Goal: Information Seeking & Learning: Learn about a topic

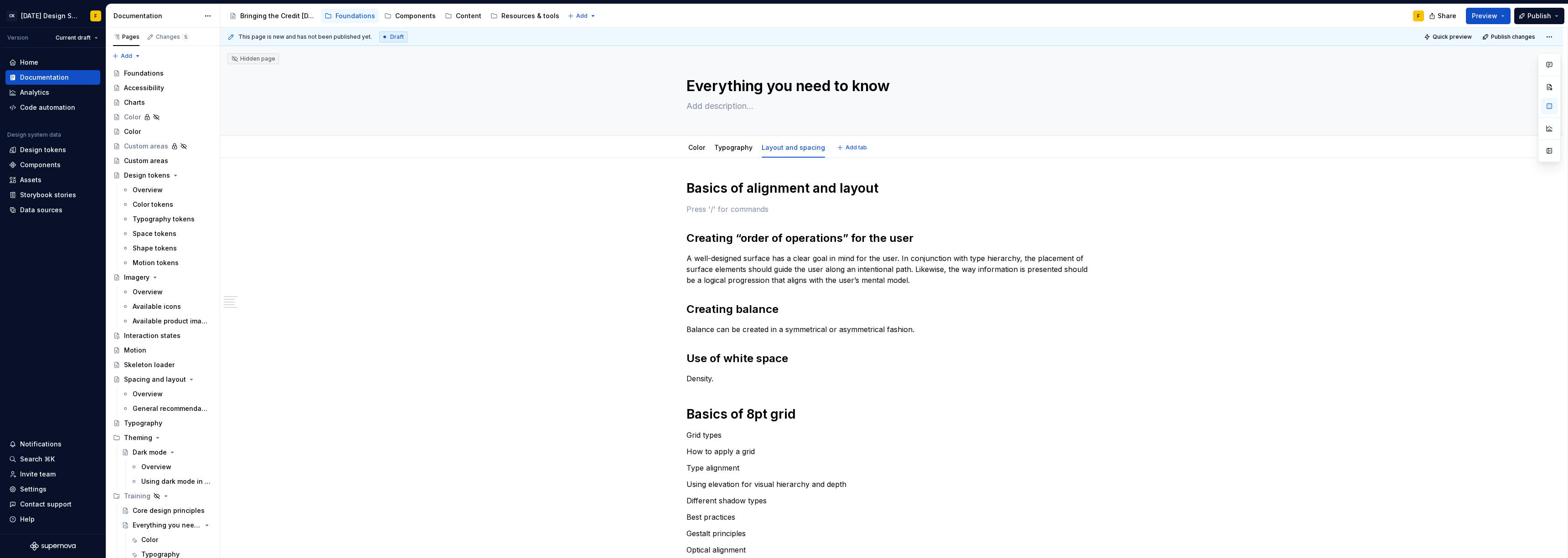
type textarea "*"
click at [735, 235] on h2 "Creating “order of operations” for the user" at bounding box center [892, 239] width 410 height 15
click at [774, 262] on p "A well-designed surface has a clear goal in mind for the user. The placement of…" at bounding box center [892, 270] width 410 height 33
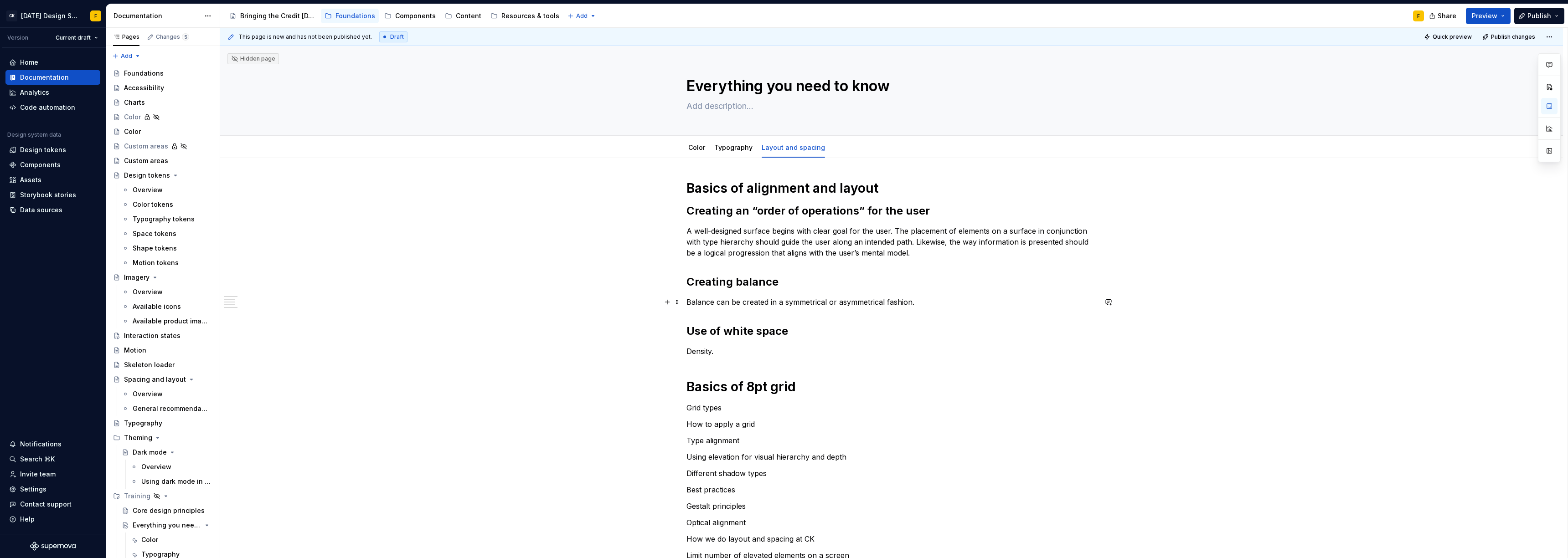
click at [922, 304] on p "Balance can be created in a symmetrical or asymmetrical fashion." at bounding box center [892, 302] width 410 height 11
click at [689, 301] on p "Balance can be created in a symmetrical or asymmetrical fashion." at bounding box center [892, 302] width 410 height 11
click at [687, 302] on p "Balance can be created in a symmetrical or asymmetrical fashion." at bounding box center [892, 302] width 410 height 11
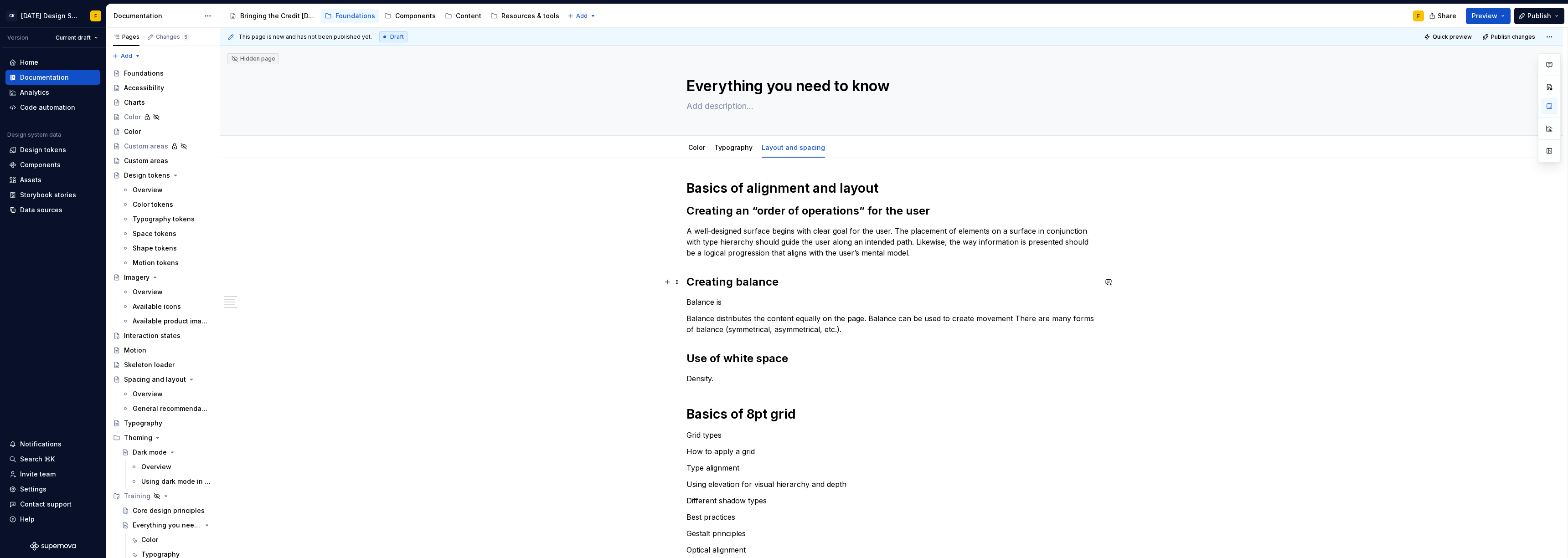
click at [790, 286] on h2 "Creating balance" at bounding box center [892, 282] width 410 height 15
click at [778, 284] on h2 "Creating balance" at bounding box center [892, 282] width 410 height 15
click at [768, 302] on p "Balance is" at bounding box center [892, 302] width 410 height 11
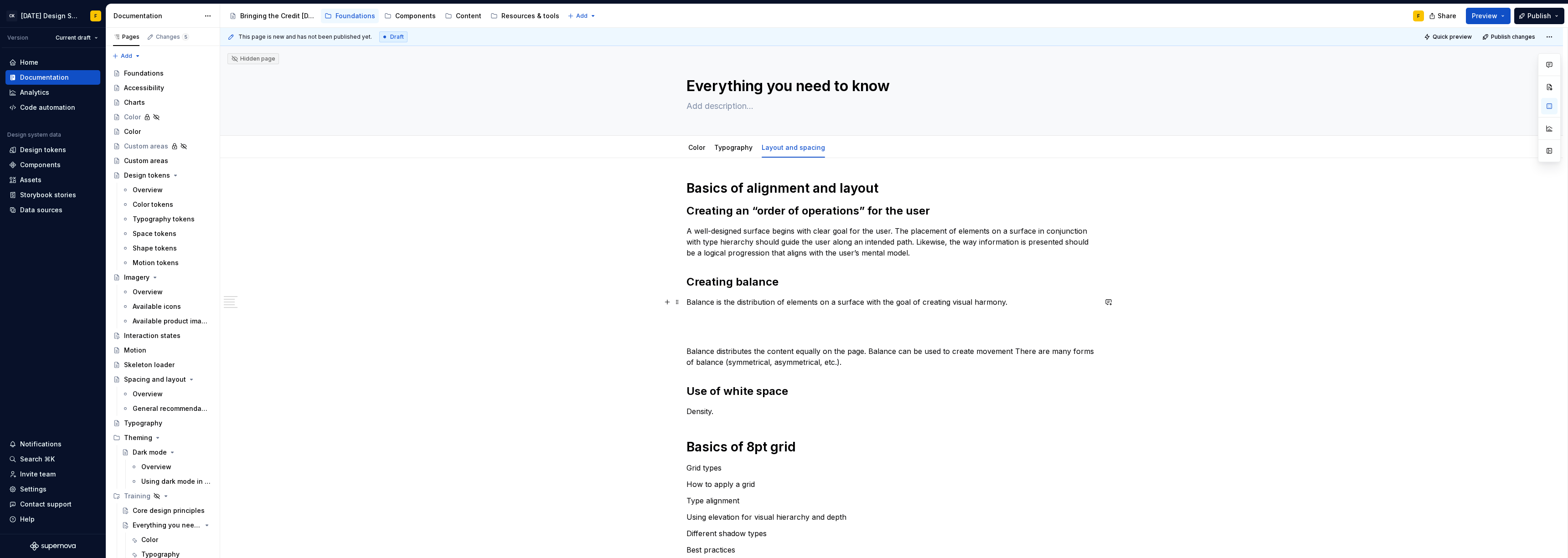
click at [934, 302] on p "Balance is the distribution of elements on a surface with the goal of creating …" at bounding box center [892, 302] width 410 height 11
click at [899, 340] on p at bounding box center [892, 335] width 410 height 11
click at [721, 320] on p at bounding box center [892, 318] width 410 height 11
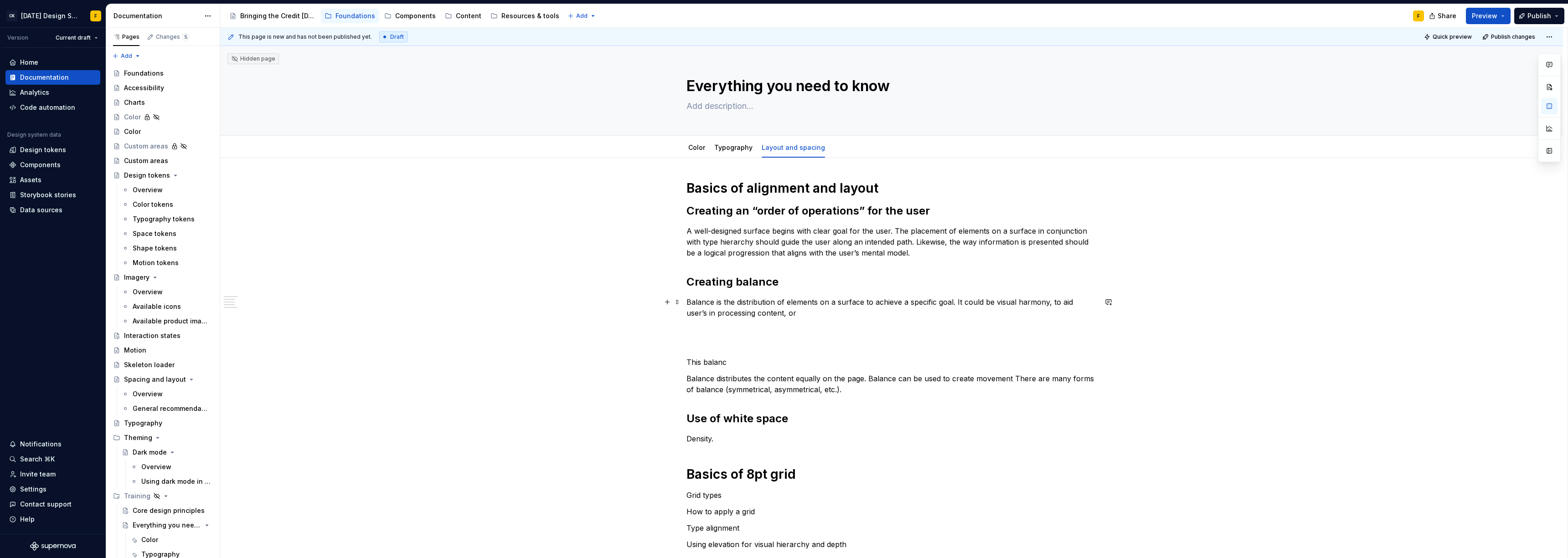
click at [1055, 301] on p "Balance is the distribution of elements on a surface to achieve a specific goal…" at bounding box center [892, 307] width 410 height 22
click at [956, 304] on p "Balance is the distribution of elements on a surface to achieve a specific goal…" at bounding box center [892, 307] width 410 height 22
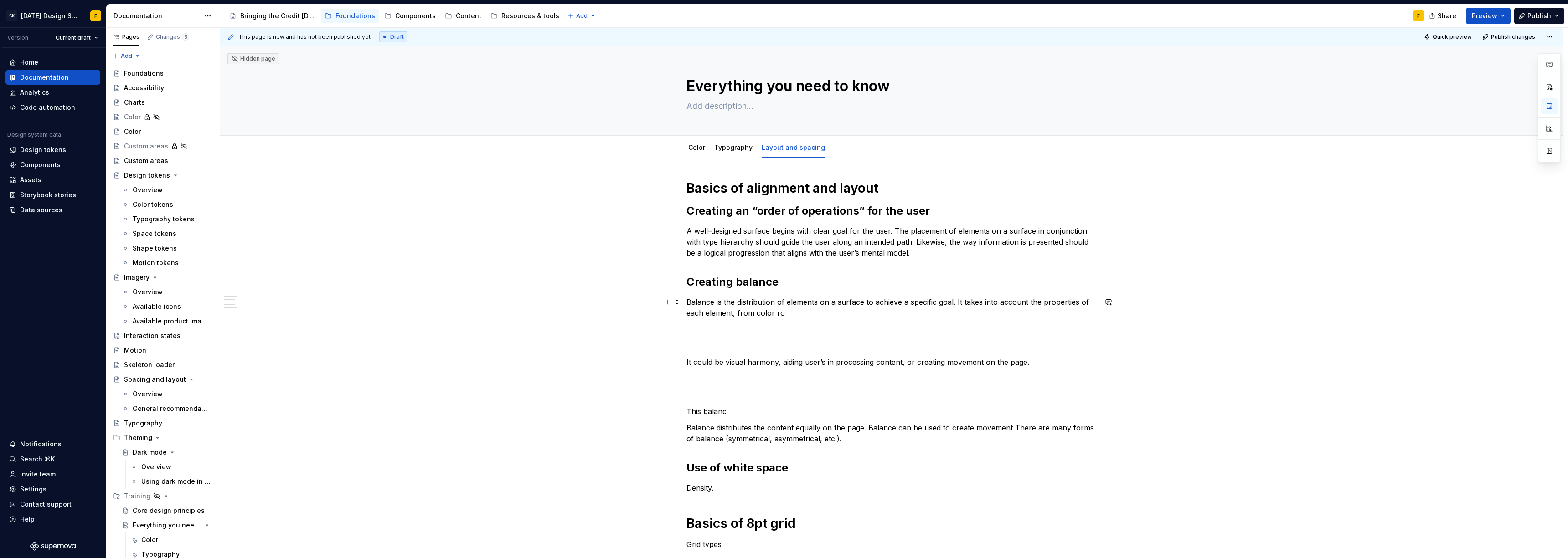
click at [1056, 302] on p "Balance is the distribution of elements on a surface to achieve a specific goal…" at bounding box center [892, 307] width 410 height 22
click at [774, 315] on p "Balance is the distribution of elements on a surface to achieve a specific goal…" at bounding box center [892, 307] width 410 height 22
click at [776, 313] on p "Balance is the distribution of elements on a surface to achieve a specific goal…" at bounding box center [892, 307] width 410 height 22
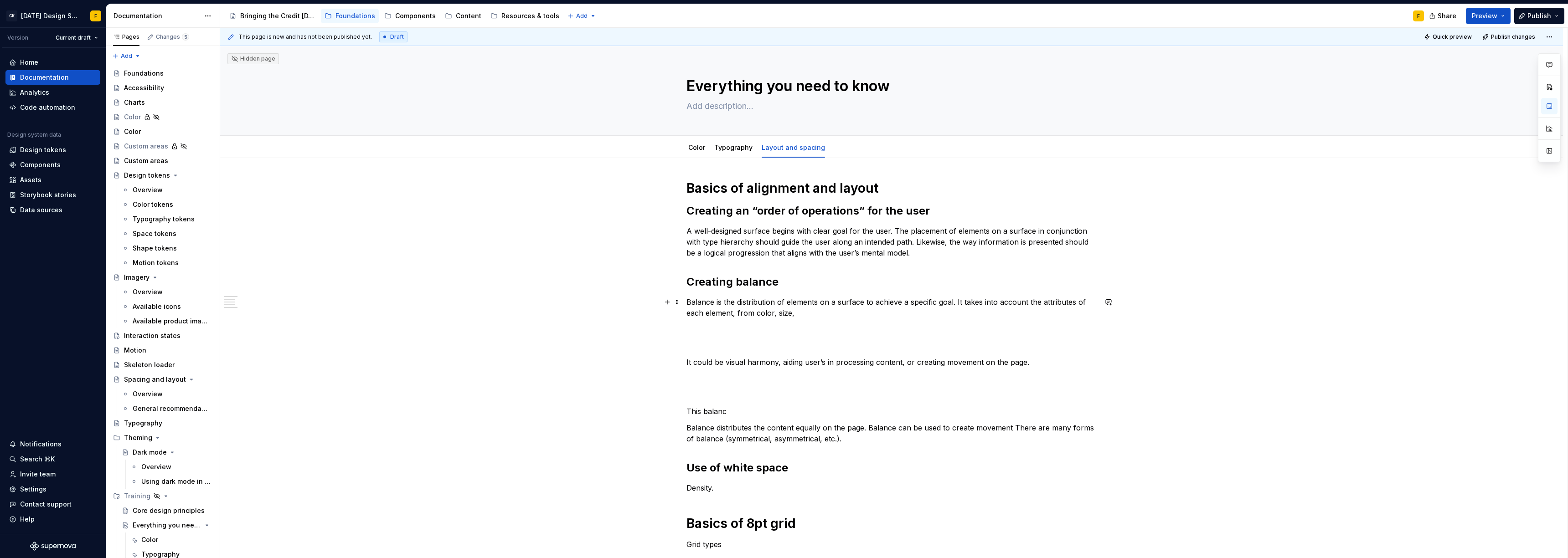
click at [782, 313] on p "Balance is the distribution of elements on a surface to achieve a specific goal…" at bounding box center [892, 307] width 410 height 22
click at [756, 295] on div "Basics of alignment and layout Creating an “order of operations” for the user A…" at bounding box center [892, 472] width 410 height 584
click at [756, 299] on p "Balance is the distribution of elements on a surface to achieve a specific goal…" at bounding box center [892, 307] width 410 height 22
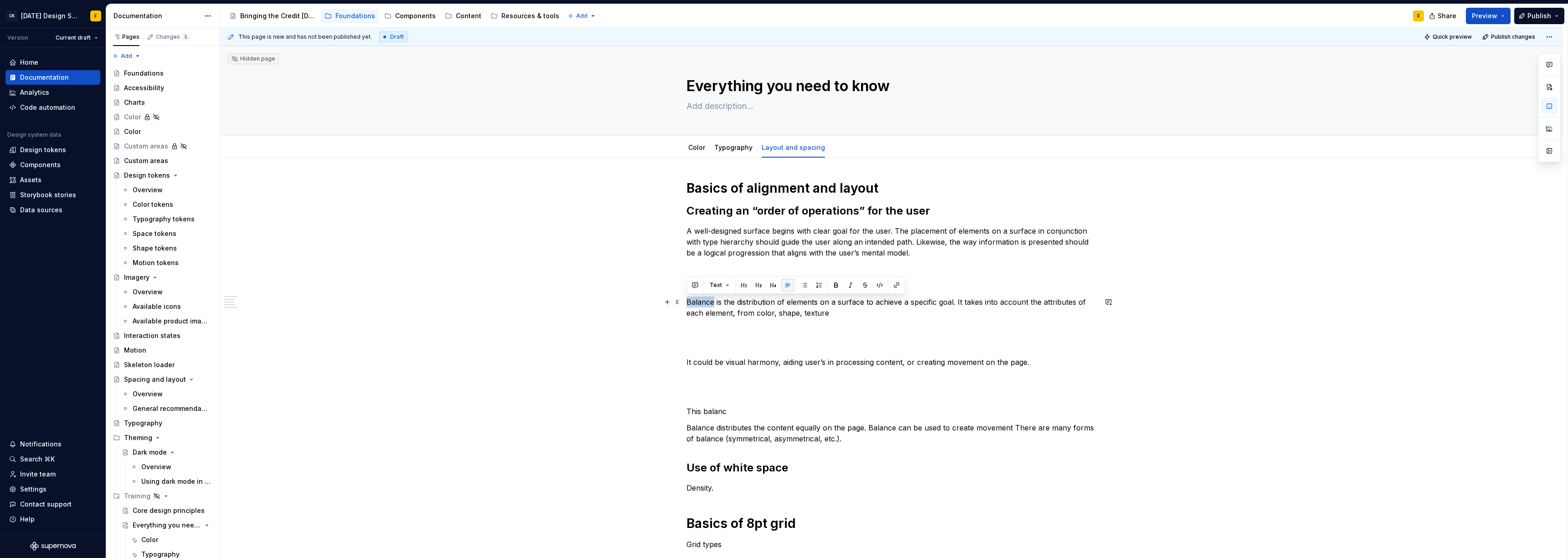
click at [756, 299] on p "Balance is the distribution of elements on a surface to achieve a specific goal…" at bounding box center [892, 307] width 410 height 22
click at [761, 301] on p "Balance is the distribution of elements on a surface to achieve a specific goal…" at bounding box center [892, 307] width 410 height 22
click at [849, 317] on p "Balance is the placement of elements on a surface to achieve a specific goal. I…" at bounding box center [892, 307] width 410 height 22
click at [735, 316] on p "Balance is the placement of elements on a surface to achieve a specific goal. I…" at bounding box center [892, 307] width 410 height 22
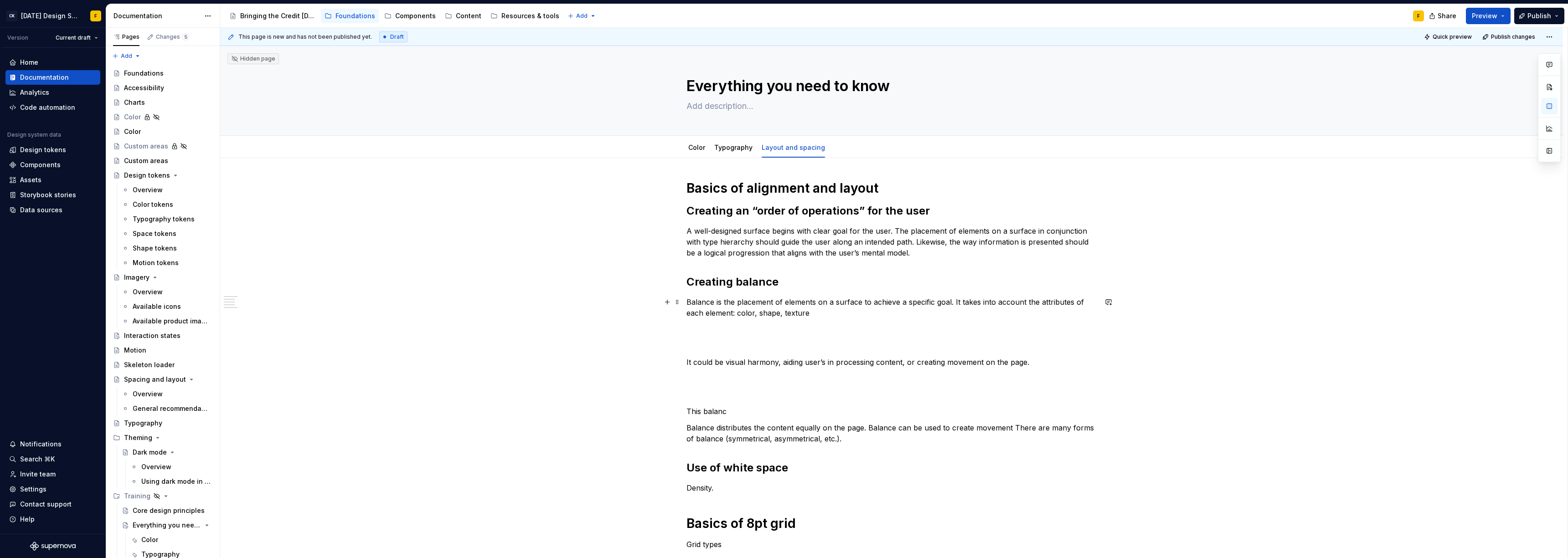
click at [783, 315] on p "Balance is the placement of elements on a surface to achieve a specific goal. I…" at bounding box center [892, 307] width 410 height 22
drag, startPoint x: 954, startPoint y: 301, endPoint x: 984, endPoint y: 301, distance: 30.0
click at [984, 301] on p "Balance is the placement of elements on a surface to achieve a specific goal. I…" at bounding box center [892, 307] width 410 height 22
click at [973, 303] on p "Balance is the placement of elements on a surface to achieve a specific goal. I…" at bounding box center [892, 307] width 410 height 22
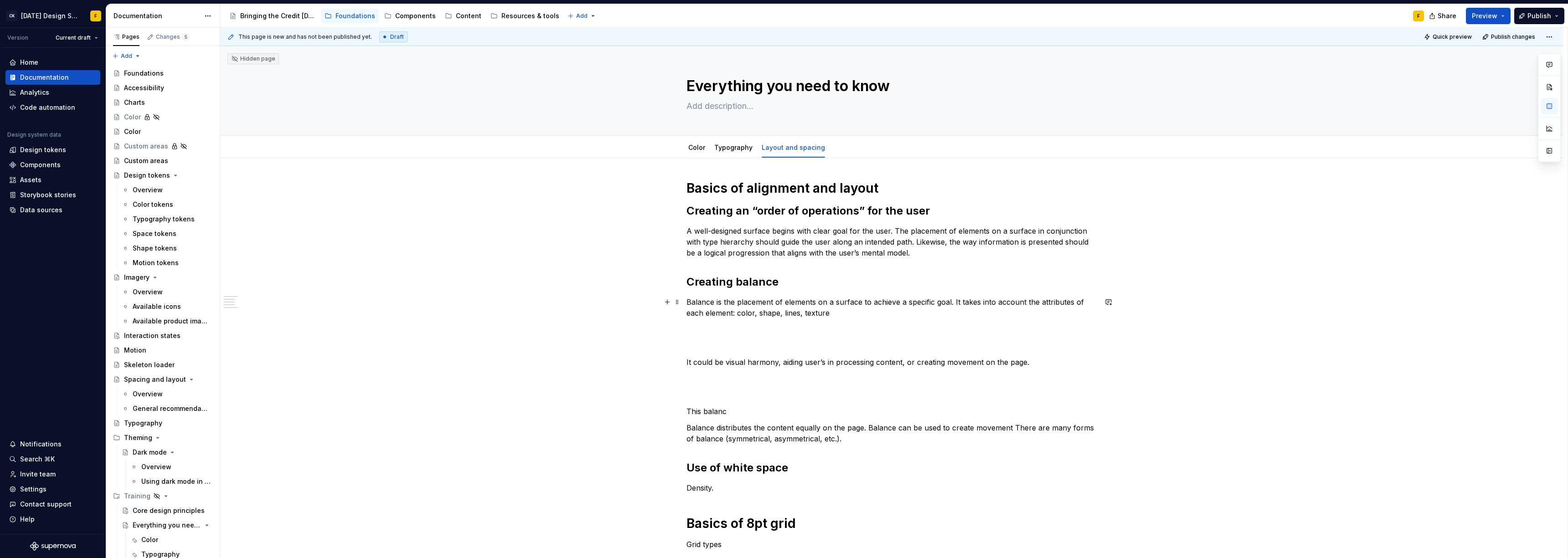
click at [950, 312] on p "Balance is the placement of elements on a surface to achieve a specific goal. I…" at bounding box center [892, 307] width 410 height 22
click at [802, 312] on p "Balance is the placement of elements on a surface to achieve a specific goal. I…" at bounding box center [892, 307] width 410 height 22
click at [953, 312] on p "Balance is the placement of elements on a surface to achieve a specific goal. I…" at bounding box center [892, 307] width 410 height 22
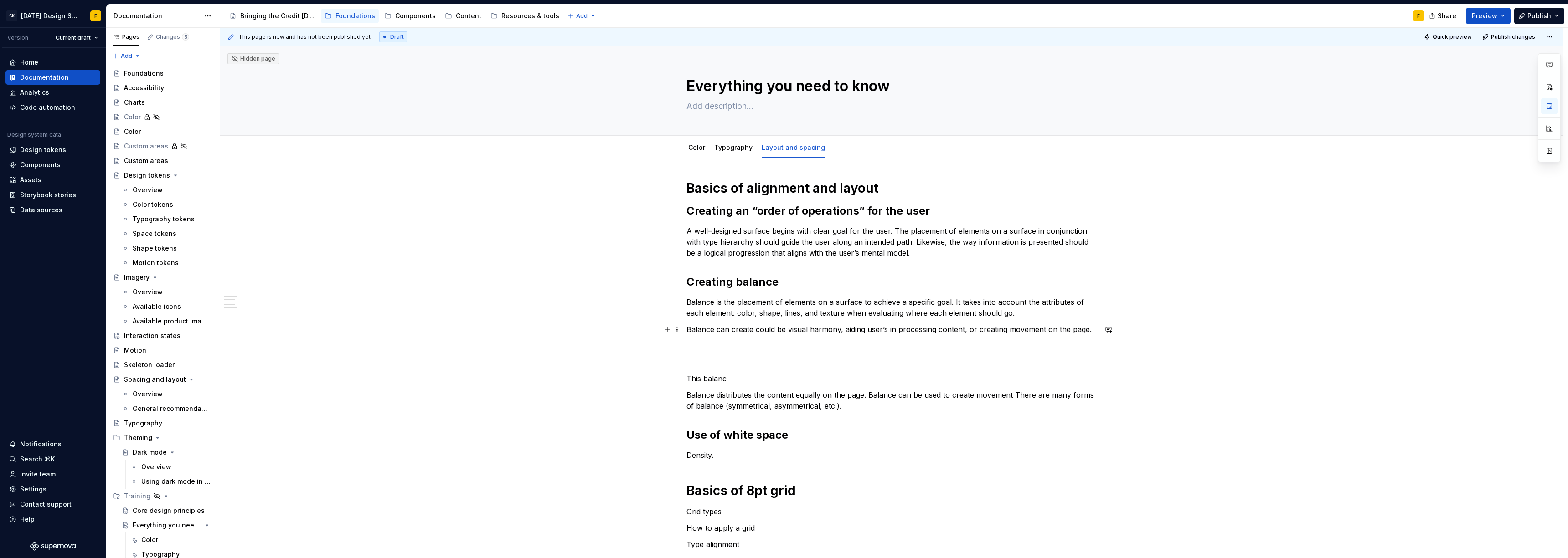
click at [842, 329] on p "Balance can create could be visual harmony, aiding user’s in processing content…" at bounding box center [892, 329] width 410 height 11
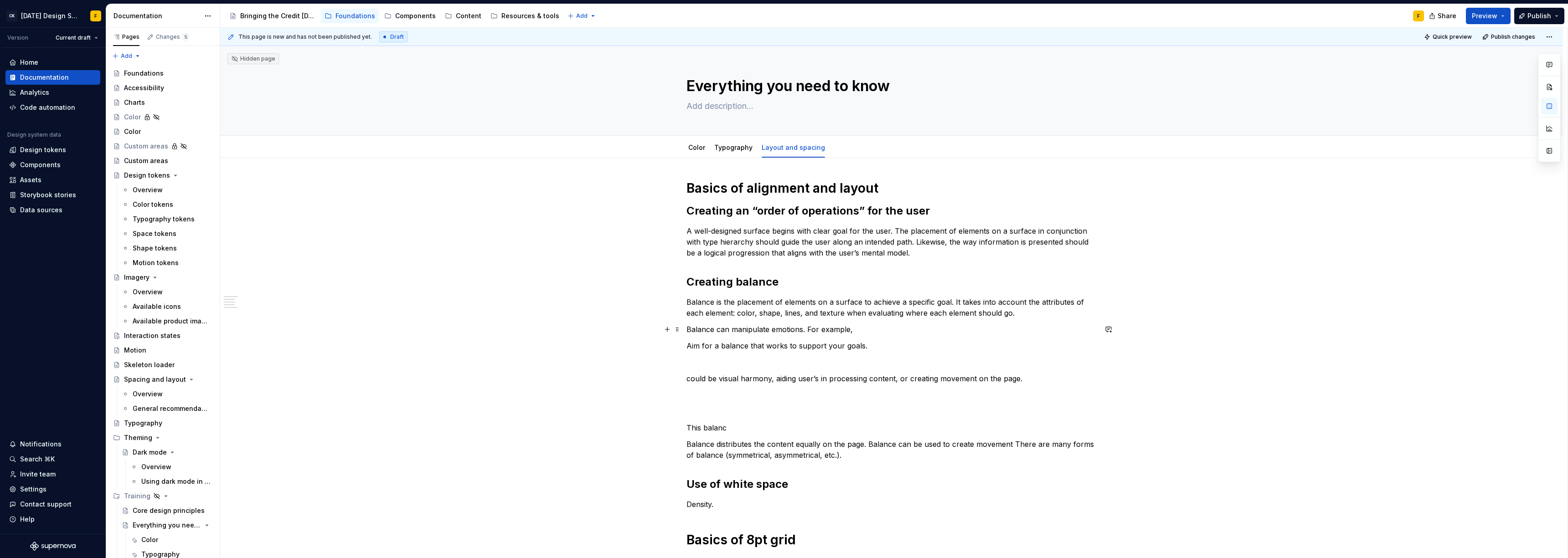
click at [745, 328] on p "Balance can manipulate emotions. For example," at bounding box center [892, 329] width 410 height 11
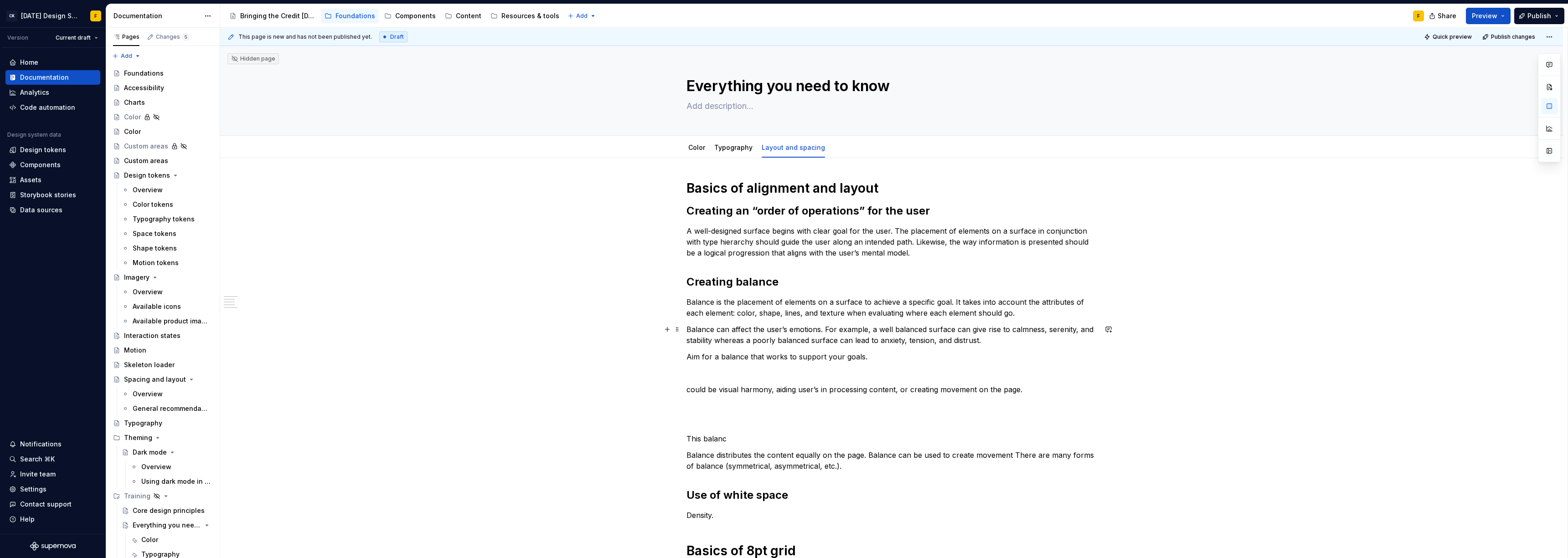
click at [905, 341] on p "Balance can affect the user’s emotions. For example, a well balanced surface ca…" at bounding box center [892, 335] width 410 height 22
click at [925, 341] on p "Balance can affect the user’s emotions. For example, a well balanced surface ca…" at bounding box center [892, 335] width 410 height 22
click at [889, 340] on p "Balance can affect the user’s emotions. For example, a well balanced surface ca…" at bounding box center [892, 335] width 410 height 22
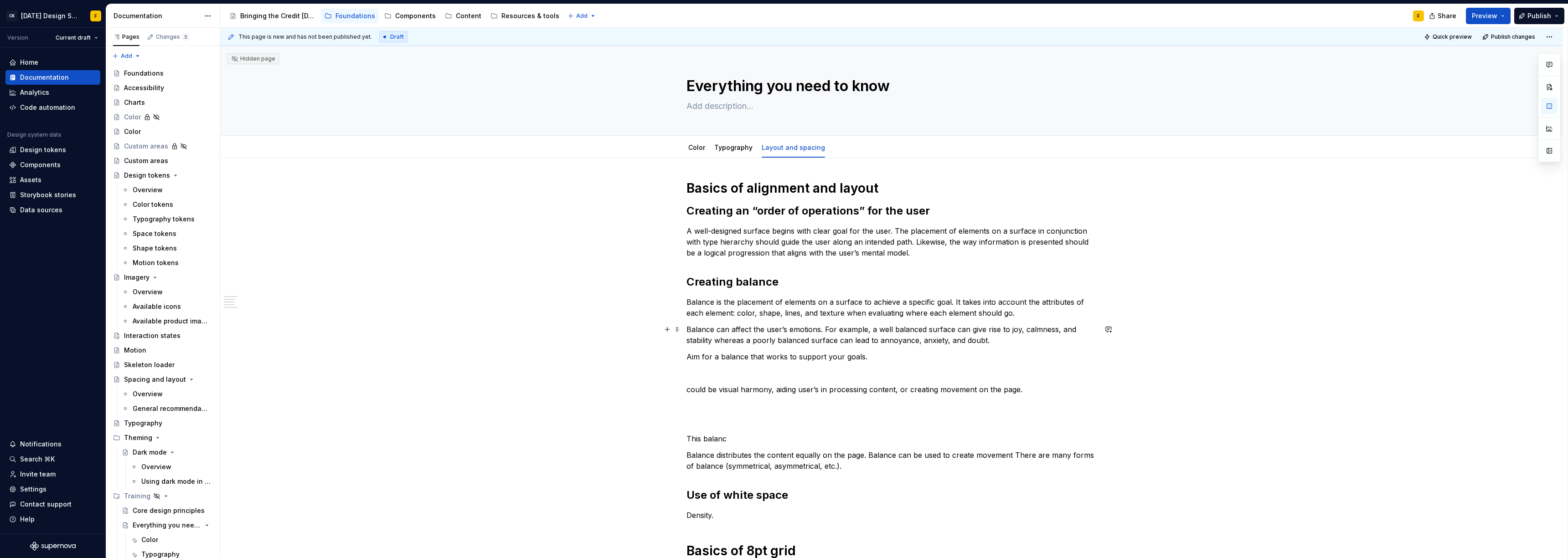
click at [702, 338] on p "Balance can affect the user’s emotions. For example, a well balanced surface ca…" at bounding box center [892, 335] width 410 height 22
click at [696, 345] on p "Balance can affect the user’s emotions. For example, a well balanced surface ca…" at bounding box center [892, 335] width 410 height 22
click at [866, 365] on div "Basics of alignment and layout Creating an “order of operations” for the user A…" at bounding box center [892, 485] width 410 height 610
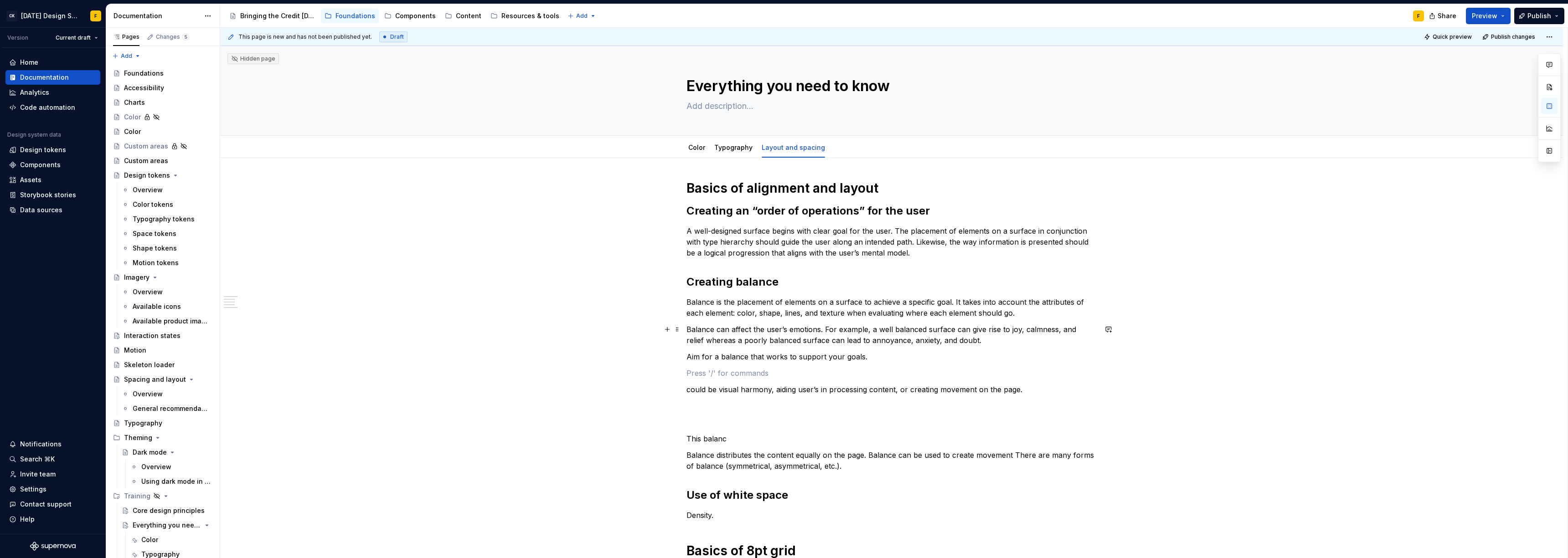
click at [975, 342] on p "Balance can affect the user’s emotions. For example, a well balanced surface ca…" at bounding box center [892, 335] width 410 height 22
drag, startPoint x: 730, startPoint y: 210, endPoint x: 792, endPoint y: 252, distance: 74.9
click at [730, 210] on h2 "Creating an “order of operations” for the user" at bounding box center [892, 211] width 410 height 15
click at [712, 282] on h2 "Creating balance" at bounding box center [892, 282] width 410 height 15
click at [819, 310] on p "Balance is the placement of elements on a surface to achieve a specific goal. I…" at bounding box center [892, 307] width 410 height 22
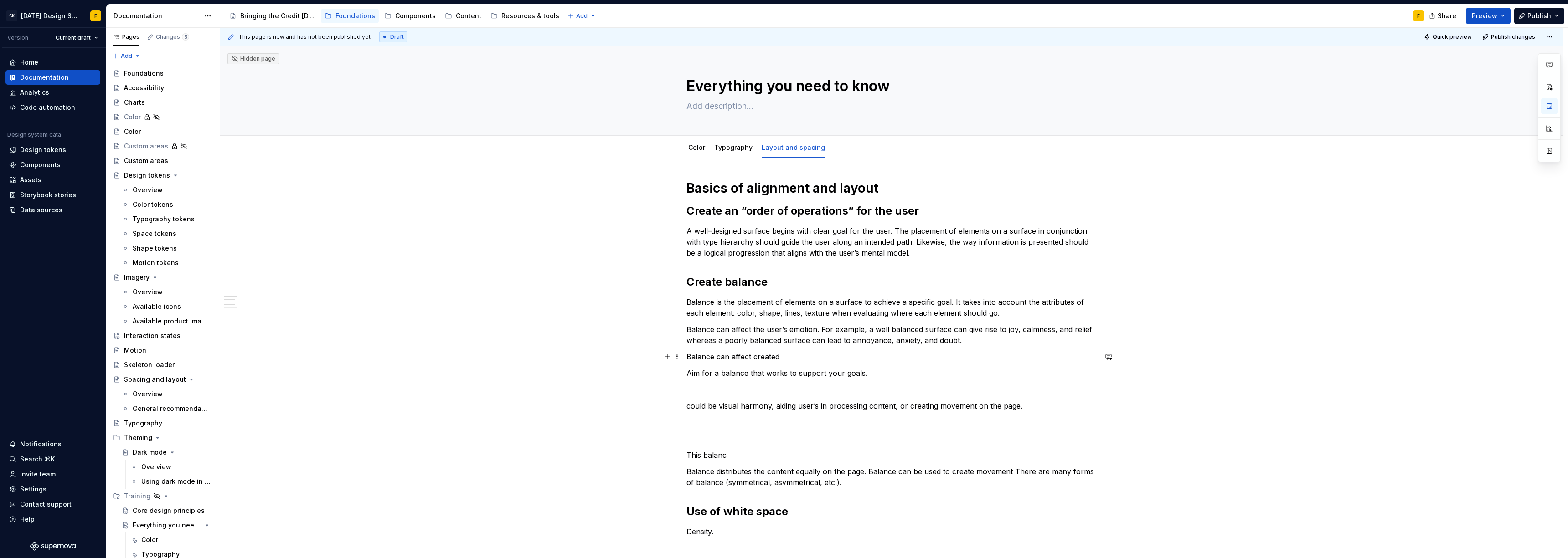
click at [741, 358] on p "Balance can affect created" at bounding box center [892, 357] width 410 height 11
click at [759, 358] on p "Balance can affect created" at bounding box center [892, 357] width 410 height 11
click at [738, 358] on p "Balance can affect eye movement," at bounding box center [892, 357] width 410 height 11
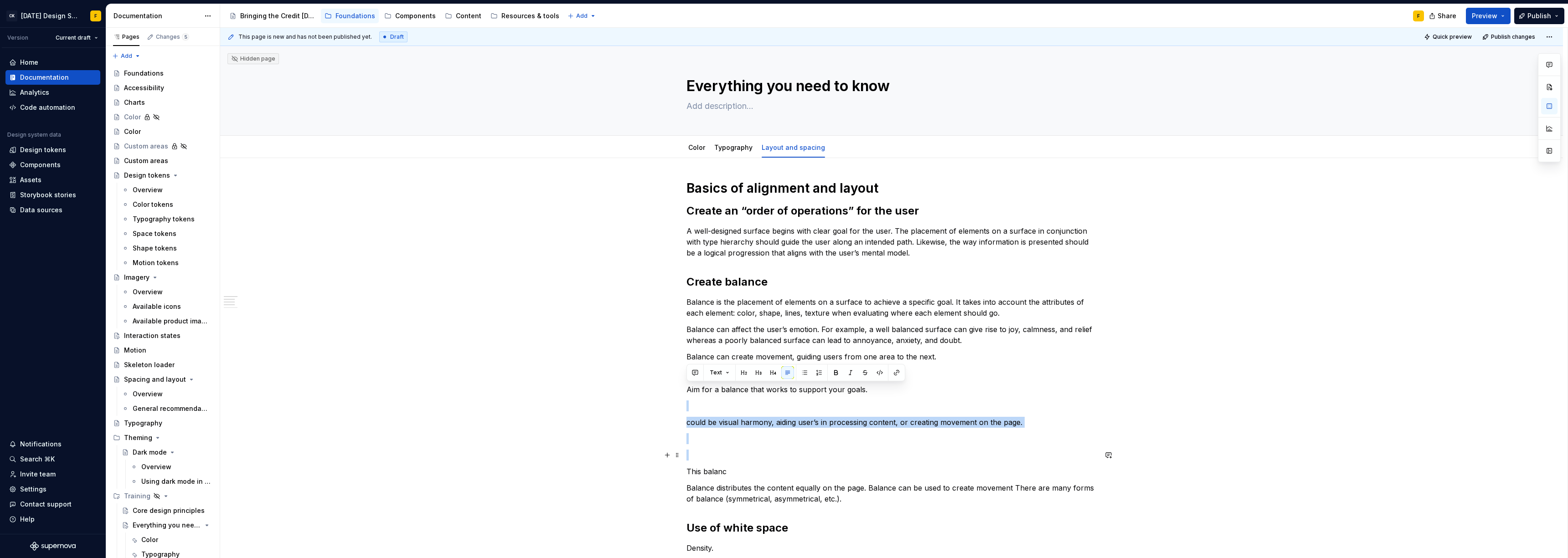
drag, startPoint x: 864, startPoint y: 391, endPoint x: 1024, endPoint y: 456, distance: 172.7
click at [1024, 456] on div "Basics of alignment and layout Create an “order of operations” for the user A w…" at bounding box center [892, 501] width 410 height 643
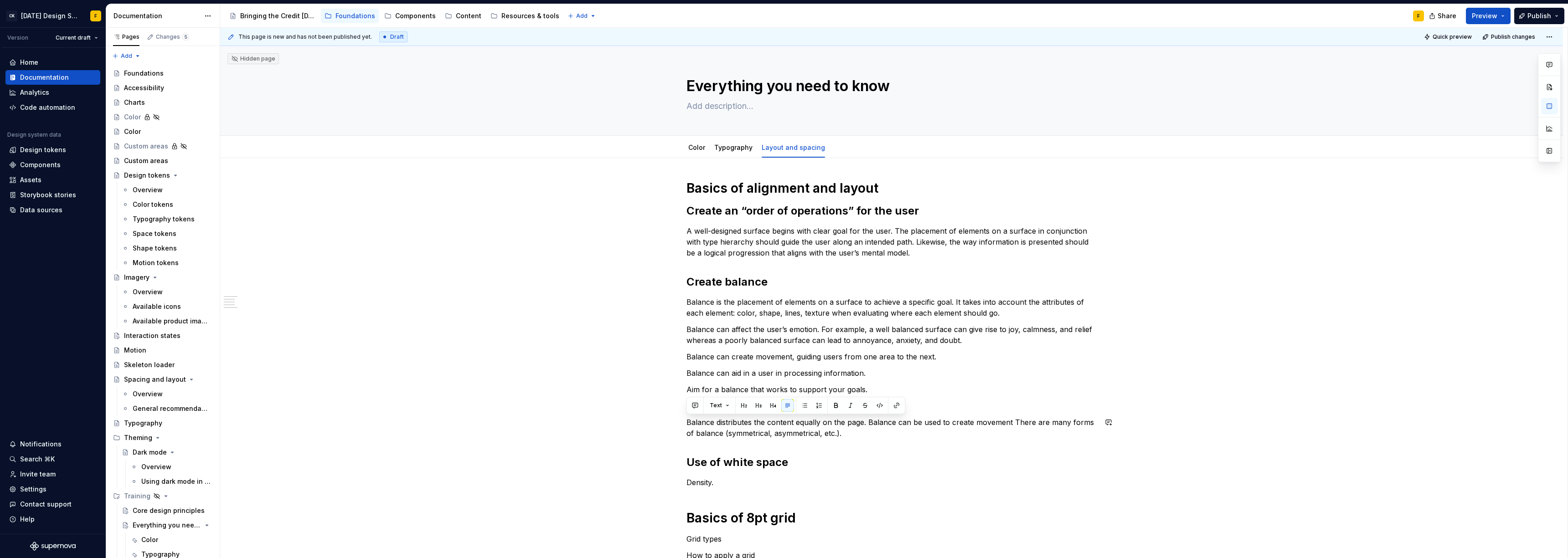
drag, startPoint x: 844, startPoint y: 436, endPoint x: 619, endPoint y: 413, distance: 226.2
click at [619, 413] on div "Basics of alignment and layout Create an “order of operations” for the user A w…" at bounding box center [892, 547] width 1343 height 778
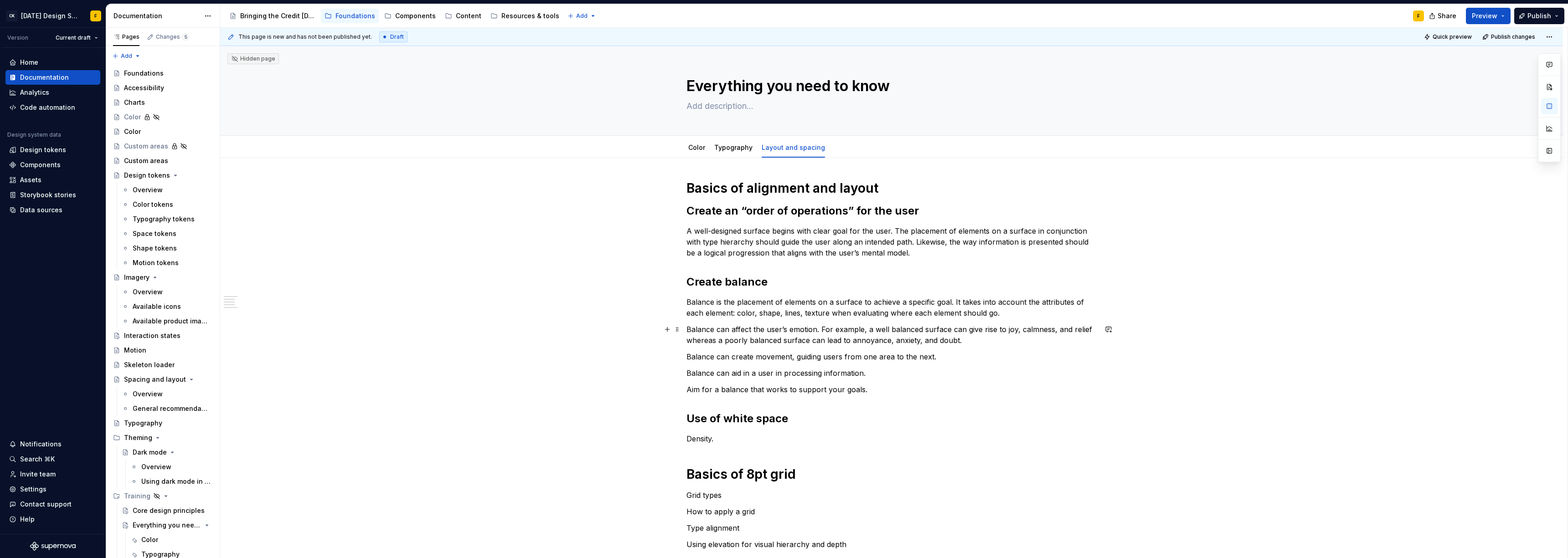
click at [760, 330] on p "Balance can affect the user’s emotion. For example, a well balanced surface can…" at bounding box center [892, 335] width 410 height 22
click at [810, 331] on p "Balance can affect a user’s emotion. For example, a well balanced surface can g…" at bounding box center [892, 335] width 410 height 22
click at [807, 333] on p "Balance can affect a user’s emotion. For example, a well balanced surface can g…" at bounding box center [892, 335] width 410 height 22
click at [791, 341] on p "Balance can affect a user’s emotions. For example, a well balanced surface can …" at bounding box center [892, 335] width 410 height 22
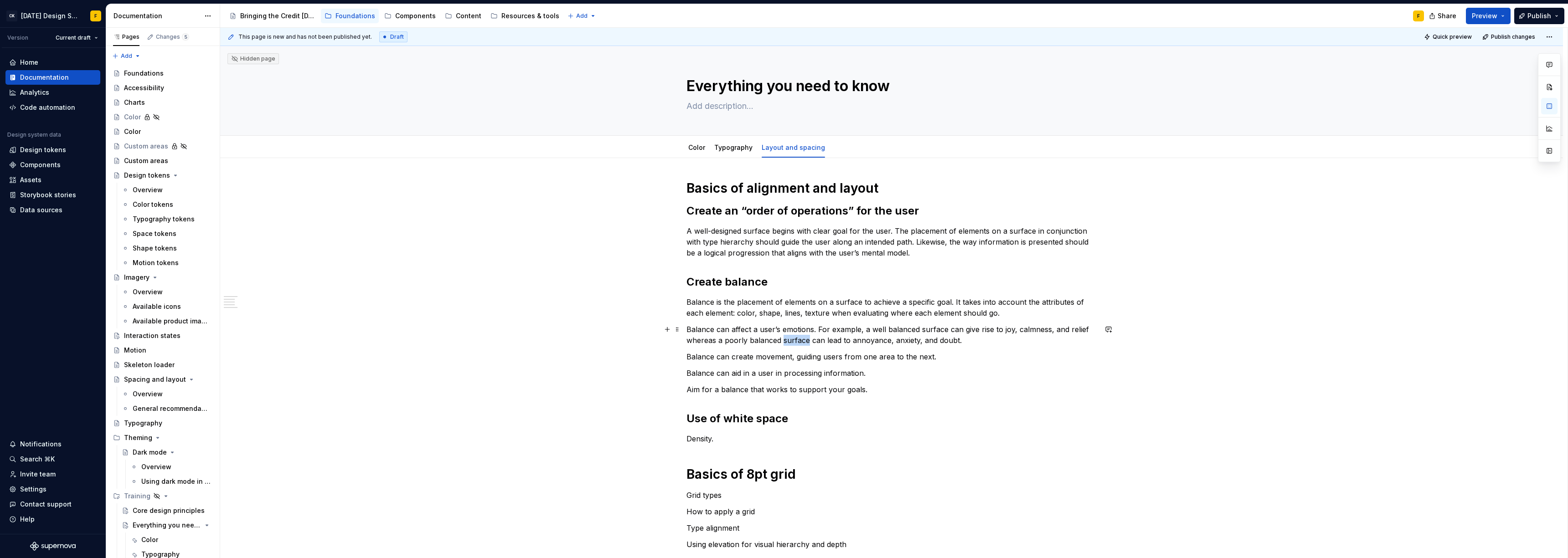
click at [791, 341] on p "Balance can affect a user’s emotions. For example, a well balanced surface can …" at bounding box center [892, 335] width 410 height 22
click at [744, 373] on p "Balance can aid in a user in processing information, be appropriately chunking …" at bounding box center [892, 373] width 410 height 11
click at [825, 367] on div "Basics of alignment and layout Create an “order of operations” for the user A w…" at bounding box center [892, 447] width 410 height 534
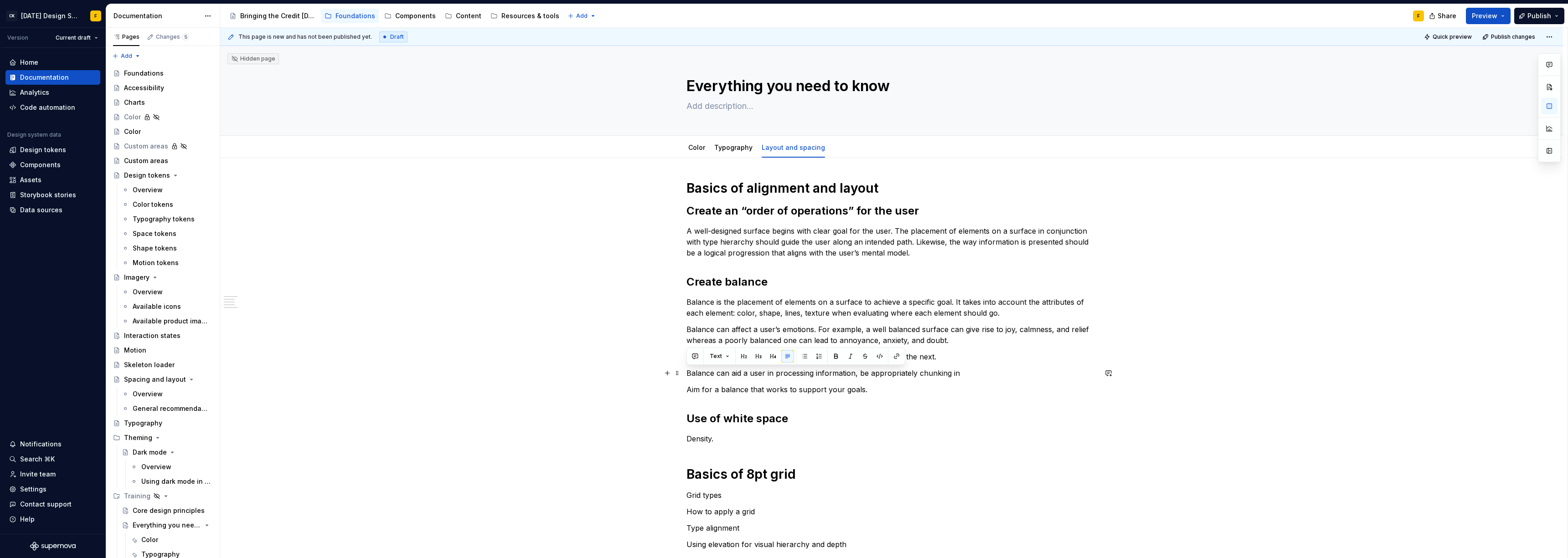
click at [828, 375] on p "Balance can aid a user in processing information, be appropriately chunking in" at bounding box center [892, 373] width 410 height 11
click at [962, 379] on div "Basics of alignment and layout Create an “order of operations” for the user A w…" at bounding box center [892, 447] width 410 height 534
click at [955, 374] on p "Balance can aid a user in processing information, be appropriately chunking in" at bounding box center [892, 373] width 410 height 11
click at [827, 372] on p "Balance can aid a user in processing information, be appropriately chunking it" at bounding box center [892, 373] width 410 height 11
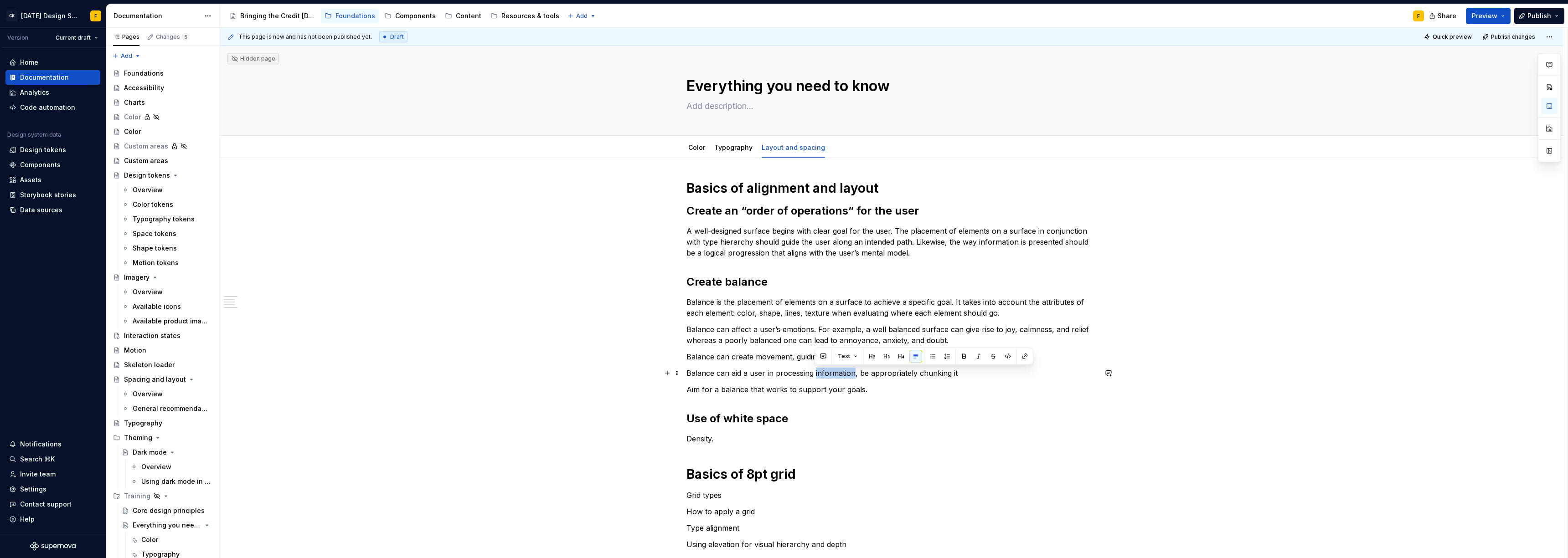
click at [827, 372] on p "Balance can aid a user in processing information, be appropriately chunking it" at bounding box center [892, 373] width 410 height 11
click at [937, 373] on p "Balance can aid a user in processing content, be appropriately chunking it" at bounding box center [892, 373] width 410 height 11
click at [852, 373] on p "Balance can aid a user in processing content, be appropriately chunking t" at bounding box center [892, 373] width 410 height 11
click at [892, 374] on p "Balance can aid a user in processing content, by chunking t" at bounding box center [892, 373] width 410 height 11
click at [875, 371] on p "Balance can aid a user in processing content, by chunking it into manageable" at bounding box center [892, 373] width 410 height 11
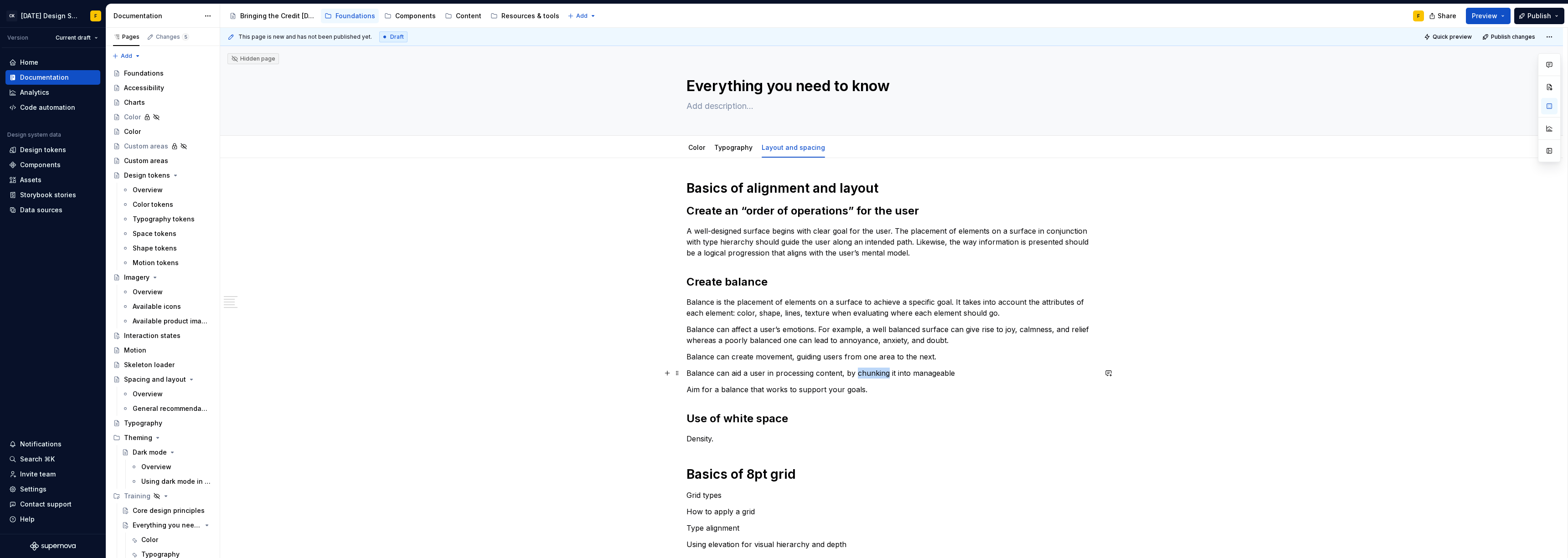
click at [875, 371] on p "Balance can aid a user in processing content, by chunking it into manageable" at bounding box center [892, 373] width 410 height 11
click at [986, 379] on div "Basics of alignment and layout Create an “order of operations” for the user A w…" at bounding box center [892, 447] width 410 height 534
click at [986, 375] on p "Balance can aid a user in processing content, by breaking it into manageable" at bounding box center [892, 373] width 410 height 11
click at [797, 313] on p "Balance is the placement of elements on a surface to achieve a specific goal. I…" at bounding box center [892, 307] width 410 height 22
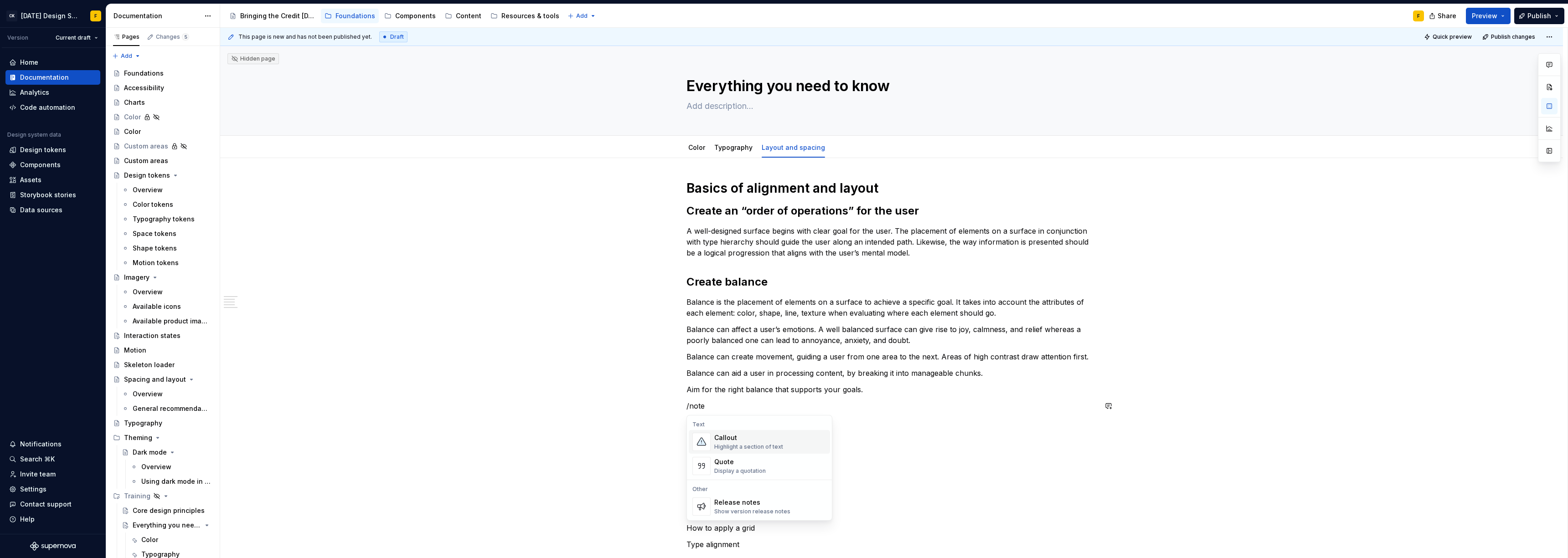
click at [734, 444] on div "Highlight a section of text" at bounding box center [748, 447] width 69 height 7
click at [769, 417] on div "When it comes to UI," at bounding box center [897, 416] width 388 height 9
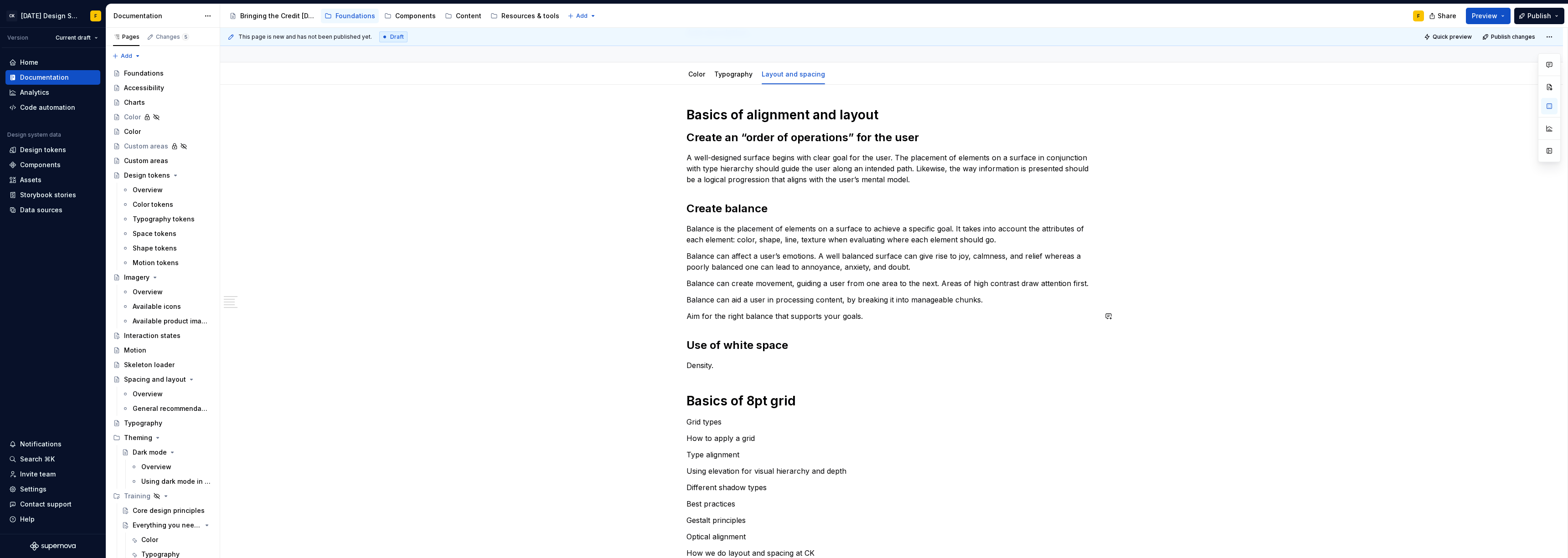
scroll to position [173, 0]
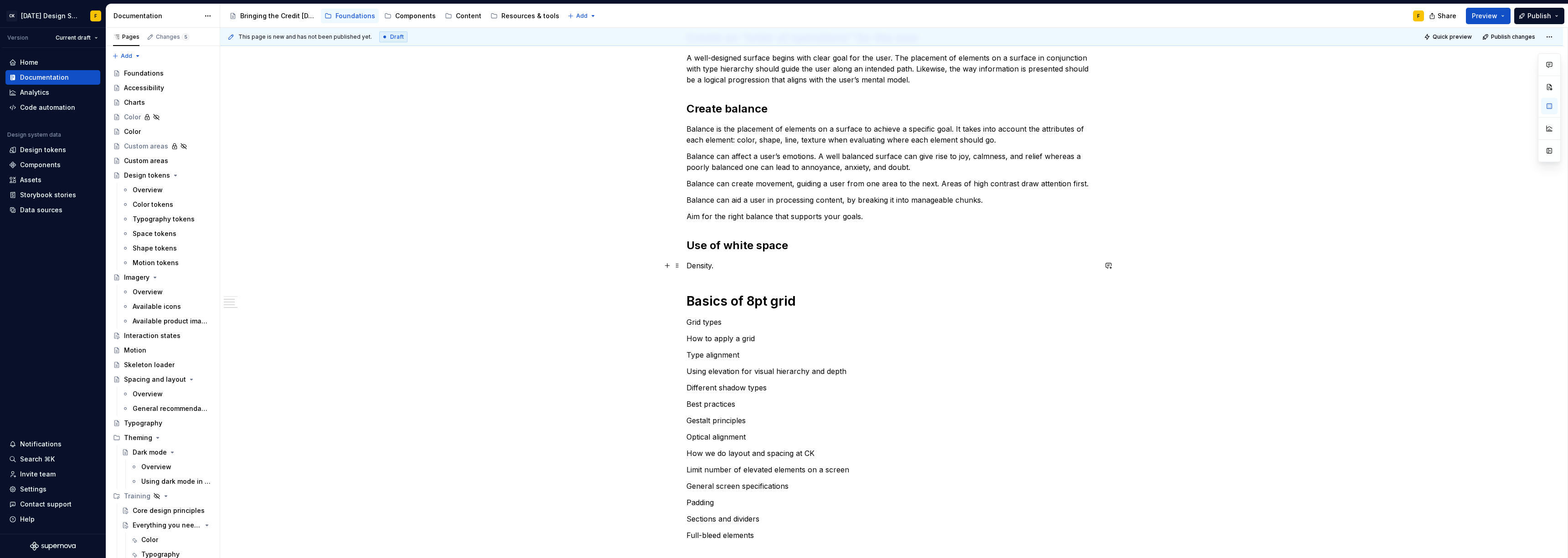
click at [697, 266] on p "Density." at bounding box center [892, 266] width 410 height 11
click at [732, 271] on div "Basics of alignment and layout Create an “order of operations” for the user A w…" at bounding box center [892, 274] width 410 height 534
drag, startPoint x: 729, startPoint y: 245, endPoint x: 690, endPoint y: 246, distance: 39.0
click at [690, 246] on h2 "Use of white space" at bounding box center [892, 246] width 410 height 15
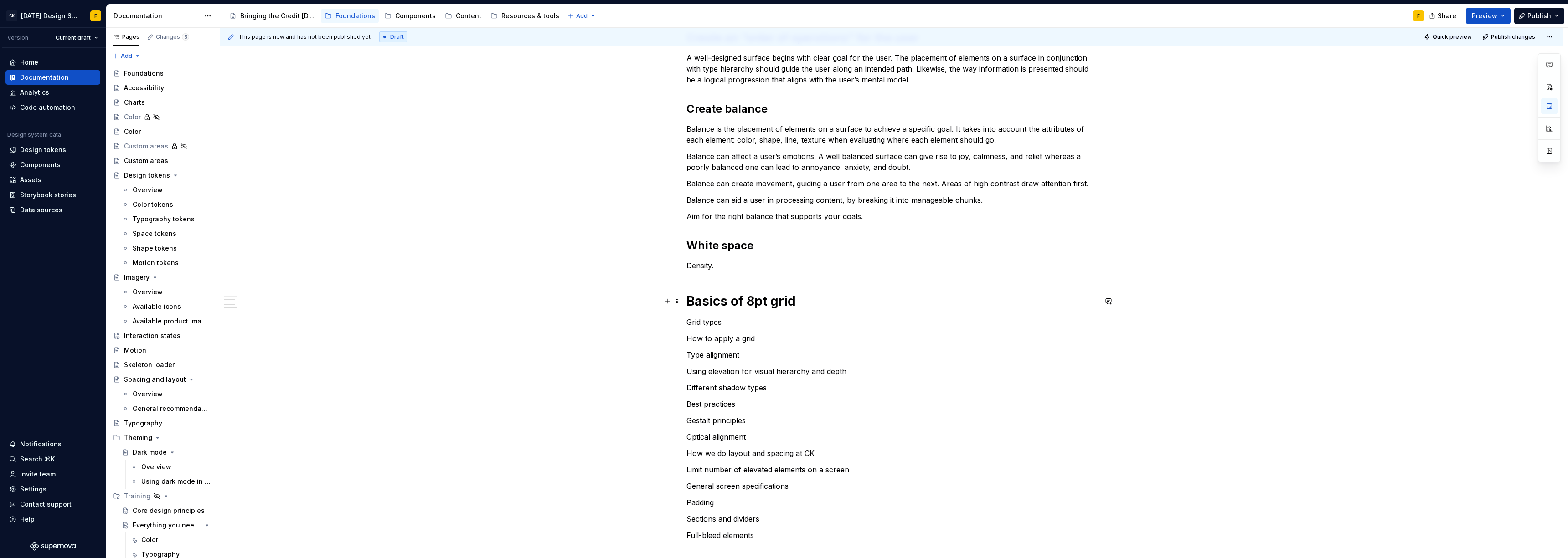
scroll to position [12, 0]
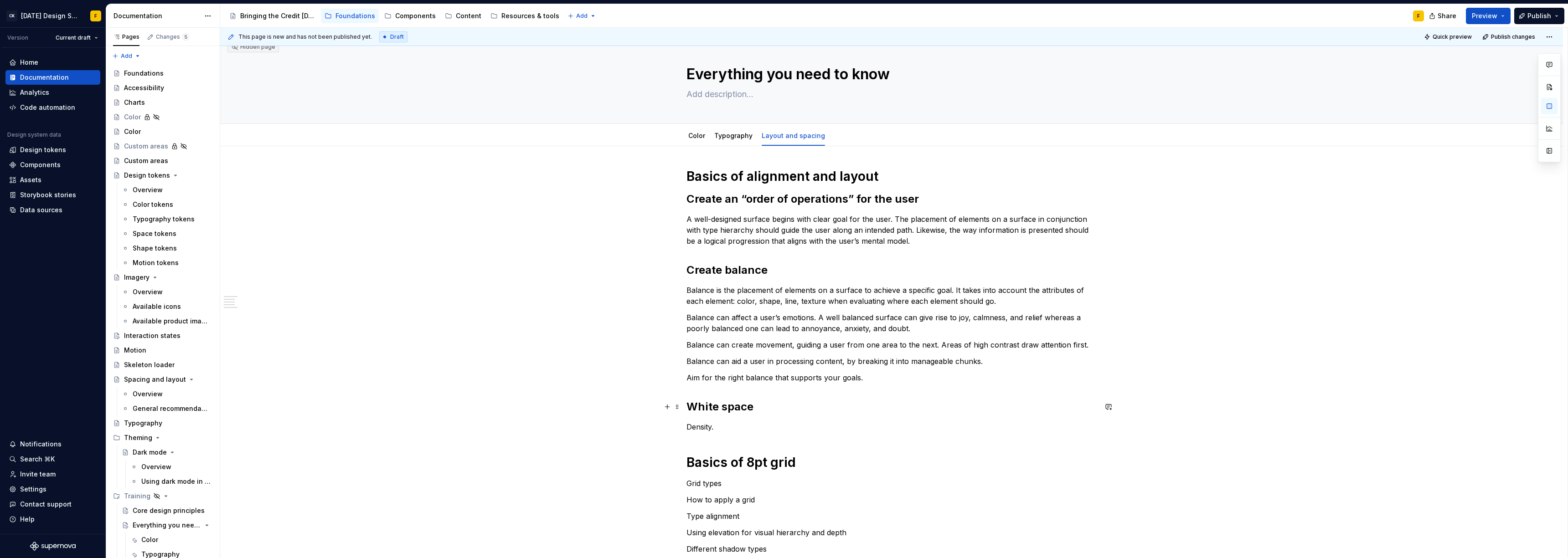
click at [687, 407] on h2 "White space" at bounding box center [892, 407] width 410 height 15
click at [703, 426] on p "Density." at bounding box center [892, 427] width 410 height 11
click at [965, 428] on p "White space refers to any area of a surface not occupied by an element. When yo…" at bounding box center [892, 427] width 410 height 11
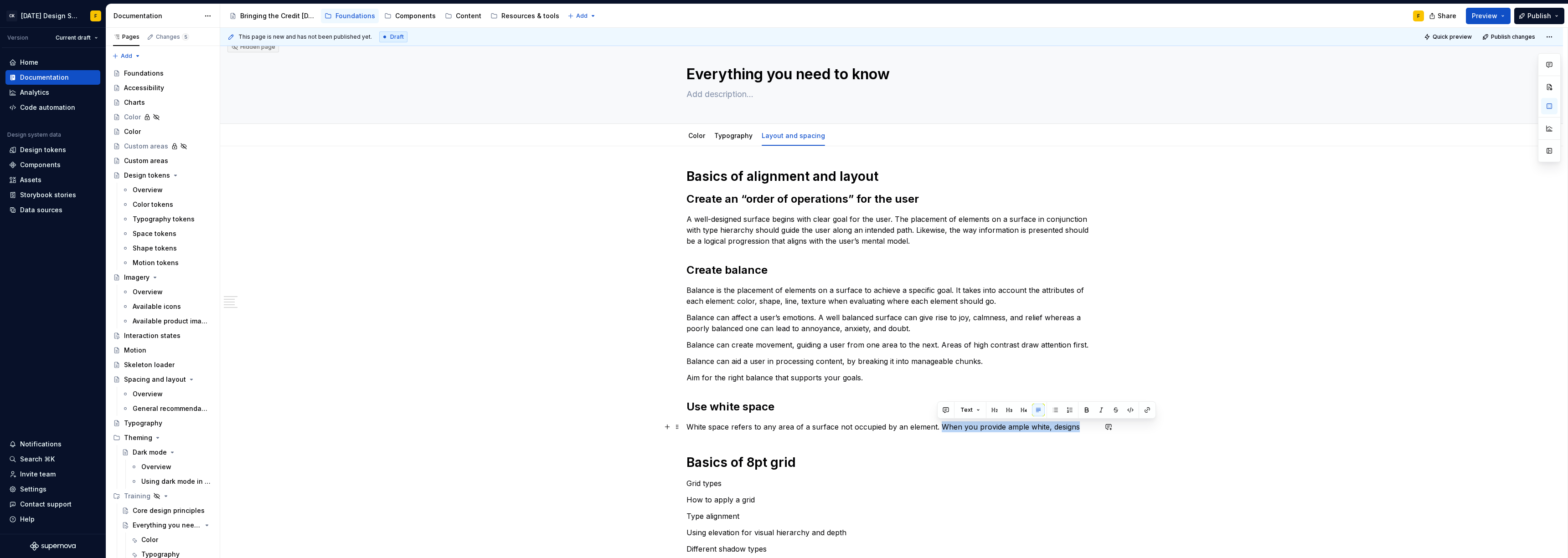
drag, startPoint x: 937, startPoint y: 427, endPoint x: 1074, endPoint y: 429, distance: 137.0
click at [1074, 429] on p "White space refers to any area of a surface not occupied by an element. When yo…" at bounding box center [892, 427] width 410 height 11
click at [927, 422] on p "White space refers to any area of a surface not occupied by an element. White s…" at bounding box center [892, 427] width 410 height 11
click at [1061, 427] on p "White space refers to any area of a surface not occupied by an element. White s…" at bounding box center [892, 427] width 410 height 11
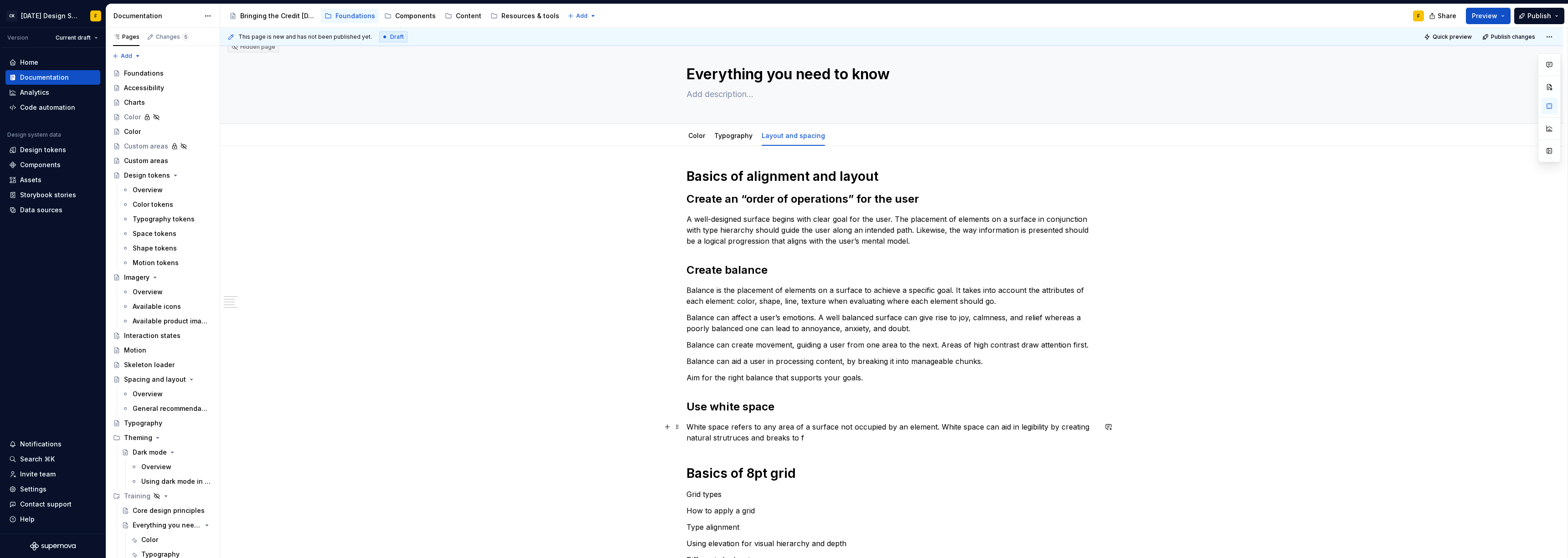
click at [736, 439] on p "White space refers to any area of a surface not occupied by an element. White s…" at bounding box center [892, 433] width 410 height 22
click at [740, 436] on p "White space refers to any area of a surface not occupied by an element. White s…" at bounding box center [892, 433] width 410 height 22
click at [1010, 425] on p "White space refers to any area of a surface not occupied by an element. White s…" at bounding box center [892, 433] width 410 height 22
click at [783, 425] on p "White space refers to any area of a surface not occupied by an element. White s…" at bounding box center [892, 433] width 410 height 22
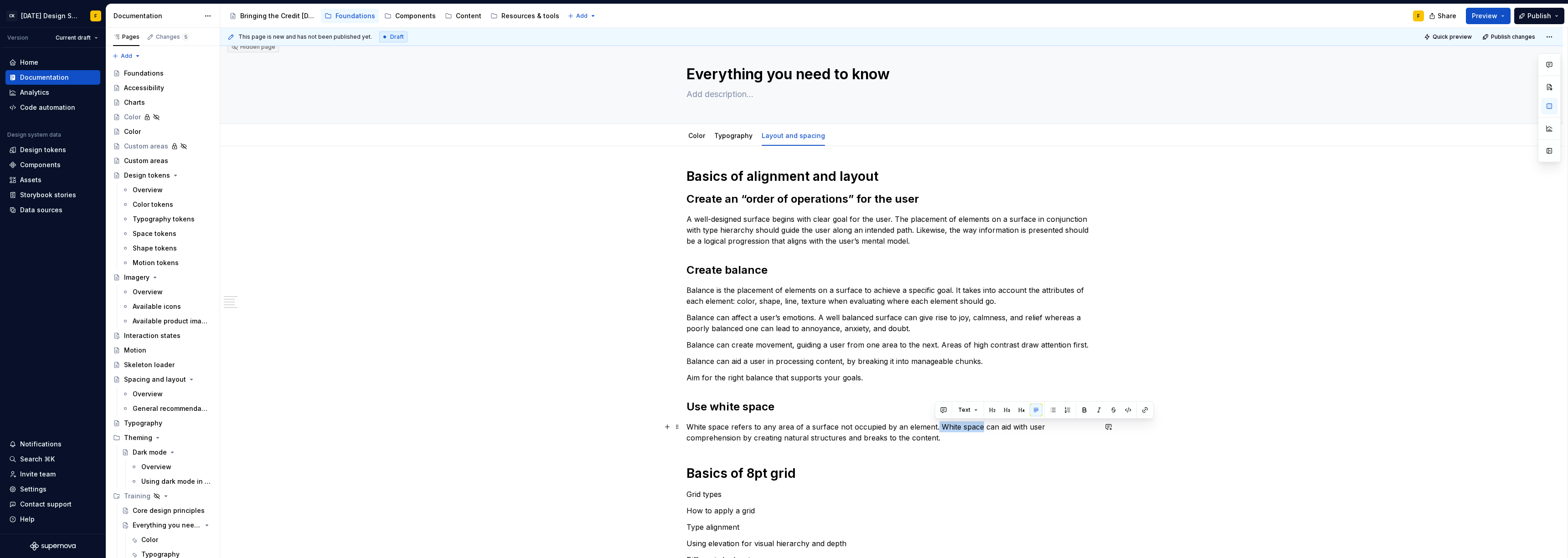
drag, startPoint x: 936, startPoint y: 427, endPoint x: 978, endPoint y: 427, distance: 42.0
click at [978, 427] on p "White space refers to any area of a surface not occupied by an element. White s…" at bounding box center [892, 433] width 410 height 22
click at [889, 433] on p "White space refers to any area of a surface not occupied by an element. It can …" at bounding box center [892, 430] width 410 height 22
click at [847, 436] on p "White space refers to any area of a surface not occupied by an element. It can …" at bounding box center [892, 430] width 410 height 22
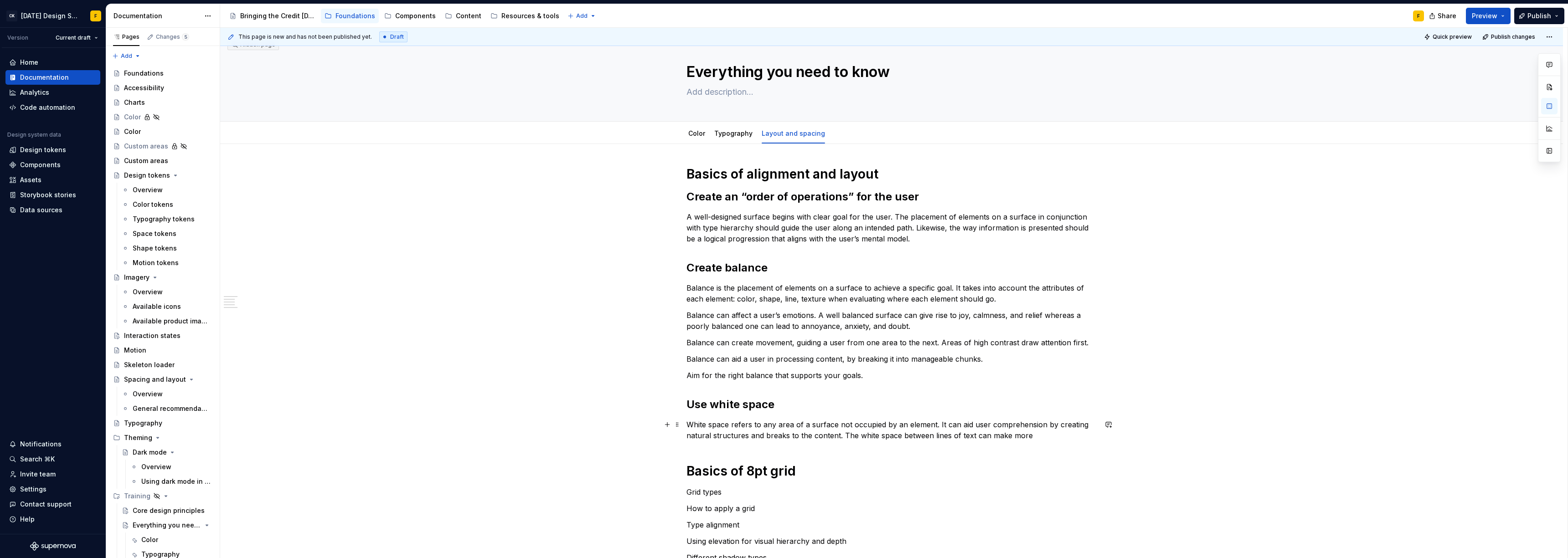
click at [859, 433] on p "White space refers to any area of a surface not occupied by an element. It can …" at bounding box center [892, 430] width 410 height 22
click at [859, 436] on p "White space refers to any area of a surface not occupied by an element. It can …" at bounding box center [892, 430] width 410 height 22
click at [1057, 437] on p "White space refers to any area of a surface not occupied by an element. It can …" at bounding box center [892, 430] width 410 height 22
click at [786, 449] on p "White space refers to any area of a surface not occupied by an element. It can …" at bounding box center [892, 436] width 410 height 33
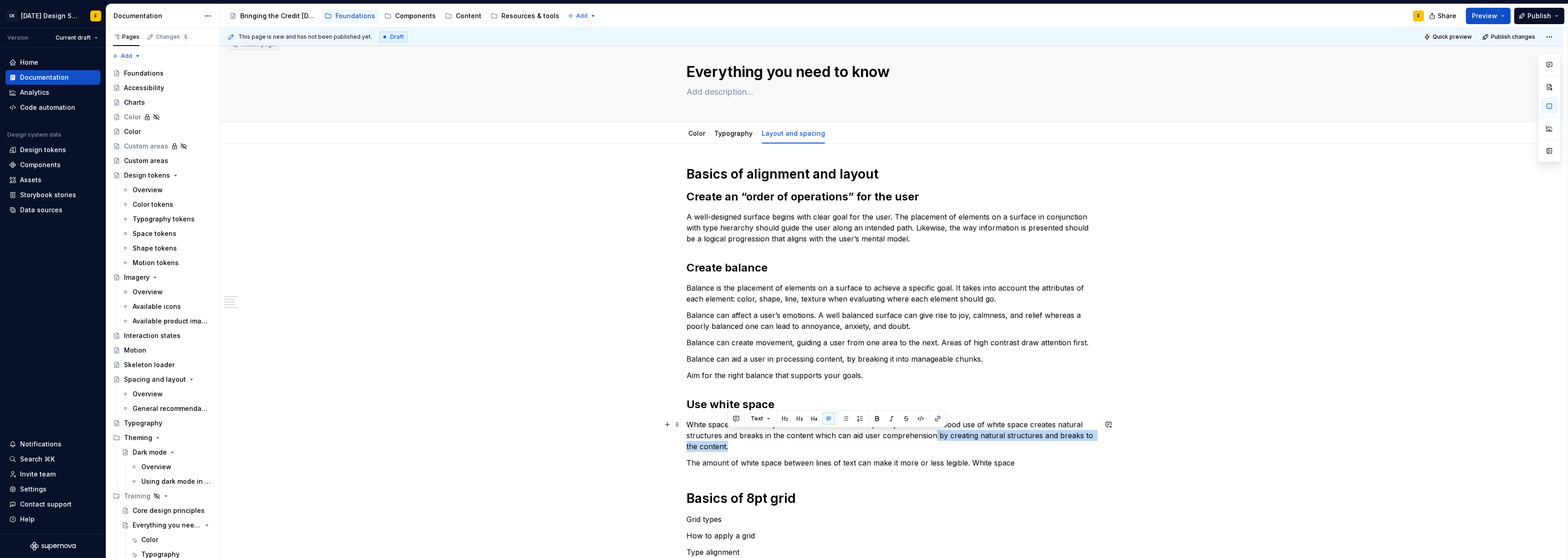
drag, startPoint x: 933, startPoint y: 437, endPoint x: 933, endPoint y: 442, distance: 5.0
click at [933, 442] on p "White space refers to any area of a surface not occupied by an element. Good us…" at bounding box center [892, 436] width 410 height 33
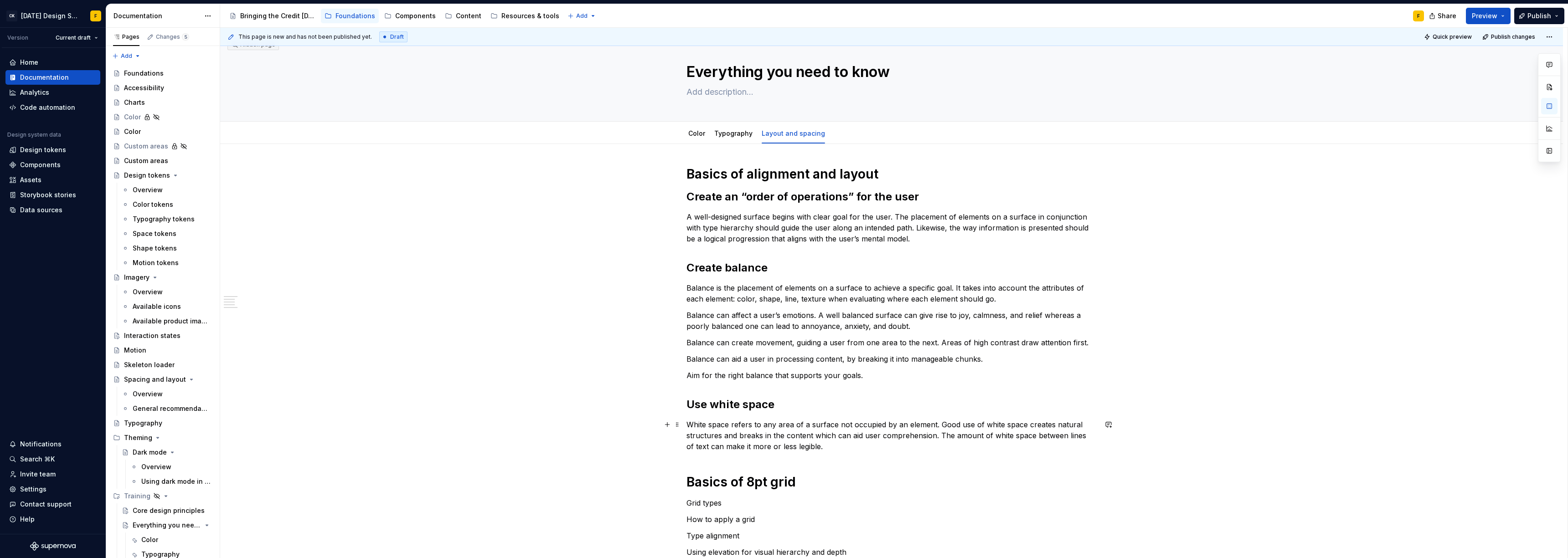
click at [839, 438] on p "White space refers to any area of a surface not occupied by an element. Good us…" at bounding box center [892, 436] width 410 height 33
click at [941, 436] on p "White space refers to any area of a surface not occupied by an element. Good us…" at bounding box center [892, 436] width 410 height 33
click at [888, 445] on p "White space refers to any area of a surface not occupied by an element. Good us…" at bounding box center [892, 436] width 410 height 33
click at [895, 442] on p "White space refers to any area of a surface not occupied by an element. Good us…" at bounding box center [892, 436] width 410 height 33
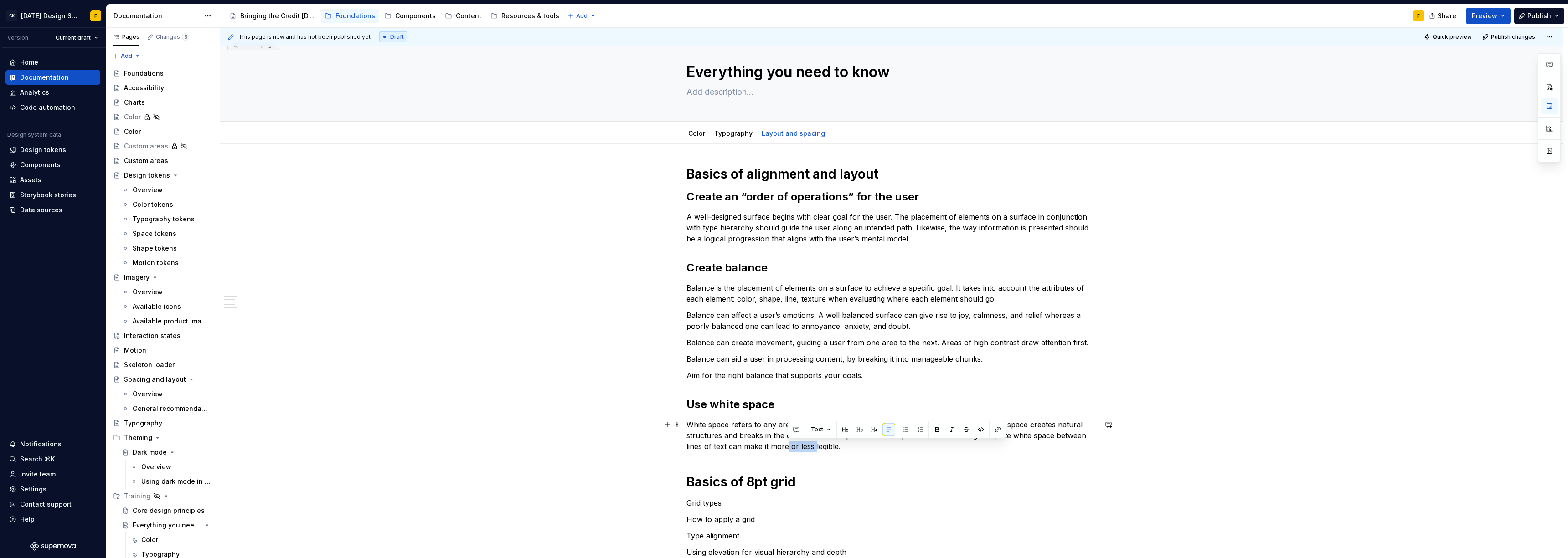
drag, startPoint x: 786, startPoint y: 447, endPoint x: 814, endPoint y: 449, distance: 28.1
click at [814, 449] on p "White space refers to any area of a surface not occupied by an element. Good us…" at bounding box center [892, 436] width 410 height 33
click at [843, 447] on p "White space refers to any area of a surface not occupied by an element. Good us…" at bounding box center [892, 436] width 410 height 33
click at [820, 447] on p "White space refers to any area of a surface not occupied by an element. Good us…" at bounding box center [892, 436] width 410 height 33
drag, startPoint x: 816, startPoint y: 447, endPoint x: 1002, endPoint y: 445, distance: 186.0
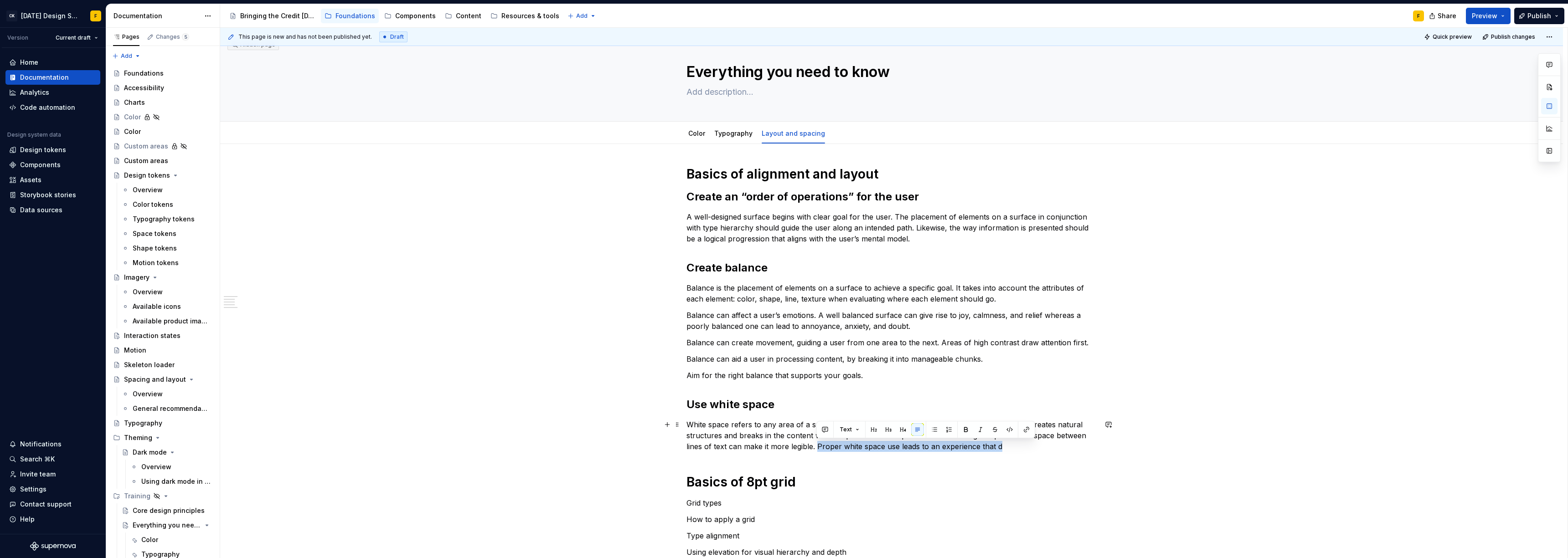
click at [1002, 445] on p "White space refers to any area of a surface not occupied by an element. Good us…" at bounding box center [892, 436] width 410 height 33
click at [735, 441] on p "White space refers to any area of a surface not occupied by an element. Good us…" at bounding box center [892, 436] width 410 height 33
drag, startPoint x: 814, startPoint y: 446, endPoint x: 1011, endPoint y: 445, distance: 197.0
click at [1011, 445] on p "White space refers to any area of a surface not occupied by an element. Good us…" at bounding box center [892, 436] width 410 height 33
click at [816, 445] on p "White space refers to any area of a surface not occupied by an element. Good us…" at bounding box center [892, 436] width 410 height 33
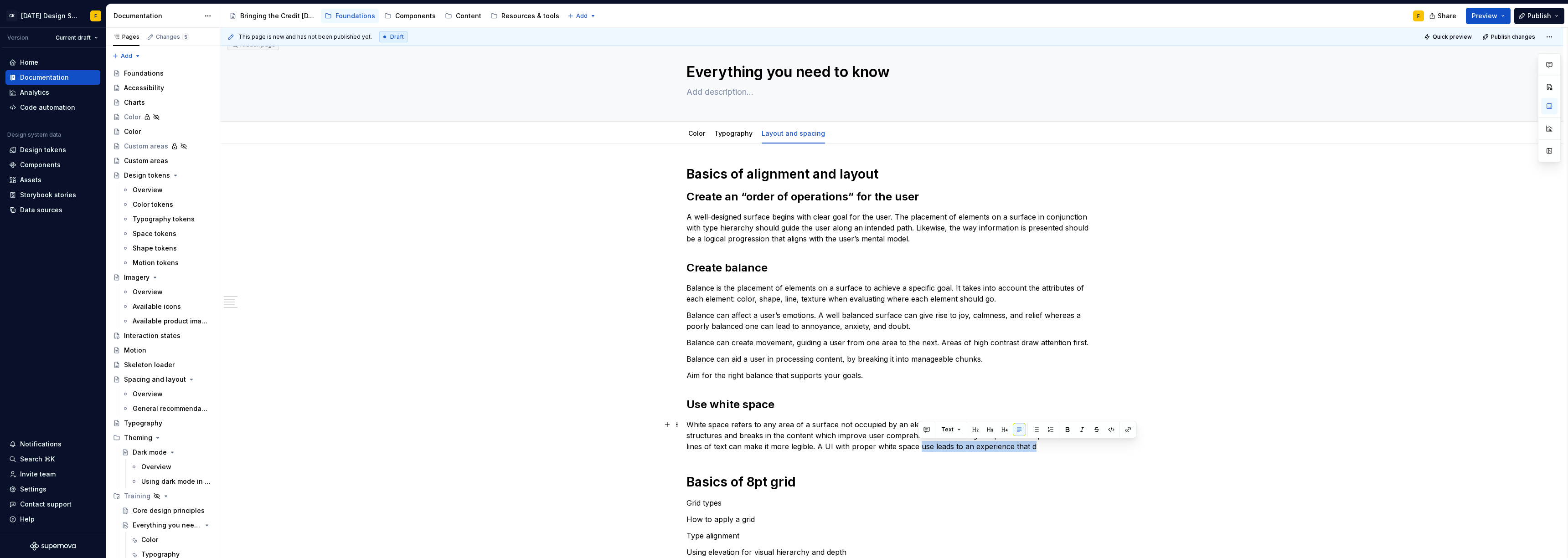
drag, startPoint x: 917, startPoint y: 448, endPoint x: 1043, endPoint y: 447, distance: 126.0
click at [1043, 447] on p "White space refers to any area of a surface not occupied by an element. Good us…" at bounding box center [892, 436] width 410 height 33
drag, startPoint x: 1050, startPoint y: 449, endPoint x: 1057, endPoint y: 449, distance: 7.0
click at [1050, 449] on p "White space refers to any area of a surface not occupied by an element. Good us…" at bounding box center [892, 436] width 410 height 33
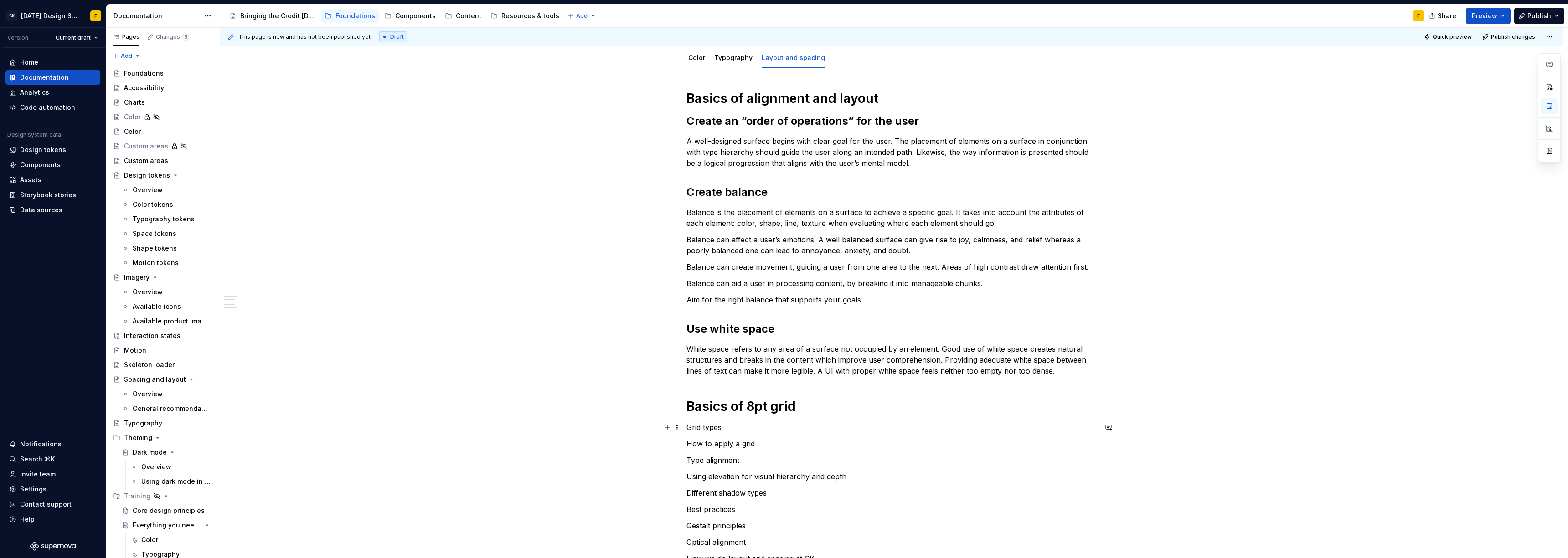
scroll to position [187, 0]
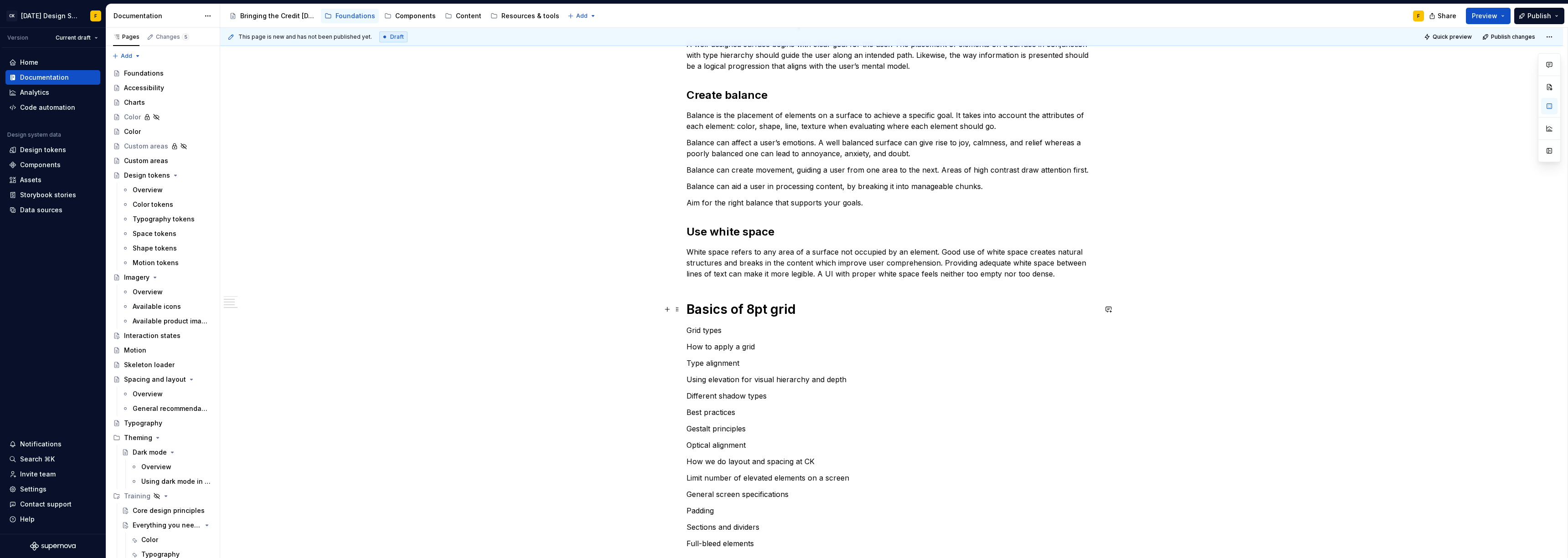
click at [808, 313] on h1 "Basics of 8pt grid" at bounding box center [892, 309] width 410 height 16
click at [702, 332] on p "Grid types" at bounding box center [892, 330] width 410 height 11
click at [745, 315] on button "button" at bounding box center [744, 313] width 13 height 13
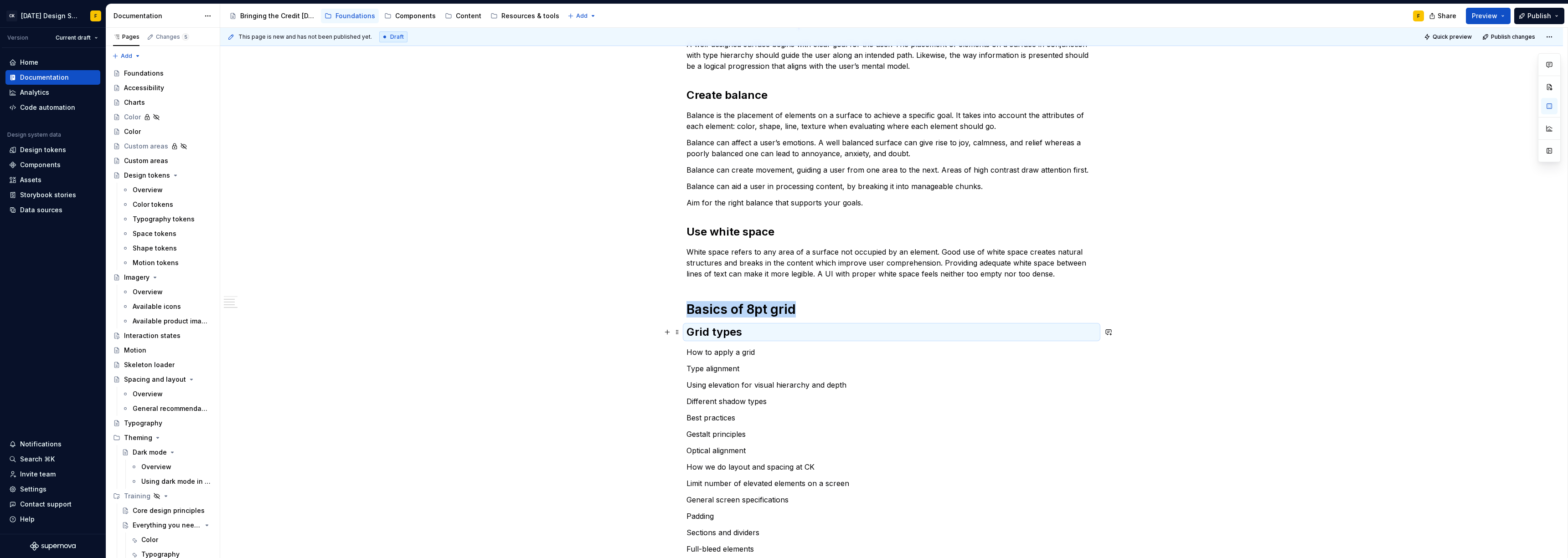
click at [766, 335] on h2 "Grid types" at bounding box center [892, 332] width 410 height 15
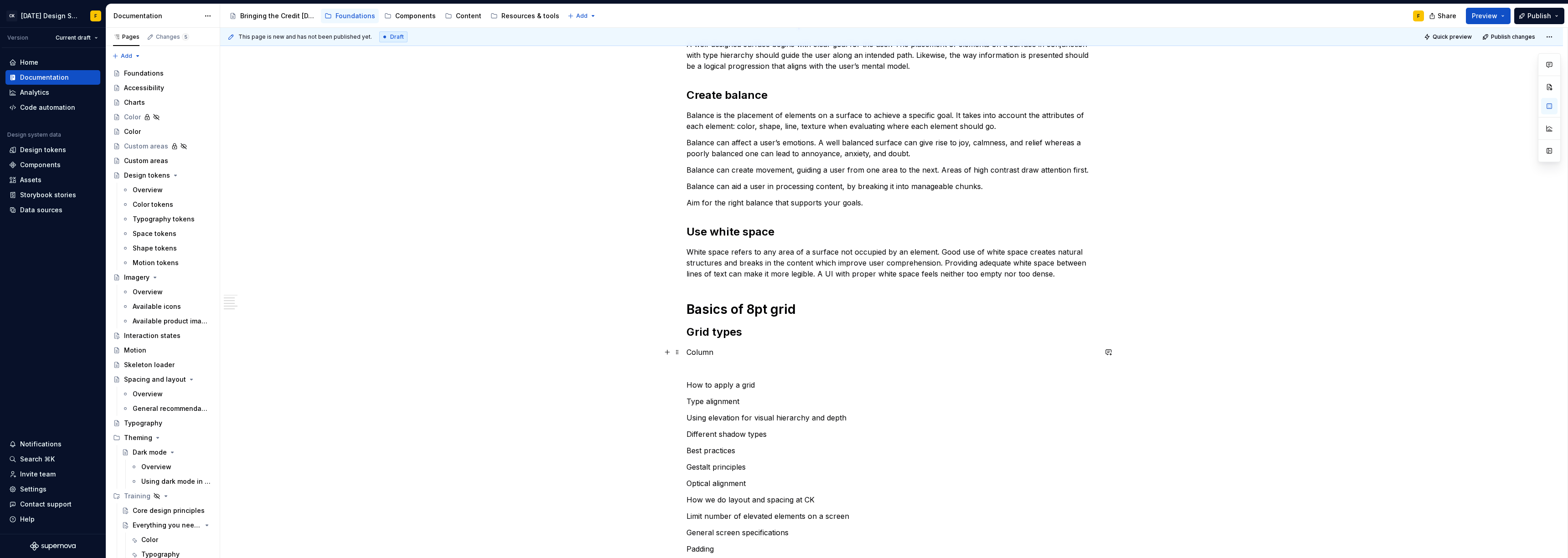
click at [688, 350] on p "Column" at bounding box center [892, 352] width 410 height 11
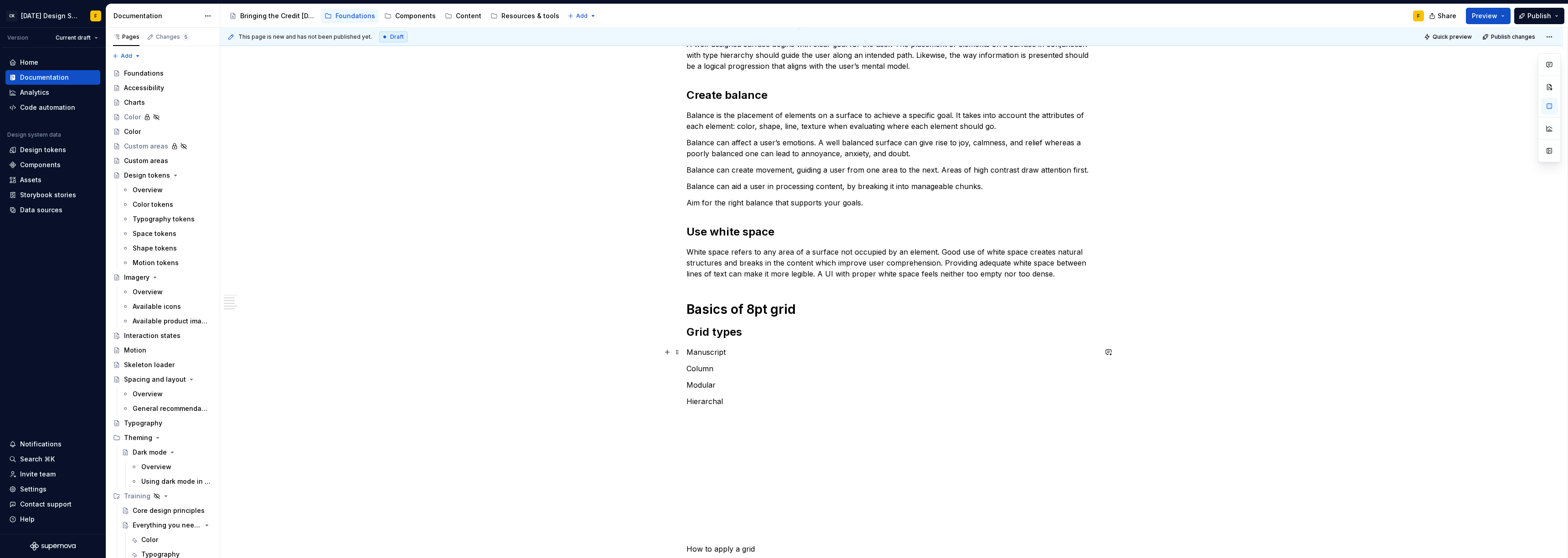
click at [740, 354] on p "Manuscript" at bounding box center [892, 352] width 410 height 11
click at [894, 400] on p "Hierarchal or irregular grids can be a mixture of the types adobe, or follow no…" at bounding box center [892, 402] width 410 height 11
click at [1005, 401] on p "Hierarchal or irregular grids can be a mixture of the types above, or follow no…" at bounding box center [892, 402] width 410 height 11
click at [804, 350] on p "Manuscript - aka a single column" at bounding box center [892, 352] width 410 height 11
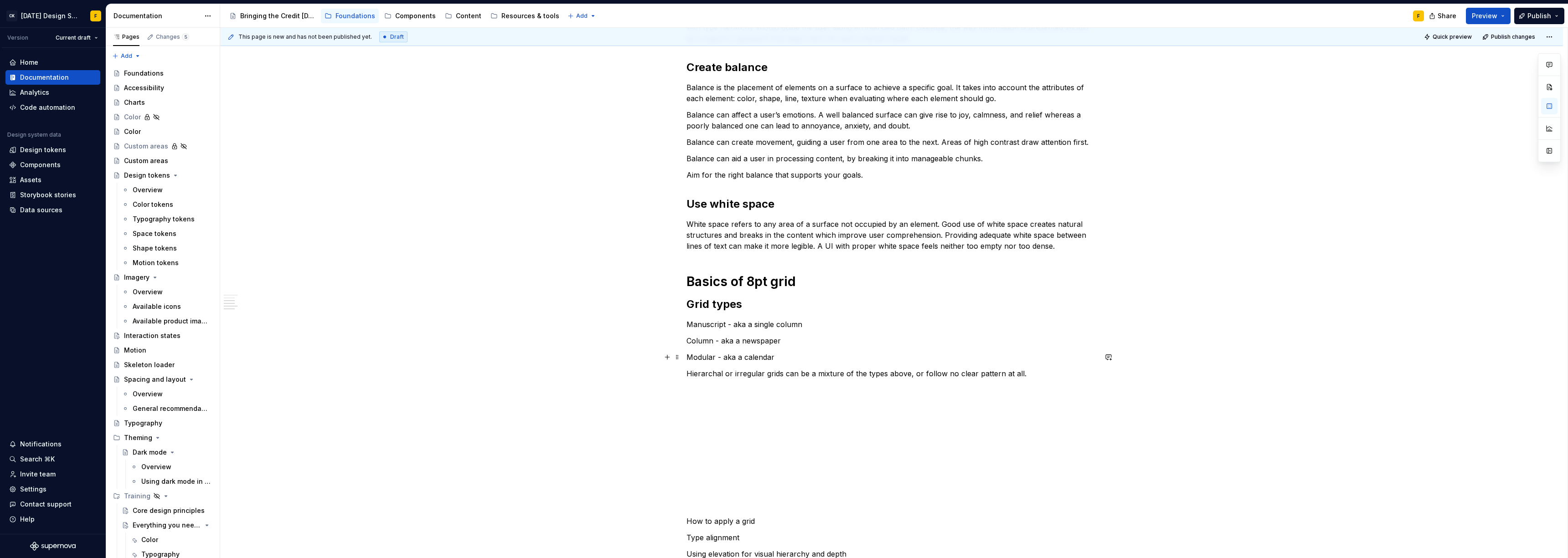
scroll to position [243, 0]
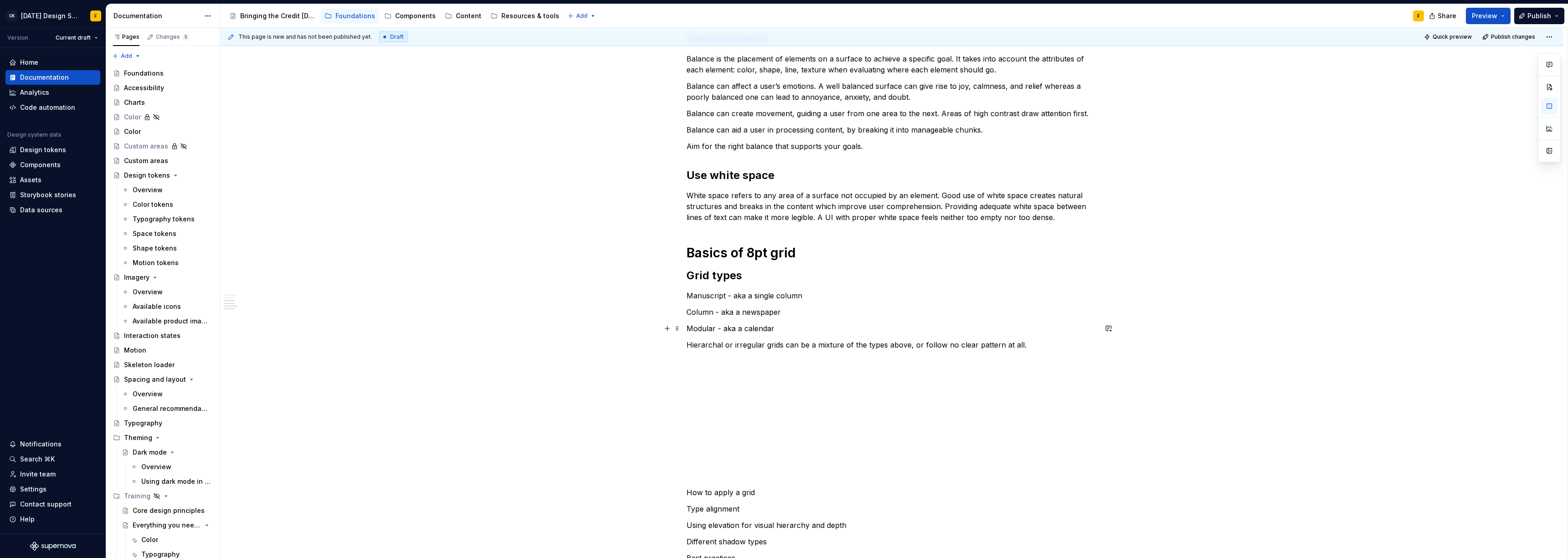
click at [783, 381] on p at bounding box center [892, 378] width 410 height 11
drag, startPoint x: 760, startPoint y: 492, endPoint x: 687, endPoint y: 495, distance: 73.1
click at [687, 495] on p "How to apply a grid" at bounding box center [892, 493] width 410 height 11
click at [743, 478] on button "button" at bounding box center [744, 475] width 13 height 13
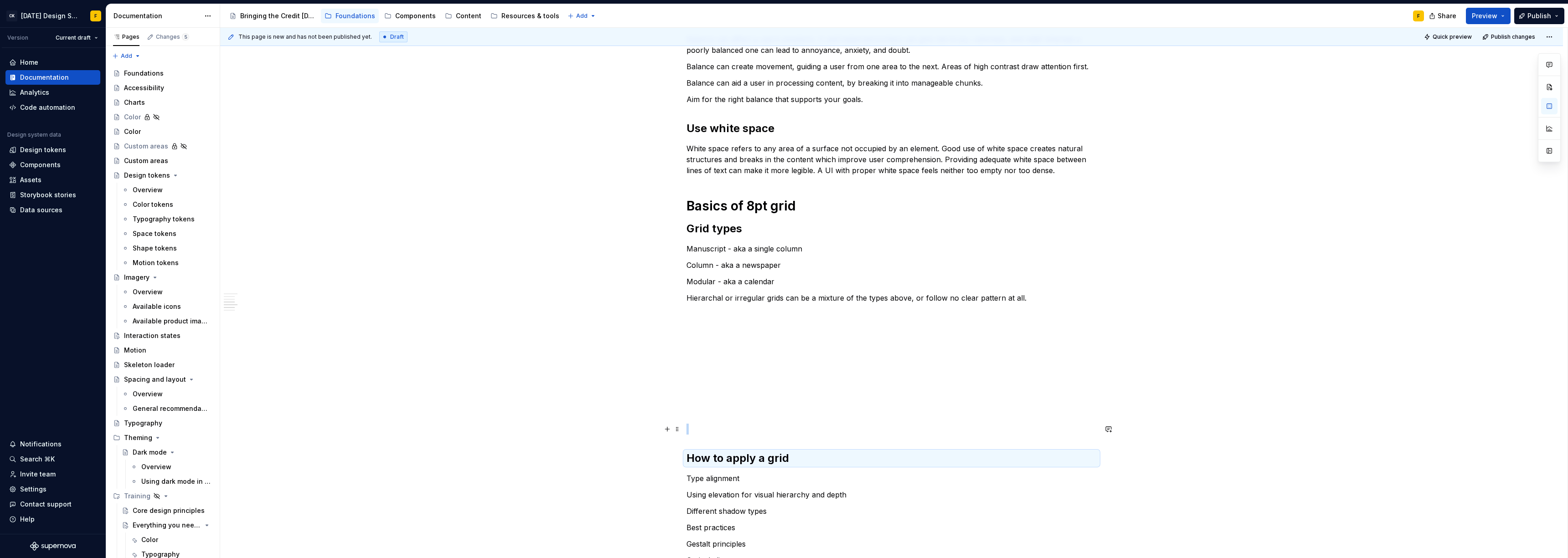
scroll to position [305, 0]
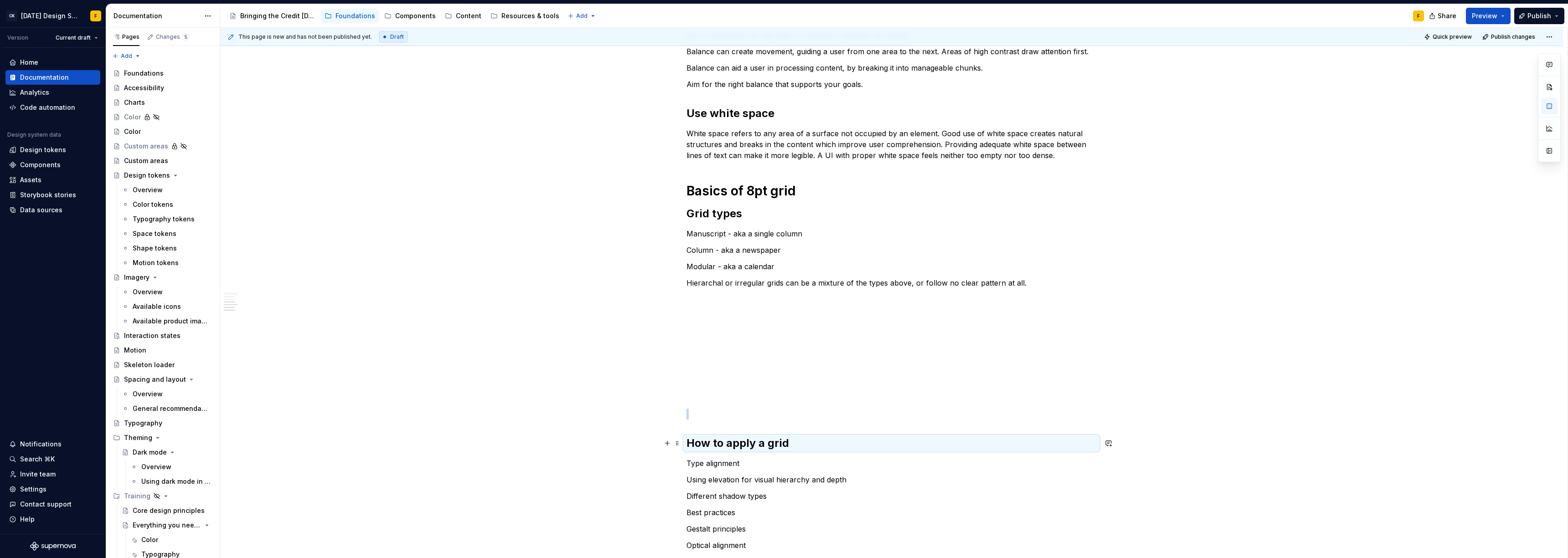
click at [714, 436] on h2 "How to apply a grid" at bounding box center [892, 444] width 410 height 15
click at [833, 439] on h2 "How to apply a grid" at bounding box center [892, 444] width 410 height 15
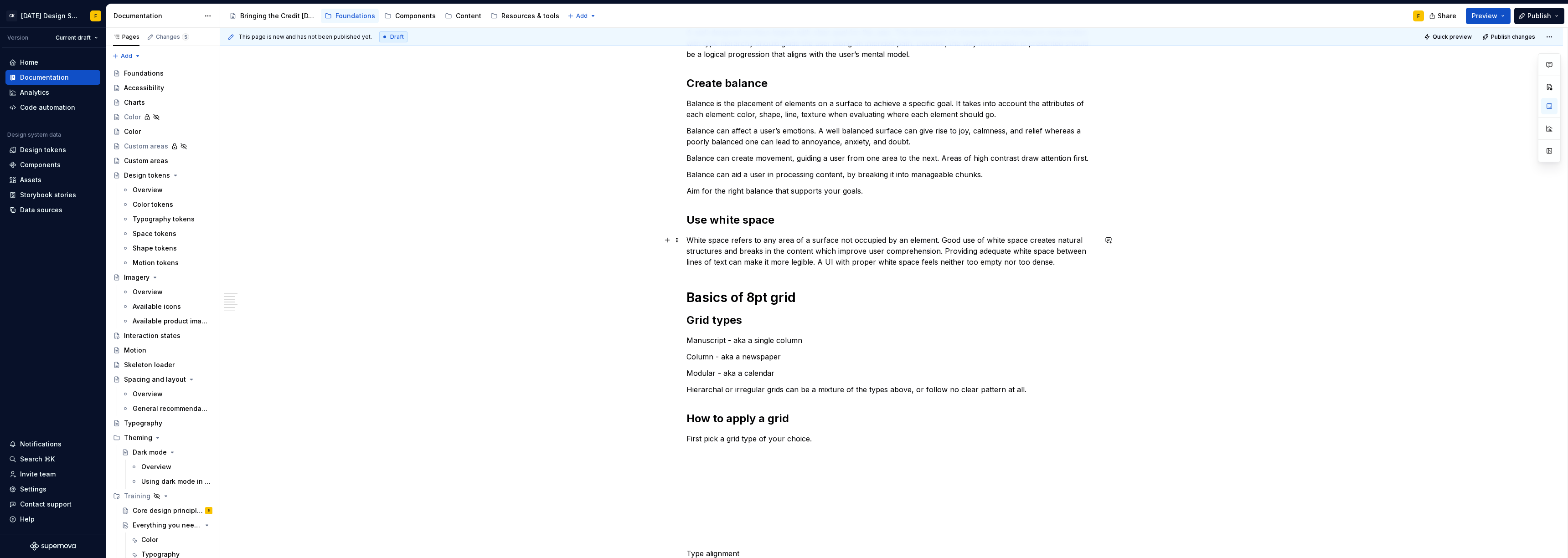
scroll to position [0, 0]
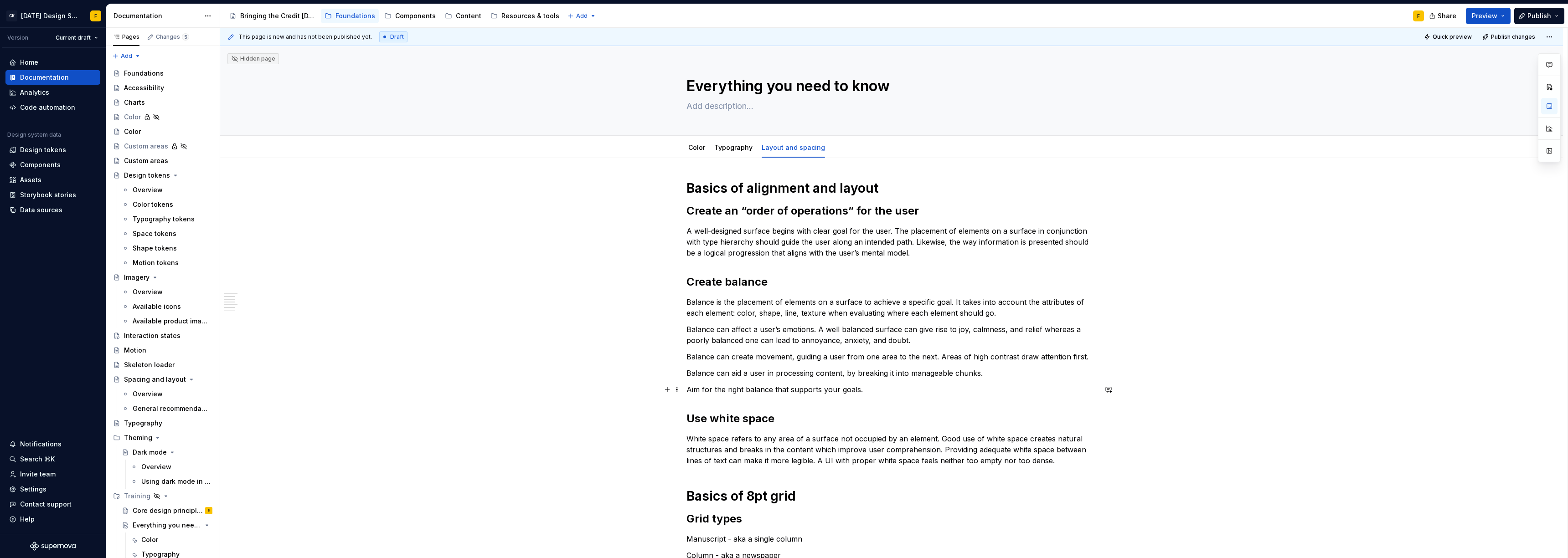
click at [870, 391] on p "Aim for the right balance that supports your goals." at bounding box center [892, 389] width 410 height 11
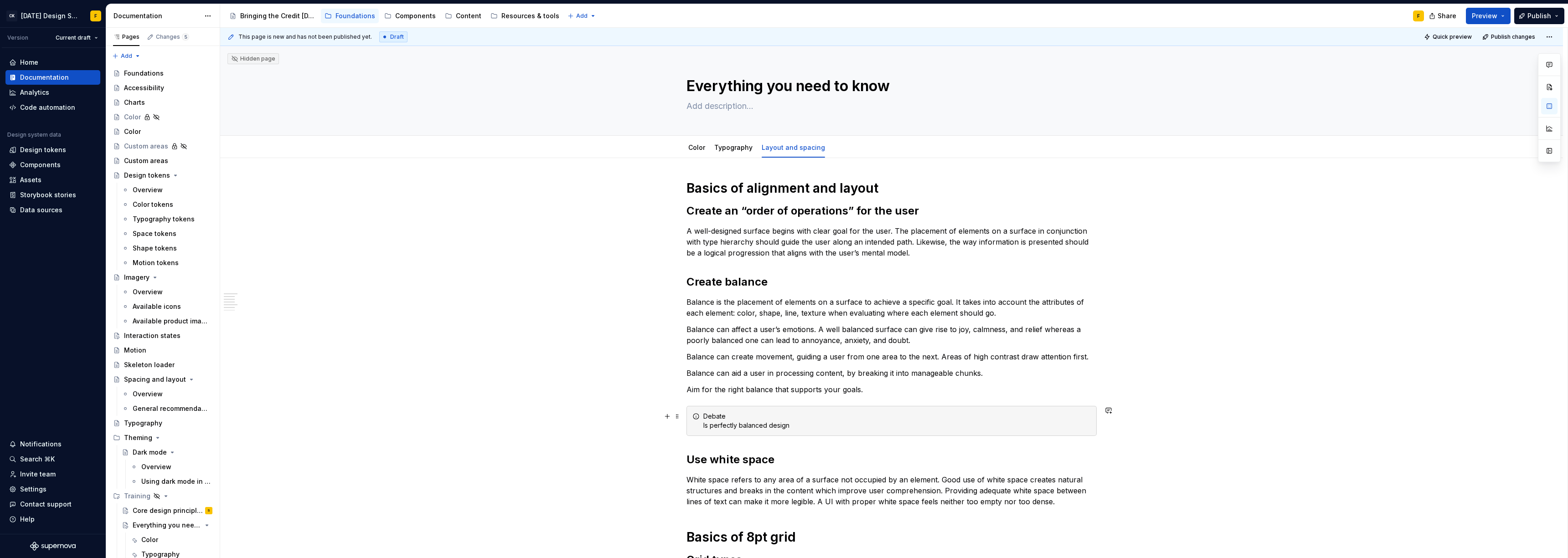
click at [716, 419] on div "Debate Is perfectly balanced design" at bounding box center [897, 421] width 388 height 18
click at [797, 427] on div "Debate Is perfectly balanced design" at bounding box center [897, 421] width 388 height 18
click at [975, 419] on div "Debate As a product designer, is a perfectly balanced design something we shoul…" at bounding box center [897, 421] width 388 height 18
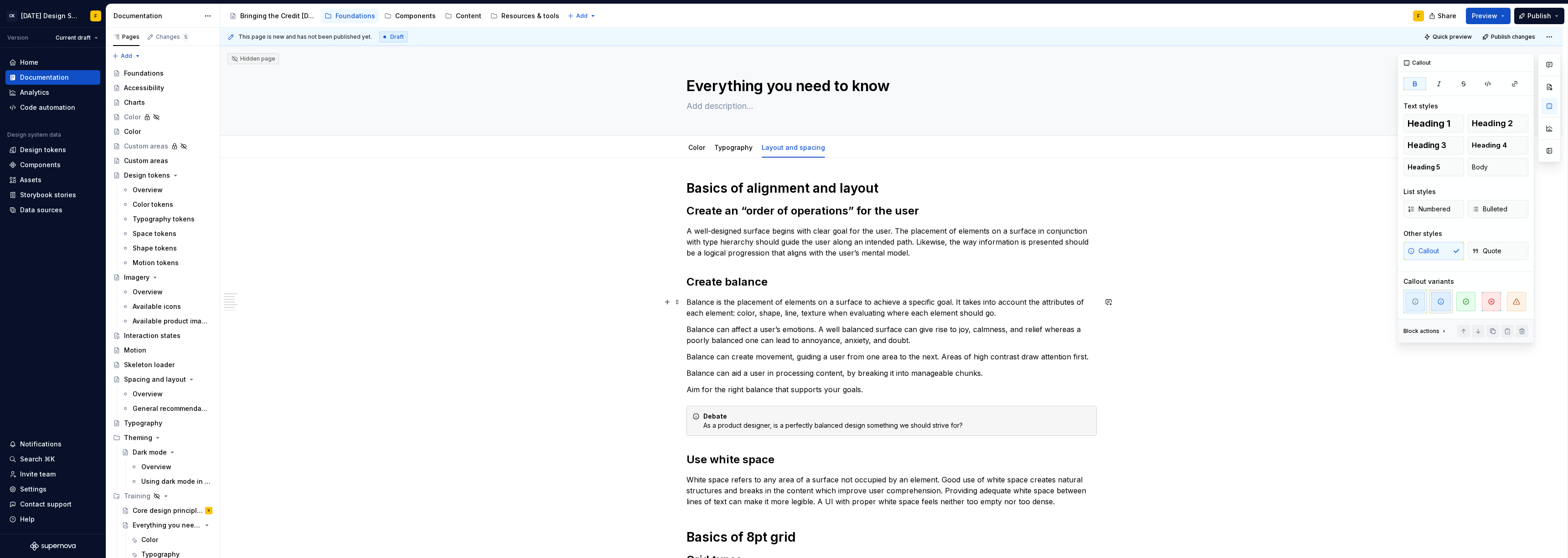
click at [1431, 304] on span "button" at bounding box center [1440, 301] width 19 height 19
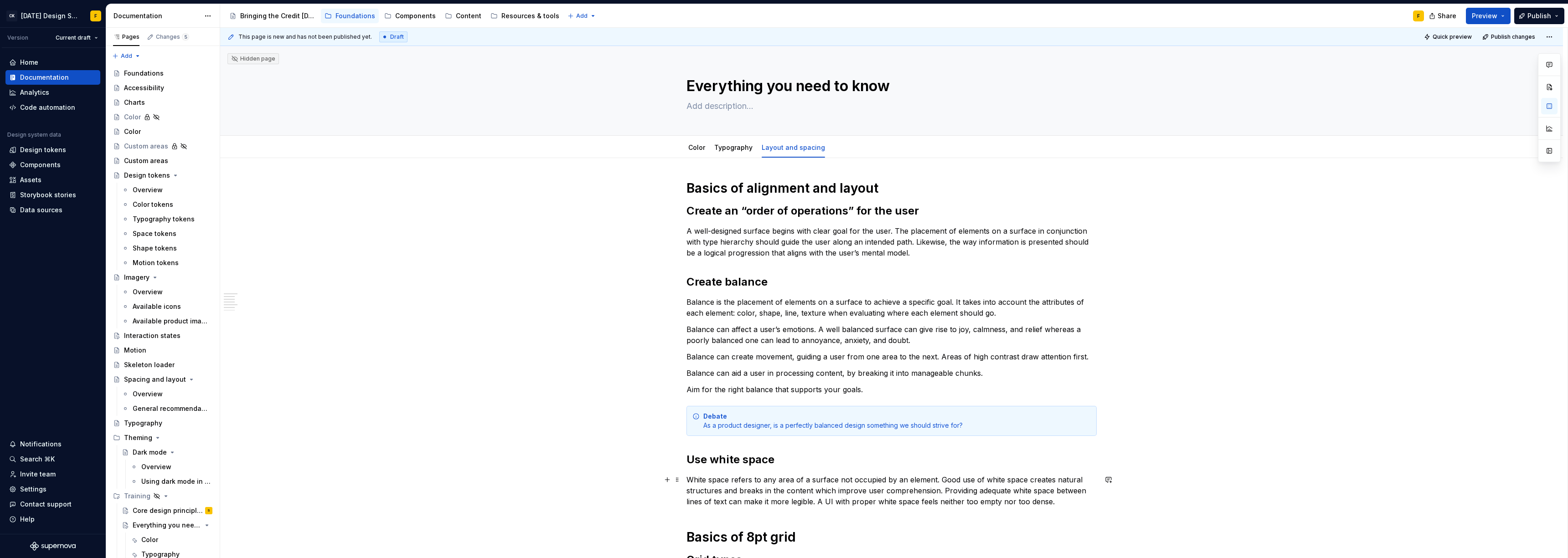
click at [838, 478] on p "White space refers to any area of a surface not occupied by an element. Good us…" at bounding box center [892, 491] width 410 height 33
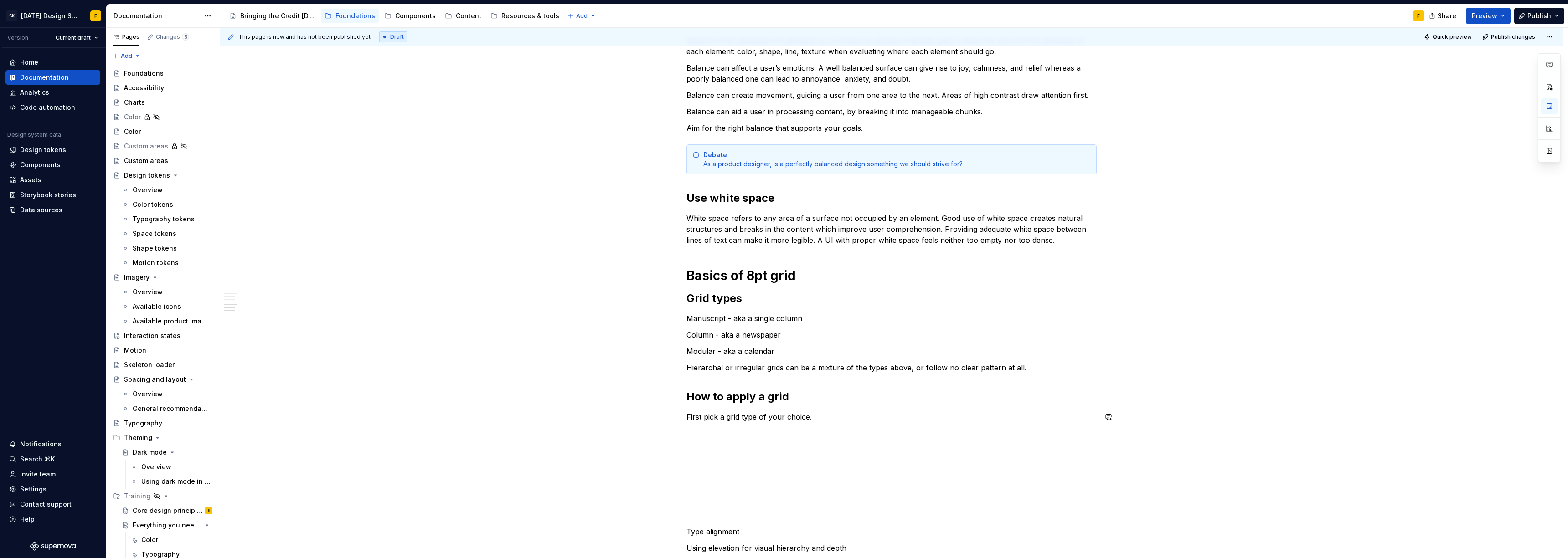
scroll to position [256, 0]
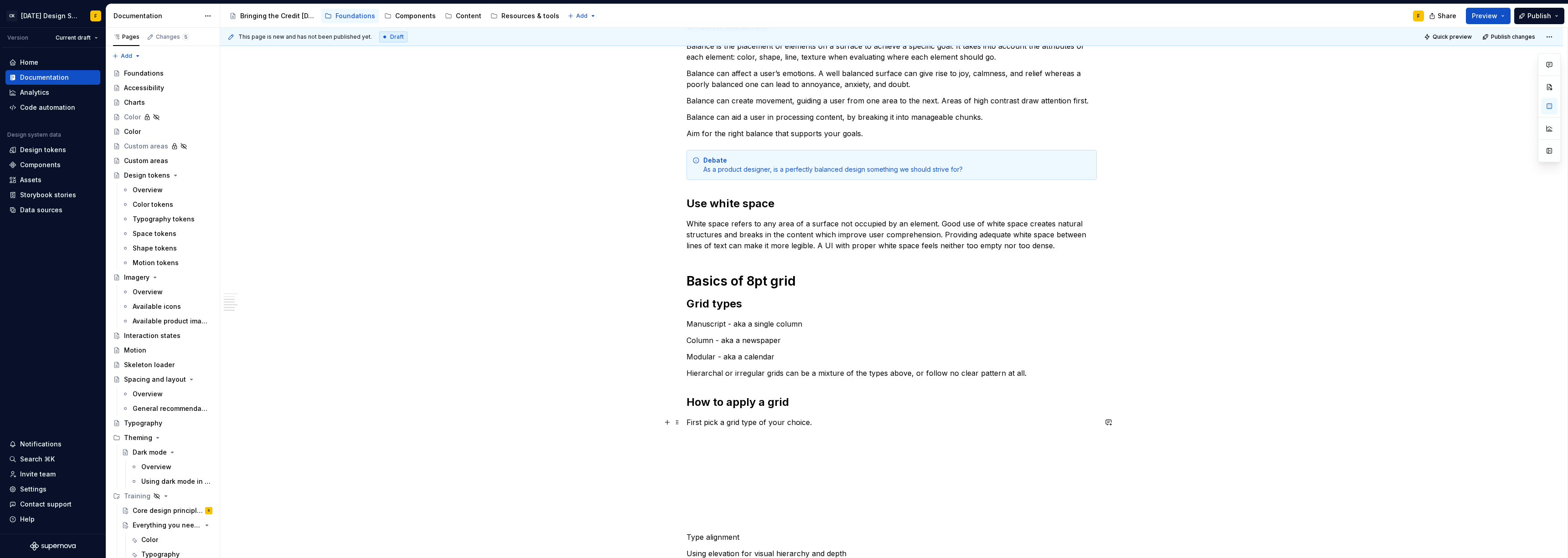
click at [809, 426] on p "First pick a grid type of your choice." at bounding box center [892, 422] width 410 height 11
drag, startPoint x: 747, startPoint y: 324, endPoint x: 732, endPoint y: 324, distance: 15.0
click at [732, 324] on p "Manuscript - aka a single column" at bounding box center [892, 324] width 410 height 11
click at [721, 341] on p "Column - aka a newspaper" at bounding box center [892, 340] width 410 height 11
click at [724, 375] on p "Hierarchal or irregular grids can be a mixture of the types above, or follow no…" at bounding box center [892, 373] width 410 height 11
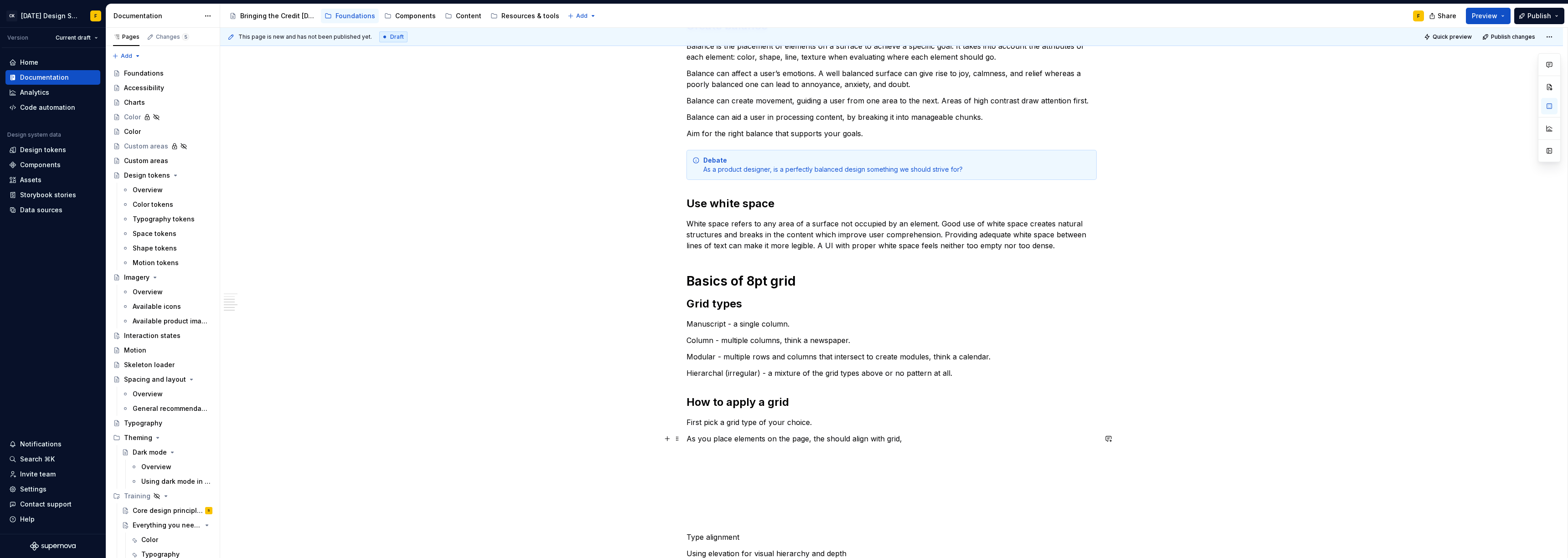
click at [816, 440] on p "As you place elements on the page, the should align with grid," at bounding box center [892, 439] width 410 height 11
click at [688, 441] on p "As you place elements on the page, the should align with grid," at bounding box center [892, 439] width 410 height 11
click at [743, 440] on p "When you place elements on the page, the should align with grid," at bounding box center [892, 439] width 410 height 11
click at [701, 422] on p "First pick a grid type of your choice." at bounding box center [892, 422] width 410 height 11
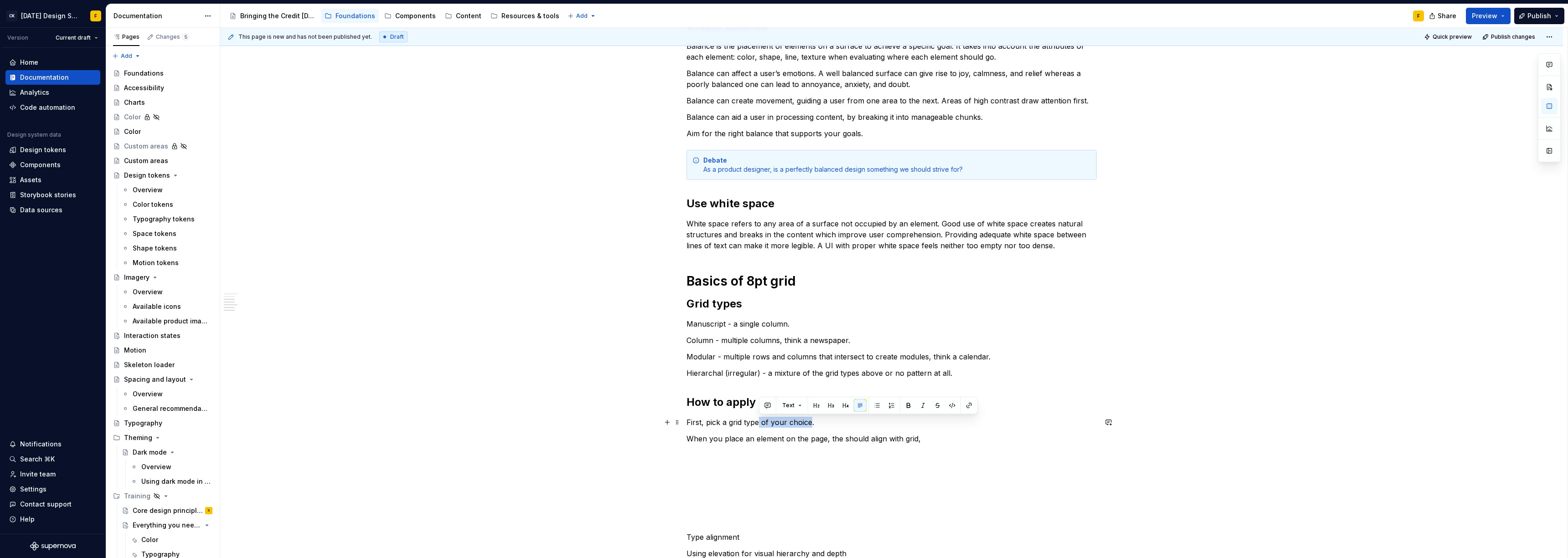
drag, startPoint x: 760, startPoint y: 424, endPoint x: 810, endPoint y: 422, distance: 50.0
click at [810, 422] on p "First, pick a grid type of your choice." at bounding box center [892, 422] width 410 height 11
click at [707, 422] on p "First, pick a grid type." at bounding box center [892, 422] width 410 height 11
click at [934, 438] on p "When you place an element on the page, the should align with grid," at bounding box center [892, 439] width 410 height 11
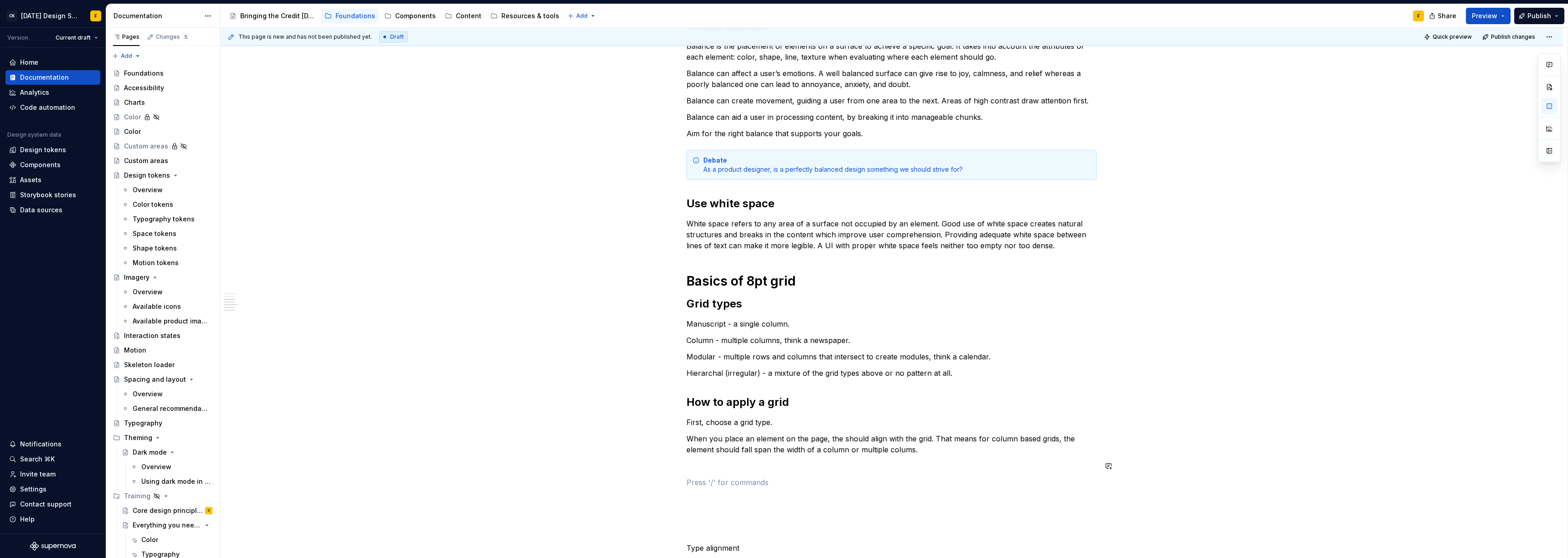
click at [774, 472] on div "Basics of alignment and layout Create an “order of operations” for the user A w…" at bounding box center [892, 329] width 410 height 810
click at [774, 464] on p at bounding box center [892, 466] width 410 height 11
click at [791, 512] on p at bounding box center [892, 515] width 410 height 11
click at [908, 450] on p "When you place an element on the page, the should align with the grid. That mea…" at bounding box center [892, 444] width 410 height 22
click at [789, 470] on p "When it" at bounding box center [892, 466] width 410 height 11
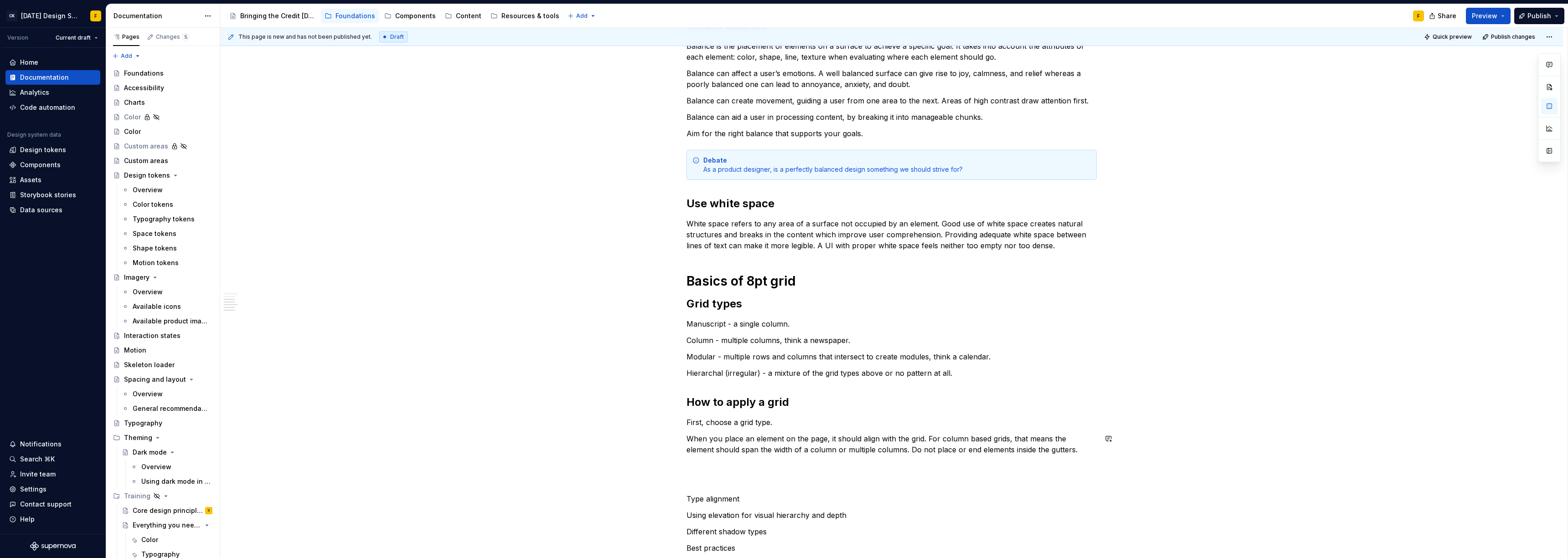
click at [822, 431] on div "Basics of alignment and layout Create an “order of operations” for the user A w…" at bounding box center [892, 304] width 410 height 761
click at [989, 360] on p "Modular - multiple rows and columns that intersect to create modules, think a c…" at bounding box center [892, 357] width 410 height 11
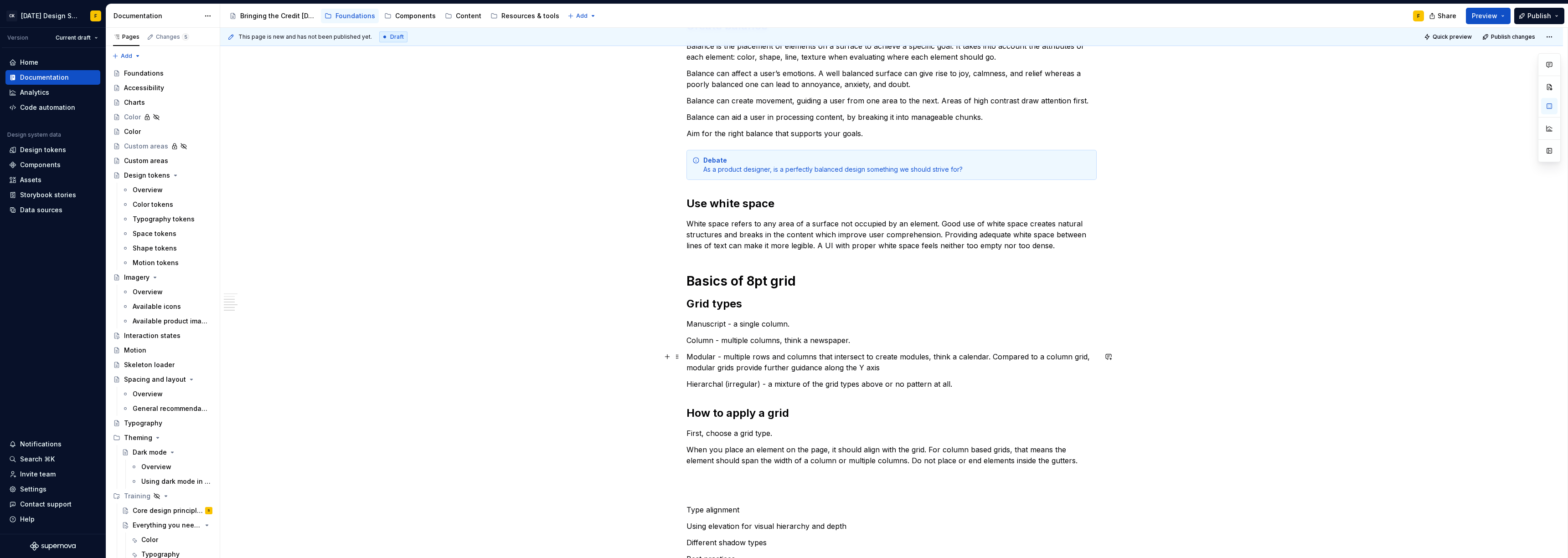
click at [774, 369] on p "Modular - multiple rows and columns that intersect to create modules, think a c…" at bounding box center [892, 362] width 410 height 22
click at [897, 369] on p "Modular - multiple rows and columns that intersect to create modules, think a c…" at bounding box center [892, 362] width 410 height 22
click at [827, 425] on div "Basics of alignment and layout Create an “order of operations” for the user A w…" at bounding box center [892, 310] width 410 height 772
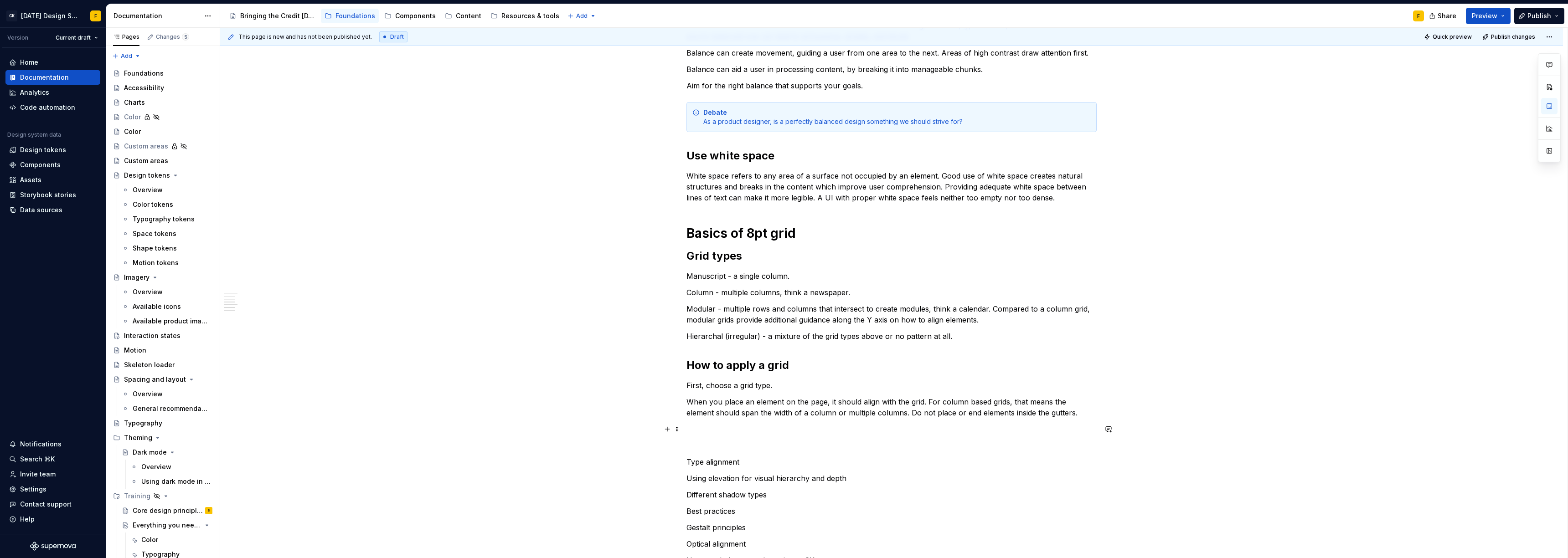
scroll to position [318, 0]
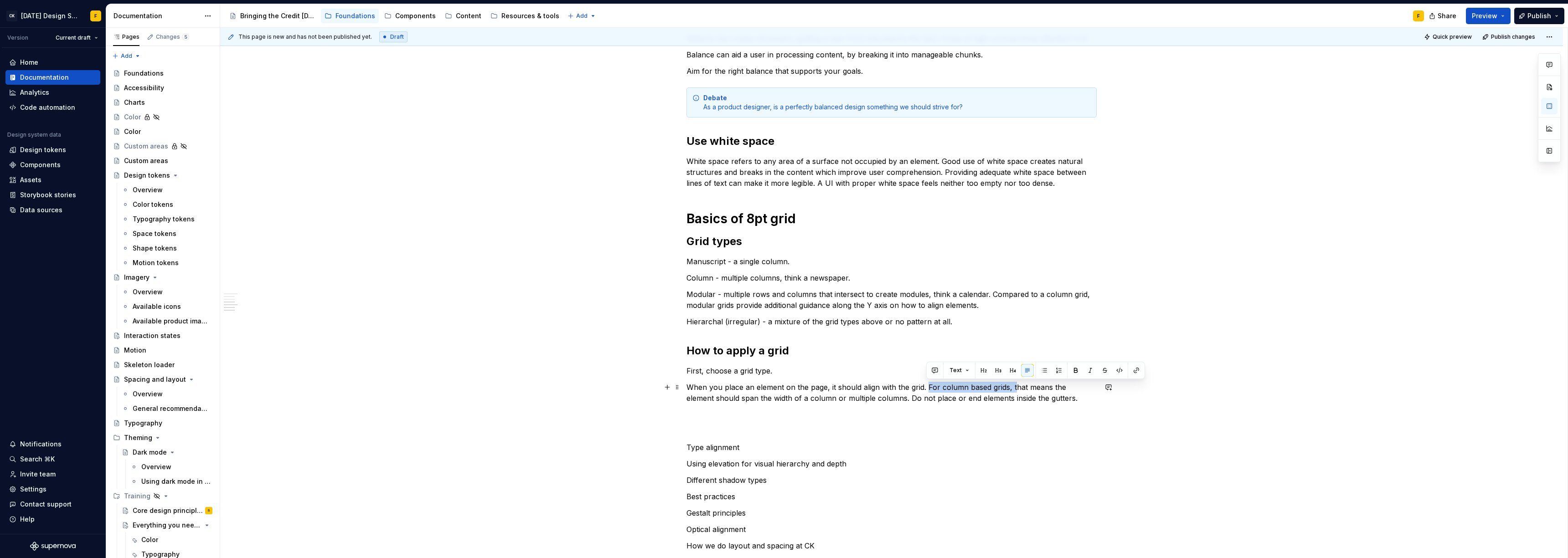
drag, startPoint x: 926, startPoint y: 386, endPoint x: 1013, endPoint y: 382, distance: 87.1
click at [1013, 382] on p "When you place an element on the page, it should align with the grid. For colum…" at bounding box center [892, 393] width 410 height 22
click at [797, 398] on p "When you place an element on the page, it should align with the grid. That mean…" at bounding box center [892, 393] width 410 height 22
click at [726, 397] on p "When you place an element on the page, it should align with the grid. That mean…" at bounding box center [892, 393] width 410 height 22
click at [824, 397] on p "When you place an element on the page, it should align with the grid. That mean…" at bounding box center [892, 393] width 410 height 22
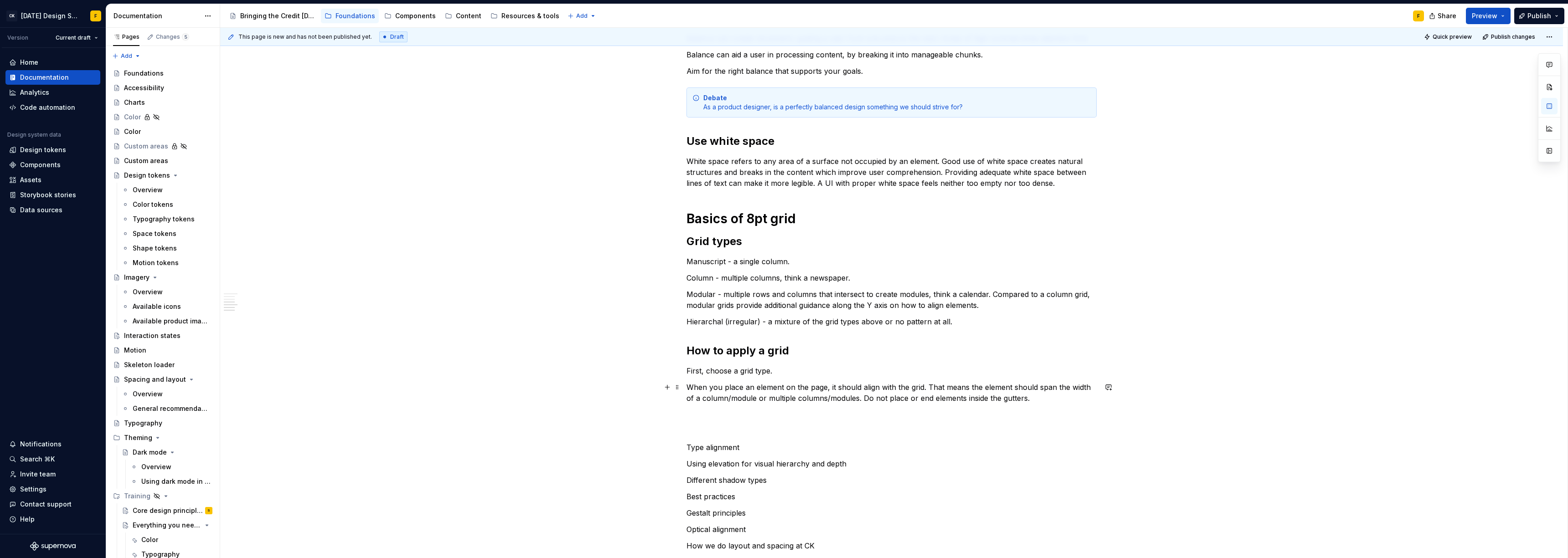
click at [1036, 398] on p "When you place an element on the page, it should align with the grid. That mean…" at bounding box center [892, 393] width 410 height 22
click at [874, 412] on p at bounding box center [892, 414] width 410 height 11
click at [873, 422] on div "Basics of alignment and layout Create an “order of operations” for the user A w…" at bounding box center [892, 247] width 410 height 772
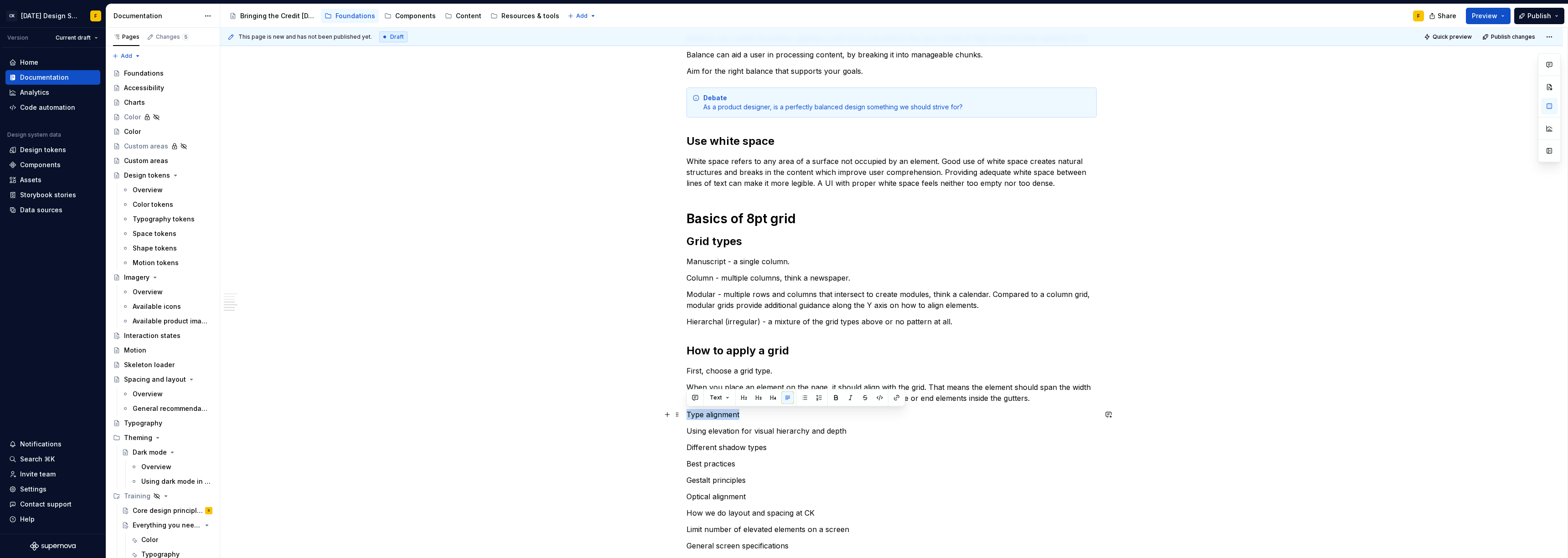
drag, startPoint x: 747, startPoint y: 411, endPoint x: 685, endPoint y: 416, distance: 62.2
click at [687, 416] on p "Type alignment" at bounding box center [892, 414] width 410 height 11
click at [743, 396] on button "button" at bounding box center [744, 397] width 13 height 13
click at [740, 213] on h1 "Basics of 8pt grid" at bounding box center [892, 218] width 410 height 16
click at [742, 221] on h1 "Basics of 8pt grid" at bounding box center [892, 218] width 410 height 16
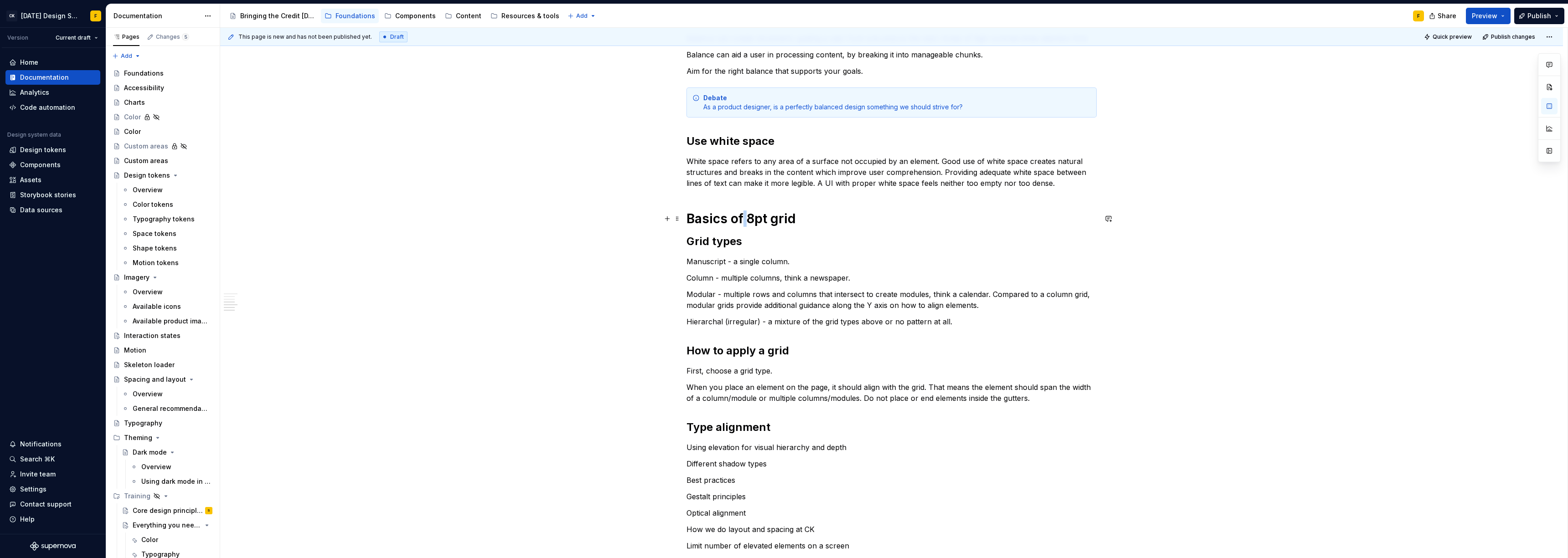
click at [742, 221] on h1 "Basics of 8pt grid" at bounding box center [892, 218] width 410 height 16
click at [729, 239] on h2 "Grid types" at bounding box center [892, 242] width 410 height 15
click at [712, 199] on div "Basics of alignment and layout Create an “order of operations” for the user A w…" at bounding box center [892, 239] width 410 height 756
click at [712, 196] on div "Basics of alignment and layout Create an “order of operations” for the user A w…" at bounding box center [892, 239] width 410 height 756
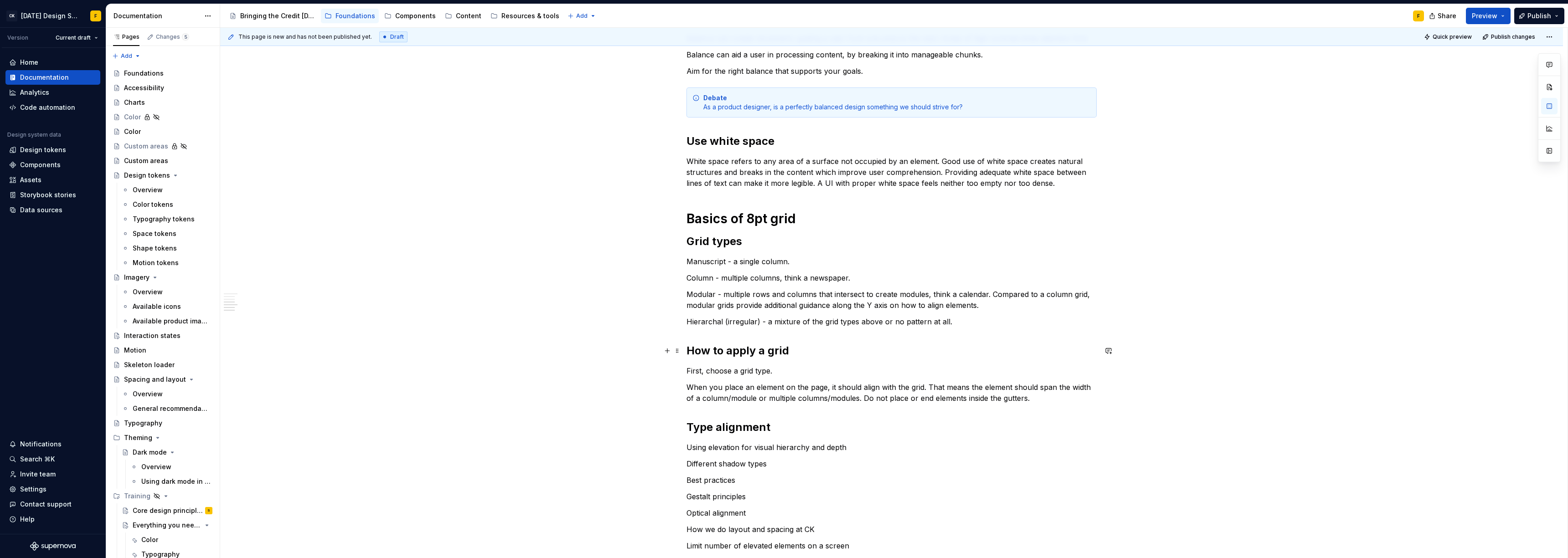
click at [732, 353] on h2 "How to apply a grid" at bounding box center [892, 351] width 410 height 15
click at [716, 406] on div "Basics of alignment and layout Create an “order of operations” for the user A w…" at bounding box center [892, 239] width 410 height 756
click at [804, 435] on div "Basics of alignment and layout Create an “order of operations” for the user A w…" at bounding box center [892, 239] width 410 height 756
drag, startPoint x: 855, startPoint y: 447, endPoint x: 684, endPoint y: 444, distance: 171.0
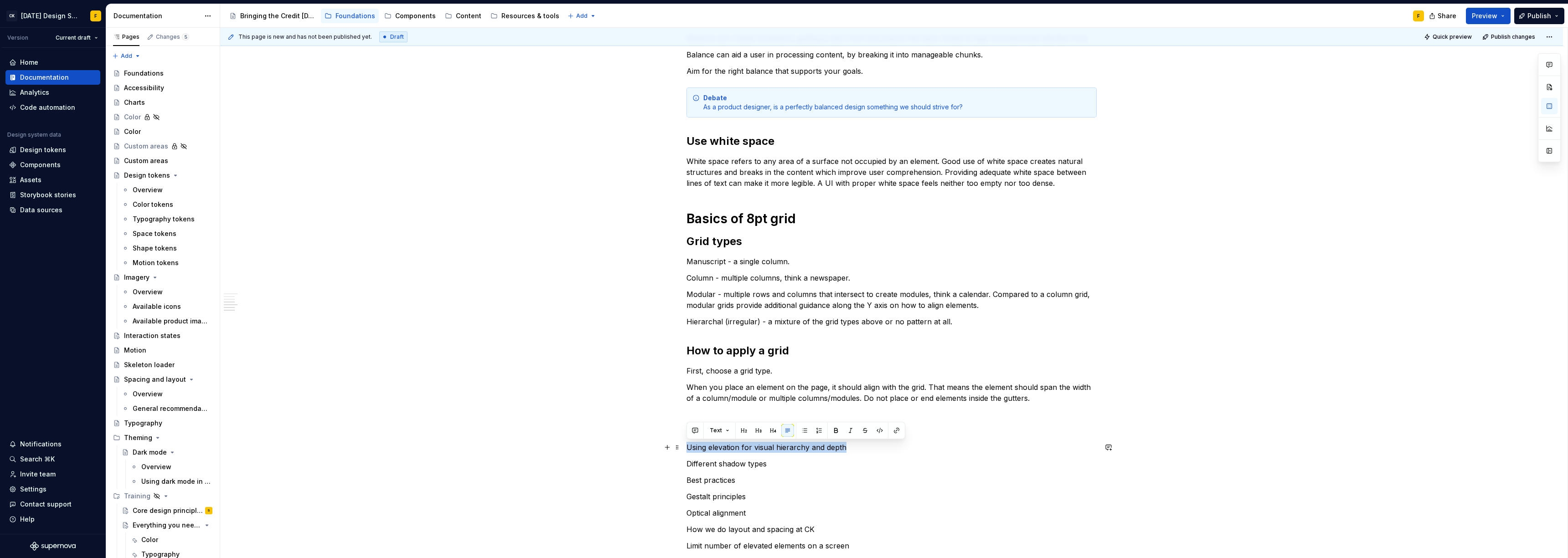
click at [684, 444] on div "Basics of alignment and layout Create an “order of operations” for the user A w…" at bounding box center [892, 317] width 1343 height 956
click at [710, 427] on button "Text" at bounding box center [719, 430] width 28 height 13
click at [724, 294] on div "Suggestions" at bounding box center [724, 296] width 7 height 7
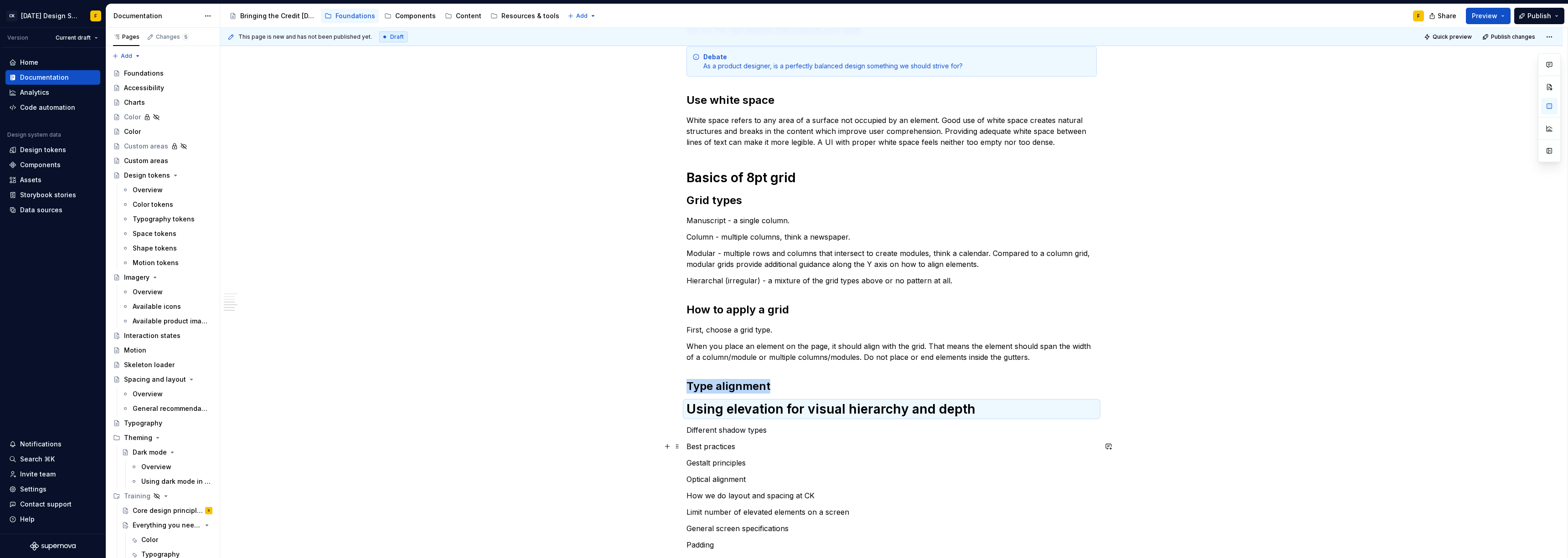
scroll to position [369, 0]
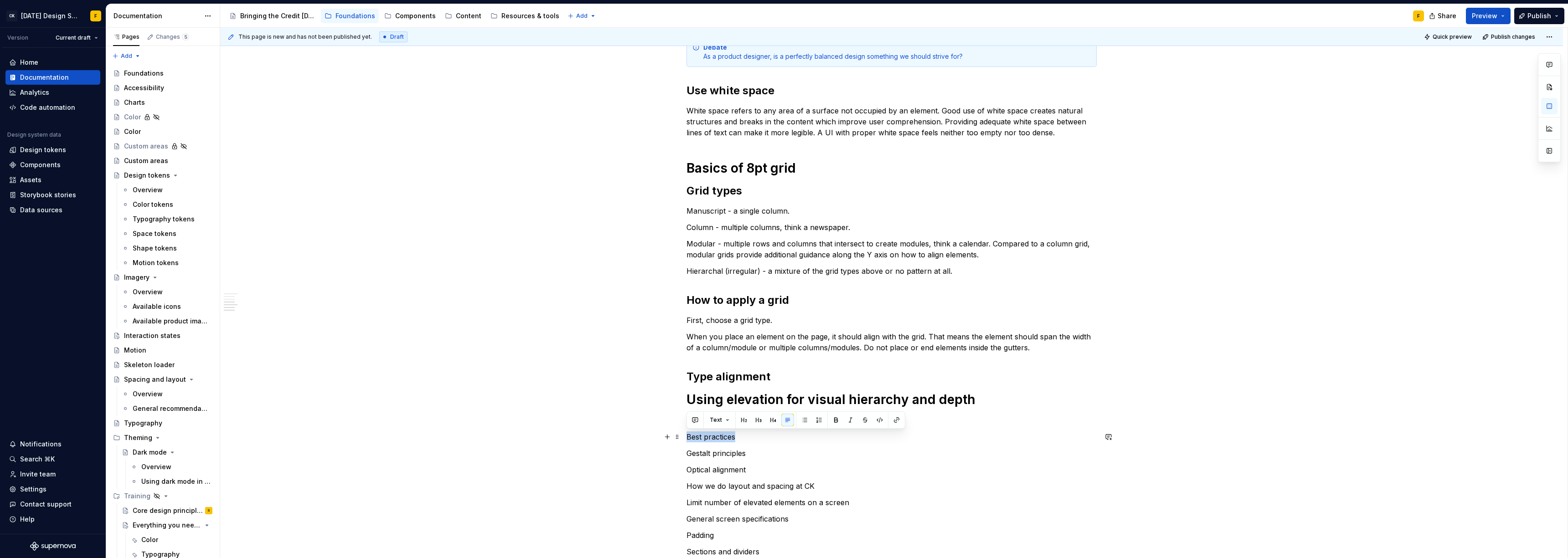
drag, startPoint x: 751, startPoint y: 441, endPoint x: 682, endPoint y: 436, distance: 69.2
click at [682, 436] on div "Basics of alignment and layout Create an “order of operations” for the user A w…" at bounding box center [892, 270] width 1343 height 963
click at [723, 422] on button "Text" at bounding box center [719, 420] width 28 height 13
click at [739, 282] on div "Heading 1" at bounding box center [747, 285] width 32 height 9
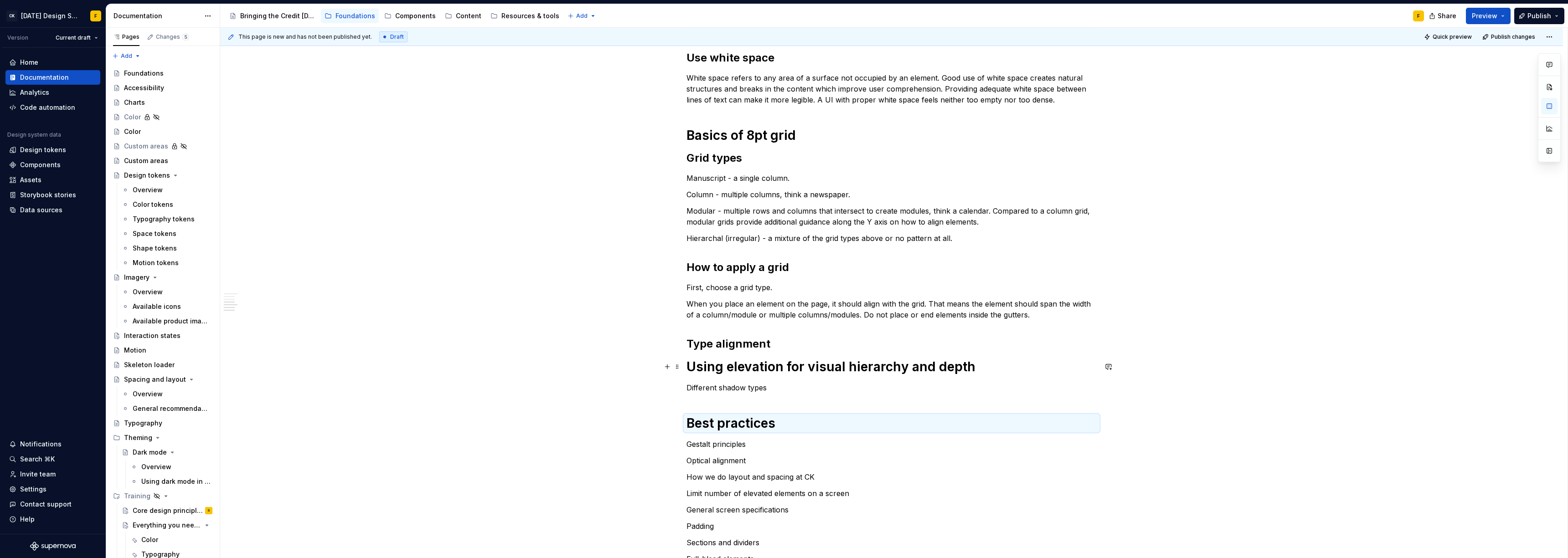
scroll to position [497, 0]
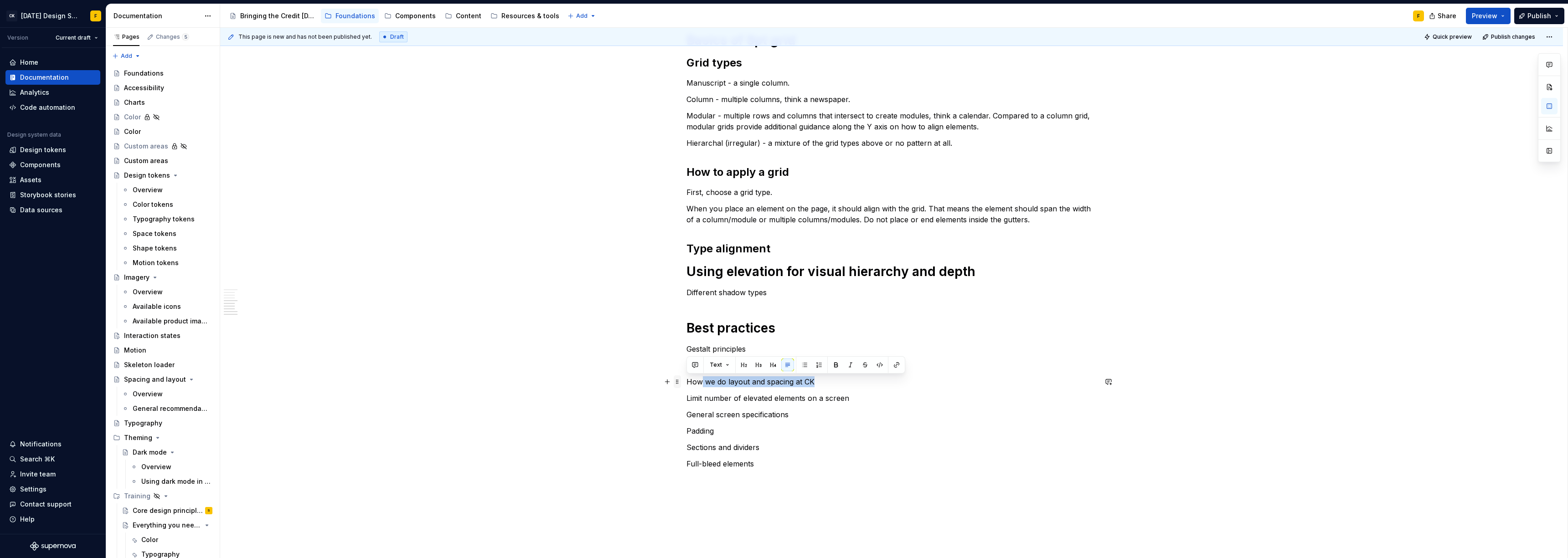
drag, startPoint x: 826, startPoint y: 382, endPoint x: 681, endPoint y: 379, distance: 145.0
click at [687, 379] on div "Basics of alignment and layout Create an “order of operations” for the user A w…" at bounding box center [892, 82] width 410 height 797
click at [693, 382] on p "How we do layout and spacing at CK" at bounding box center [892, 382] width 410 height 11
drag, startPoint x: 827, startPoint y: 384, endPoint x: 682, endPoint y: 380, distance: 145.1
click at [682, 380] on div "Basics of alignment and layout Create an “order of operations” for the user A w…" at bounding box center [892, 155] width 1343 height 987
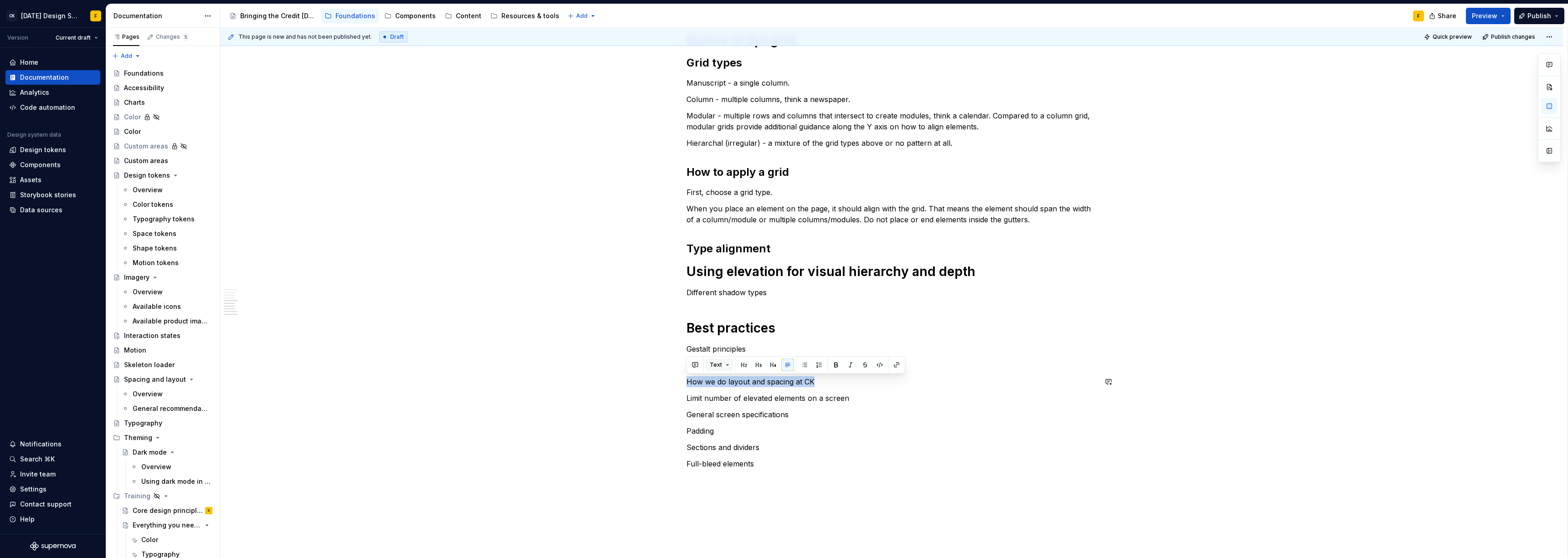
click at [718, 364] on span "Text" at bounding box center [716, 365] width 12 height 7
click at [756, 414] on div "Heading 1" at bounding box center [747, 414] width 32 height 9
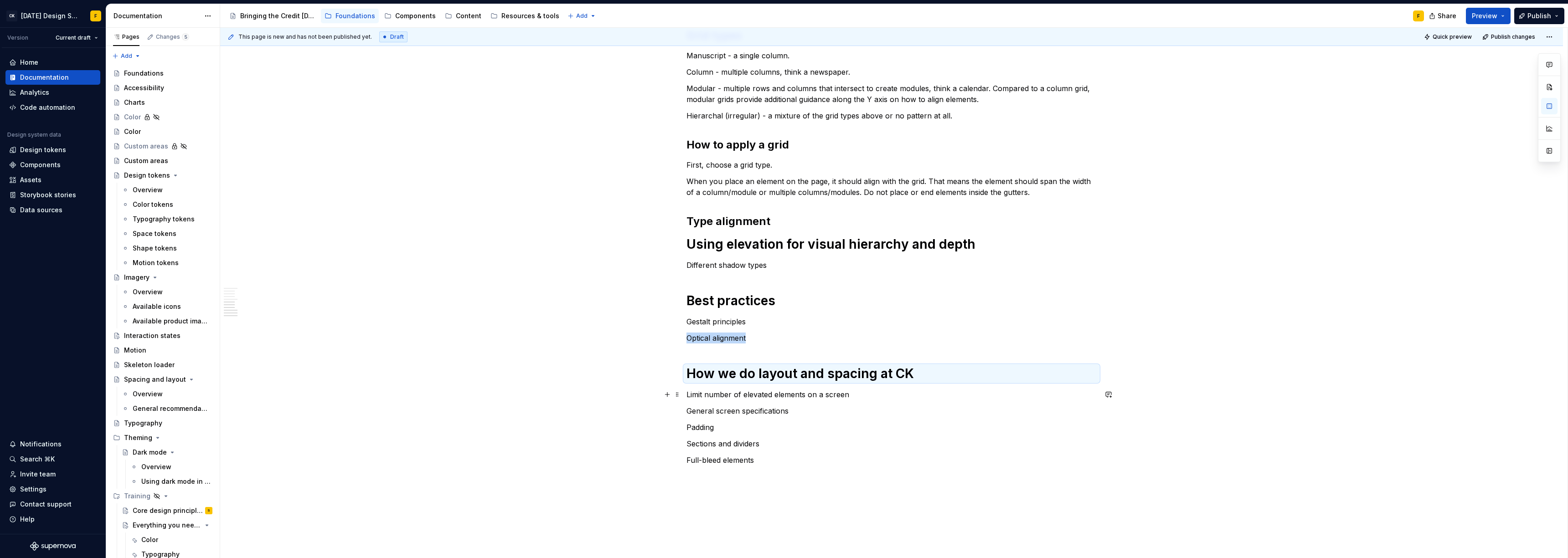
scroll to position [536, 0]
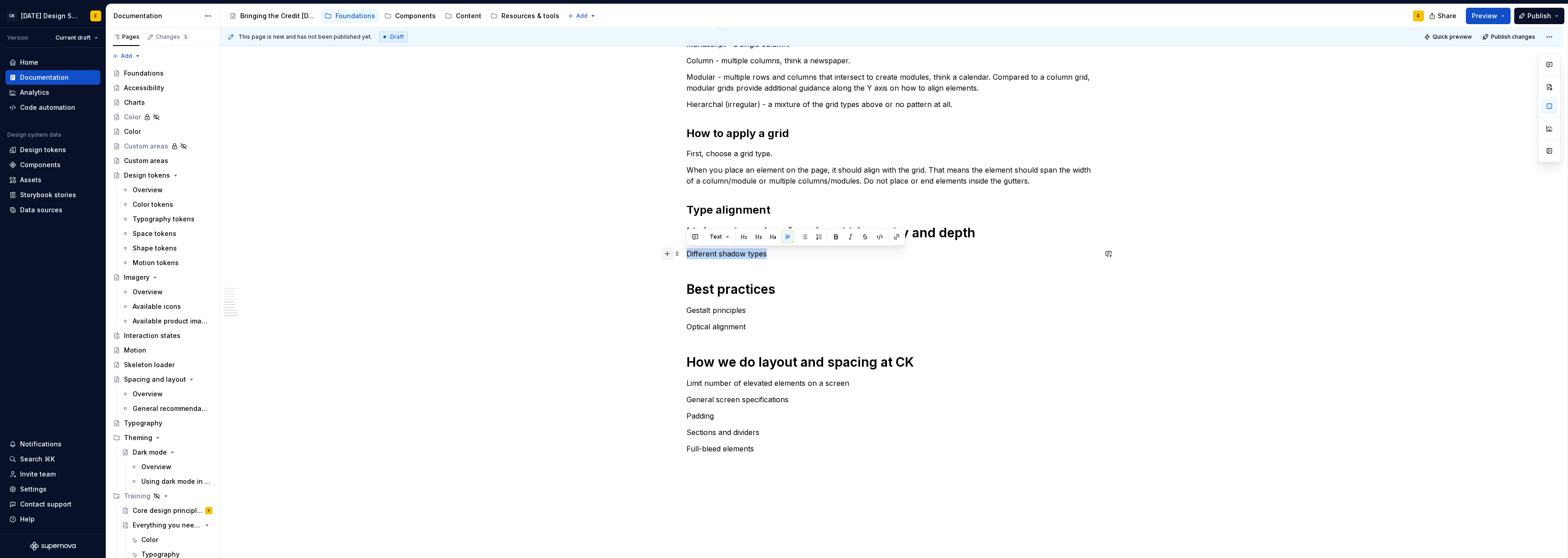
drag, startPoint x: 769, startPoint y: 255, endPoint x: 663, endPoint y: 251, distance: 106.1
click at [687, 251] on div "Basics of alignment and layout Create an “order of operations” for the user A w…" at bounding box center [892, 54] width 410 height 821
click at [738, 236] on button "button" at bounding box center [744, 237] width 13 height 13
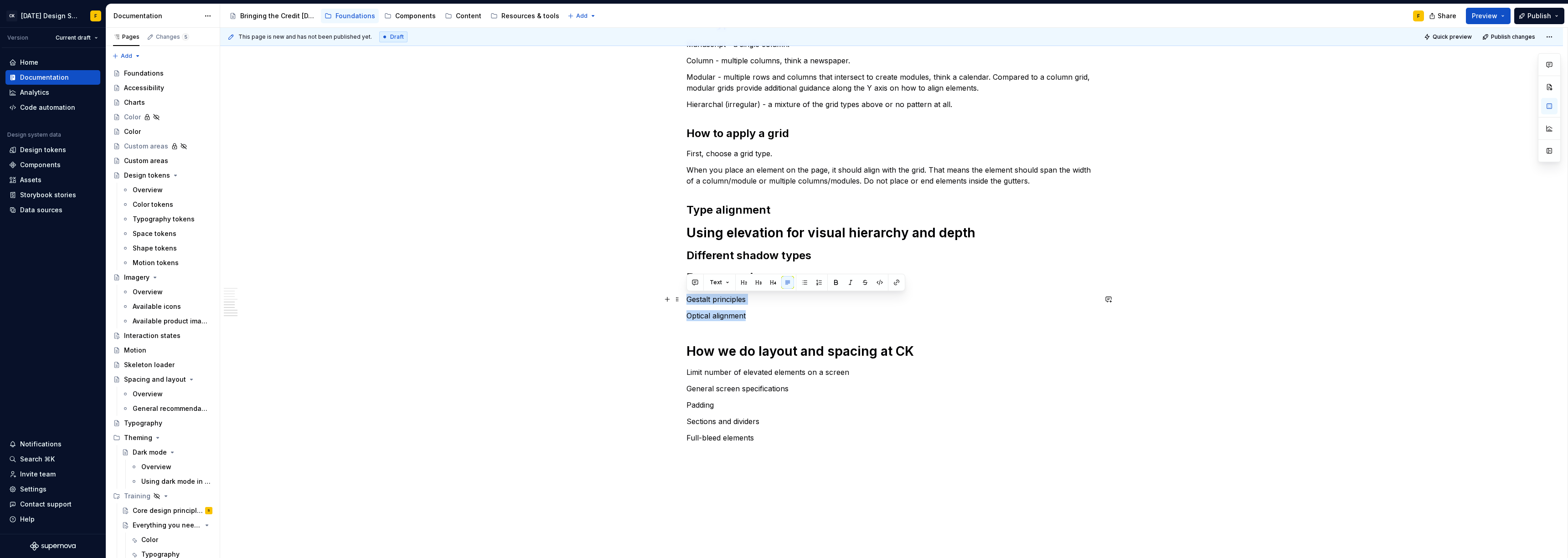
drag, startPoint x: 754, startPoint y: 315, endPoint x: 667, endPoint y: 293, distance: 89.7
click at [667, 293] on div "Basics of alignment and layout Create an “order of operations” for the user A w…" at bounding box center [892, 122] width 1343 height 1000
click at [745, 283] on button "button" at bounding box center [744, 282] width 13 height 13
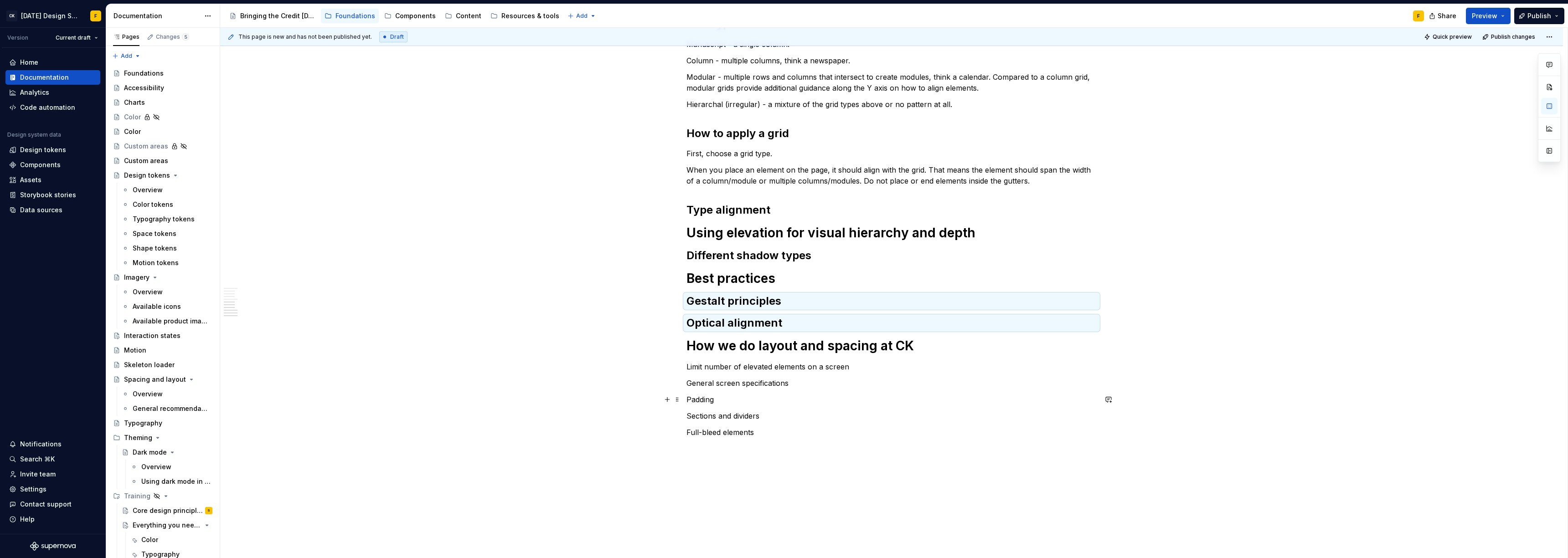
click at [763, 397] on p "Padding" at bounding box center [892, 400] width 410 height 11
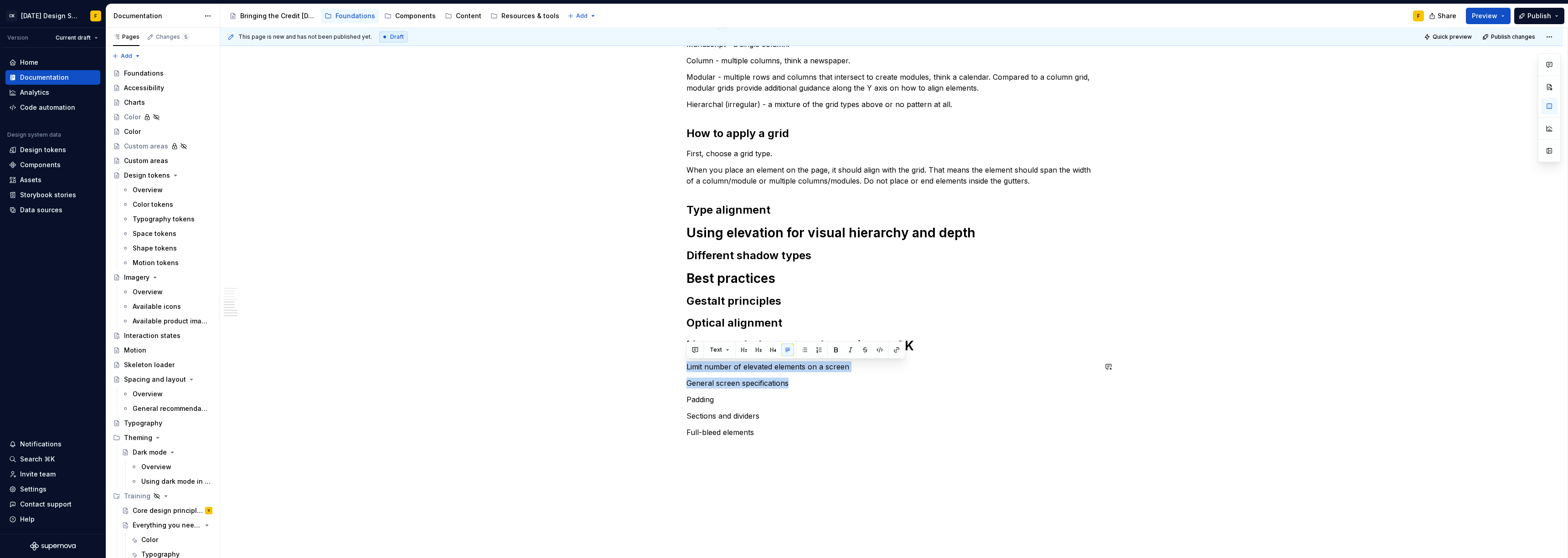
drag, startPoint x: 814, startPoint y: 386, endPoint x: 678, endPoint y: 358, distance: 138.9
click at [678, 358] on div "Basics of alignment and layout Create an “order of operations” for the user A w…" at bounding box center [892, 119] width 1343 height 994
click at [745, 349] on button "button" at bounding box center [744, 350] width 13 height 13
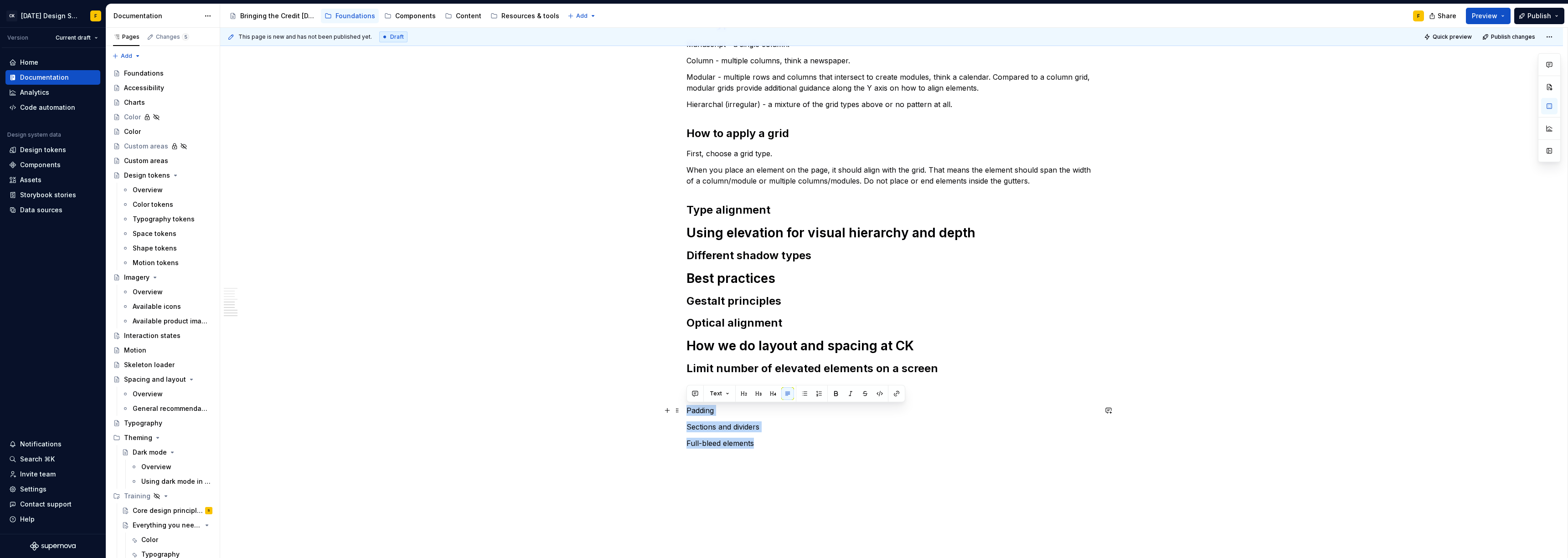
drag, startPoint x: 763, startPoint y: 442, endPoint x: 684, endPoint y: 411, distance: 84.9
click at [684, 411] on div "Basics of alignment and layout Create an “order of operations” for the user A w…" at bounding box center [892, 125] width 1343 height 1005
click at [760, 394] on button "button" at bounding box center [758, 394] width 13 height 13
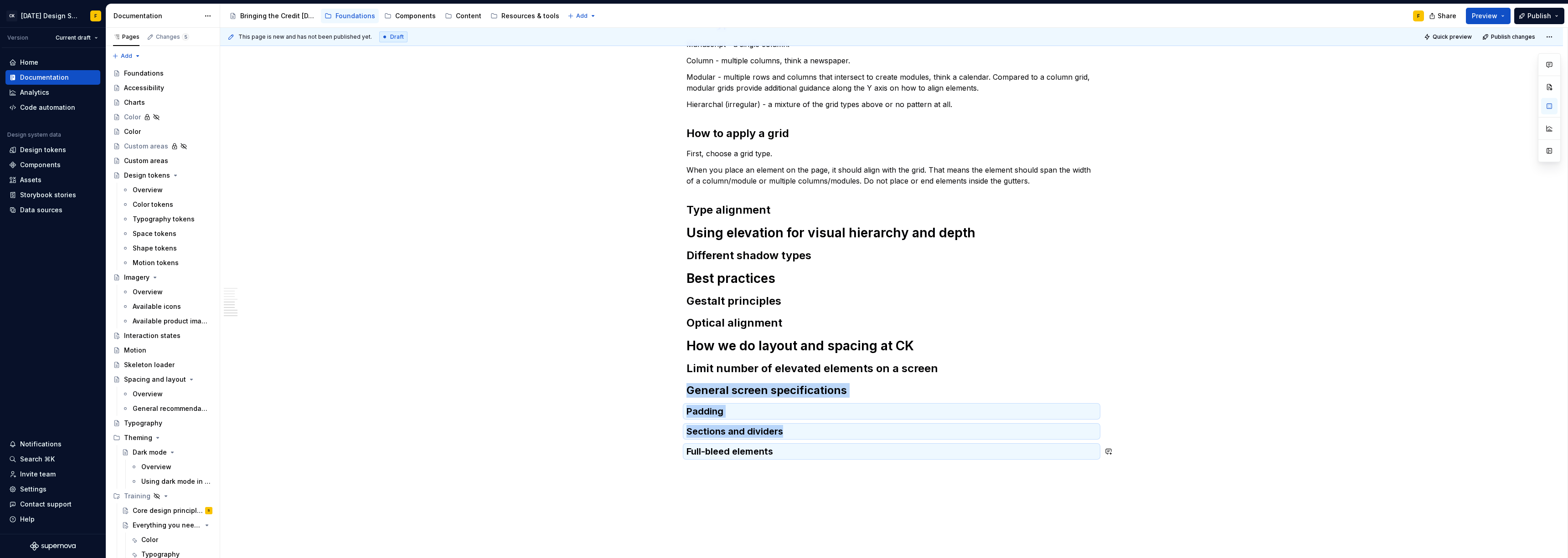
click at [787, 476] on div "Basics of alignment and layout Create an “order of operations” for the user A w…" at bounding box center [892, 129] width 1343 height 1014
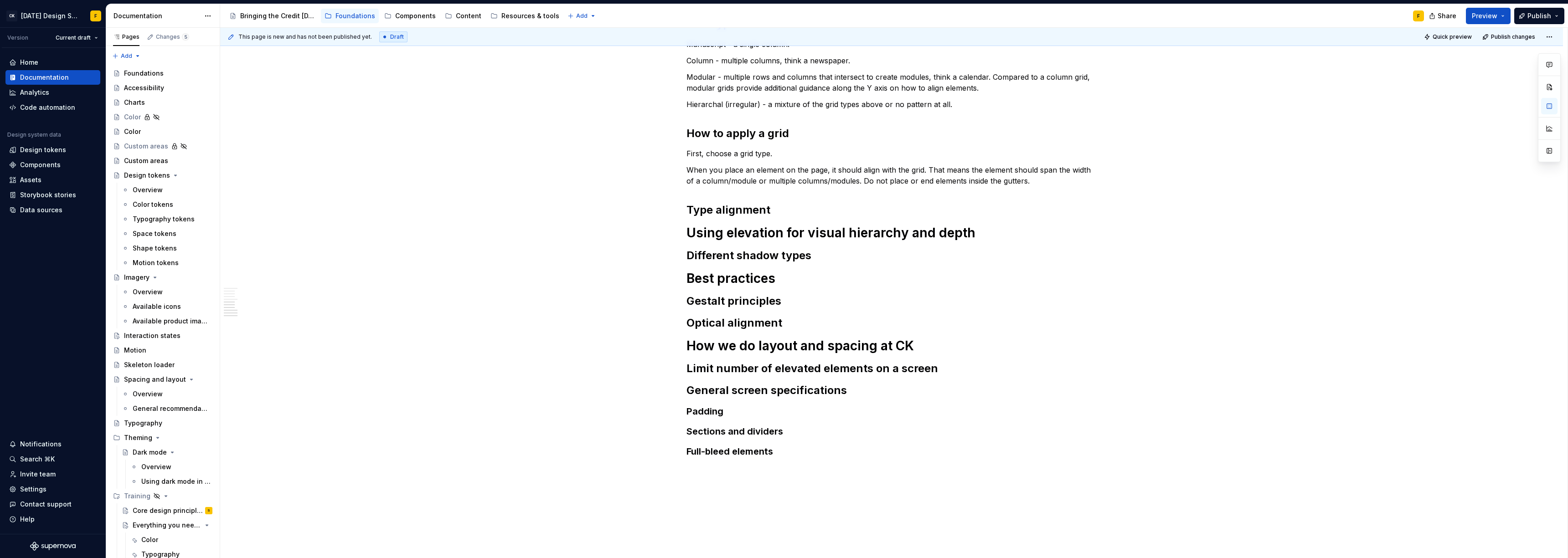
click at [738, 484] on div "Basics of alignment and layout Create an “order of operations” for the user A w…" at bounding box center [892, 129] width 1343 height 1014
click at [782, 207] on h2 "Type alignment" at bounding box center [892, 210] width 410 height 15
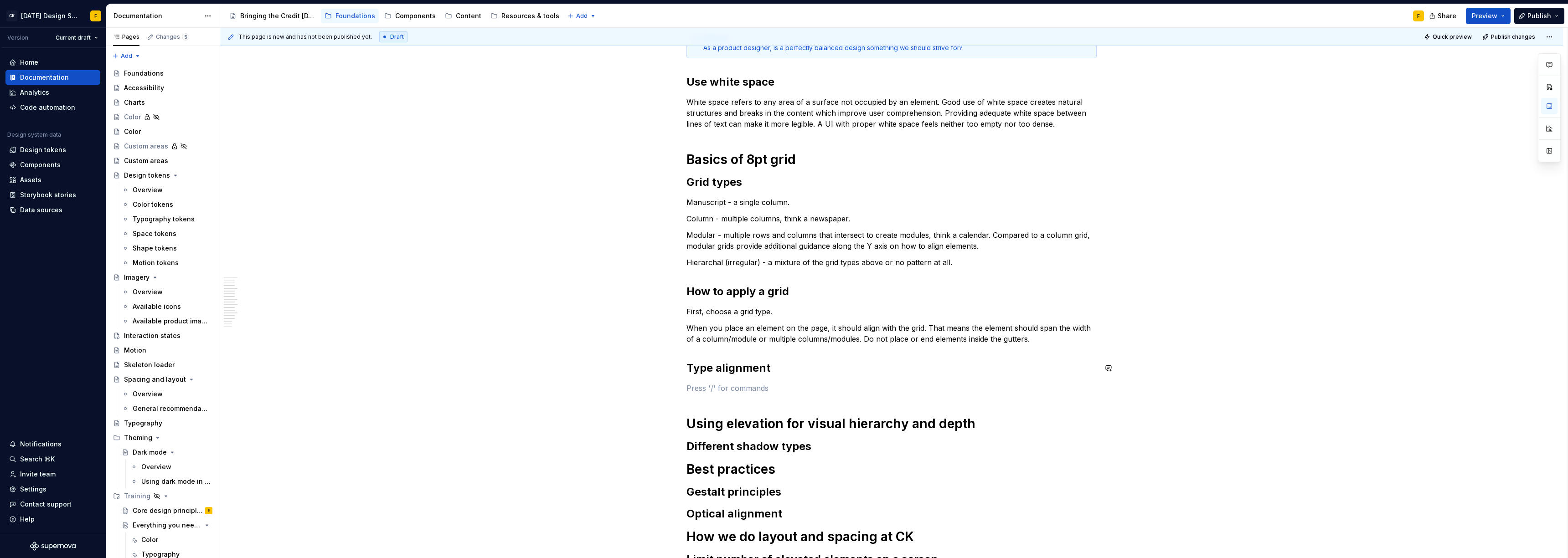
scroll to position [340, 0]
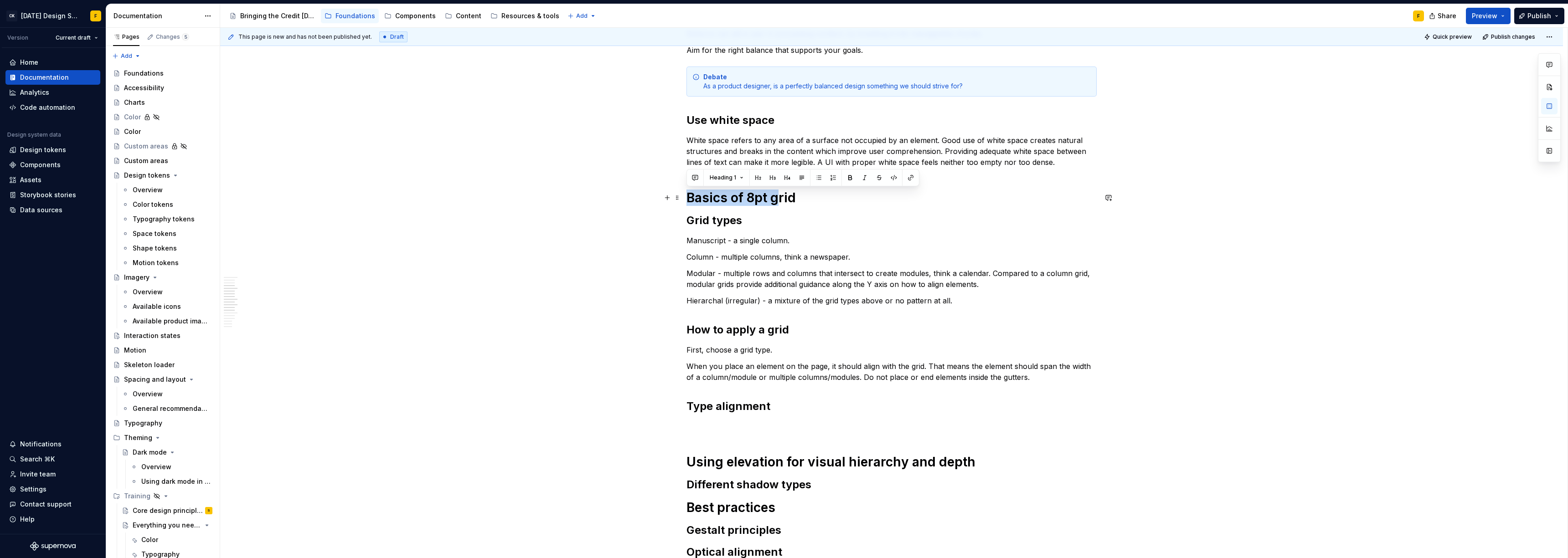
drag, startPoint x: 778, startPoint y: 198, endPoint x: 686, endPoint y: 198, distance: 92.0
click at [687, 198] on h1 "Basics of 8pt grid" at bounding box center [892, 198] width 410 height 16
click at [783, 197] on h1 "Grid" at bounding box center [892, 198] width 410 height 16
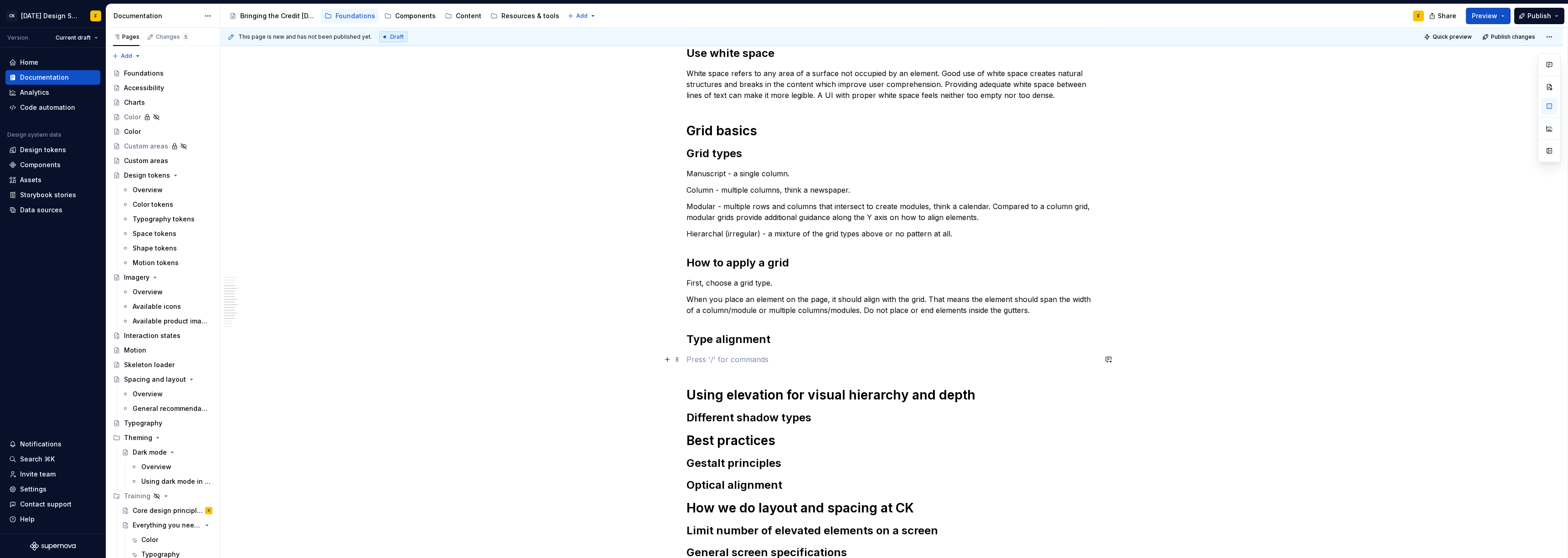
click at [705, 357] on p at bounding box center [892, 360] width 410 height 11
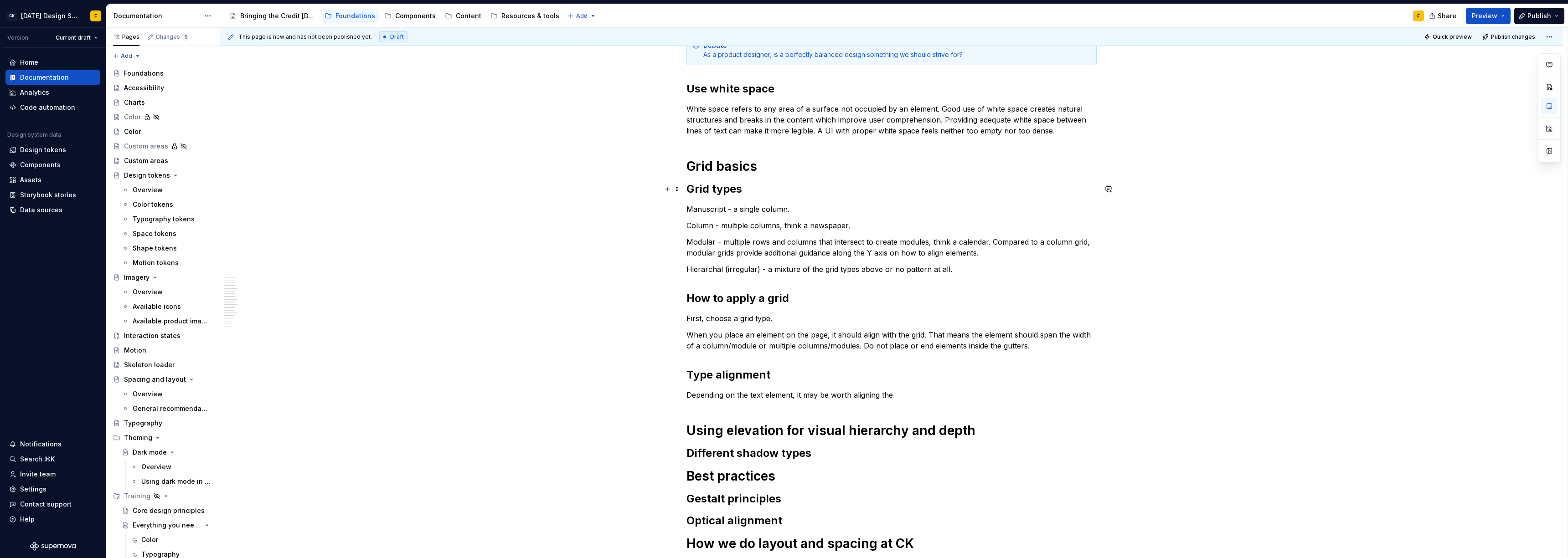
scroll to position [377, 0]
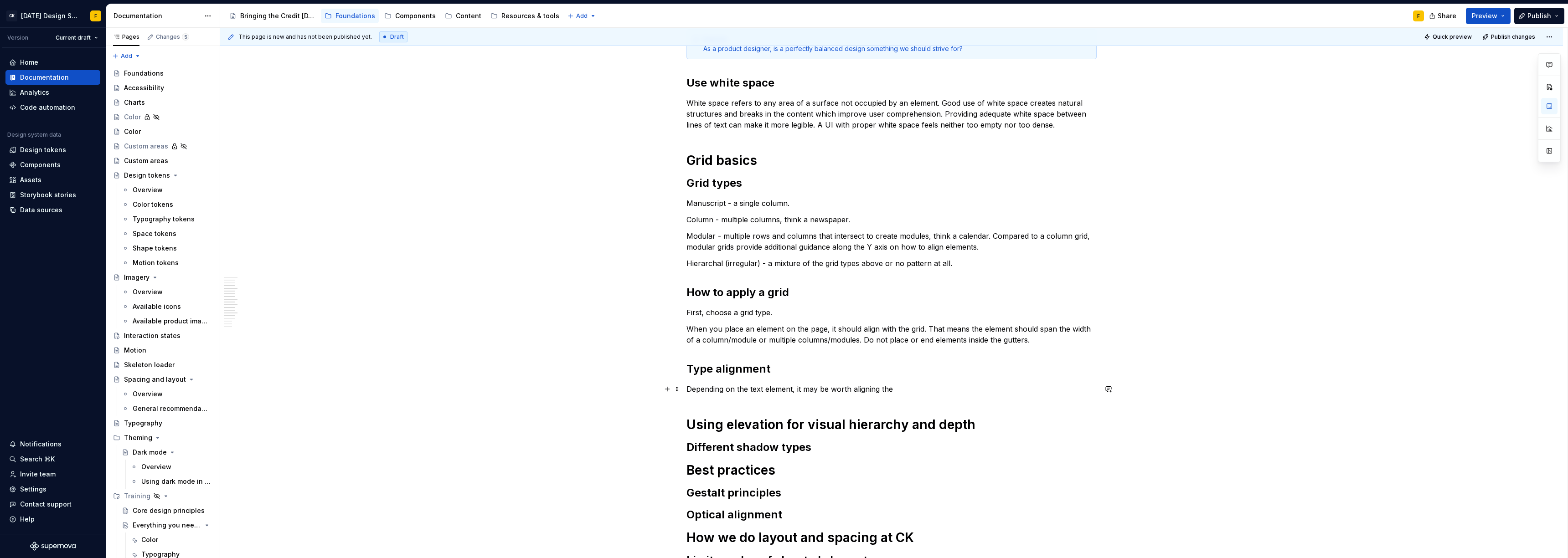
click at [689, 391] on p "Depending on the text element, it may be worth aligning the" at bounding box center [892, 389] width 410 height 11
click at [786, 366] on h2 "Type alignment" at bounding box center [892, 369] width 410 height 15
click at [907, 390] on p "Depending on the text element, it may be worth aligning the" at bounding box center [892, 389] width 410 height 11
click at [888, 389] on p "Depending on the text element, it may be worth using the" at bounding box center [892, 389] width 410 height 11
click at [1012, 387] on p "Depending on the text element, it may be worth using the cap height for alignme…" at bounding box center [892, 389] width 410 height 11
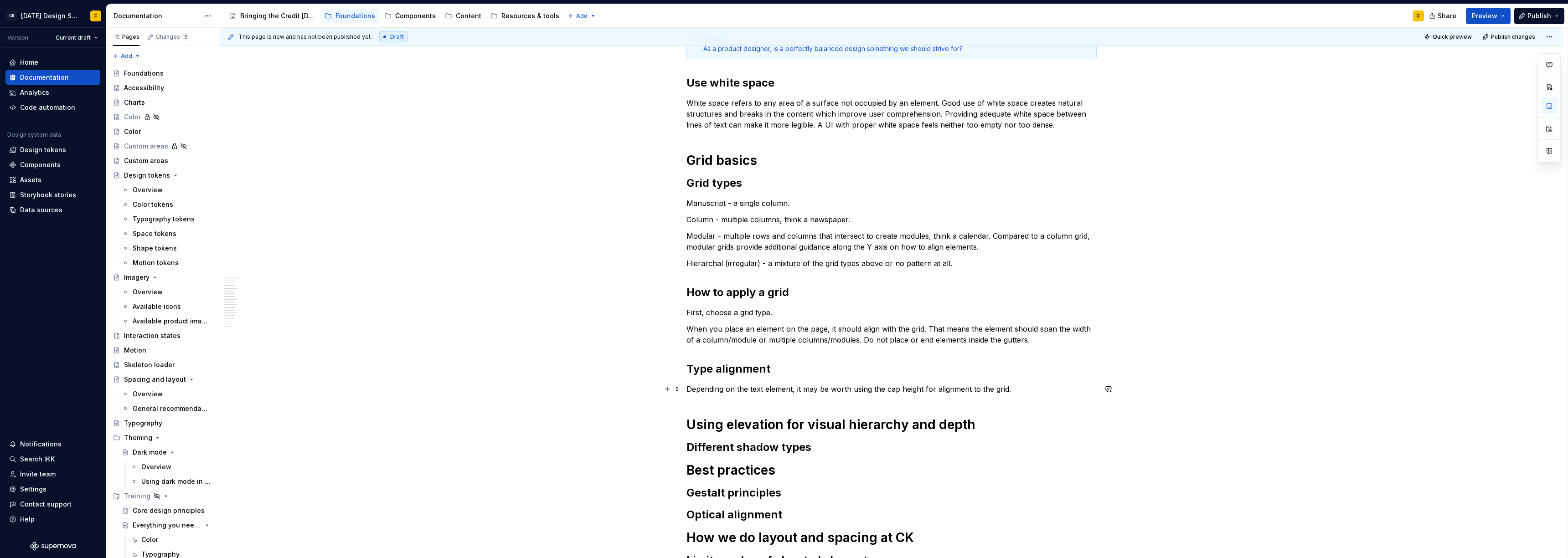
click at [945, 388] on p "Depending on the text element, it may be worth using the cap height for alignme…" at bounding box center [892, 389] width 410 height 11
click at [926, 389] on p "Depending on the text element, it may be worth using the cap height for alignme…" at bounding box center [892, 389] width 410 height 11
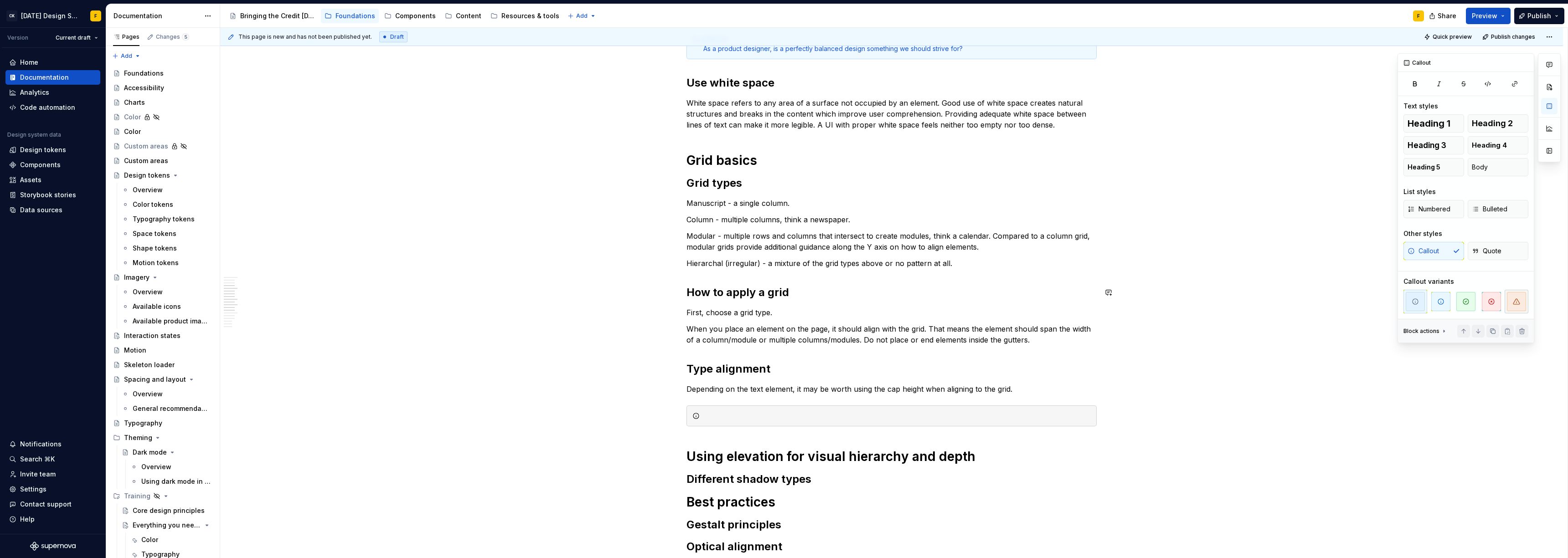
click at [1520, 301] on span "button" at bounding box center [1516, 301] width 19 height 19
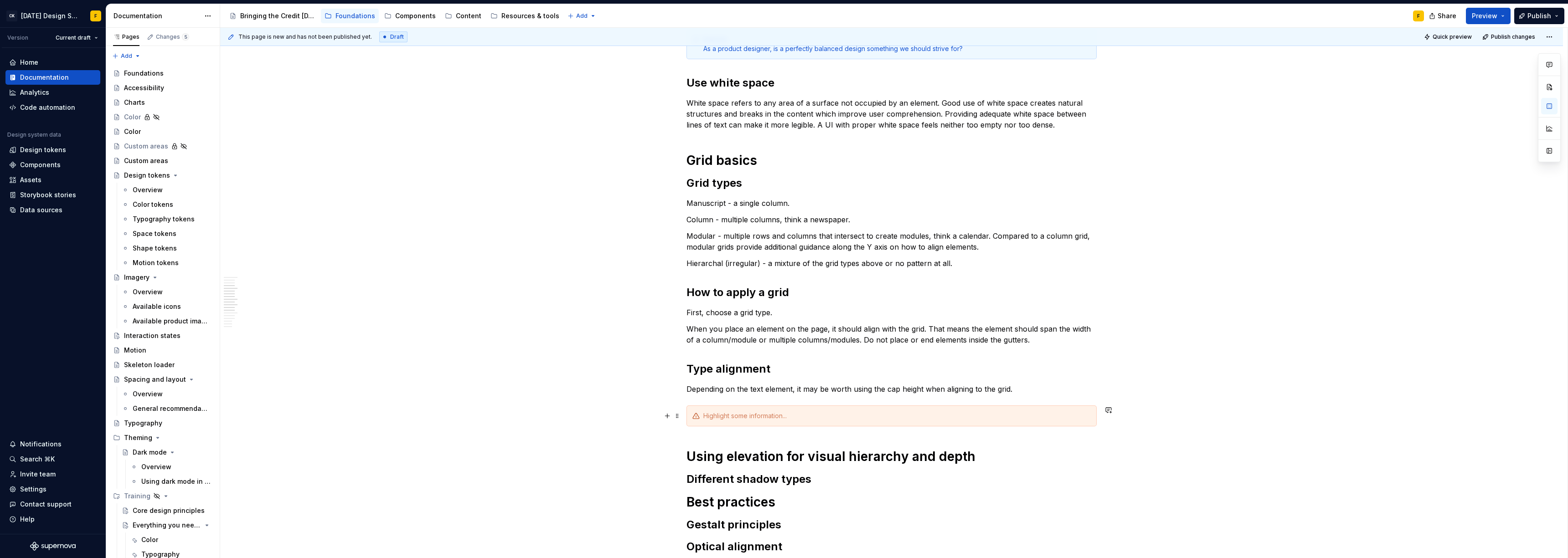
click at [725, 418] on div at bounding box center [897, 416] width 388 height 9
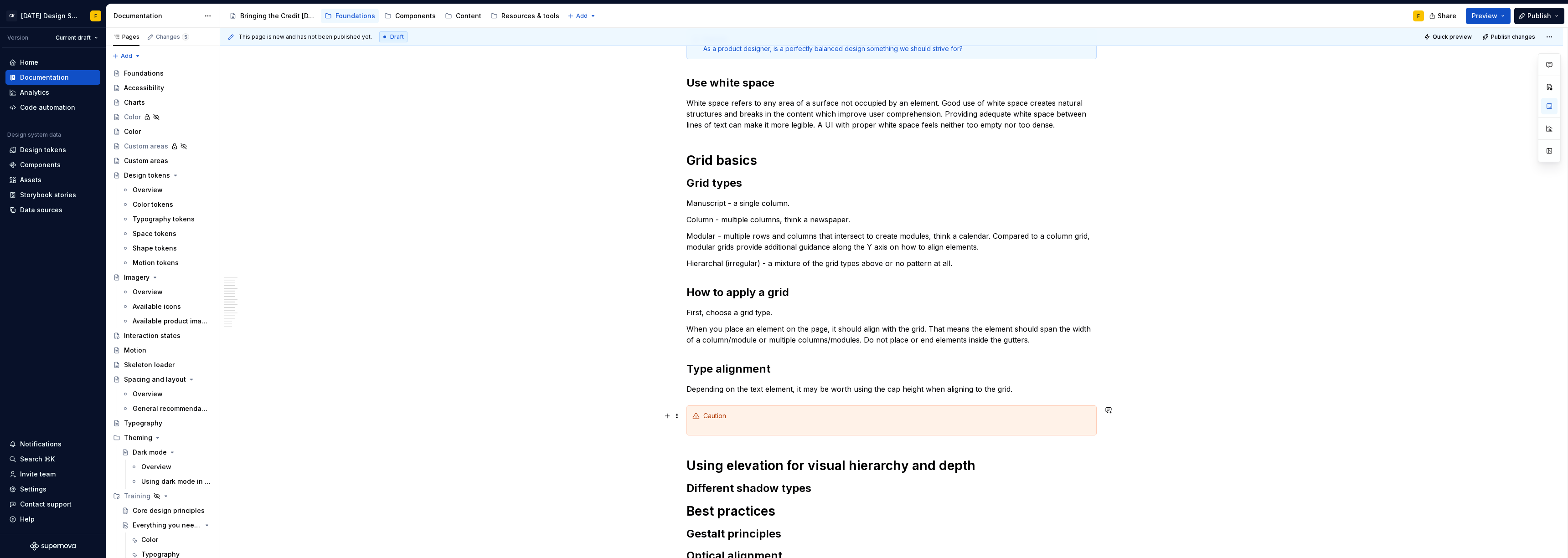
click at [710, 417] on div "Caution" at bounding box center [897, 420] width 388 height 18
click at [858, 399] on button "button" at bounding box center [859, 399] width 13 height 13
click at [755, 425] on div "Caution" at bounding box center [897, 420] width 388 height 18
click at [923, 389] on p "Depending on the text element, it may be worth using the cap height when aligni…" at bounding box center [892, 389] width 410 height 11
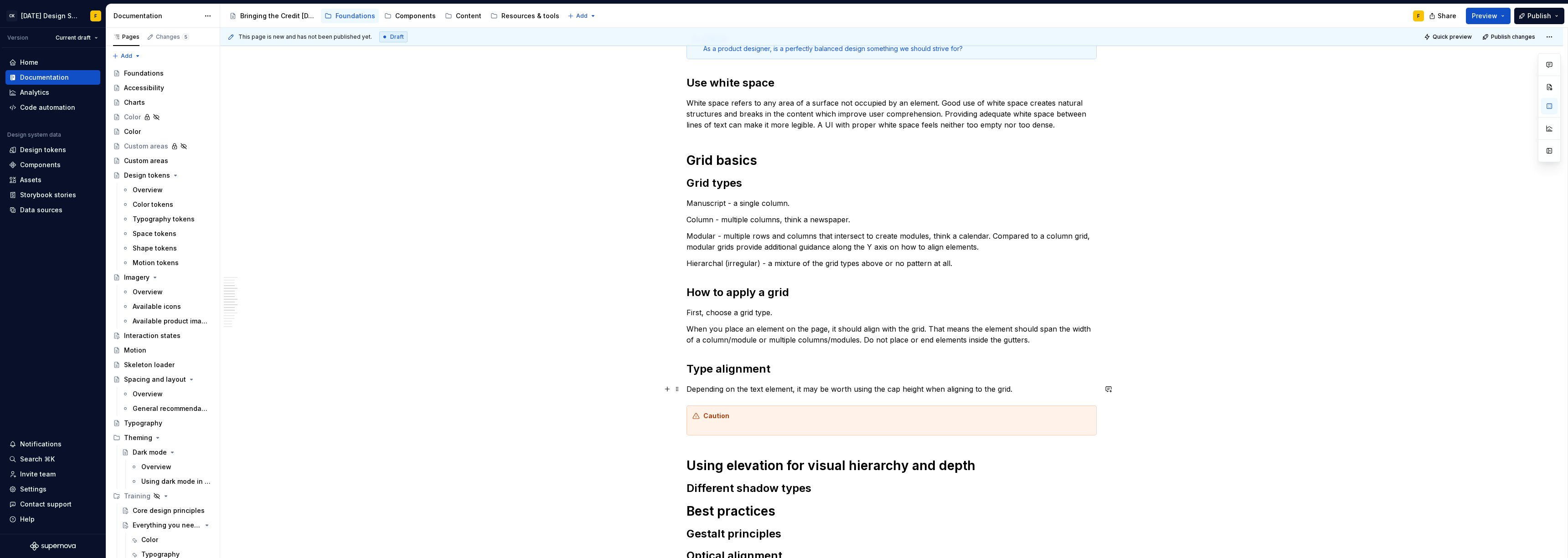
click at [806, 390] on p "Depending on the text element, it may be worth using the cap height when aligni…" at bounding box center [892, 389] width 410 height 11
click at [723, 425] on div "Caution" at bounding box center [897, 420] width 388 height 18
drag, startPoint x: 797, startPoint y: 390, endPoint x: 848, endPoint y: 388, distance: 51.0
click at [848, 388] on p "Depending on the text element, it may be worth using the cap height when aligni…" at bounding box center [892, 389] width 410 height 11
click at [768, 416] on div "Caution" at bounding box center [897, 420] width 388 height 18
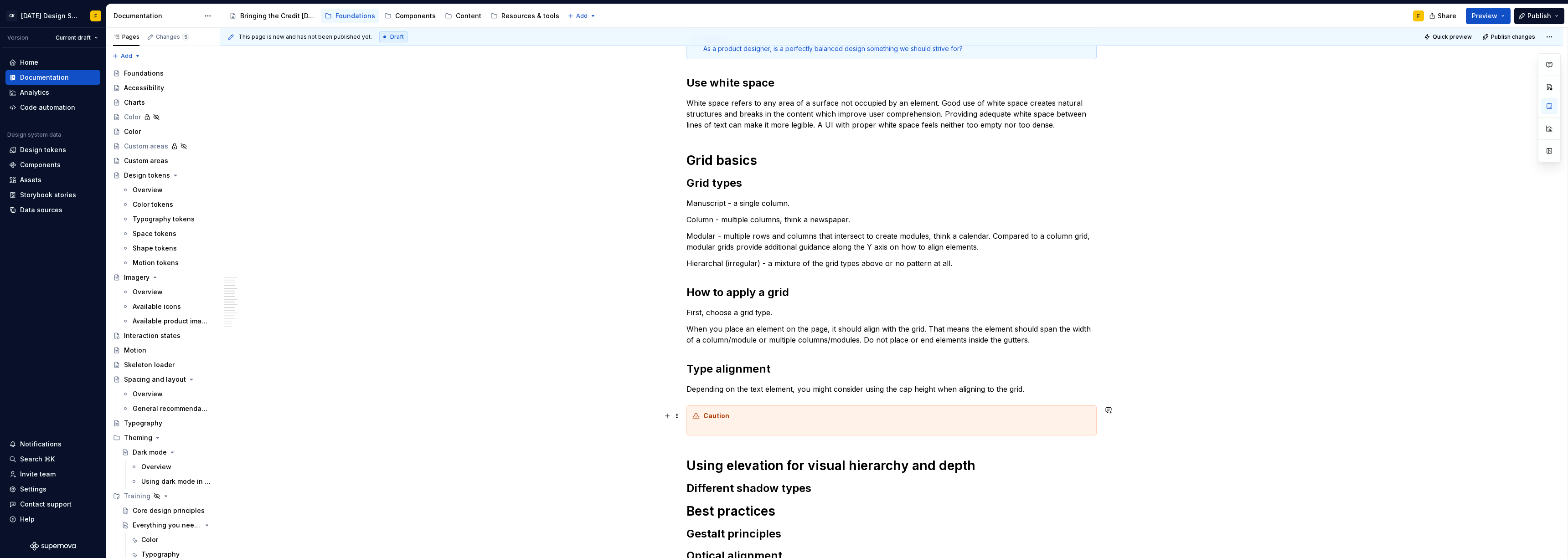
click at [728, 422] on div "Caution" at bounding box center [897, 420] width 388 height 18
click at [766, 425] on div "Caution Pick one or the other, either line every text element to the cap height…" at bounding box center [897, 420] width 388 height 18
click at [932, 427] on div "Caution Pick one or the other, either line every text element to the cap height…" at bounding box center [897, 420] width 388 height 18
click at [1006, 380] on div "Basics of alignment and layout Create an “order of operations” for the user A w…" at bounding box center [892, 247] width 410 height 888
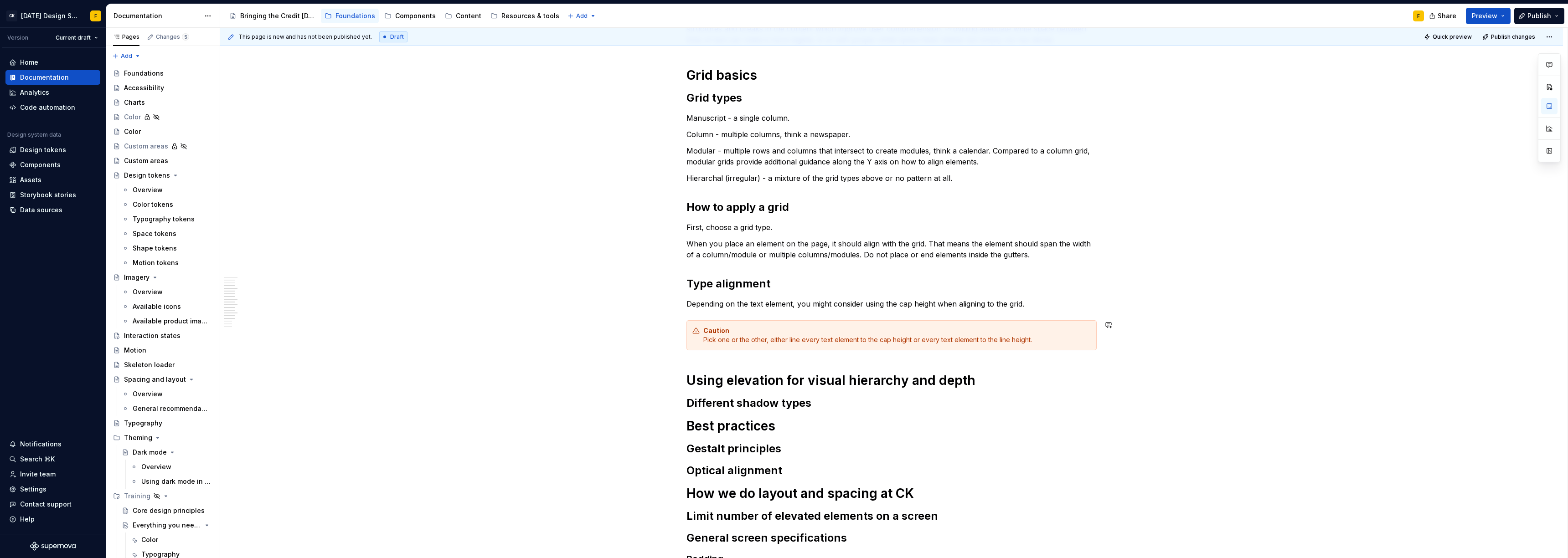
scroll to position [529, 0]
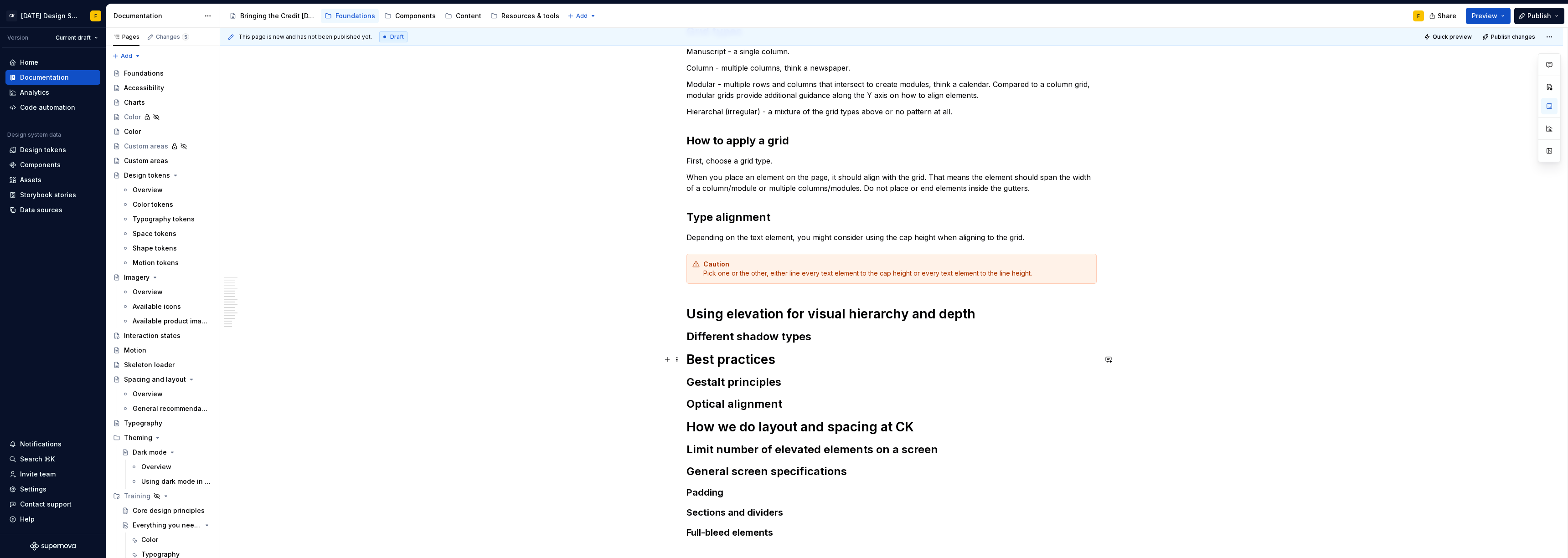
click at [841, 366] on h1 "Best practices" at bounding box center [892, 359] width 410 height 16
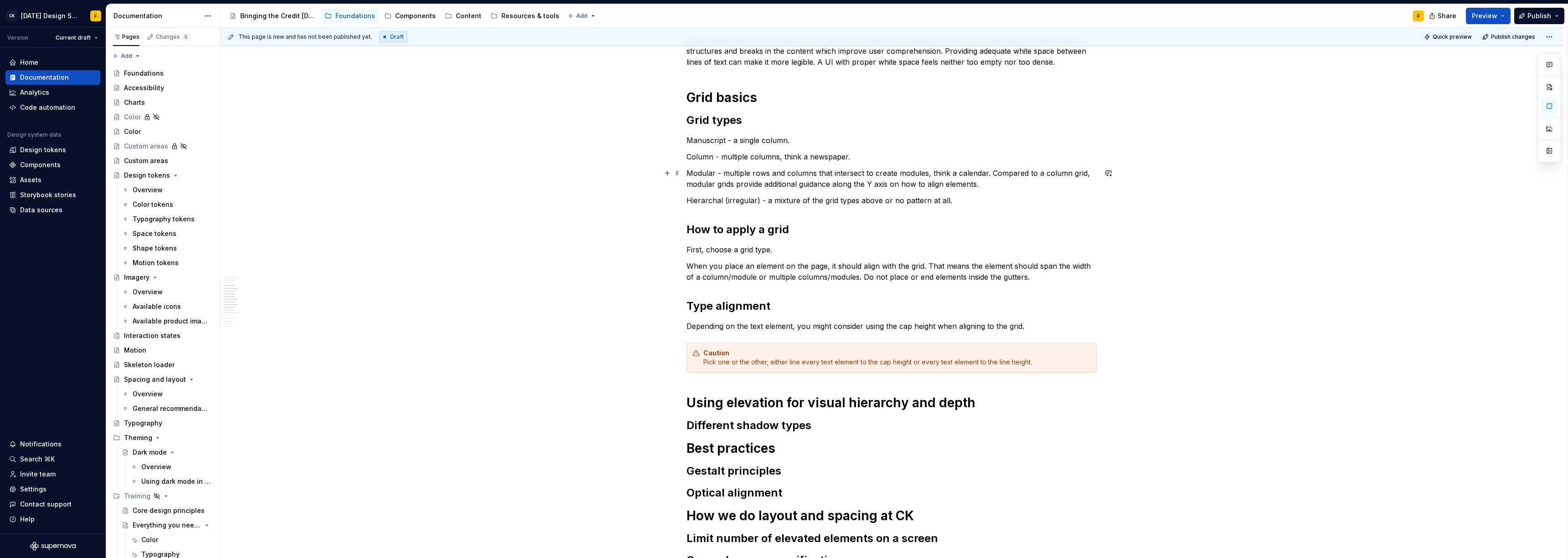
scroll to position [355, 0]
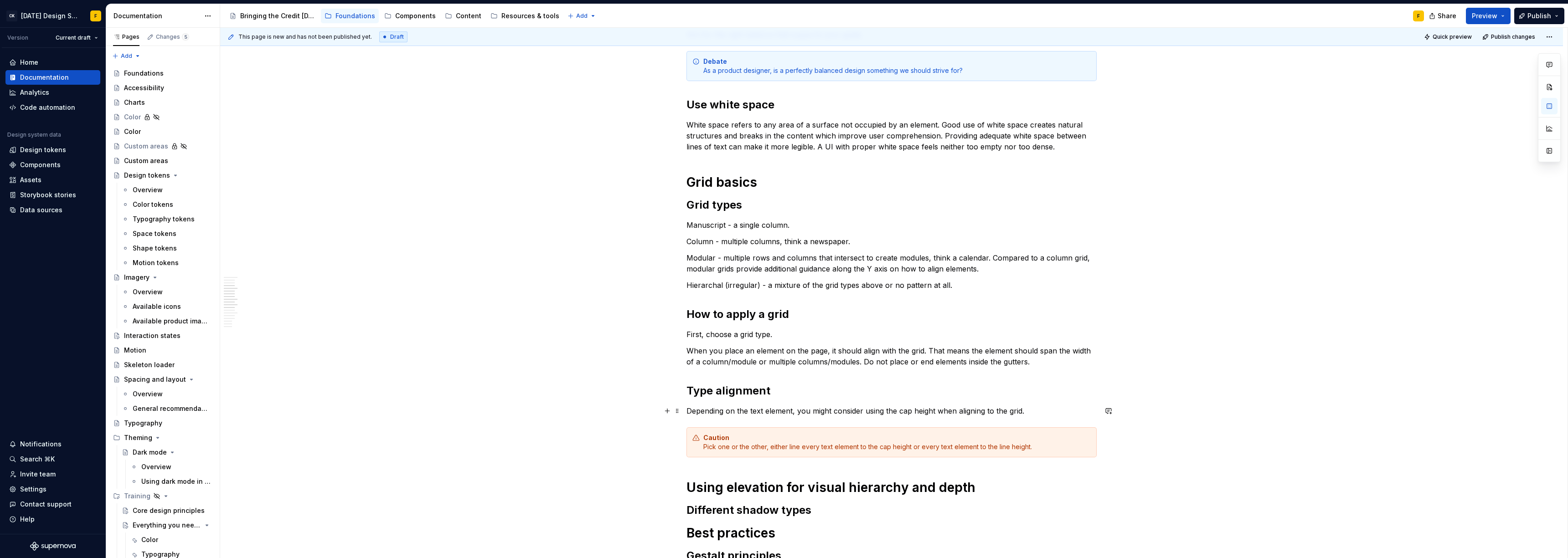
click at [1034, 409] on p "Depending on the text element, you might consider using the cap height when ali…" at bounding box center [892, 411] width 410 height 11
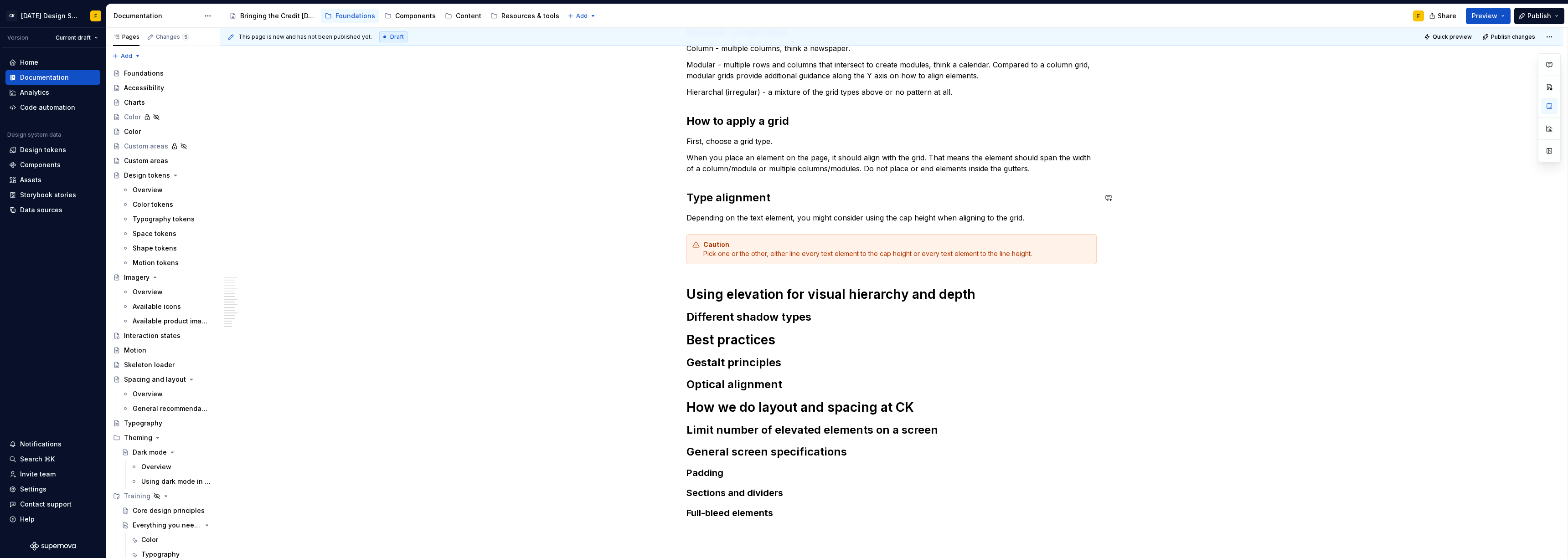
scroll to position [485, 0]
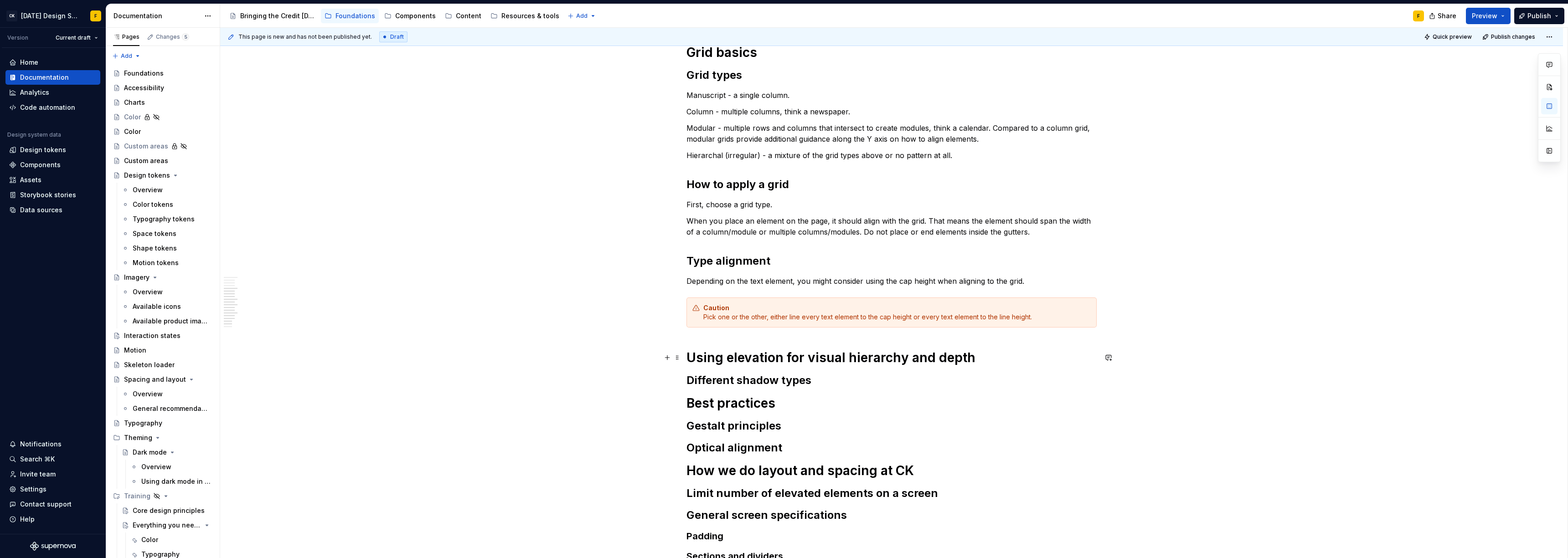
click at [979, 357] on h1 "Using elevation for visual hierarchy and depth" at bounding box center [892, 357] width 410 height 16
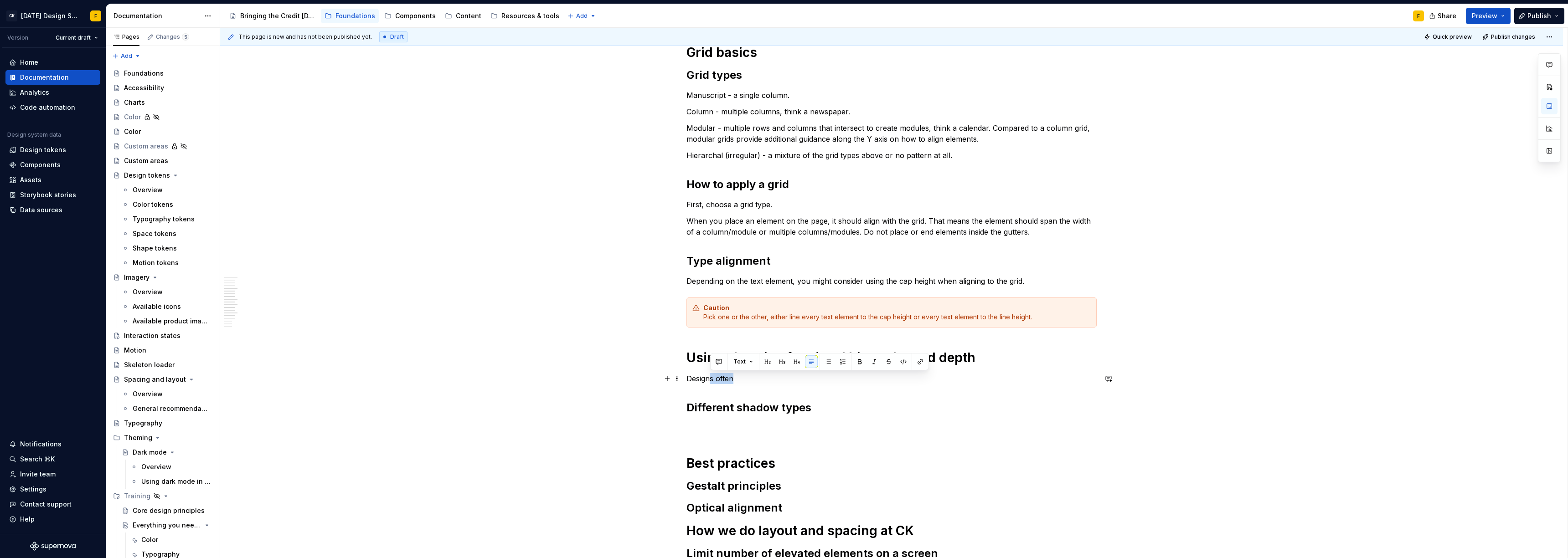
drag, startPoint x: 733, startPoint y: 379, endPoint x: 709, endPoint y: 378, distance: 24.0
click at [709, 378] on p "Designs often" at bounding box center [892, 378] width 410 height 11
click at [731, 379] on p "Designs often" at bounding box center [892, 378] width 410 height 11
click at [762, 379] on p "Designs often" at bounding box center [892, 378] width 410 height 11
click at [687, 382] on p "Designs often" at bounding box center [892, 378] width 410 height 11
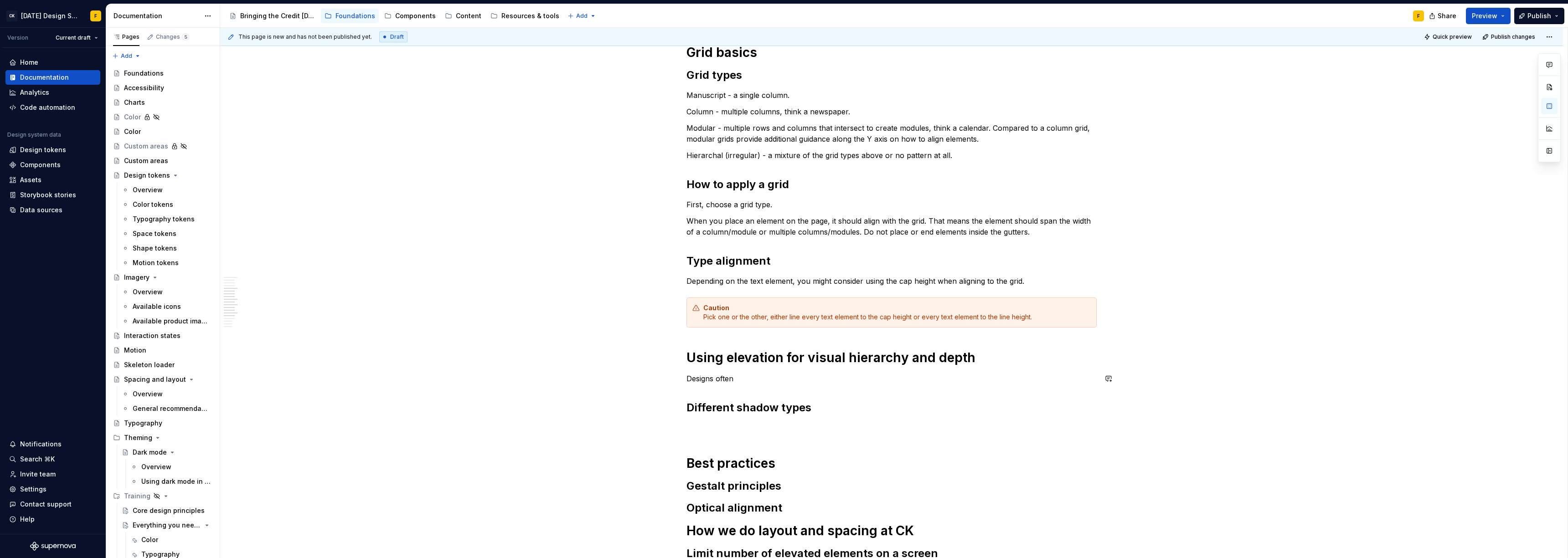
click at [757, 386] on div "Basics of alignment and layout Create an “order of operations” for the user A w…" at bounding box center [892, 169] width 410 height 948
click at [749, 380] on p "Designs often" at bounding box center [892, 378] width 410 height 11
drag, startPoint x: 733, startPoint y: 378, endPoint x: 688, endPoint y: 378, distance: 45.0
click at [688, 378] on p "Designs often" at bounding box center [892, 378] width 410 height 11
click at [730, 398] on div "Basics of alignment and layout Create an “order of operations” for the user A w…" at bounding box center [892, 169] width 410 height 948
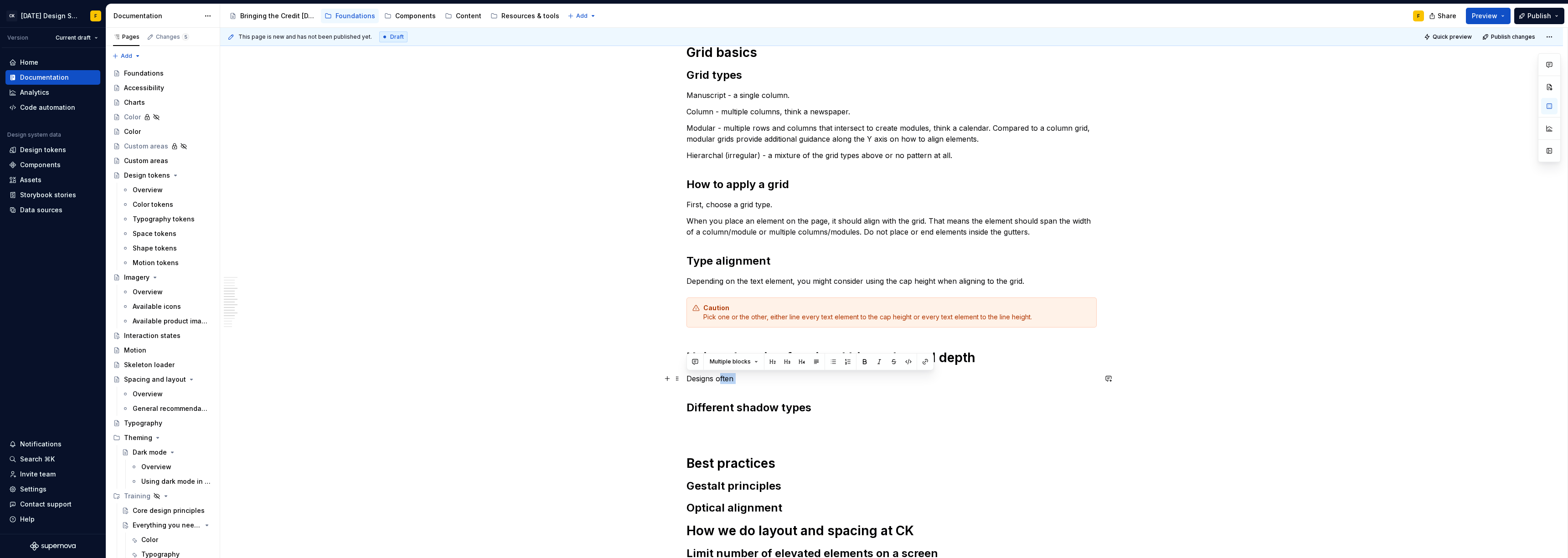
drag, startPoint x: 739, startPoint y: 385, endPoint x: 719, endPoint y: 378, distance: 21.2
click at [719, 378] on div "Basics of alignment and layout Create an “order of operations” for the user A w…" at bounding box center [892, 169] width 410 height 948
click at [742, 396] on div "Basics of alignment and layout Create an “order of operations” for the user A w…" at bounding box center [892, 169] width 410 height 948
drag, startPoint x: 744, startPoint y: 380, endPoint x: 688, endPoint y: 378, distance: 56.0
click at [688, 378] on p "Designs often" at bounding box center [892, 378] width 410 height 11
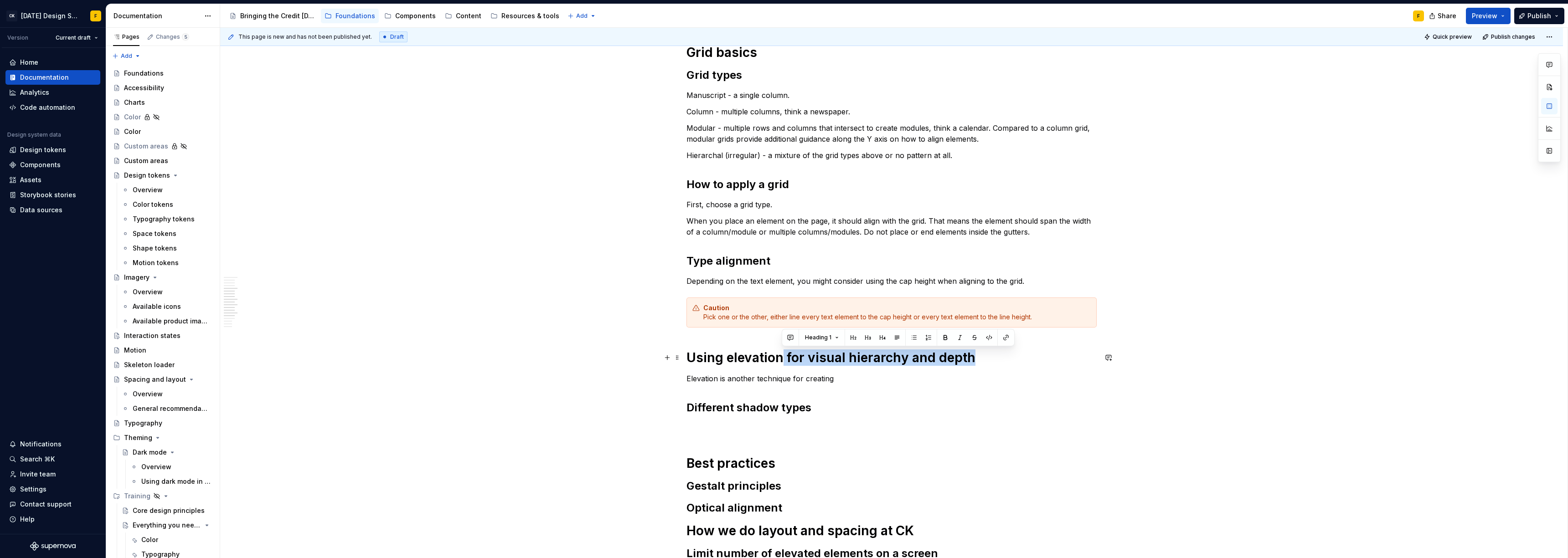
drag, startPoint x: 780, startPoint y: 355, endPoint x: 971, endPoint y: 355, distance: 191.0
click at [971, 355] on h1 "Using elevation for visual hierarchy and depth" at bounding box center [892, 357] width 410 height 16
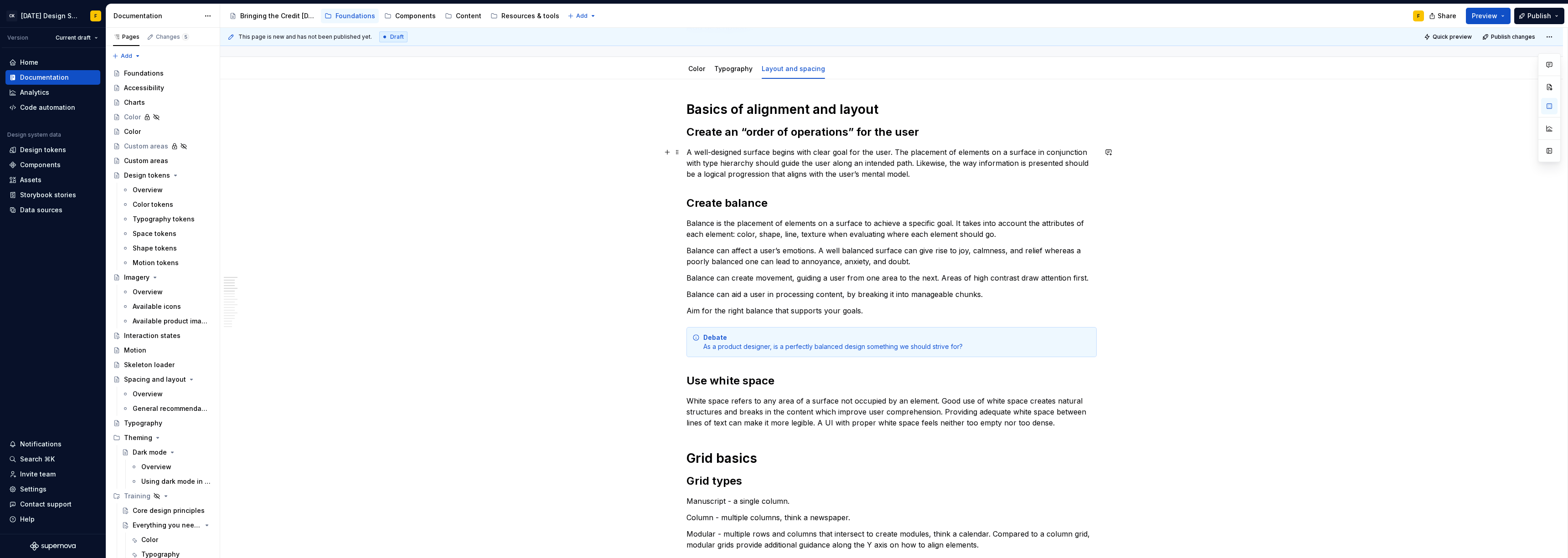
scroll to position [392, 0]
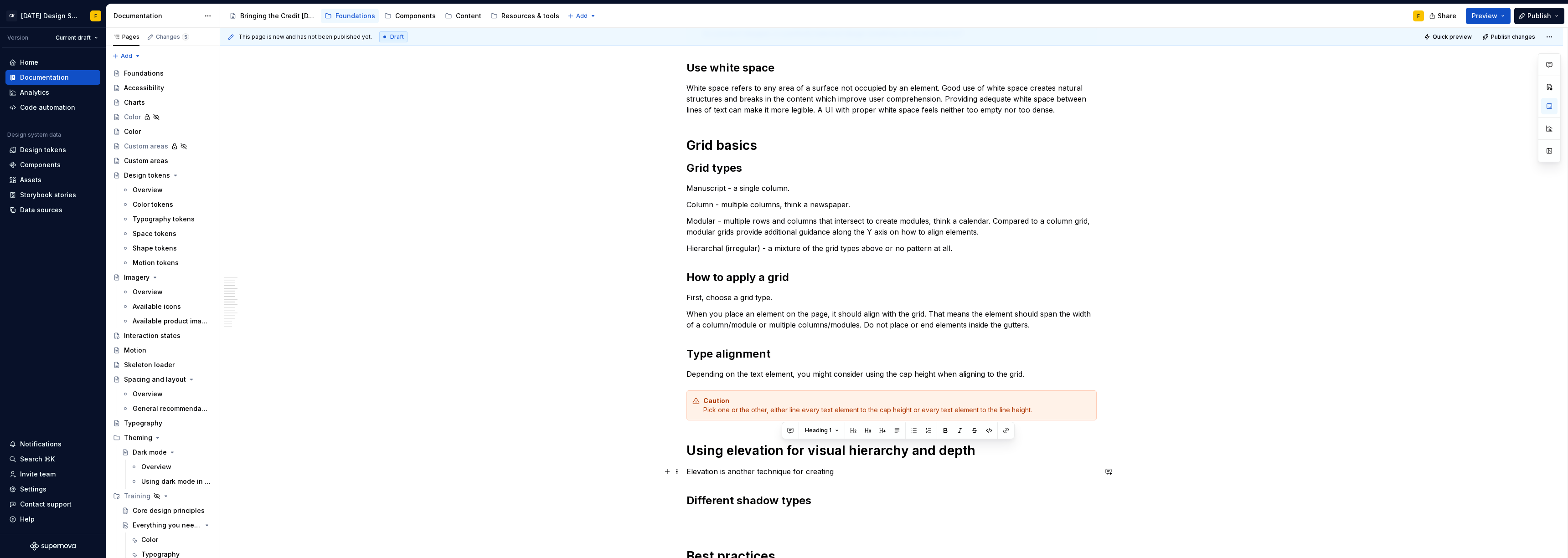
click at [854, 469] on p "Elevation is another technique for creating" at bounding box center [892, 472] width 410 height 11
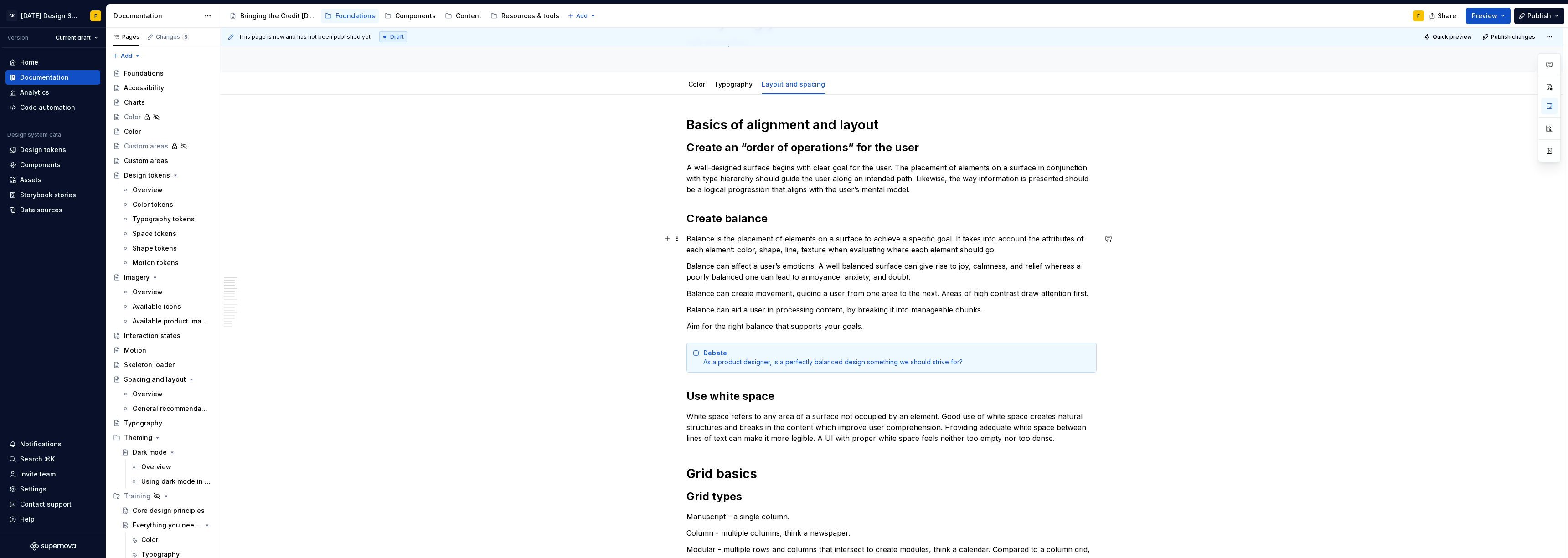
scroll to position [0, 0]
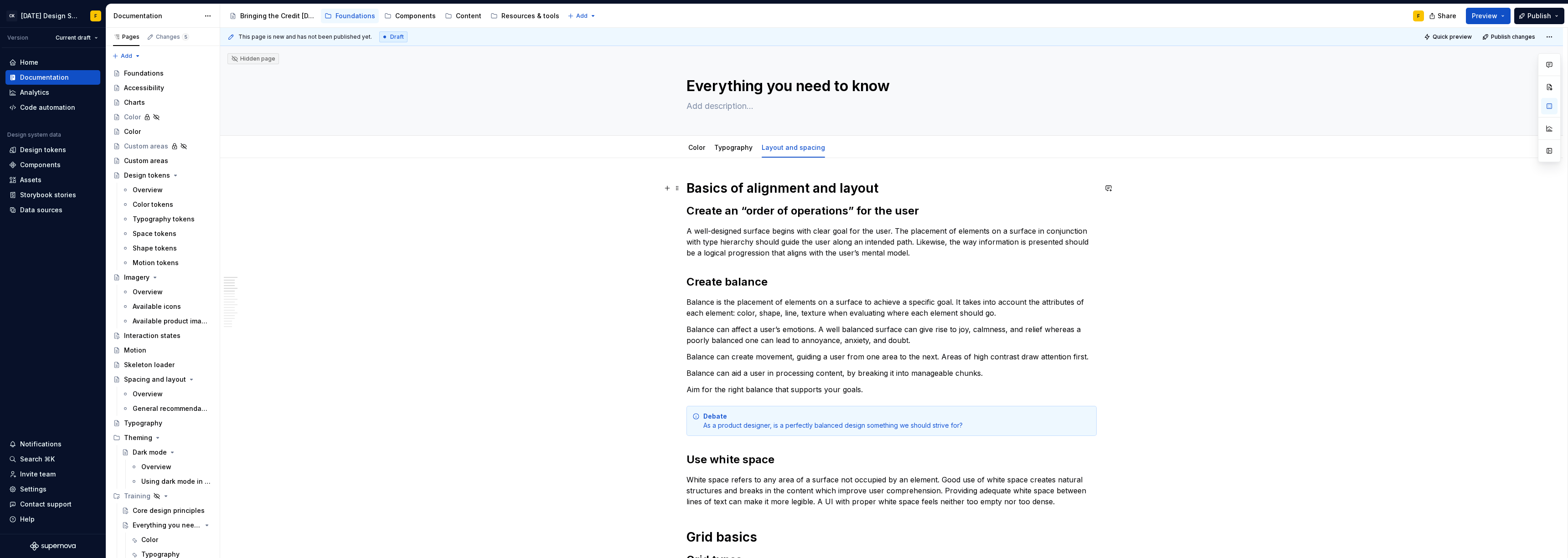
click at [886, 184] on h1 "Basics of alignment and layout" at bounding box center [892, 188] width 410 height 16
drag, startPoint x: 724, startPoint y: 188, endPoint x: 875, endPoint y: 190, distance: 151.0
click at [875, 190] on h1 "Basics of alignment and layout" at bounding box center [892, 188] width 410 height 16
click at [741, 146] on link "Typography" at bounding box center [733, 147] width 38 height 8
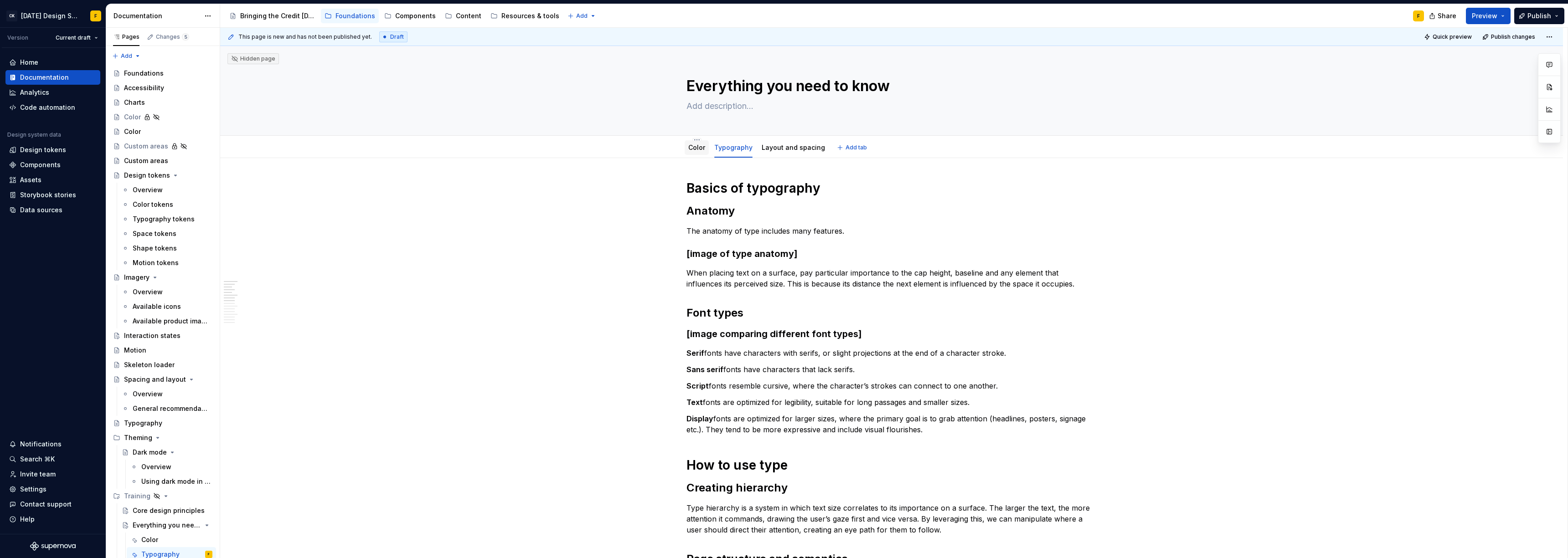
click at [699, 148] on link "Color" at bounding box center [697, 147] width 17 height 8
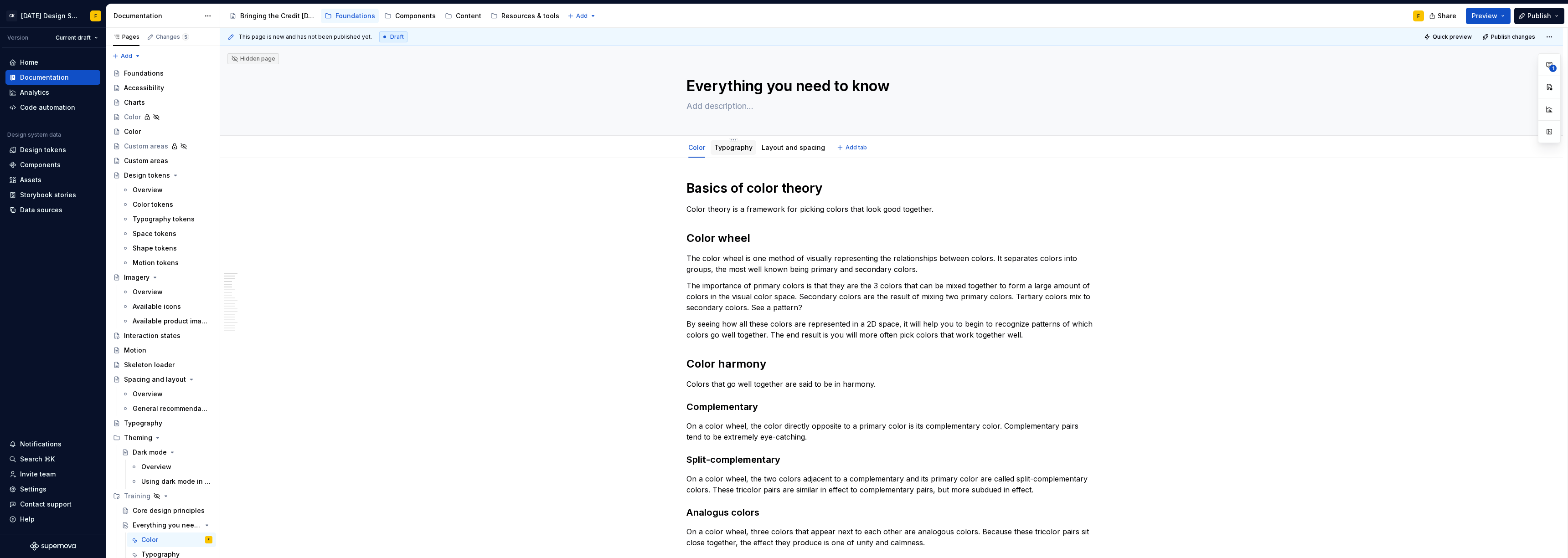
click at [737, 146] on link "Typography" at bounding box center [733, 147] width 38 height 8
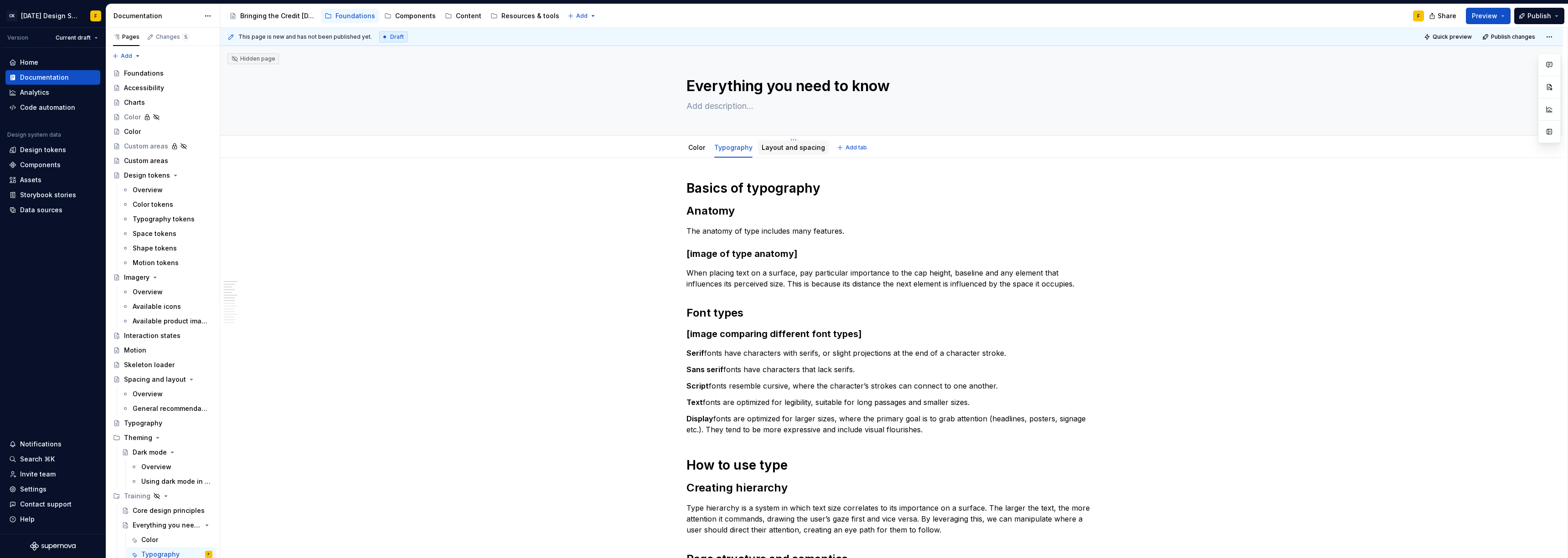
click at [782, 148] on link "Layout and spacing" at bounding box center [793, 147] width 63 height 8
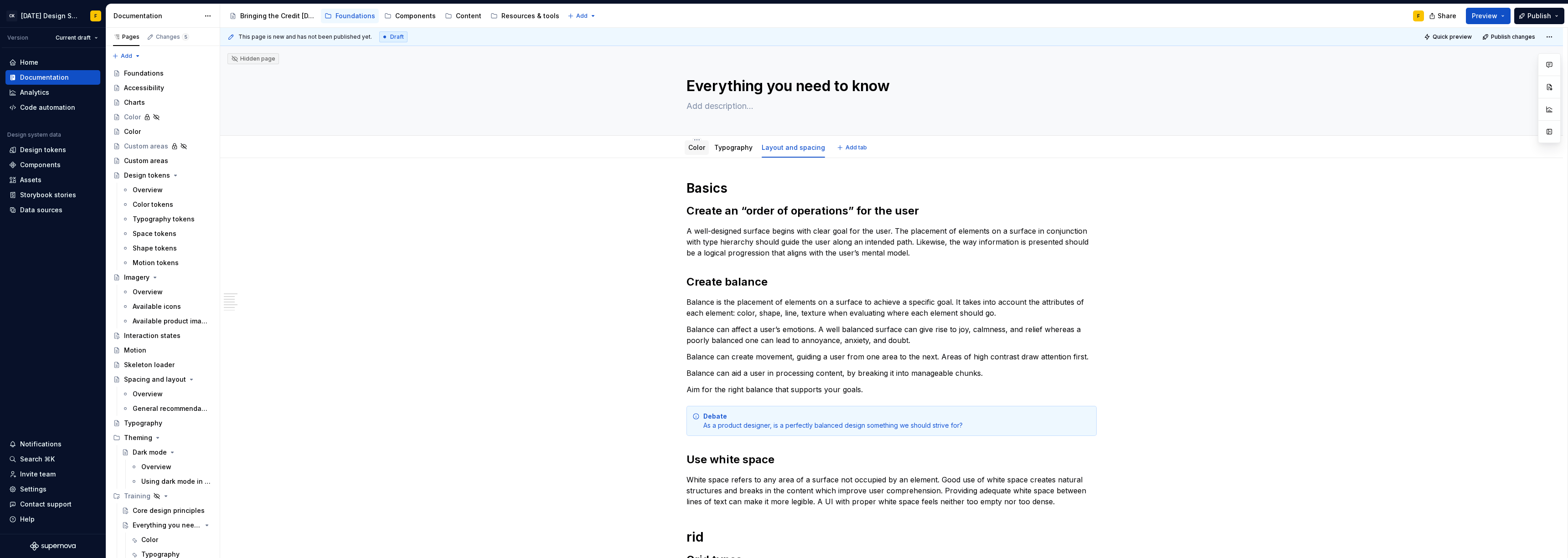
click at [701, 146] on link "Color" at bounding box center [697, 147] width 17 height 8
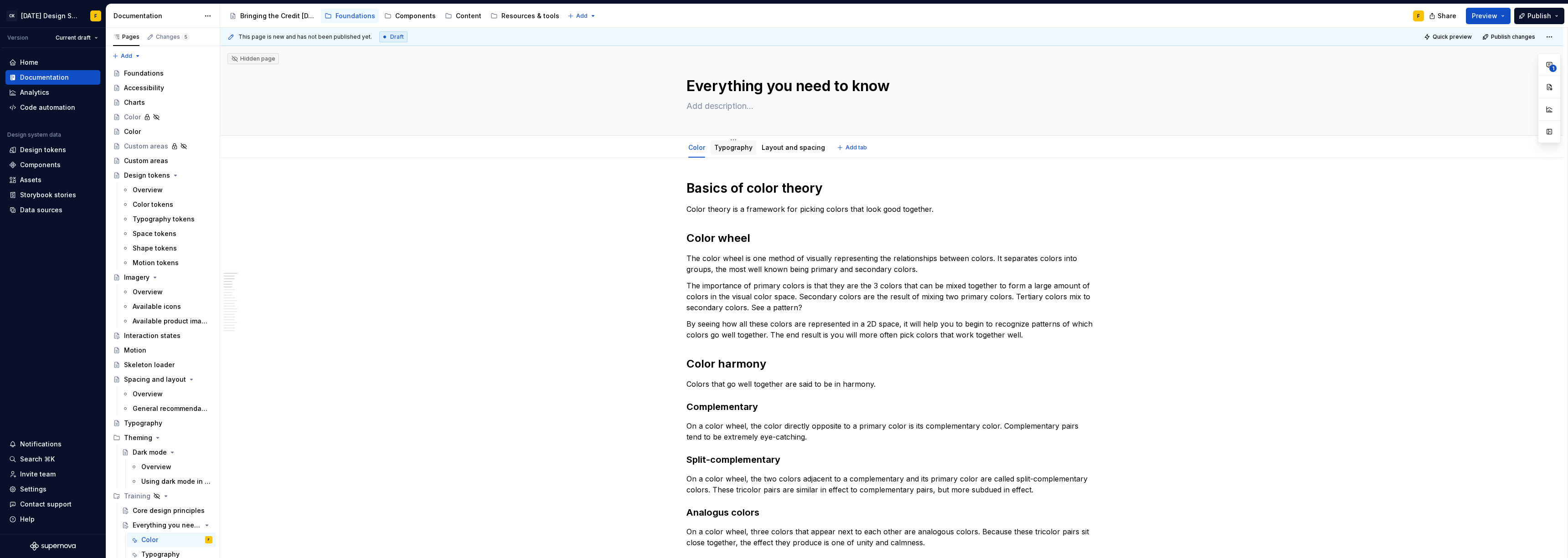
click at [738, 146] on link "Typography" at bounding box center [733, 147] width 38 height 8
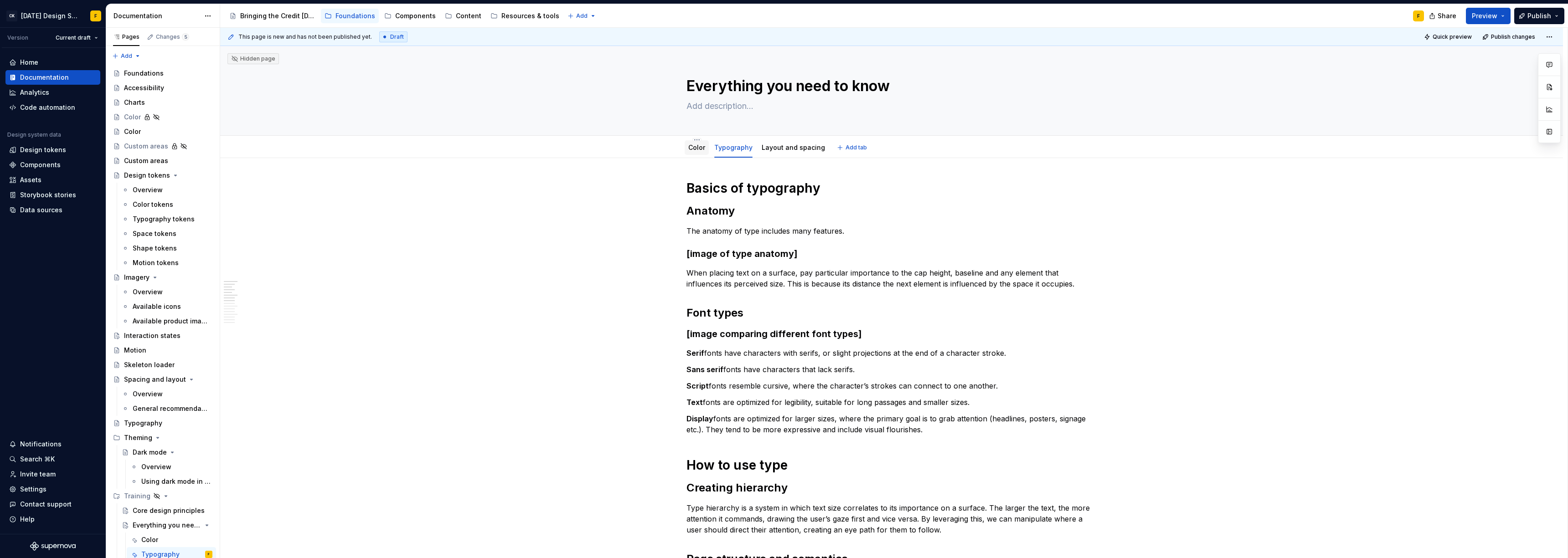
click at [695, 148] on link "Color" at bounding box center [697, 147] width 17 height 8
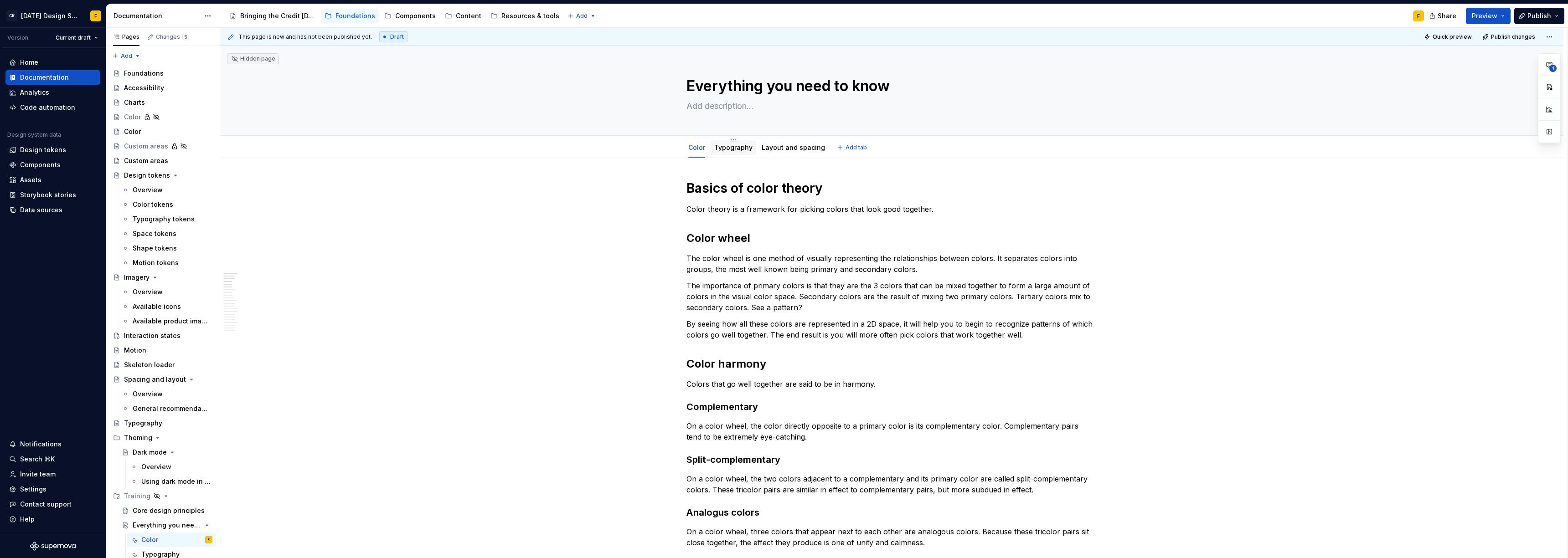
click at [732, 148] on link "Typography" at bounding box center [733, 147] width 38 height 8
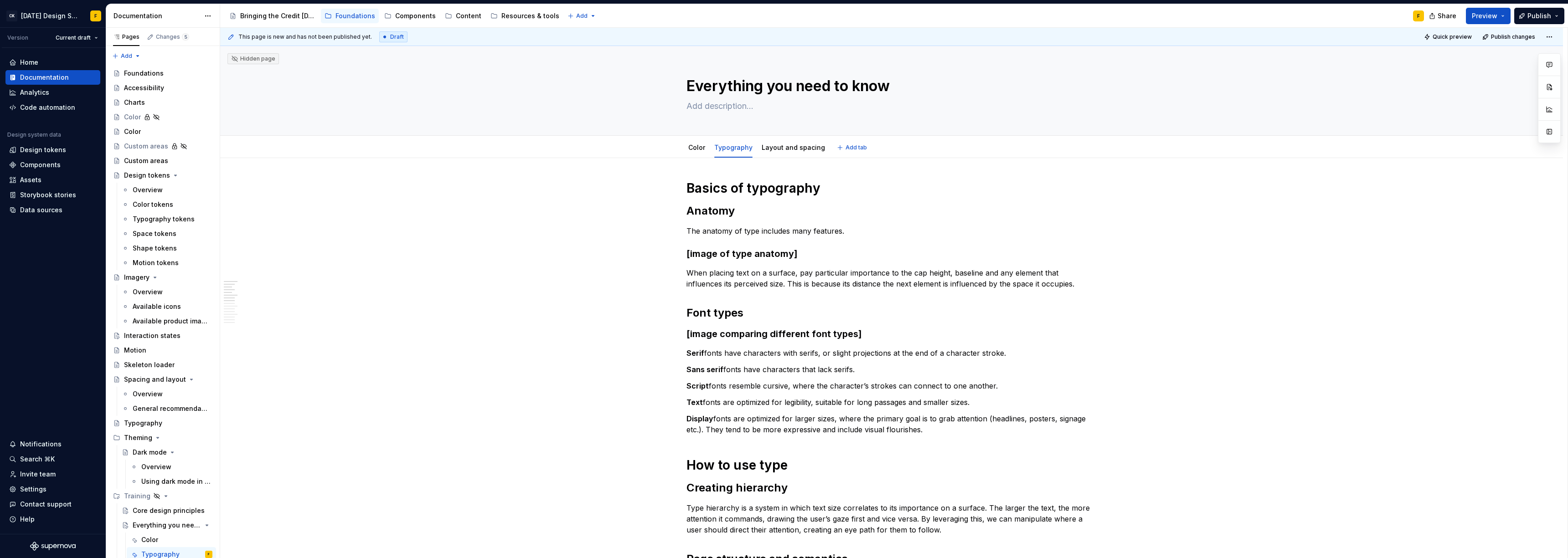
click at [782, 149] on link "Layout and spacing" at bounding box center [793, 147] width 63 height 8
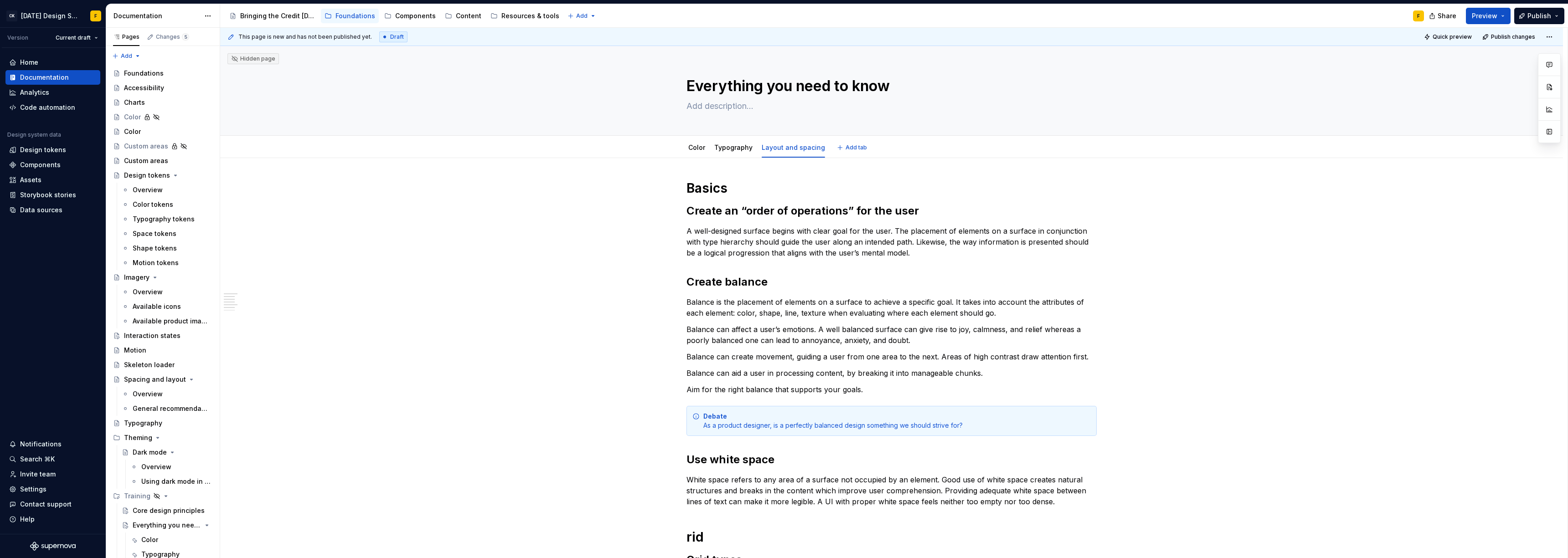
type textarea "*"
click at [725, 185] on h1 "Basics" at bounding box center [892, 188] width 410 height 16
click at [799, 224] on div "Basics of layout and spacing Create an “order of operations” for the user A wel…" at bounding box center [892, 440] width 410 height 520
click at [886, 188] on h1 "Basics of layout and spacing" at bounding box center [892, 188] width 410 height 16
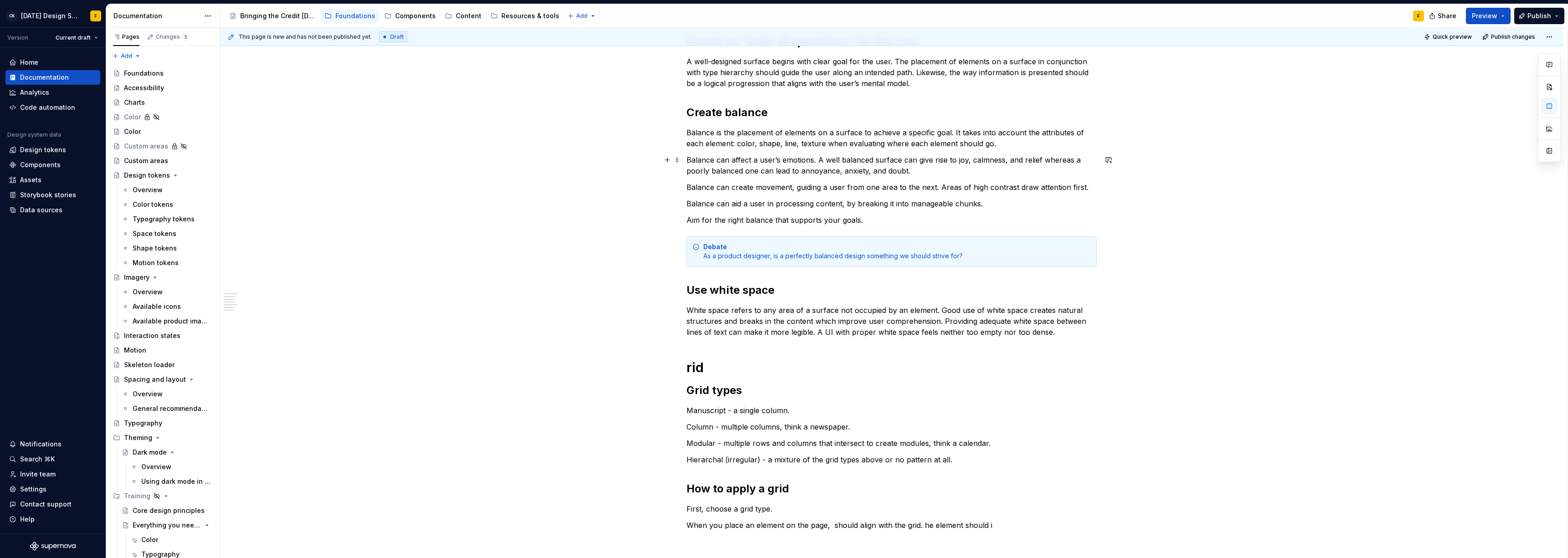
scroll to position [181, 0]
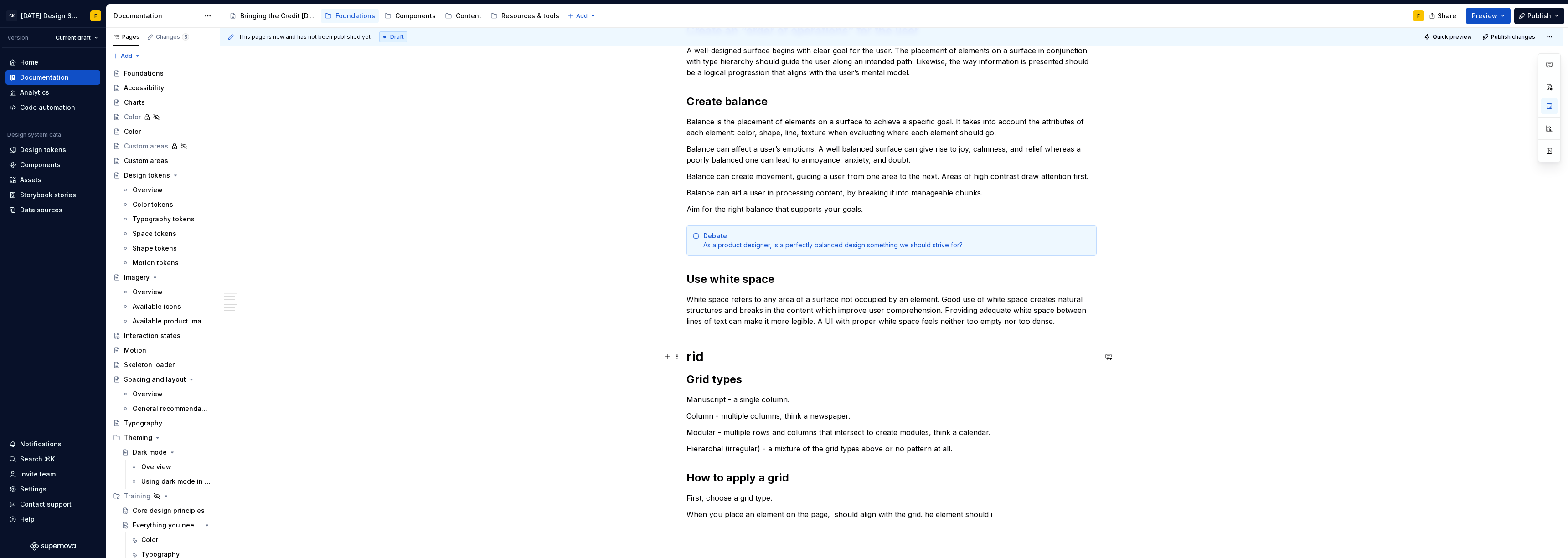
click at [690, 355] on h1 "rid" at bounding box center [892, 357] width 410 height 16
click at [688, 360] on h1 "rid" at bounding box center [892, 357] width 410 height 16
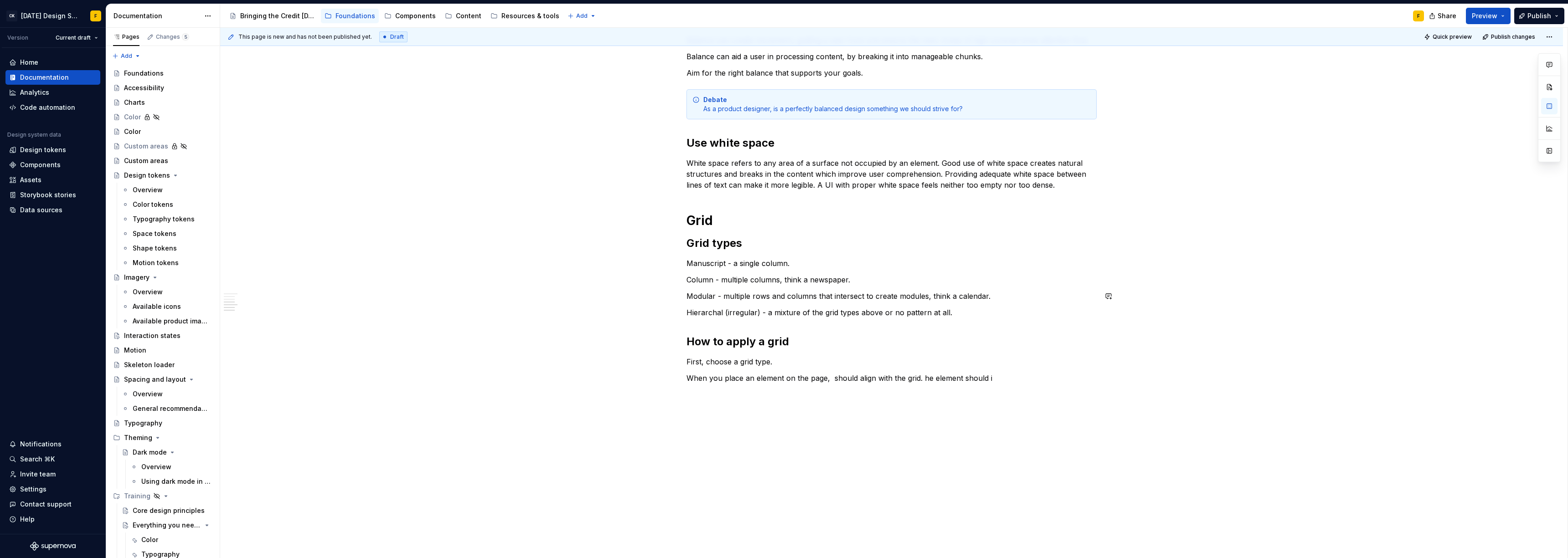
scroll to position [320, 0]
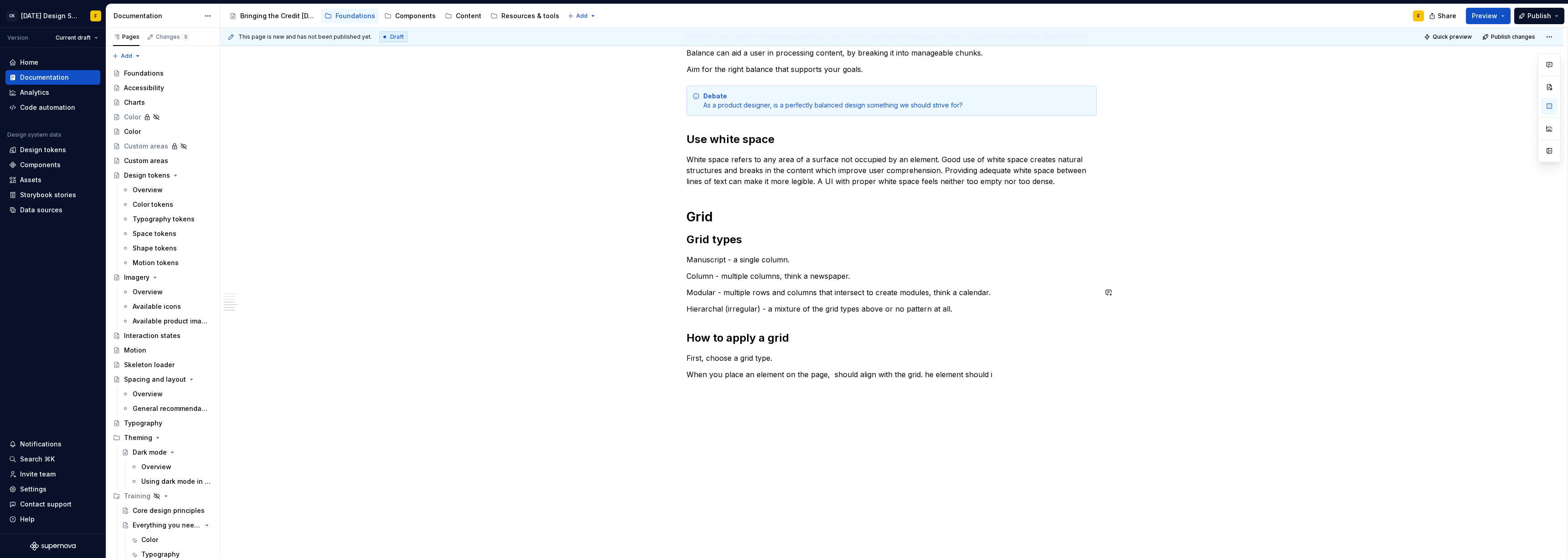
click at [718, 431] on div "Basics of layout and spacing Create an “order of operations” for the user A wel…" at bounding box center [892, 198] width 1343 height 721
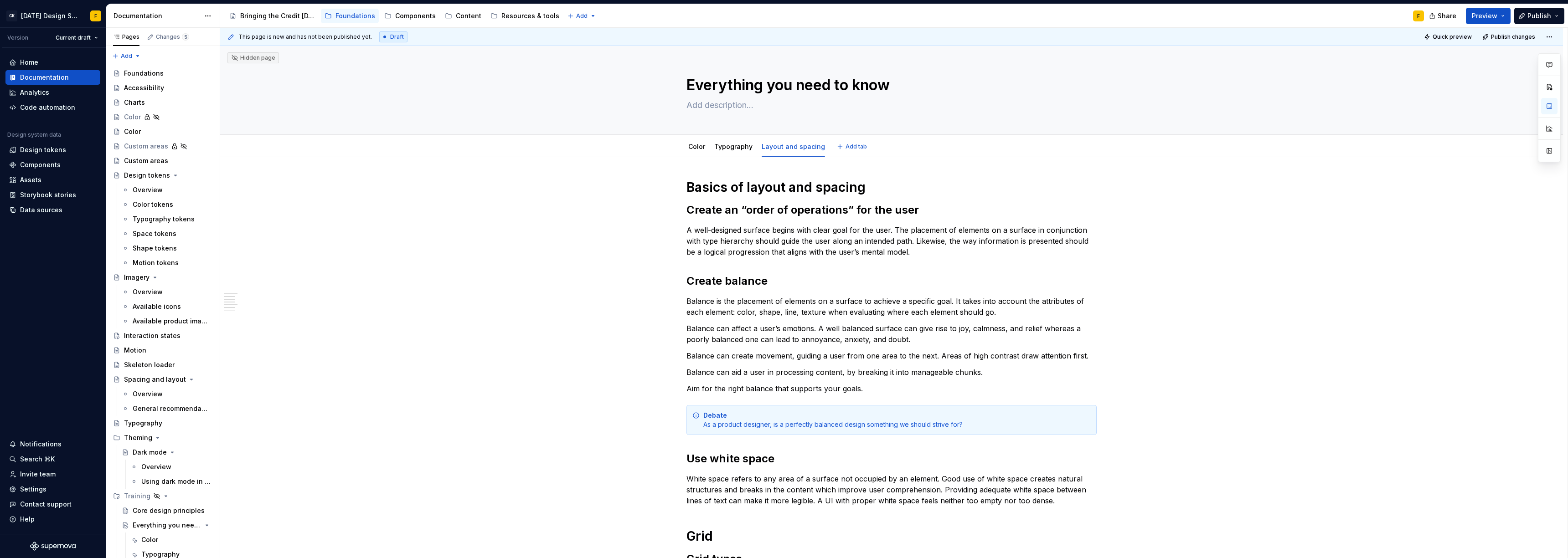
scroll to position [0, 0]
click at [693, 150] on link "Color" at bounding box center [697, 147] width 17 height 8
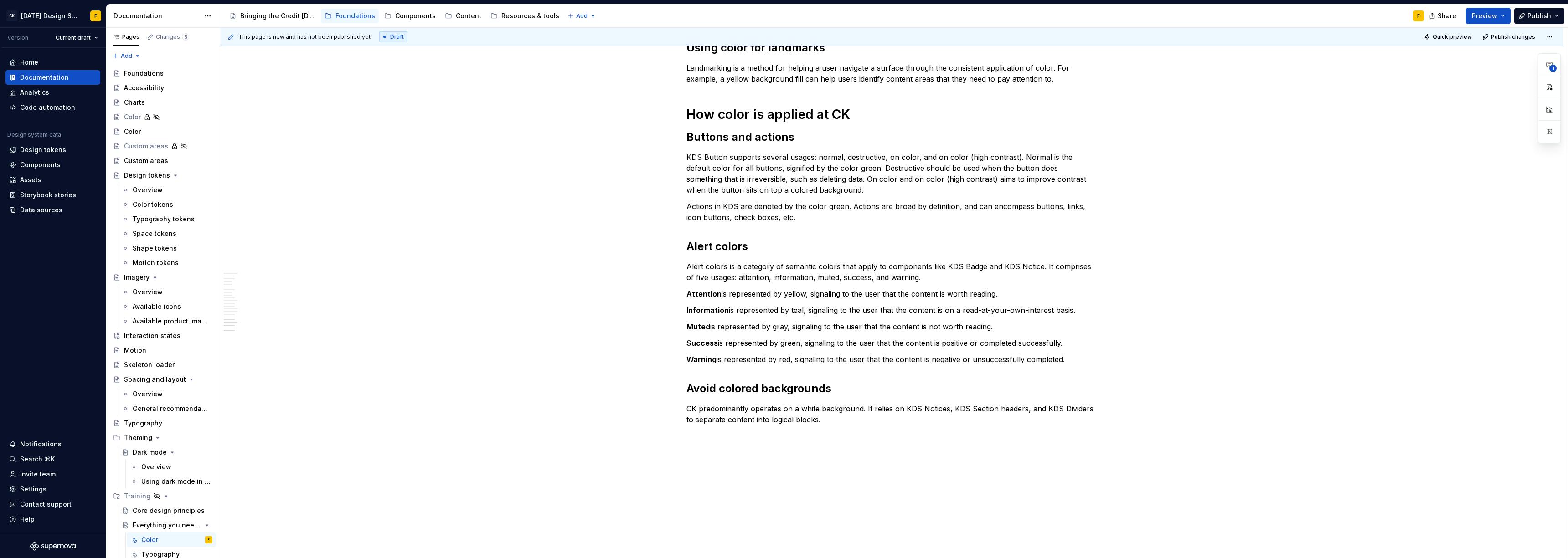
scroll to position [1353, 0]
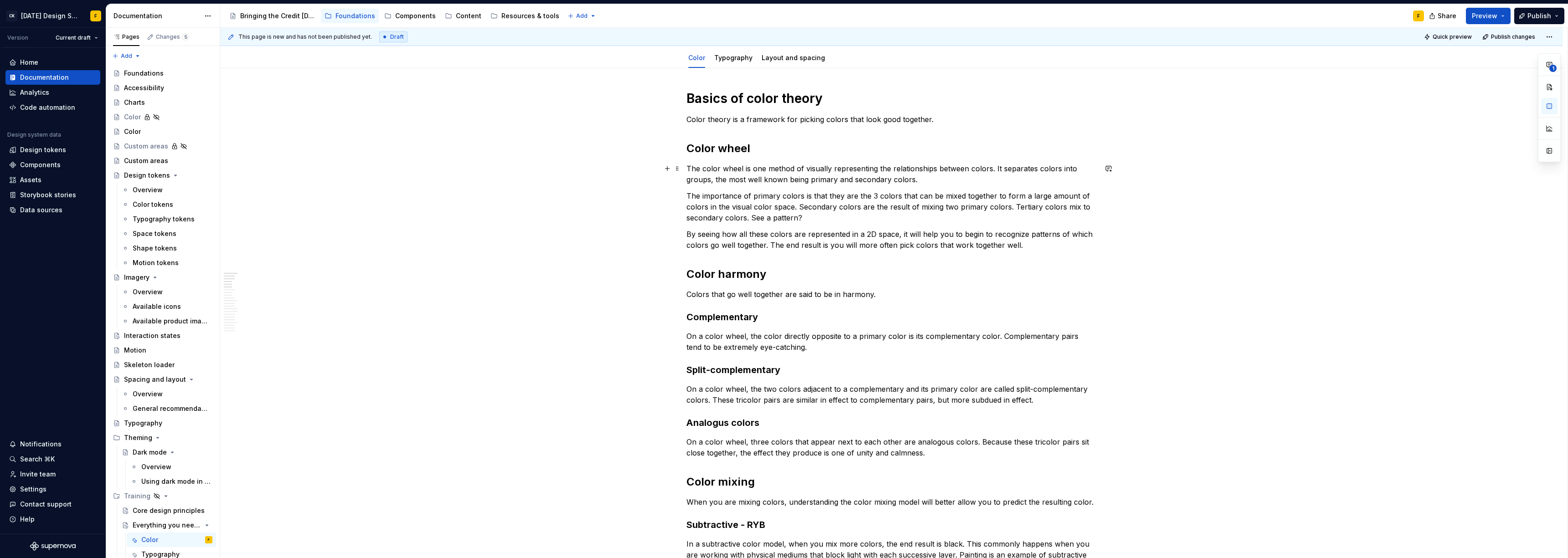
scroll to position [0, 0]
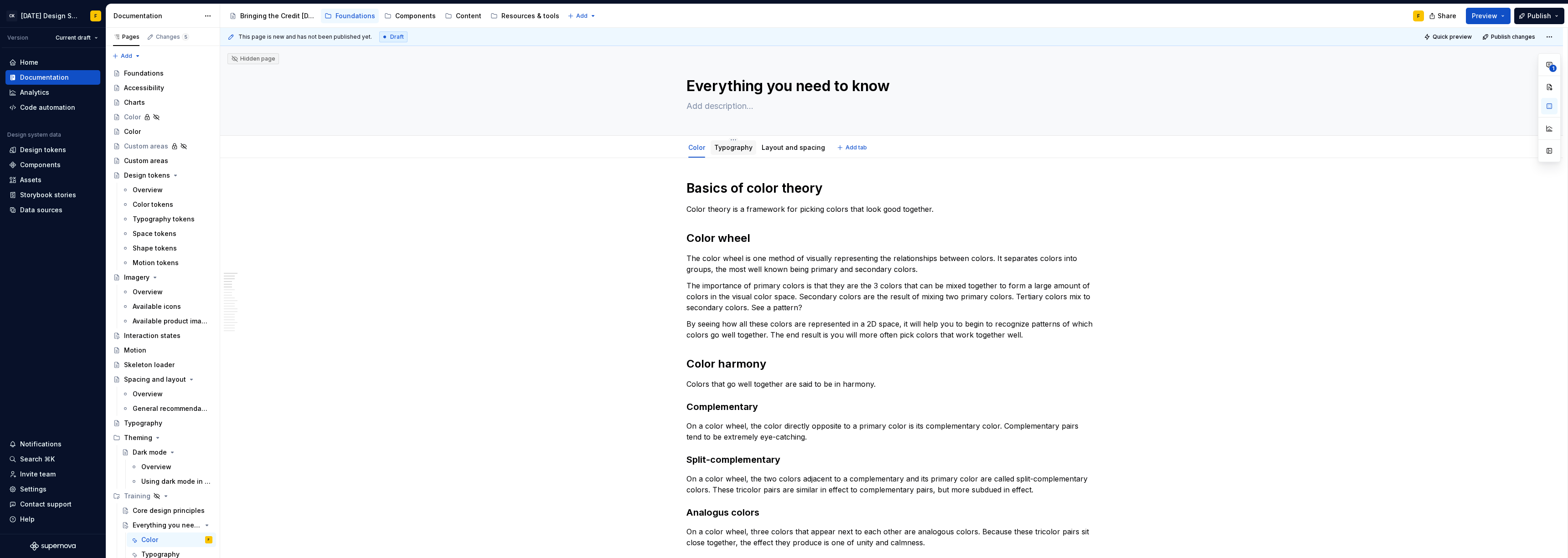
click at [740, 148] on link "Typography" at bounding box center [733, 147] width 38 height 8
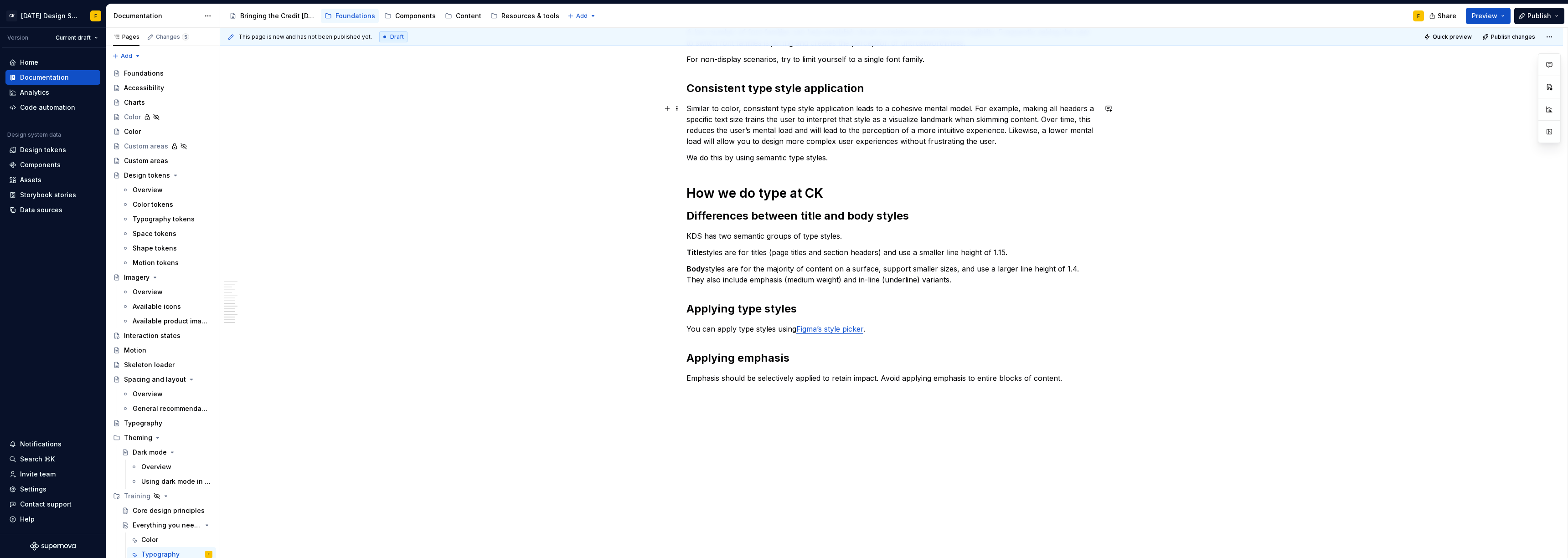
scroll to position [722, 0]
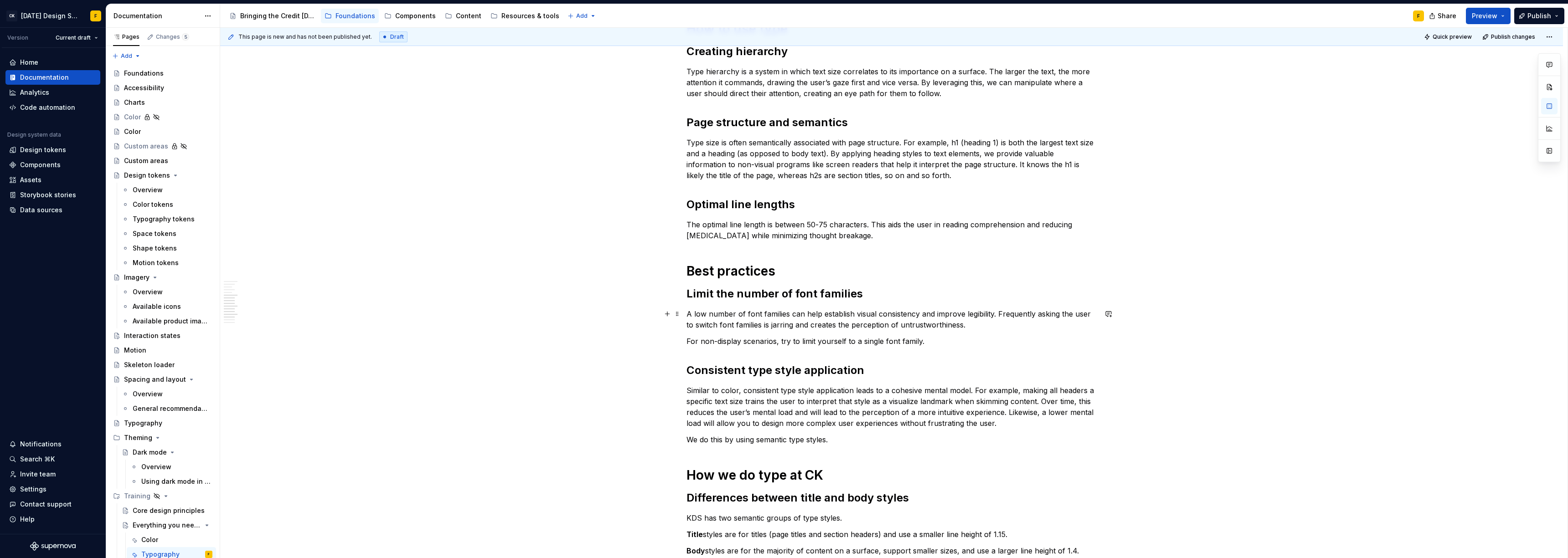
scroll to position [0, 0]
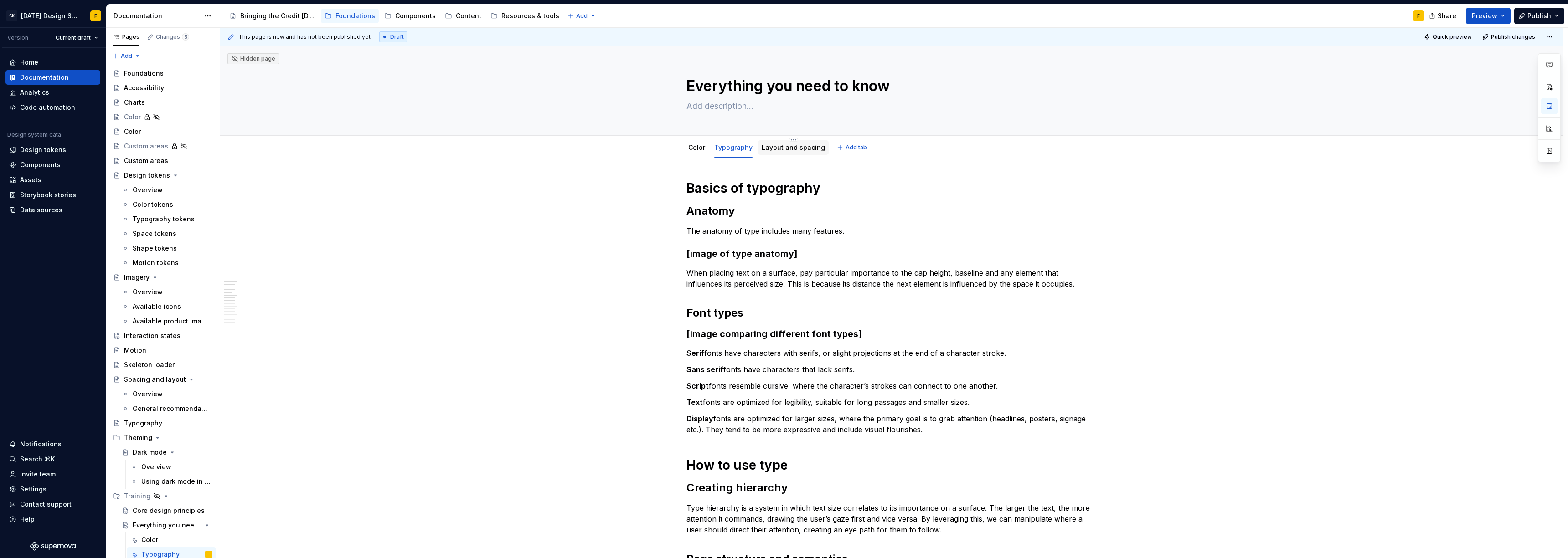
click at [782, 145] on link "Layout and spacing" at bounding box center [793, 147] width 63 height 8
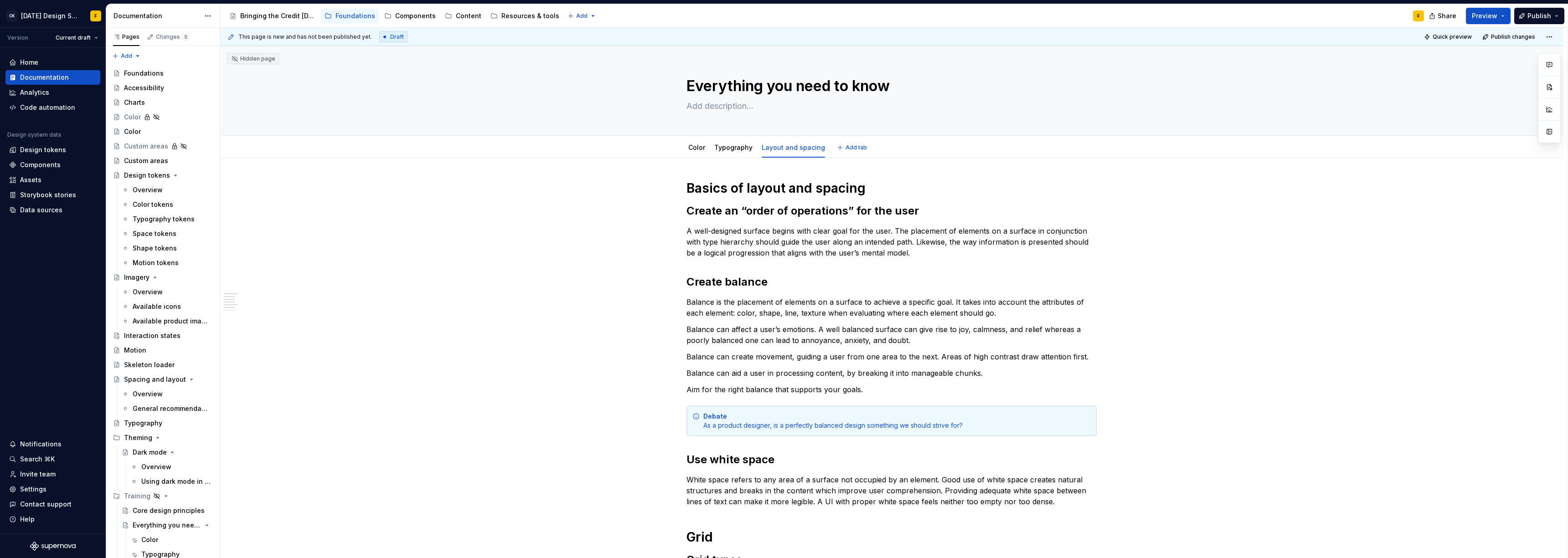
type textarea "*"
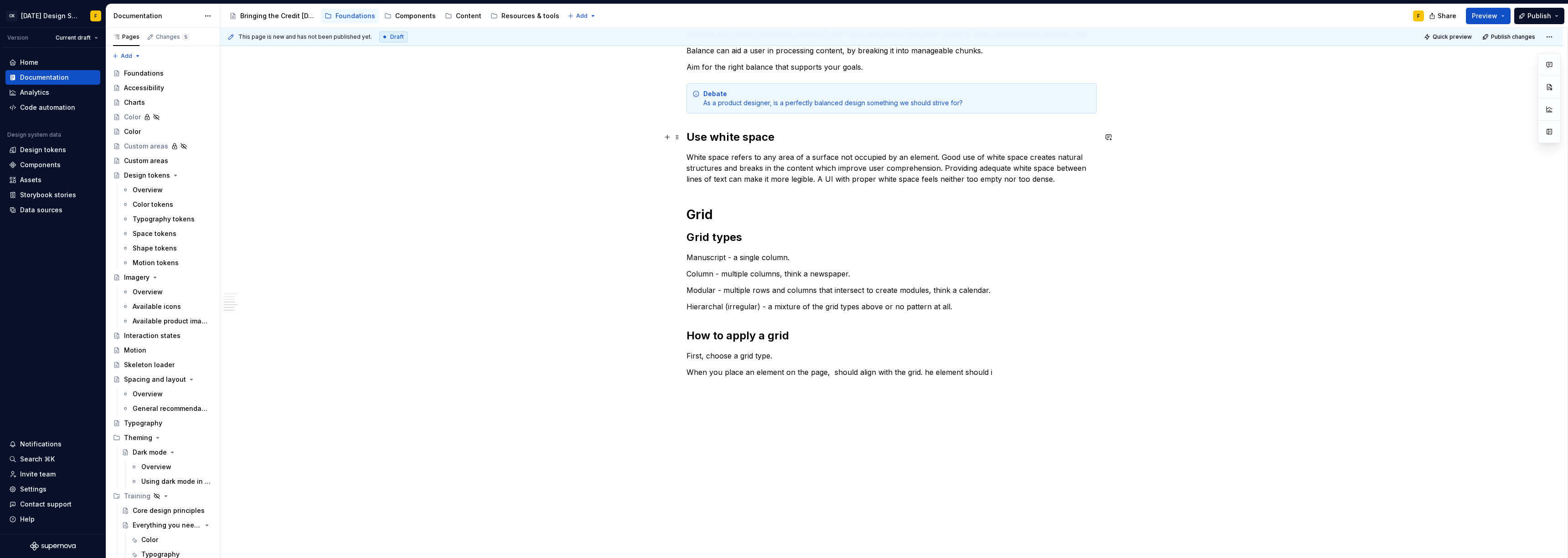
scroll to position [337, 0]
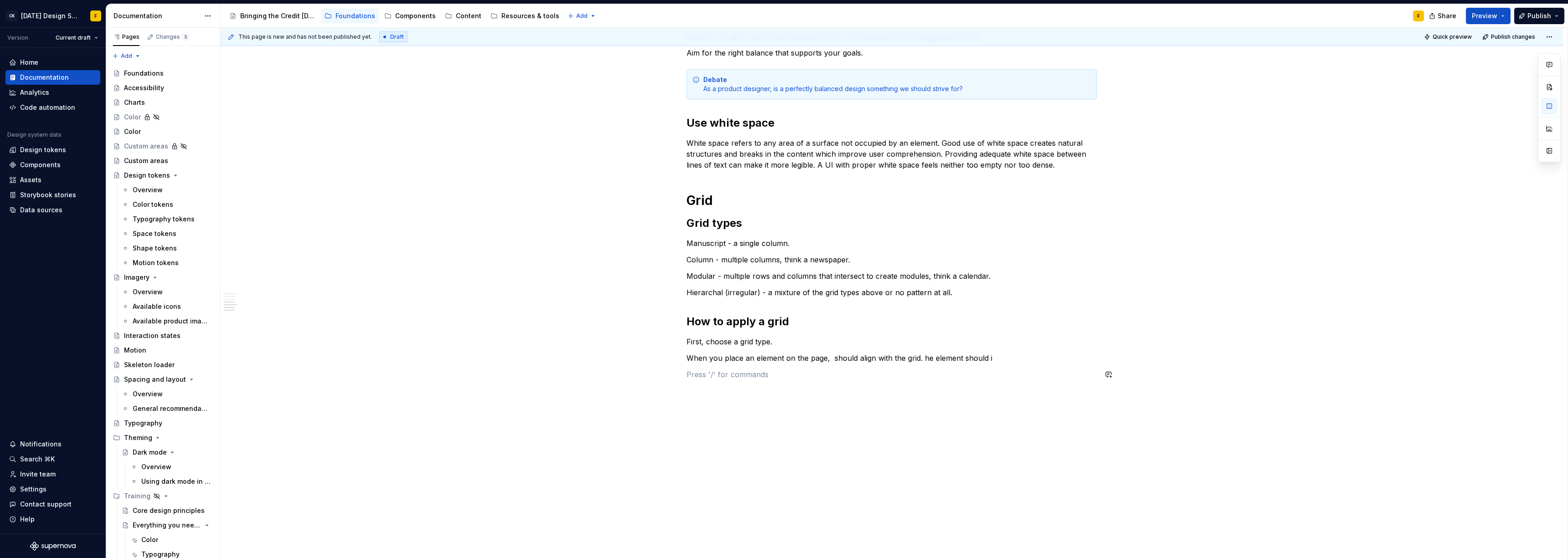
click at [746, 368] on div "Basics of layout and spacing Create an “order of operations” for the user A wel…" at bounding box center [892, 111] width 410 height 537
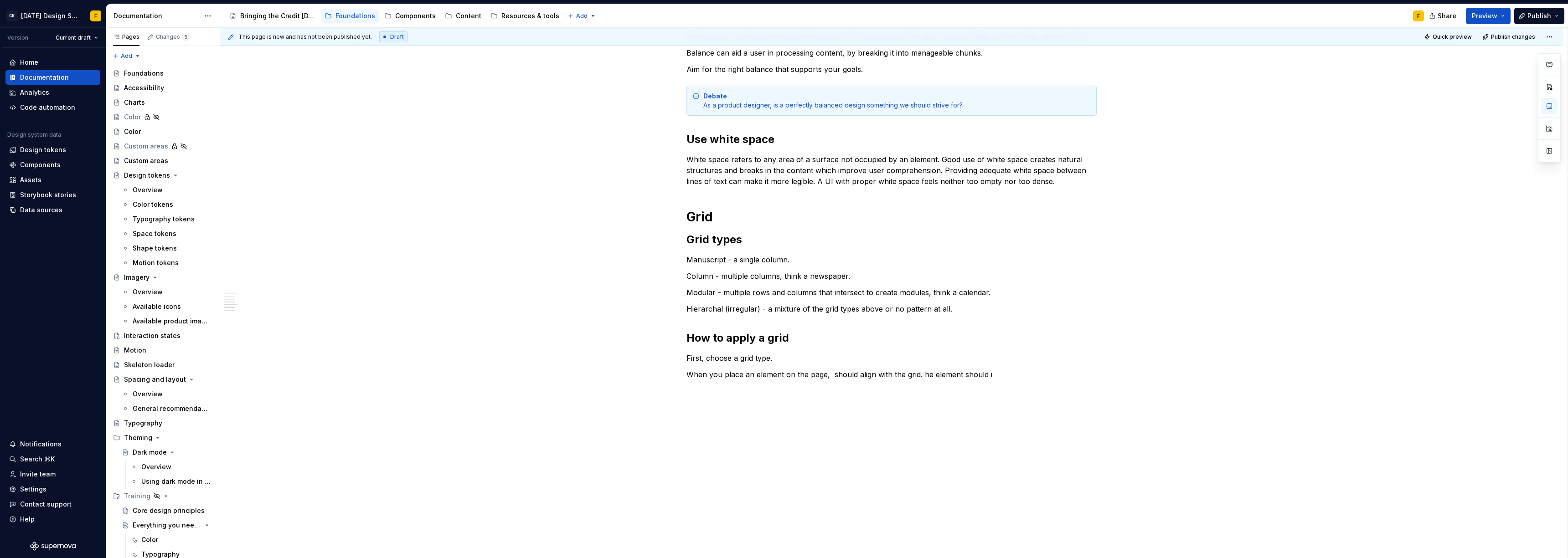
scroll to position [320, 0]
click at [1547, 38] on html "CK Karma Design System F Version Current draft Home Documentation Analytics Cod…" at bounding box center [784, 279] width 1568 height 558
click at [1547, 39] on html "CK Karma Design System F Version Current draft Home Documentation Analytics Cod…" at bounding box center [784, 279] width 1568 height 558
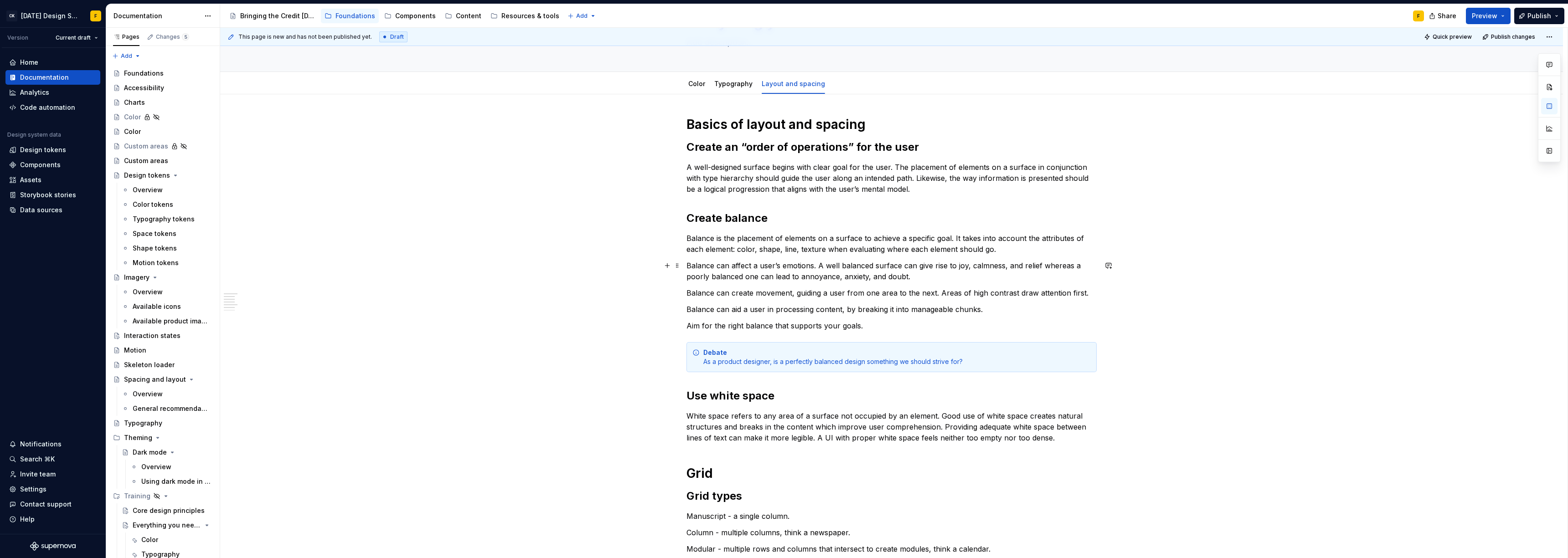
click at [1200, 264] on div "Basics of layout and spacing Create an “order of operations” for the user A wel…" at bounding box center [892, 455] width 1343 height 721
click at [990, 224] on h2 "Create balance" at bounding box center [892, 218] width 410 height 15
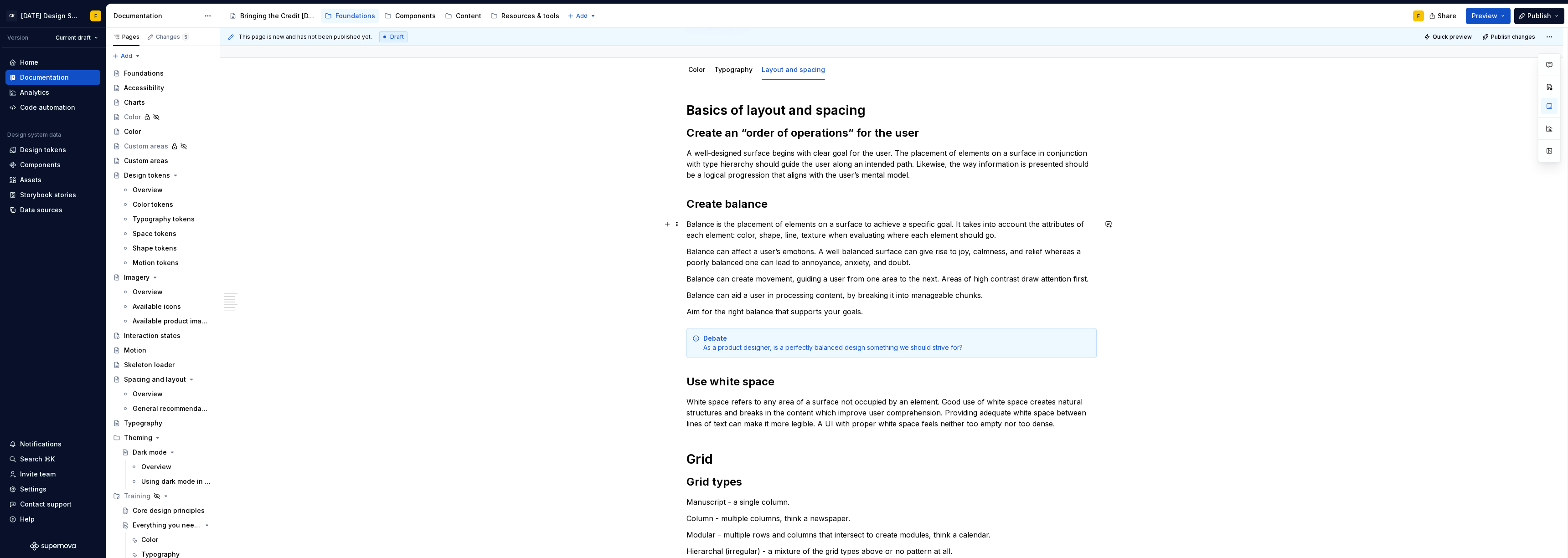
scroll to position [69, 0]
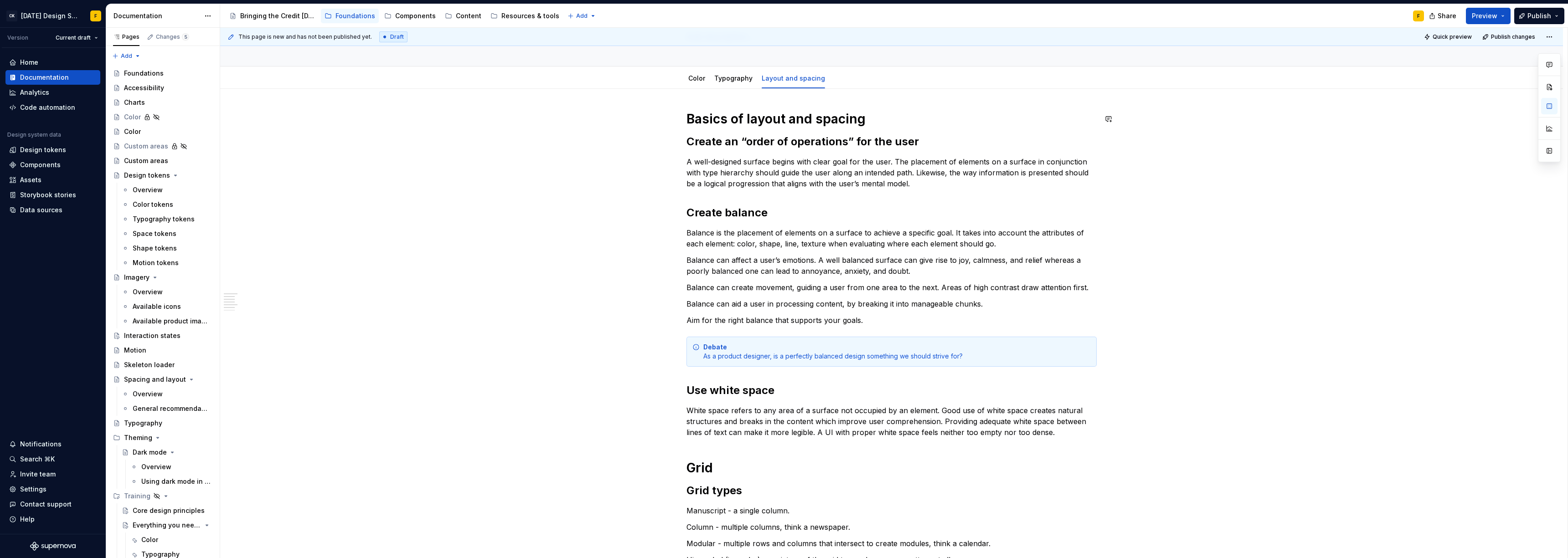
type textarea "*"
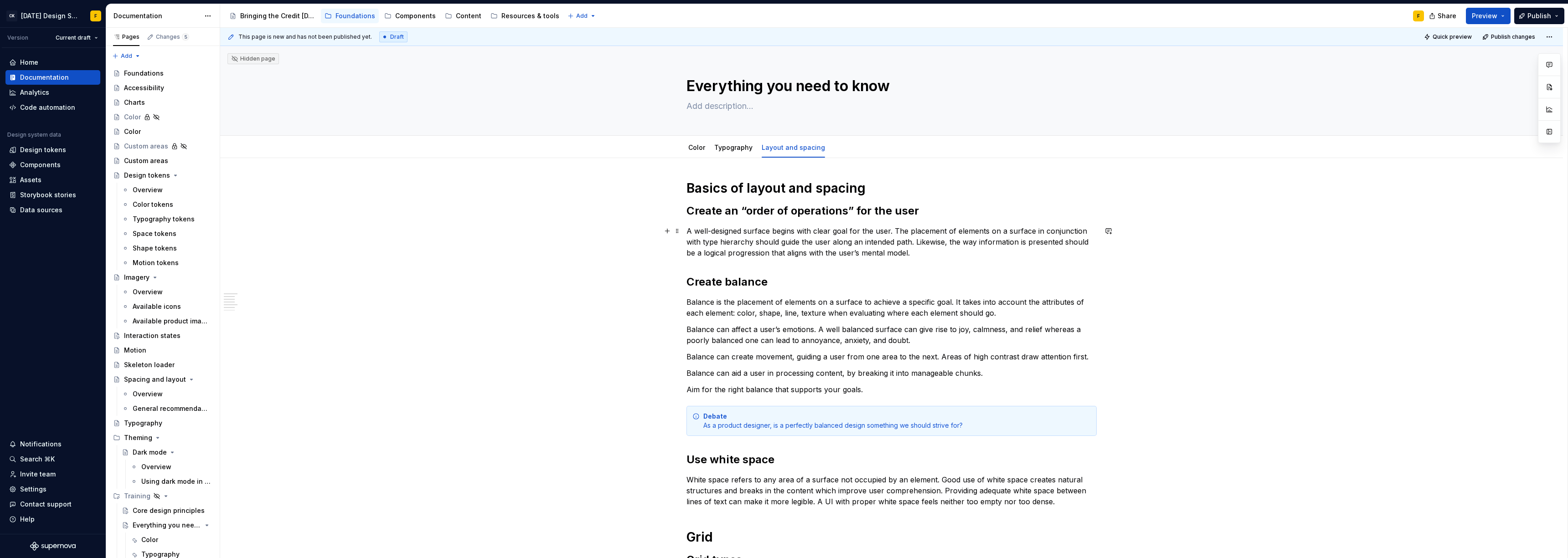
click at [786, 239] on p "A well-designed surface begins with clear goal for the user. The placement of e…" at bounding box center [892, 242] width 410 height 33
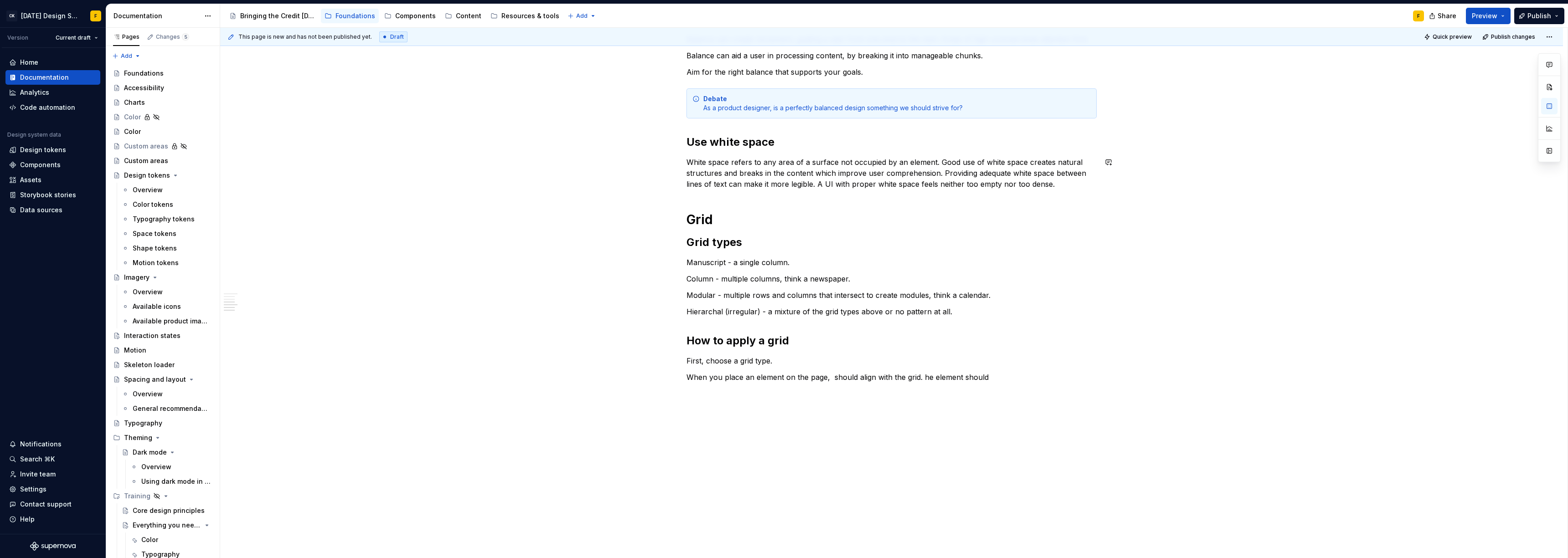
scroll to position [320, 0]
type textarea "*"
click at [998, 293] on p "Modular - multiple rows and columns that intersect to create modules, think a c…" at bounding box center [892, 293] width 410 height 11
click at [832, 373] on p "When you place an element on the page, should align with the grid. he element s…" at bounding box center [892, 375] width 410 height 11
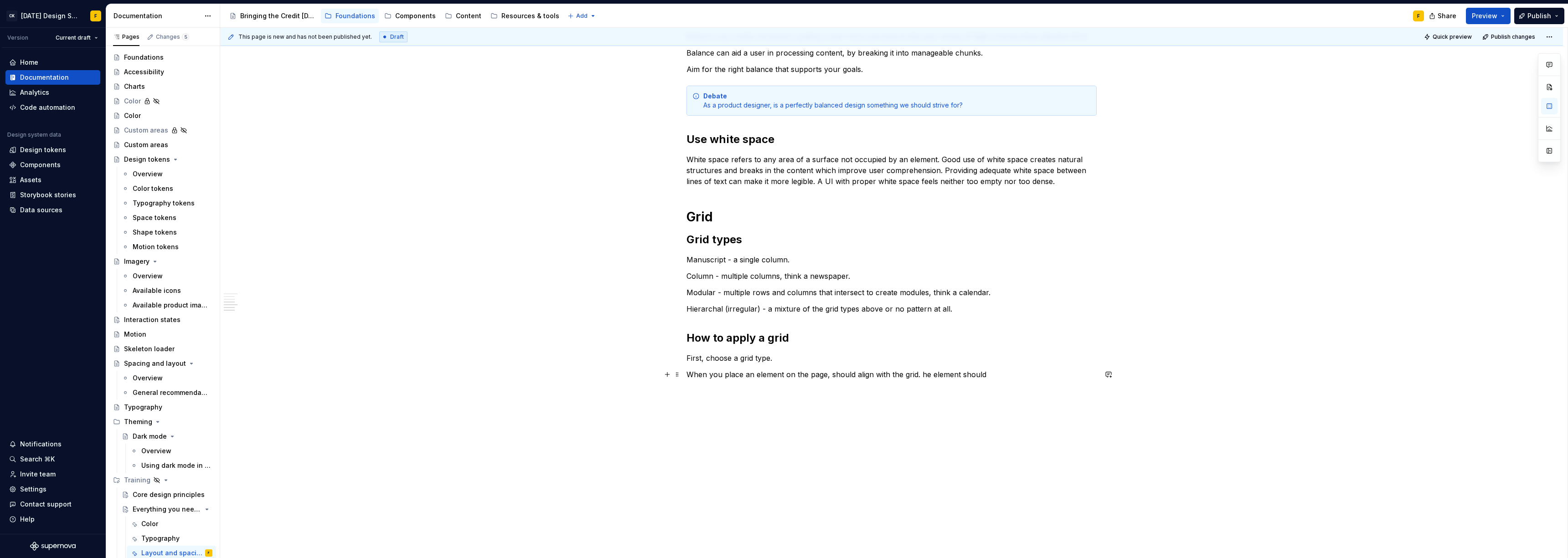
click at [859, 371] on p "When you place an element on the page, should align with the grid. he element s…" at bounding box center [892, 375] width 410 height 11
click at [154, 540] on div "Typography" at bounding box center [160, 539] width 38 height 9
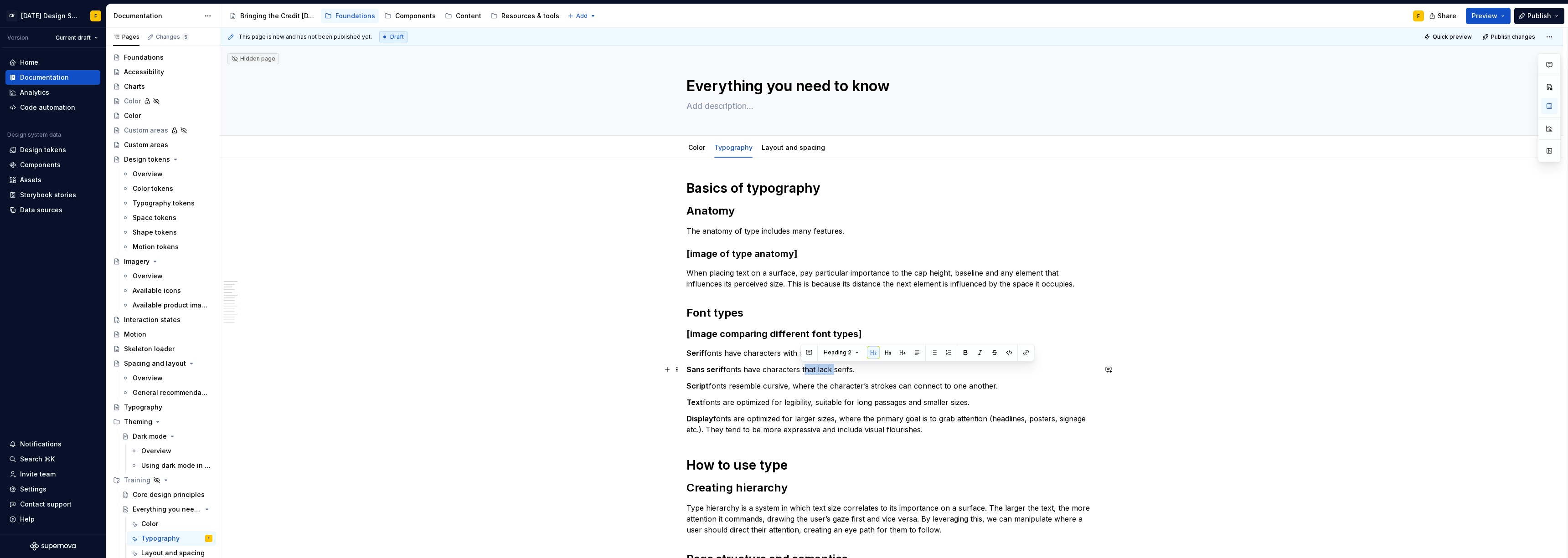
drag, startPoint x: 800, startPoint y: 369, endPoint x: 830, endPoint y: 367, distance: 30.1
click at [830, 367] on p "Sans serif fonts have characters that lack serifs." at bounding box center [892, 369] width 410 height 11
click at [164, 551] on div "Layout and spacing" at bounding box center [163, 553] width 44 height 9
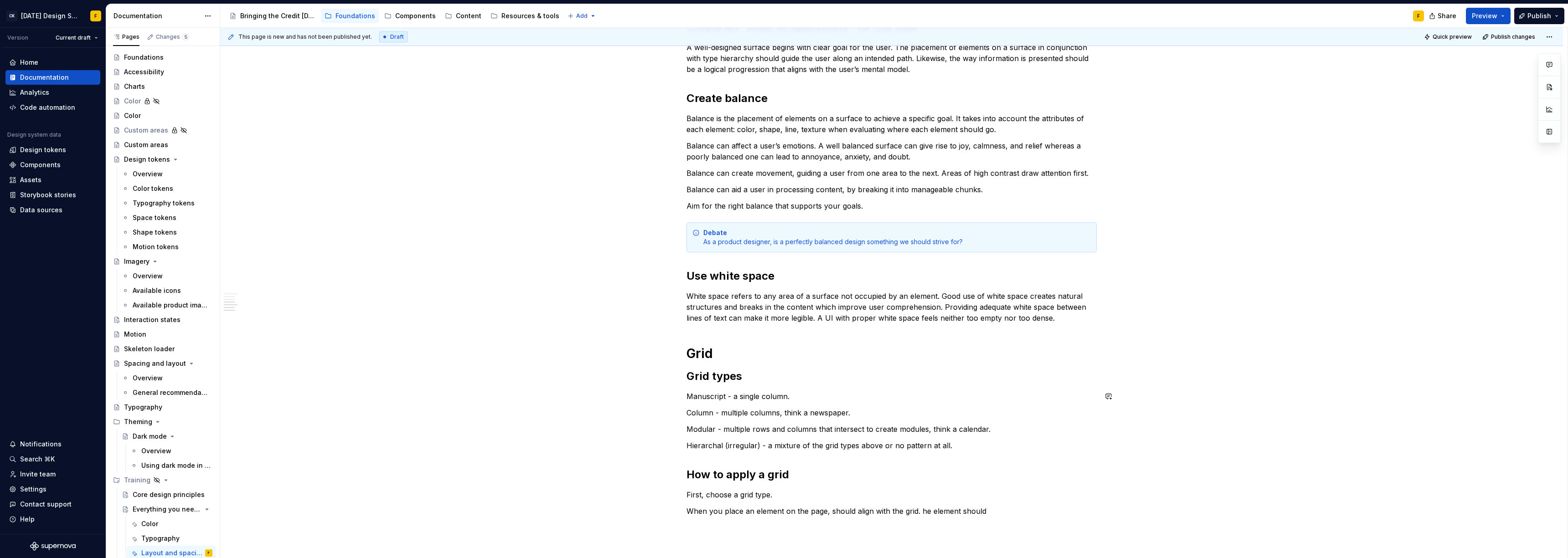
scroll to position [320, 0]
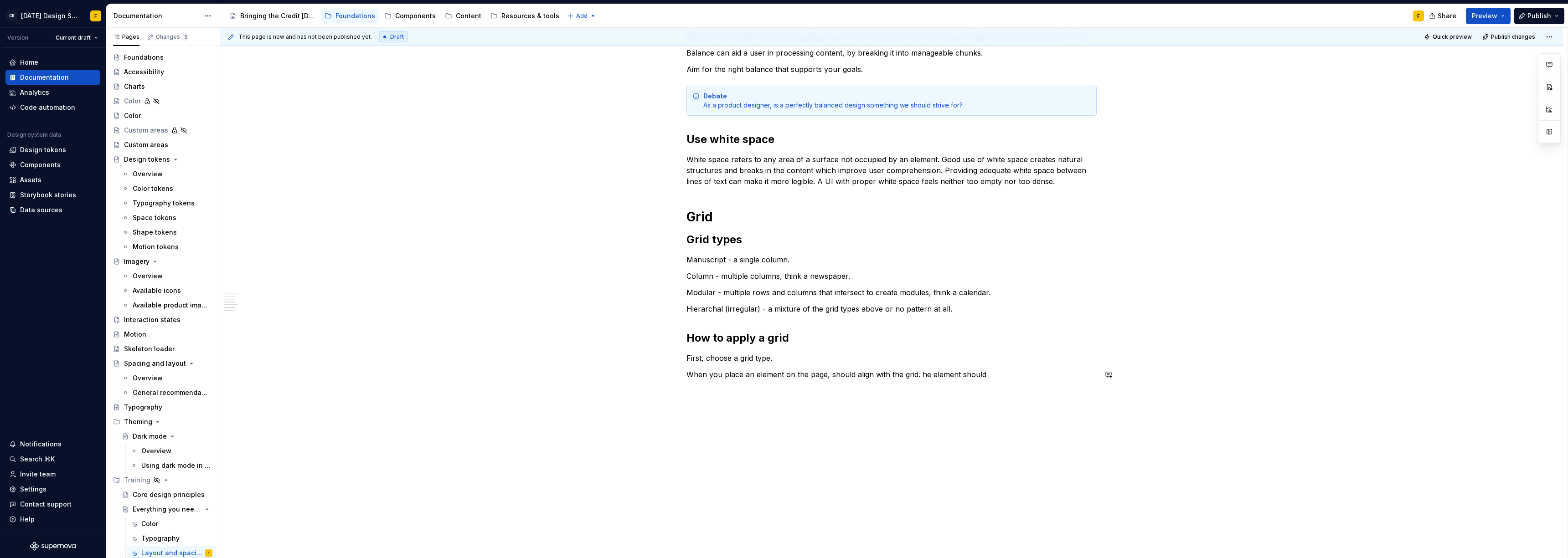
click at [880, 398] on div "Basics of layout and spacing Create an “order of operations” for the user A wel…" at bounding box center [892, 198] width 1343 height 721
click at [783, 361] on p "First, choose a grid type." at bounding box center [892, 358] width 410 height 11
type textarea "*"
click at [830, 376] on p "When you place an element on the page, should align with the grid. he element s…" at bounding box center [892, 375] width 410 height 11
click at [799, 405] on div "Basics of layout and spacing Create an “order of operations” for the user A wel…" at bounding box center [892, 198] width 1343 height 721
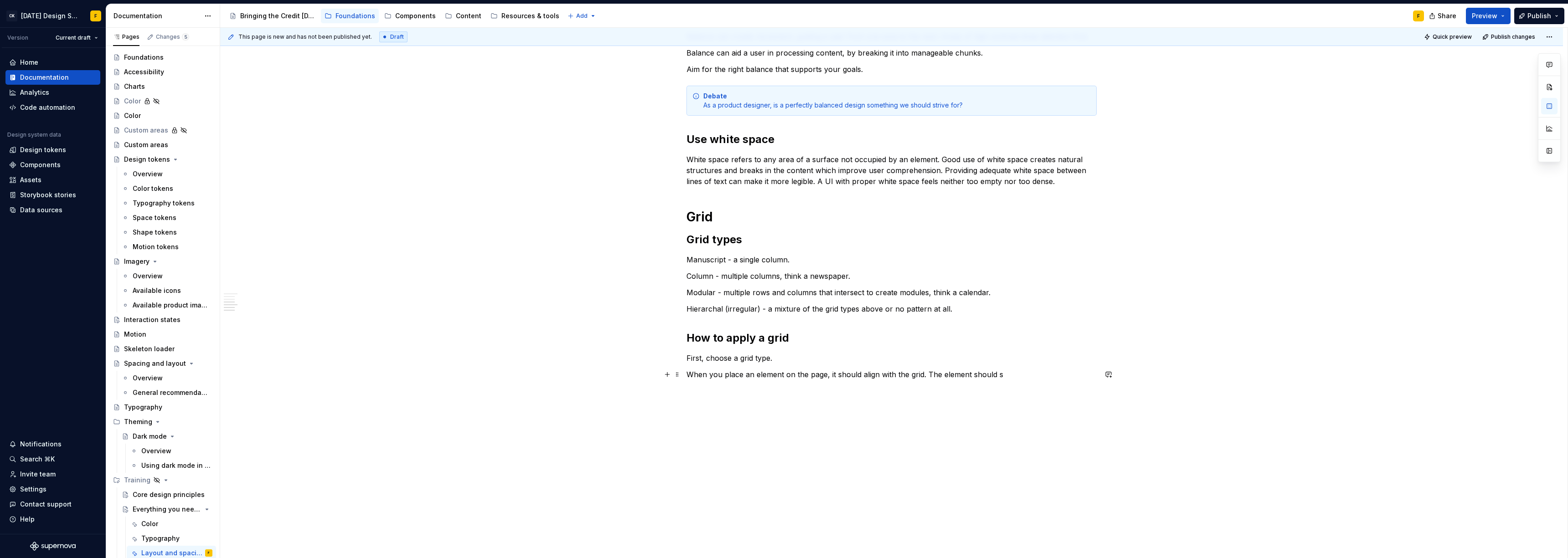
click at [1010, 375] on p "When you place an element on the page, it should align with the grid. The eleme…" at bounding box center [892, 375] width 410 height 11
click at [964, 389] on p at bounding box center [892, 391] width 410 height 11
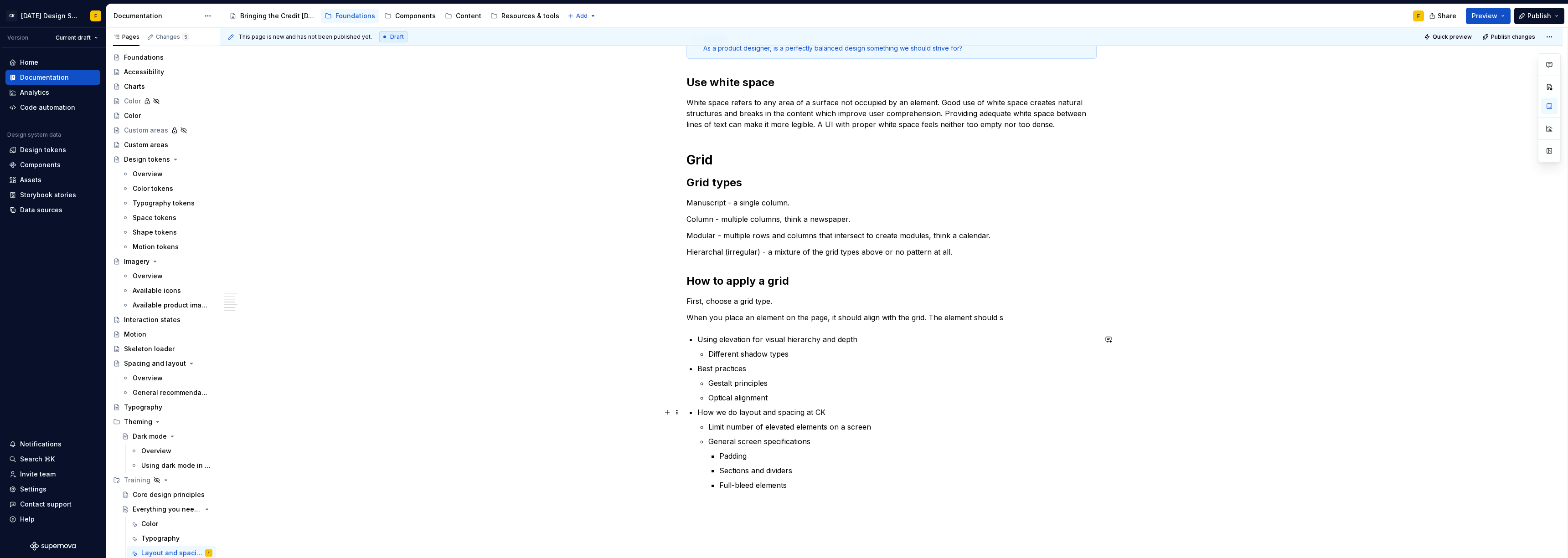
scroll to position [475, 0]
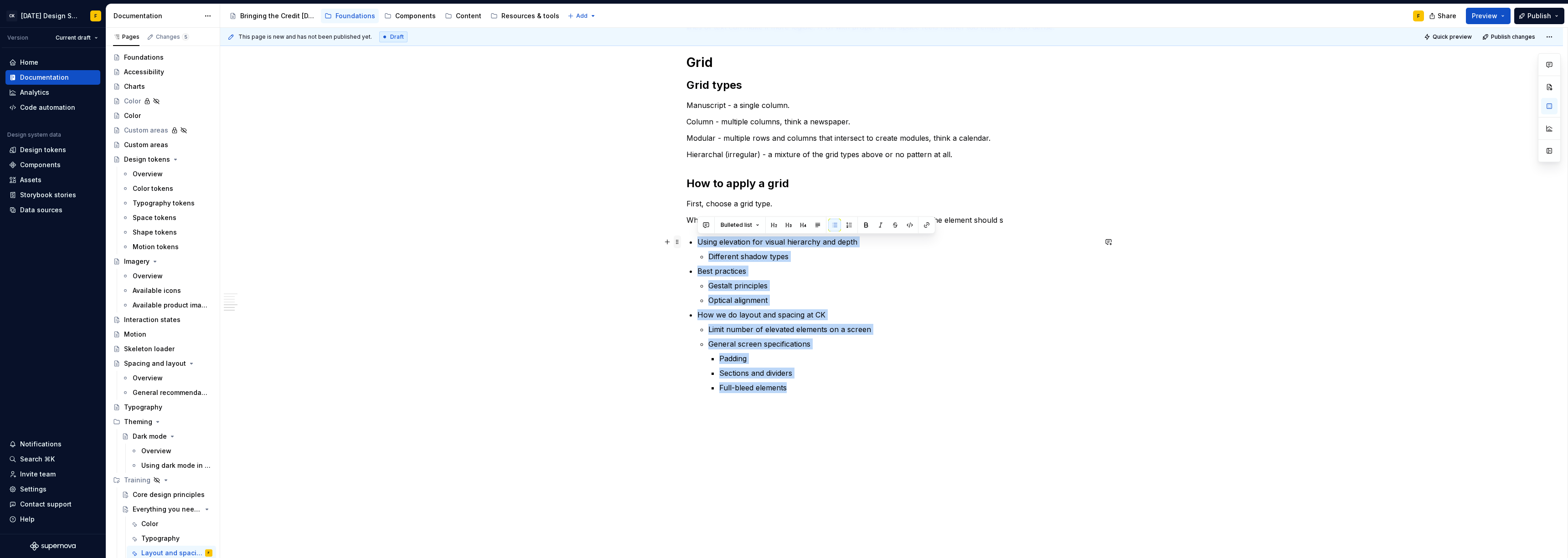
drag, startPoint x: 803, startPoint y: 388, endPoint x: 673, endPoint y: 244, distance: 194.0
click at [687, 244] on div "Basics of layout and spacing Create an “order of operations” for the user A wel…" at bounding box center [892, 55] width 410 height 699
click at [735, 226] on span "Bulleted list" at bounding box center [737, 225] width 32 height 7
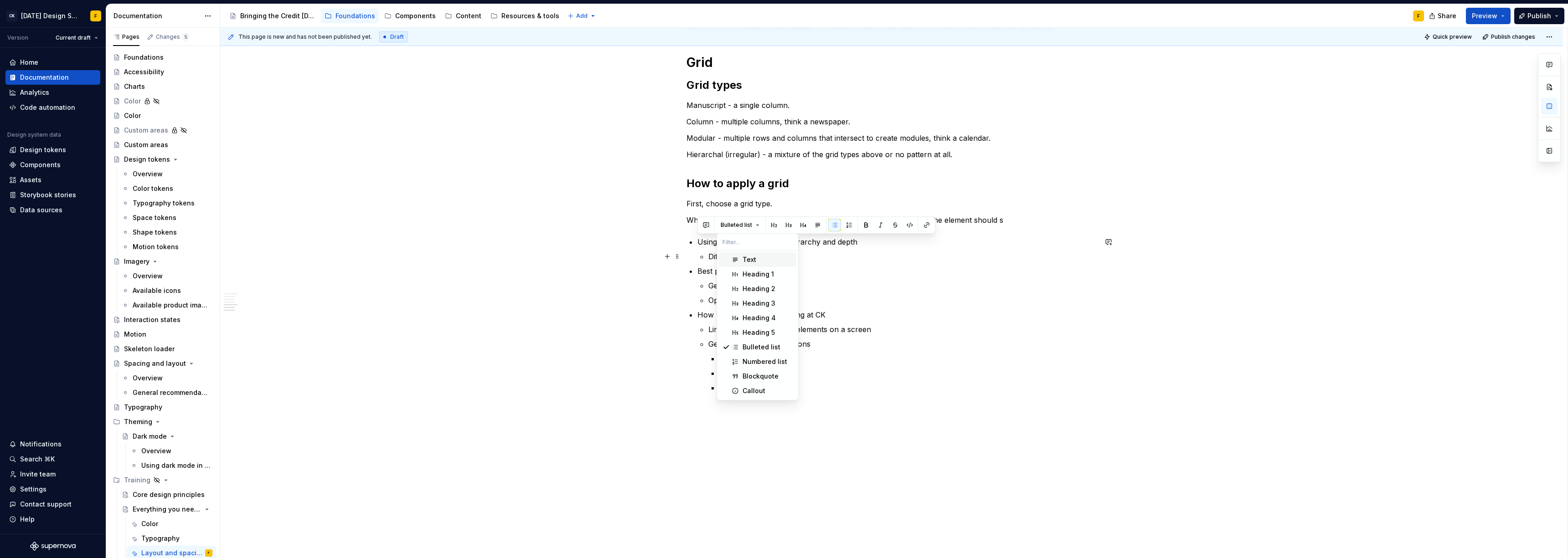
click at [741, 259] on span "Text" at bounding box center [757, 260] width 77 height 15
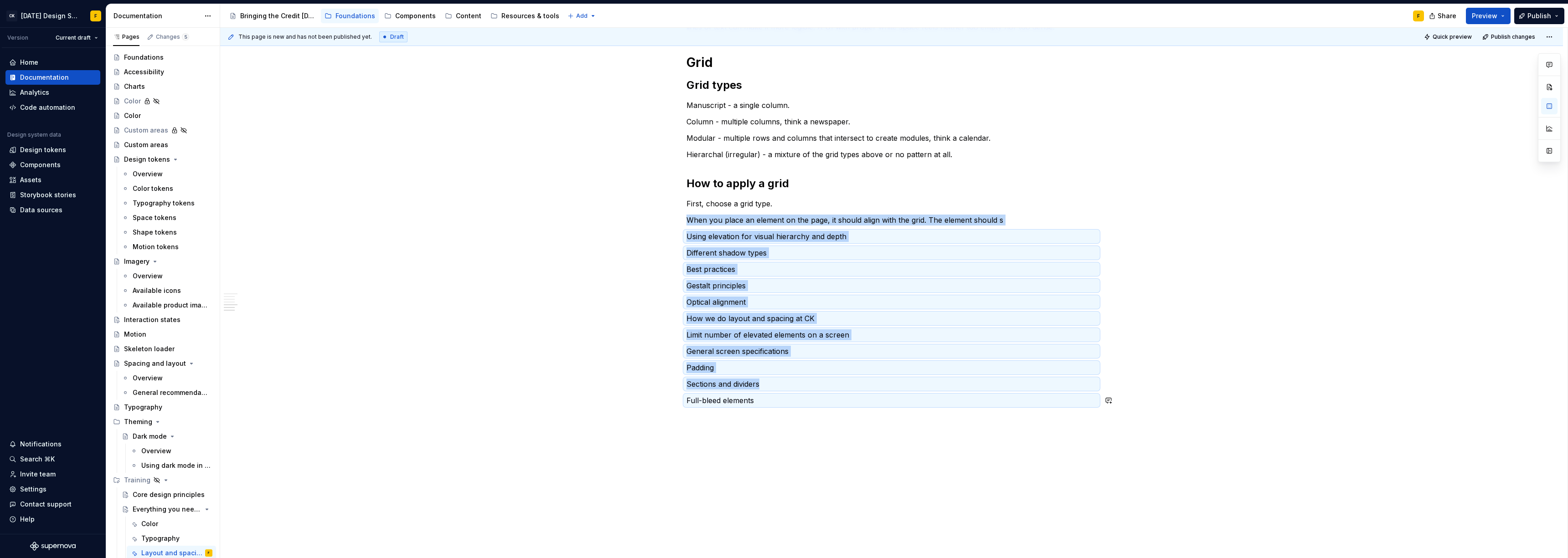
click at [786, 456] on div "Basics of layout and spacing Create an “order of operations” for the user A wel…" at bounding box center [892, 134] width 1343 height 901
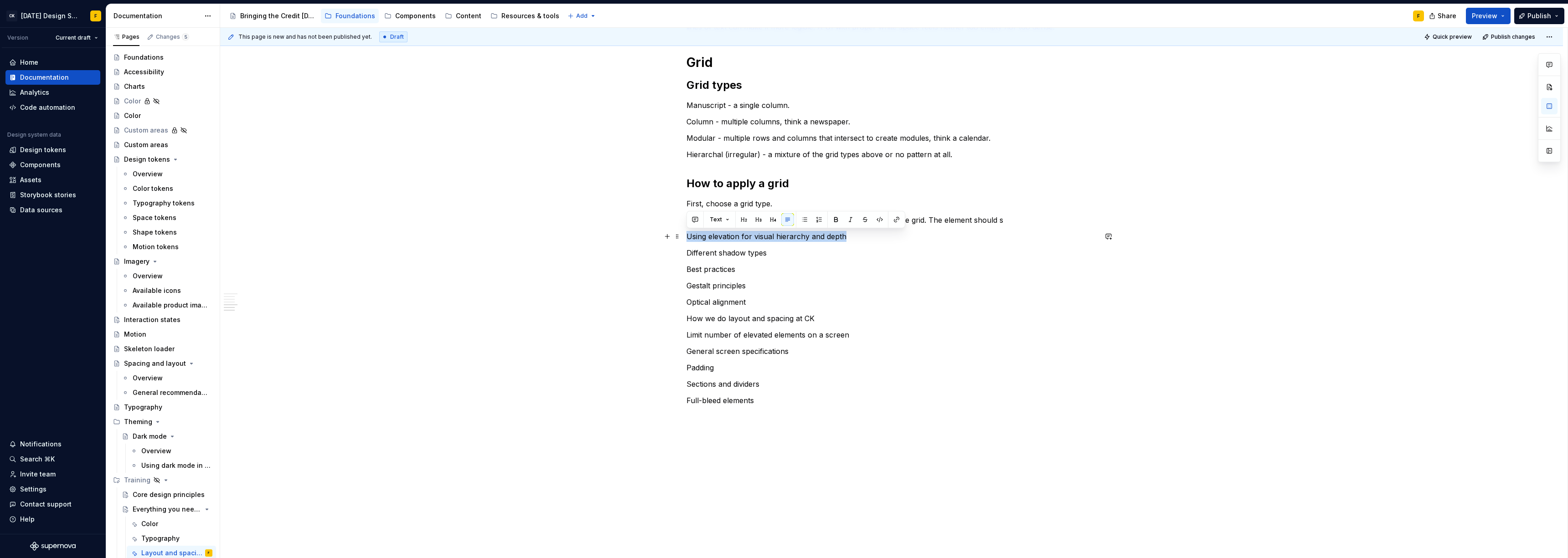
drag, startPoint x: 851, startPoint y: 235, endPoint x: 705, endPoint y: 229, distance: 146.1
click at [682, 240] on div "Basics of layout and spacing Create an “order of operations” for the user A wel…" at bounding box center [892, 134] width 1343 height 901
click at [718, 220] on span "Text" at bounding box center [716, 220] width 12 height 7
click at [724, 268] on div "Suggestions" at bounding box center [724, 269] width 7 height 7
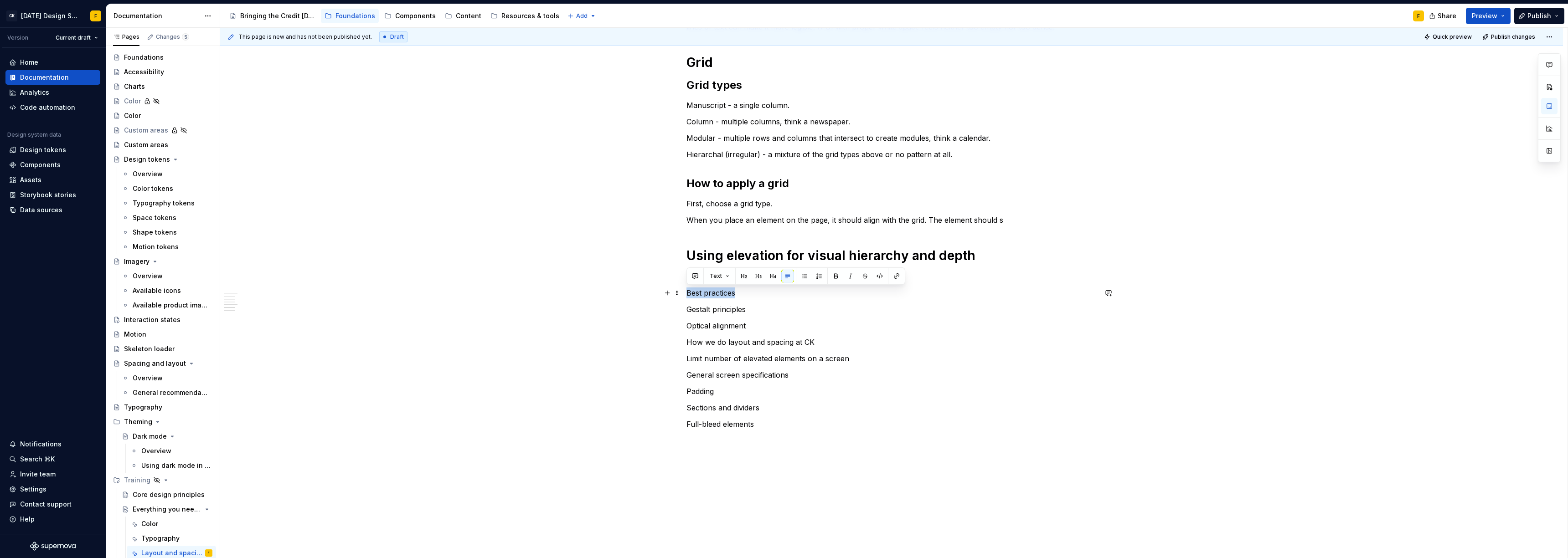
drag, startPoint x: 735, startPoint y: 293, endPoint x: 687, endPoint y: 290, distance: 48.1
click at [687, 290] on p "Best practices" at bounding box center [892, 293] width 410 height 11
click at [714, 275] on span "Text" at bounding box center [716, 276] width 12 height 7
click at [744, 327] on div "Heading 1" at bounding box center [747, 325] width 32 height 9
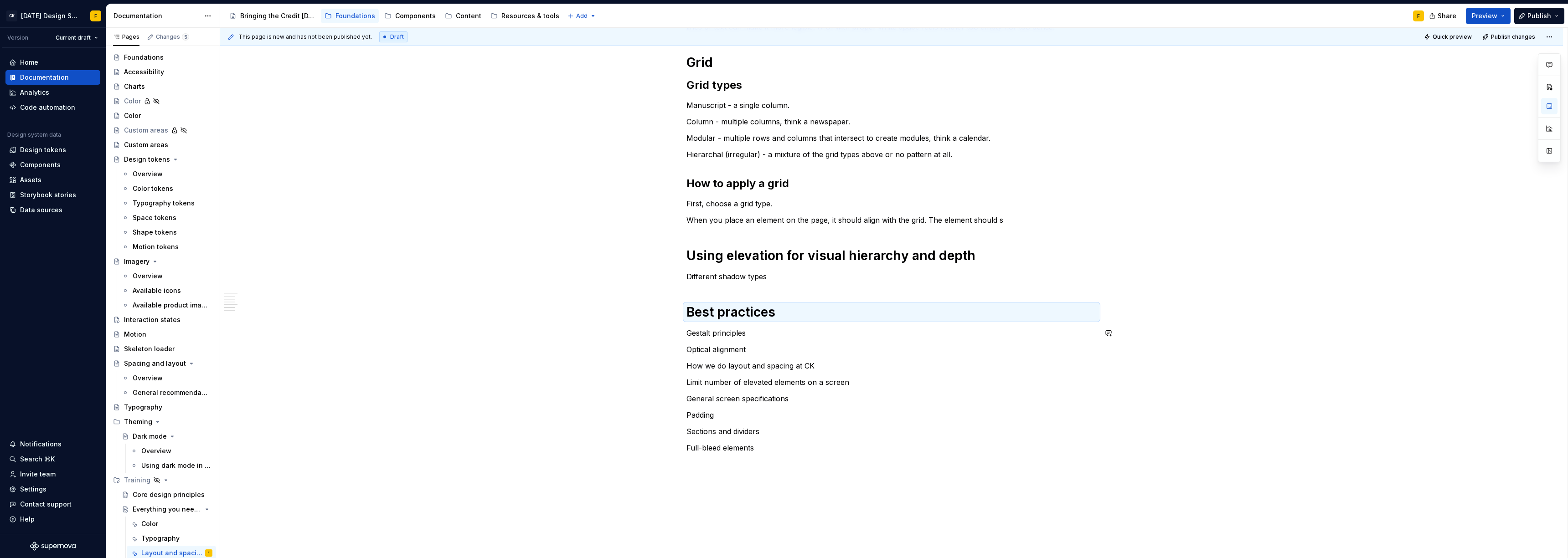
click at [753, 340] on div "Basics of layout and spacing Create an “order of operations” for the user A wel…" at bounding box center [892, 80] width 410 height 748
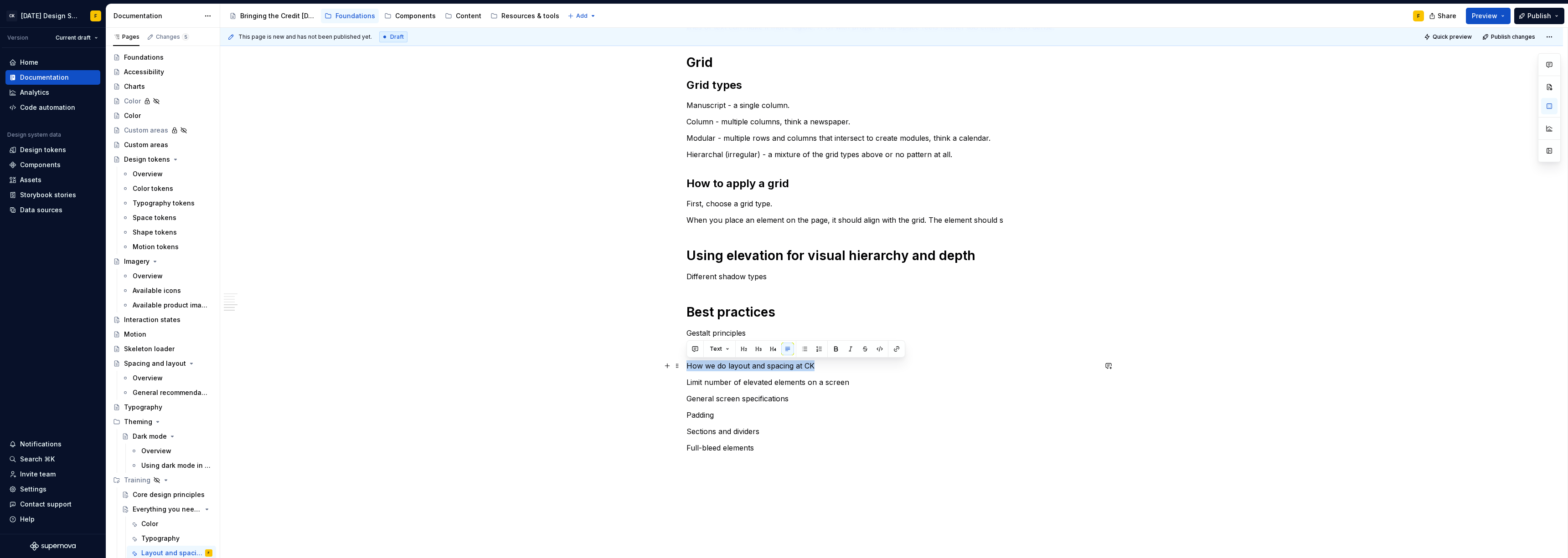
drag, startPoint x: 814, startPoint y: 366, endPoint x: 685, endPoint y: 366, distance: 129.0
click at [685, 366] on div "Basics of layout and spacing Create an “order of operations” for the user A wel…" at bounding box center [892, 158] width 1343 height 949
click at [714, 347] on span "Text" at bounding box center [716, 349] width 12 height 7
click at [733, 399] on div "Heading 1" at bounding box center [747, 398] width 32 height 9
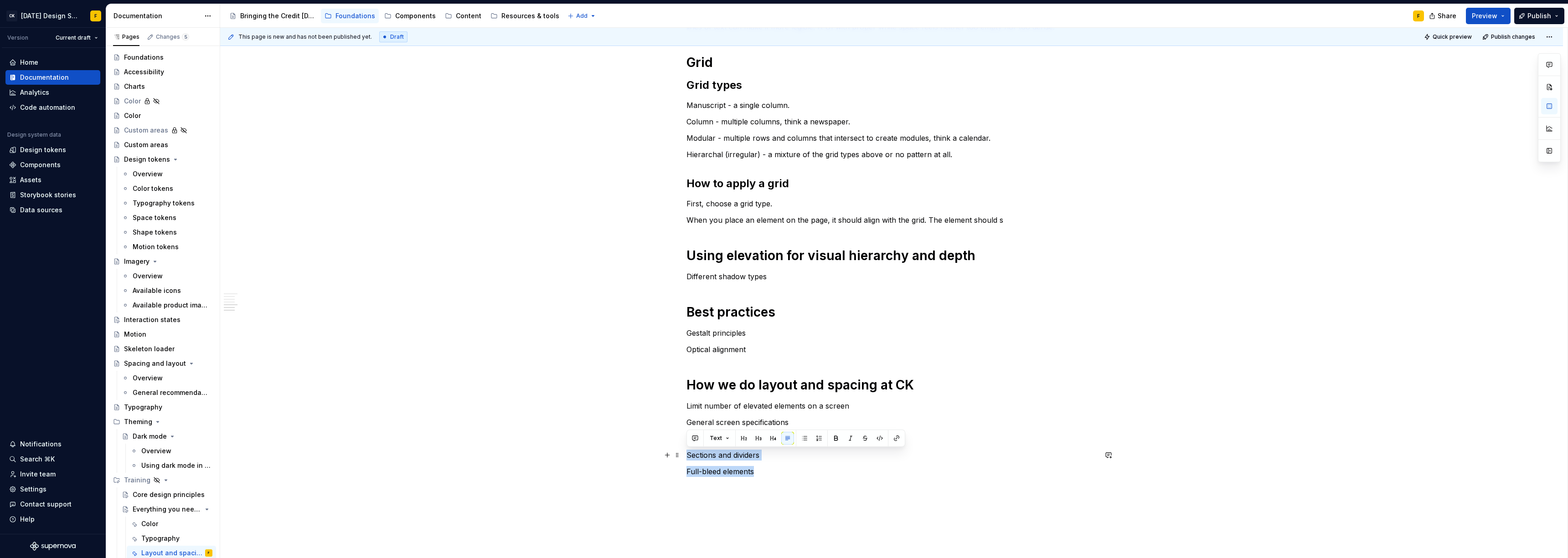
drag, startPoint x: 758, startPoint y: 473, endPoint x: 685, endPoint y: 453, distance: 75.7
click at [685, 453] on div "Basics of layout and spacing Create an “order of operations” for the user A wel…" at bounding box center [892, 170] width 1343 height 972
click at [734, 470] on p "Full-bleed elements" at bounding box center [892, 472] width 410 height 11
drag, startPoint x: 764, startPoint y: 476, endPoint x: 682, endPoint y: 439, distance: 90.0
click at [682, 439] on div "Basics of layout and spacing Create an “order of operations” for the user A wel…" at bounding box center [892, 170] width 1343 height 972
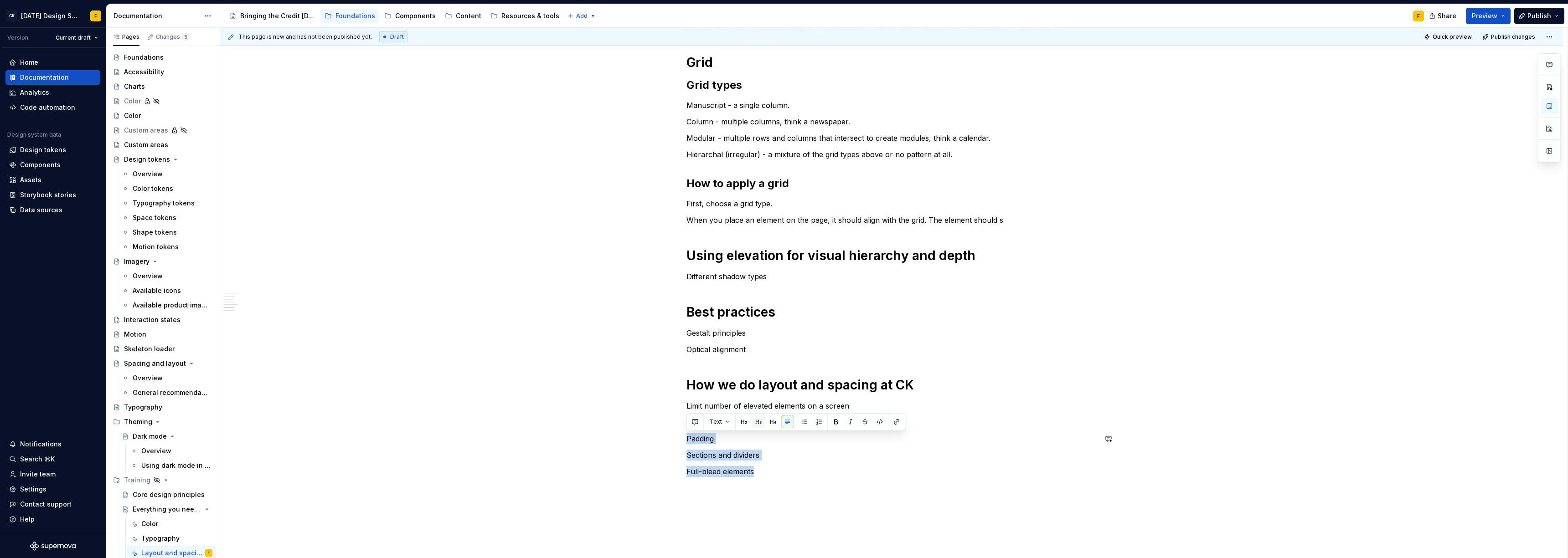
click at [757, 424] on button "button" at bounding box center [758, 422] width 13 height 13
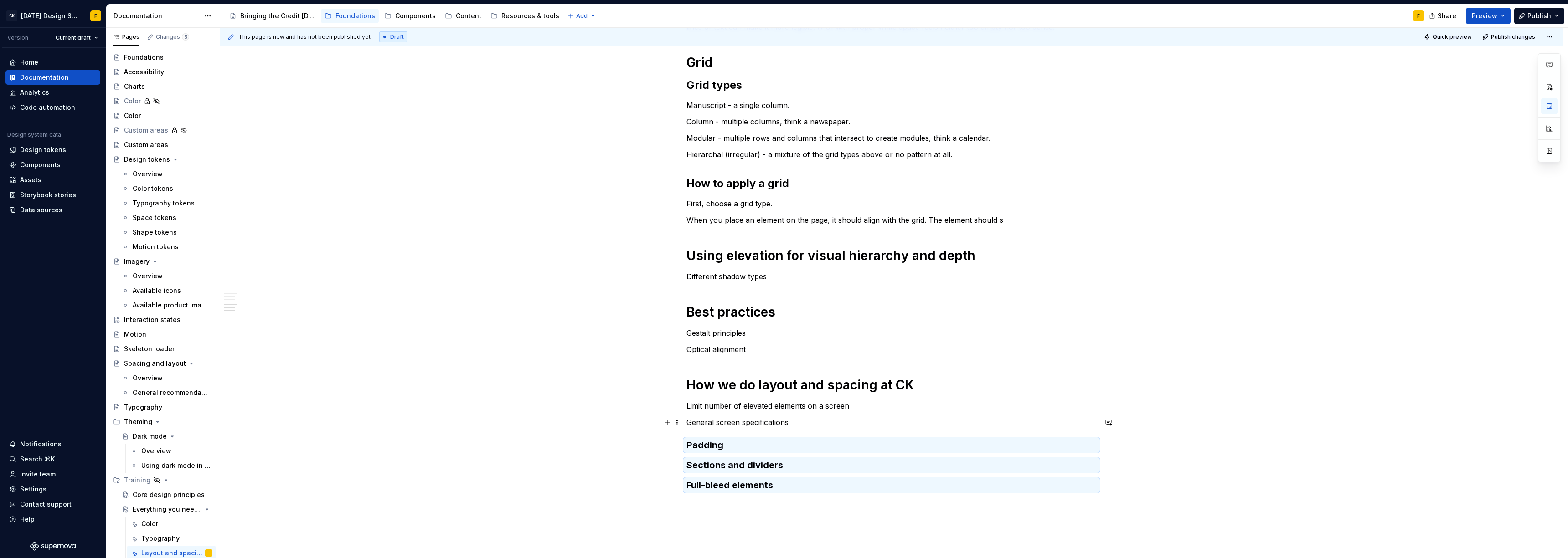
click at [741, 424] on p "General screen specifications" at bounding box center [892, 422] width 410 height 11
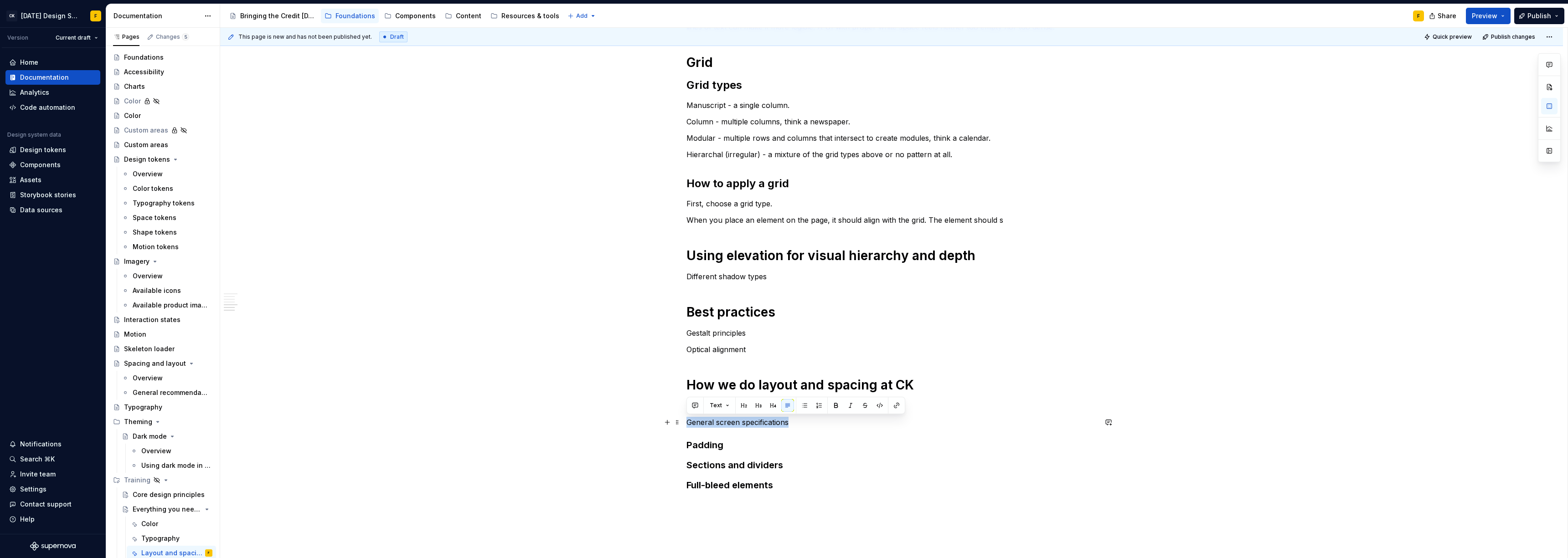
drag, startPoint x: 789, startPoint y: 421, endPoint x: 684, endPoint y: 422, distance: 105.0
click at [684, 422] on div "Basics of layout and spacing Create an “order of operations” for the user A wel…" at bounding box center [892, 177] width 1343 height 987
click at [745, 403] on button "button" at bounding box center [744, 405] width 13 height 13
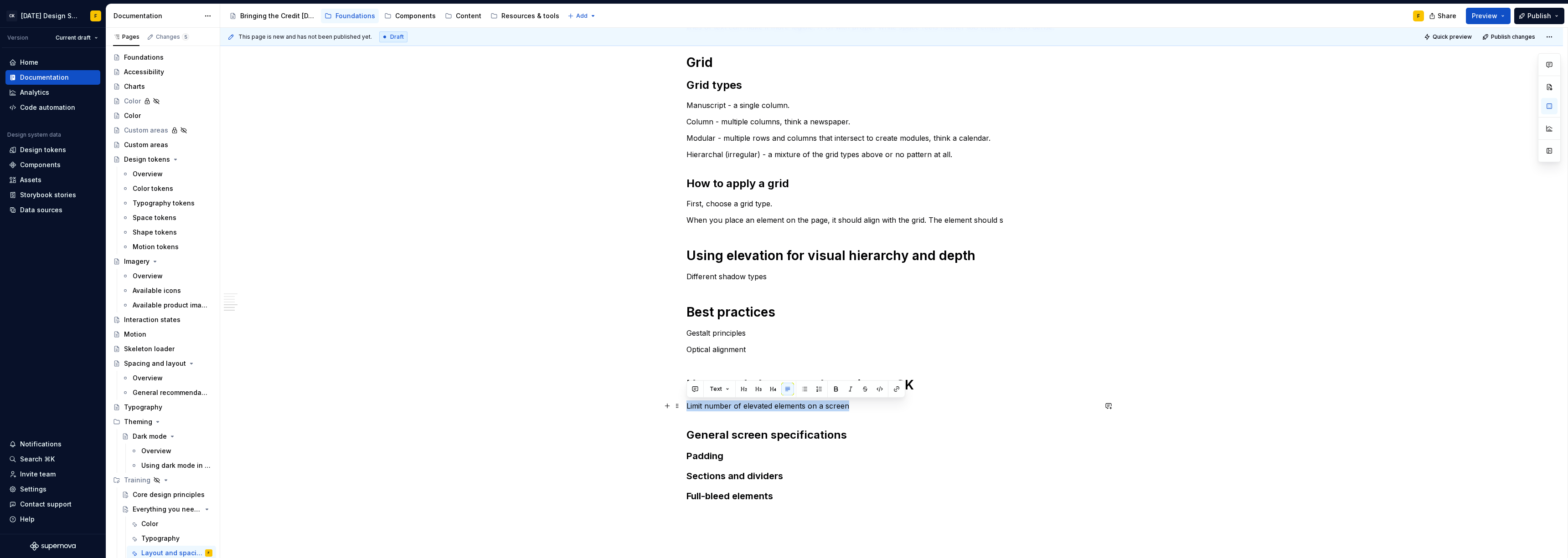
drag, startPoint x: 856, startPoint y: 406, endPoint x: 681, endPoint y: 403, distance: 175.0
click at [681, 403] on div "Basics of layout and spacing Create an “order of operations” for the user A wel…" at bounding box center [892, 183] width 1343 height 998
click at [743, 389] on button "button" at bounding box center [744, 389] width 13 height 13
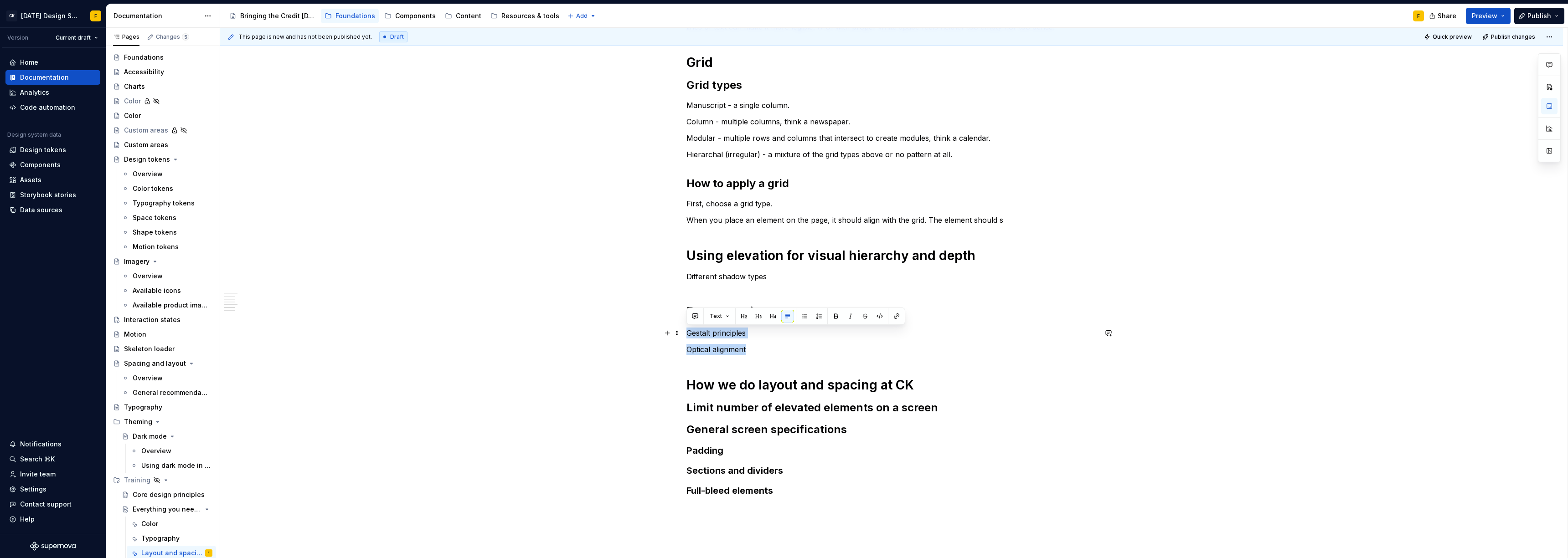
drag, startPoint x: 751, startPoint y: 350, endPoint x: 685, endPoint y: 333, distance: 68.2
click at [685, 333] on div "Basics of layout and spacing Create an “order of operations” for the user A wel…" at bounding box center [892, 180] width 1343 height 992
click at [741, 316] on button "button" at bounding box center [744, 316] width 13 height 13
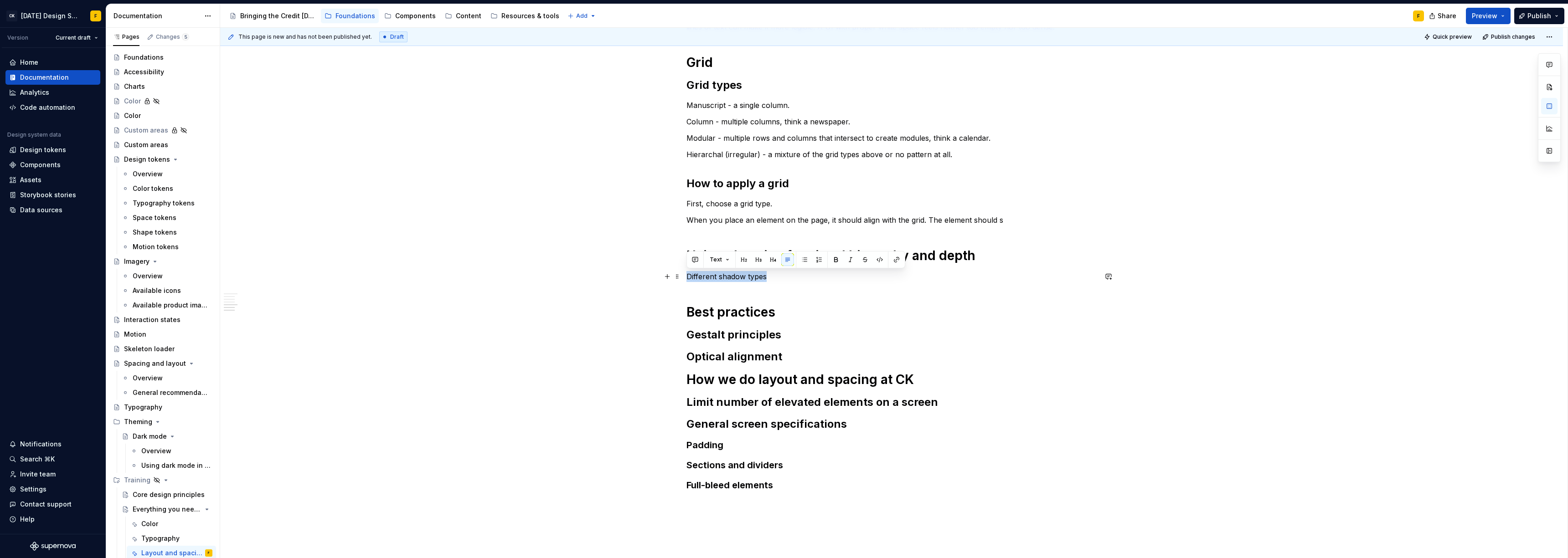
drag, startPoint x: 772, startPoint y: 277, endPoint x: 681, endPoint y: 277, distance: 91.0
click at [681, 277] on div "Basics of layout and spacing Create an “order of operations” for the user A wel…" at bounding box center [892, 177] width 1343 height 987
click at [745, 262] on button "button" at bounding box center [744, 259] width 13 height 13
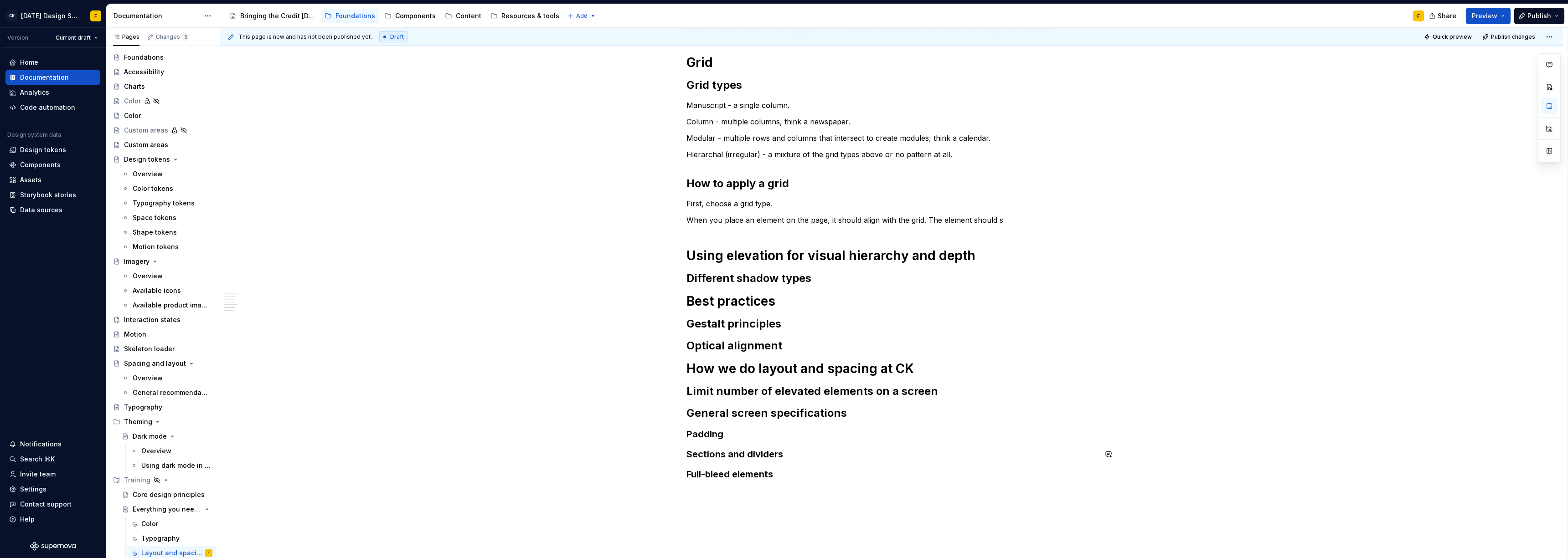
click at [856, 462] on div "Basics of layout and spacing Create an “order of operations” for the user A wel…" at bounding box center [892, 93] width 410 height 776
click at [756, 490] on div "Basics of layout and spacing Create an “order of operations” for the user A wel…" at bounding box center [892, 99] width 410 height 786
click at [1009, 221] on p "When you place an element on the page, it should align with the grid. The eleme…" at bounding box center [892, 220] width 410 height 11
drag, startPoint x: 829, startPoint y: 220, endPoint x: 859, endPoint y: 219, distance: 30.0
click at [859, 219] on p "When you place an element on the page, it should align with the grid. The eleme…" at bounding box center [892, 220] width 410 height 11
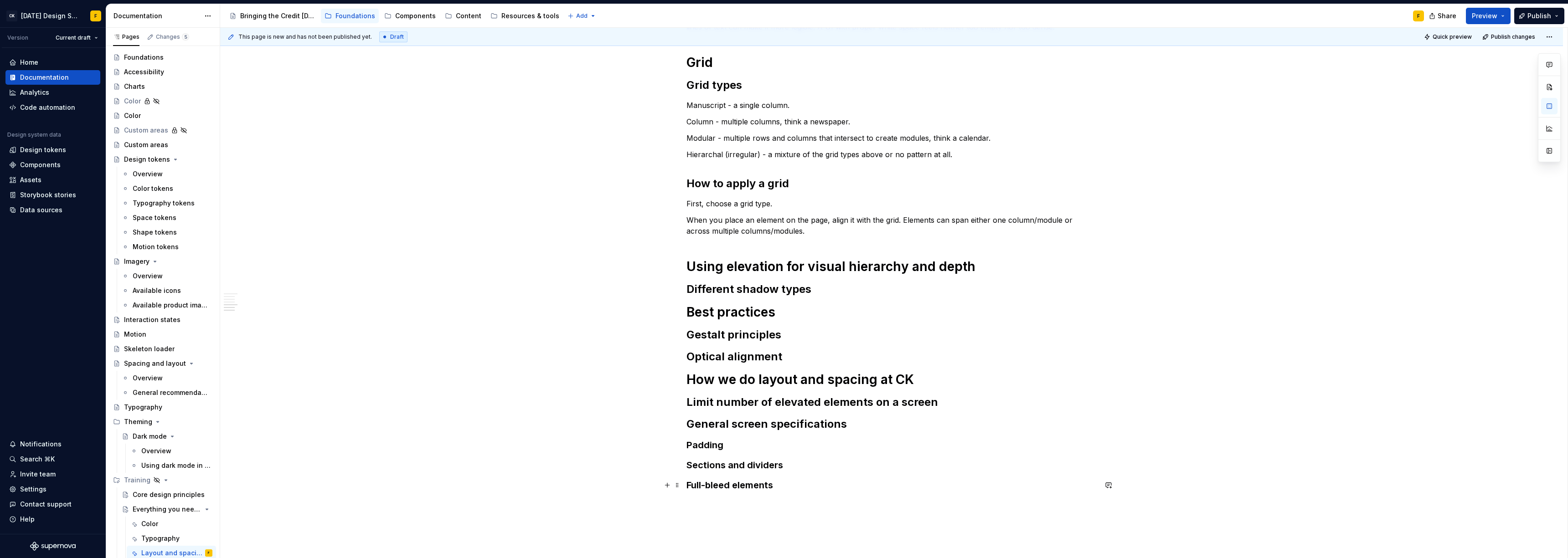
click at [788, 489] on h3 "Full-bleed elements" at bounding box center [892, 485] width 410 height 13
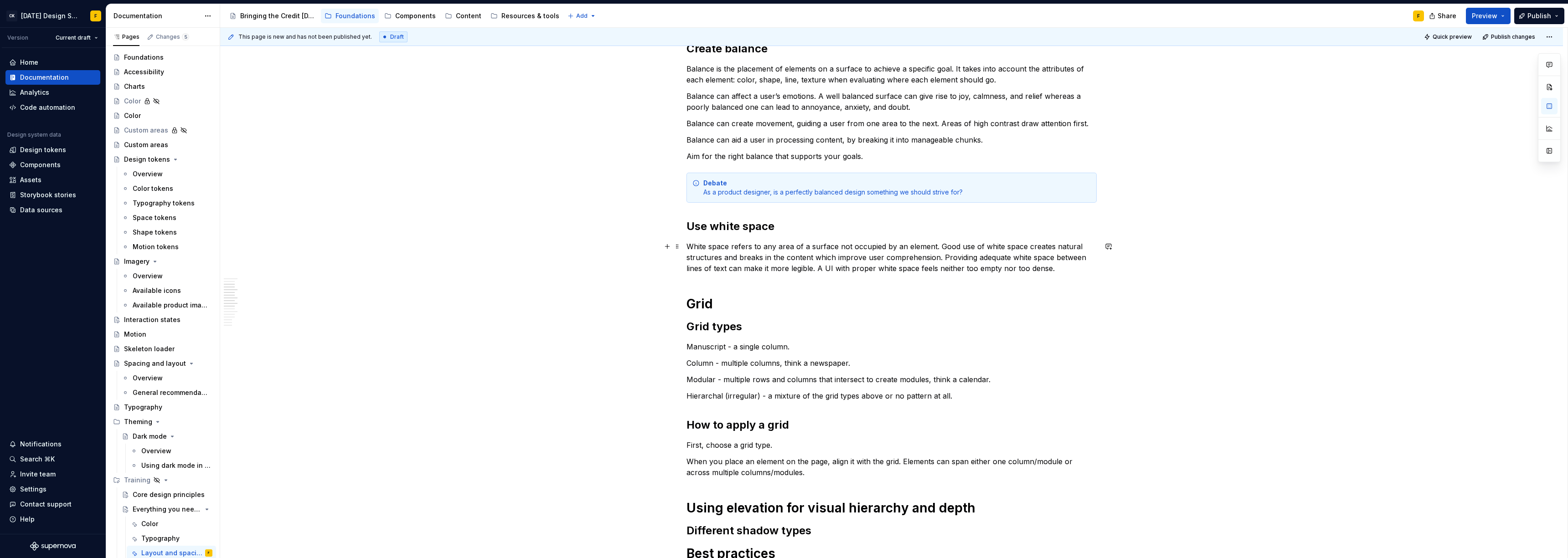
scroll to position [255, 0]
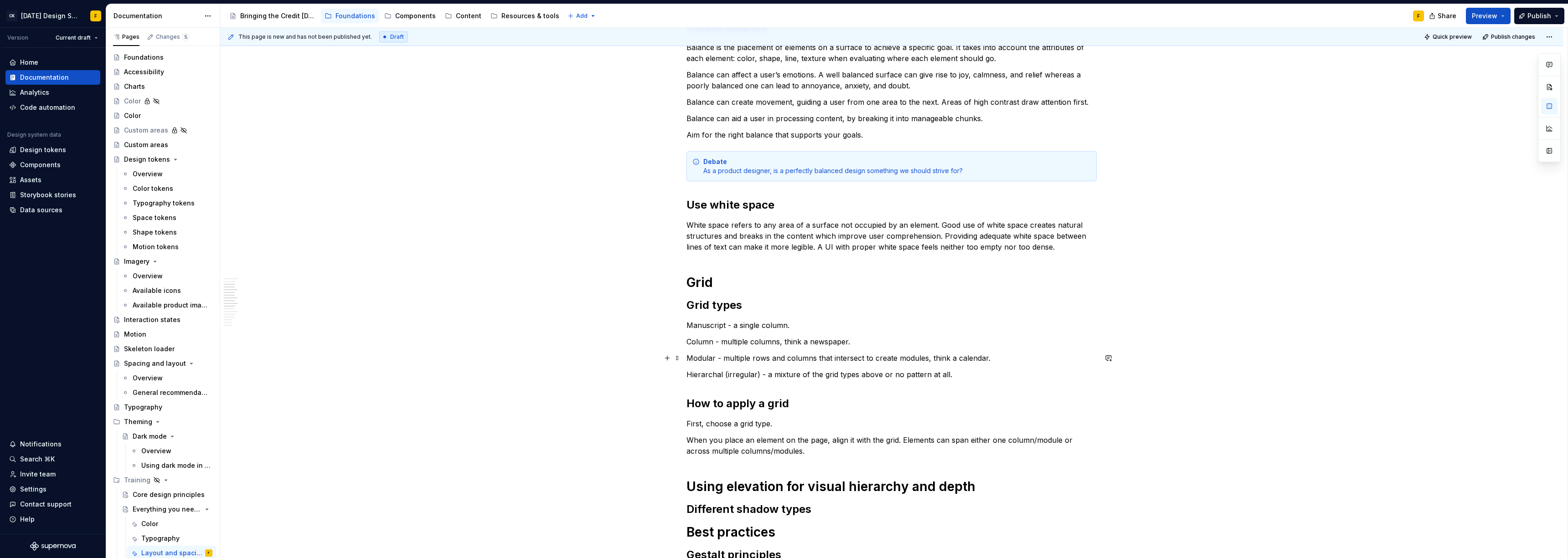
click at [998, 358] on p "Modular - multiple rows and columns that intersect to create modules, think a c…" at bounding box center [892, 358] width 410 height 11
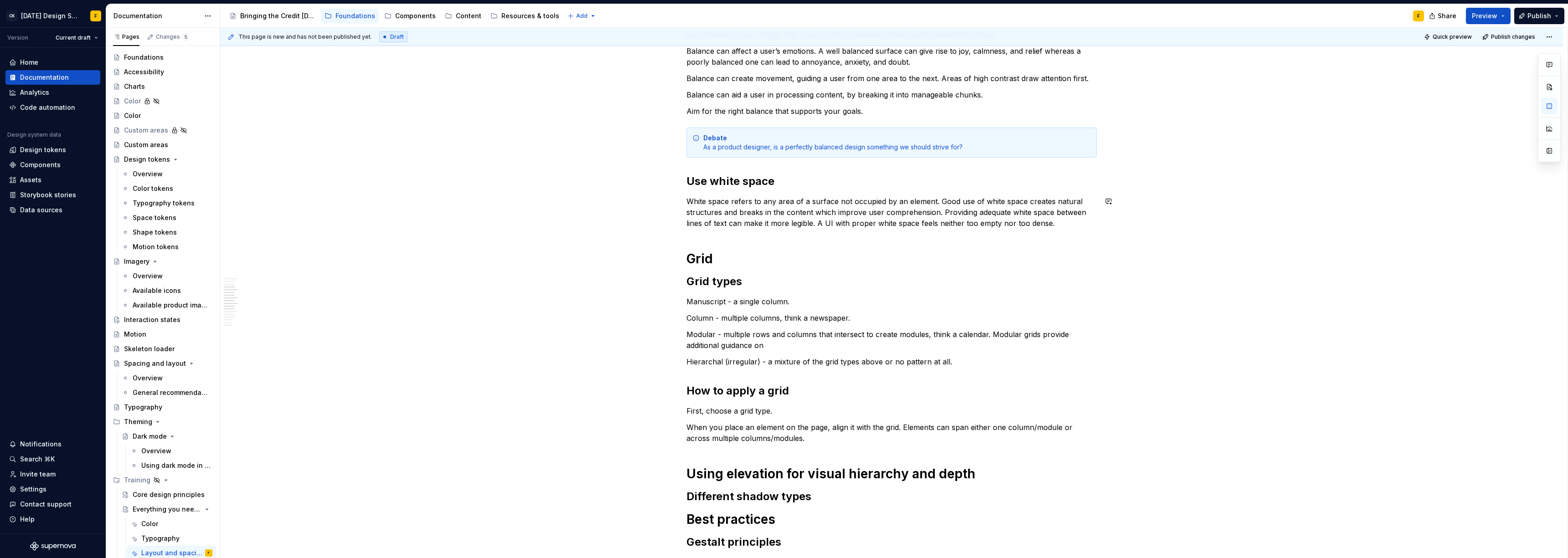
scroll to position [282, 0]
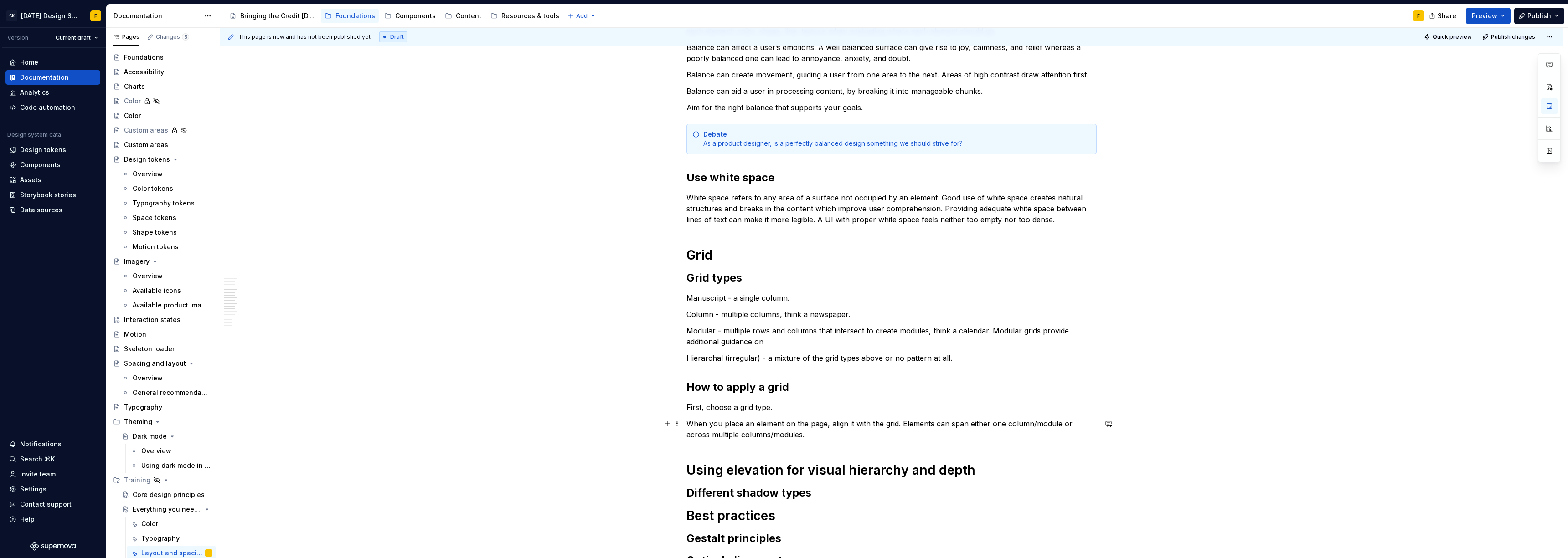
click at [791, 436] on p "When you place an element on the page, align it with the grid. Elements can spa…" at bounding box center [892, 429] width 410 height 22
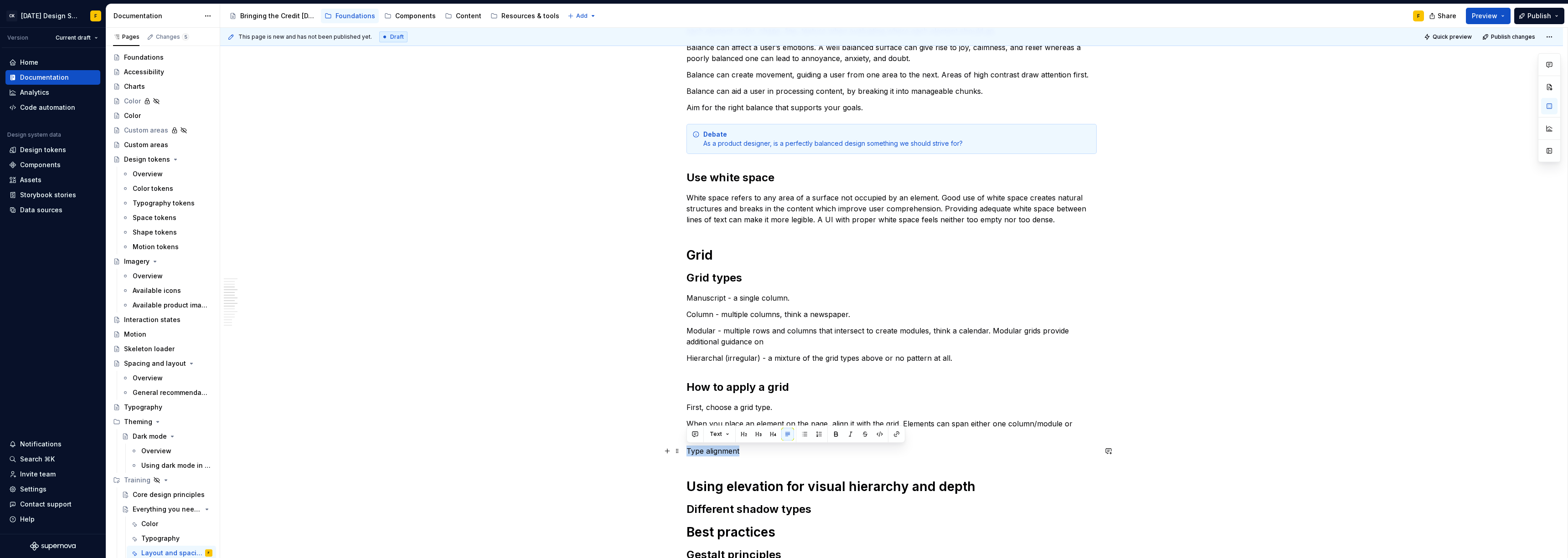
drag, startPoint x: 743, startPoint y: 453, endPoint x: 682, endPoint y: 453, distance: 61.0
click at [682, 453] on div "Basics of layout and spacing Create an “order of operations” for the user A wel…" at bounding box center [892, 383] width 1343 height 1014
click at [746, 433] on button "button" at bounding box center [744, 434] width 13 height 13
click at [777, 459] on h2 "Type alignment" at bounding box center [892, 464] width 410 height 15
click at [778, 464] on h2 "Type alignment" at bounding box center [892, 464] width 410 height 15
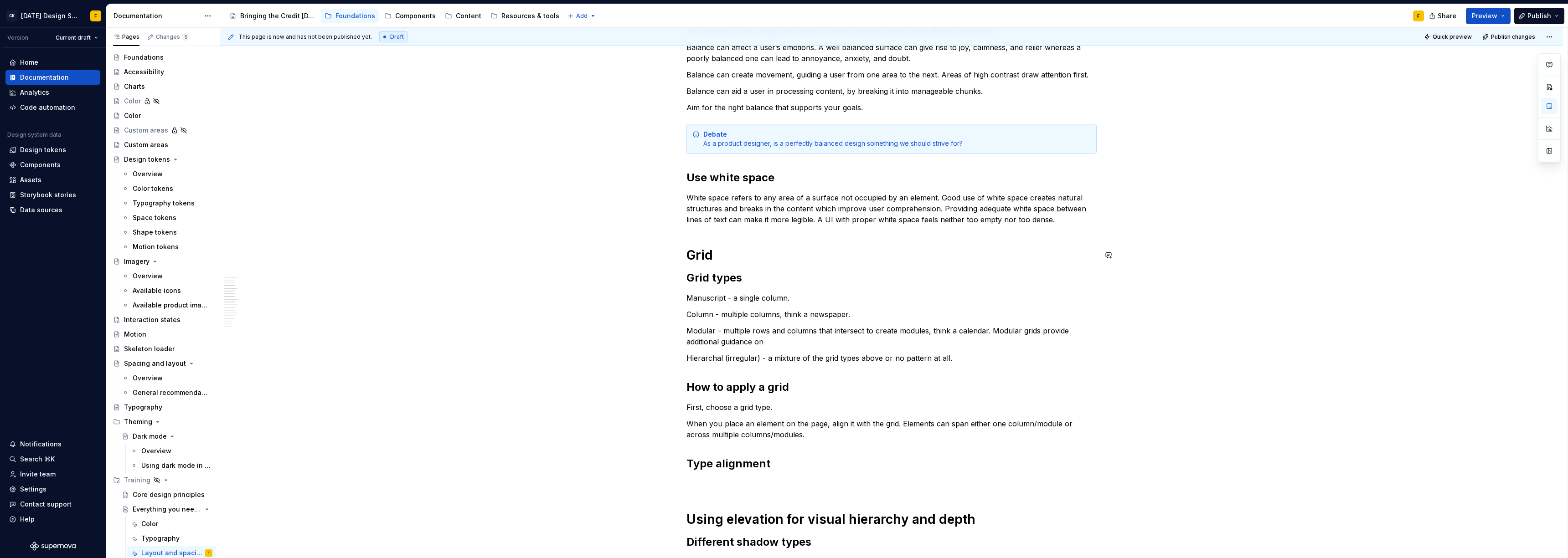
click at [817, 242] on div "Basics of layout and spacing Create an “order of operations” for the user A wel…" at bounding box center [892, 321] width 410 height 846
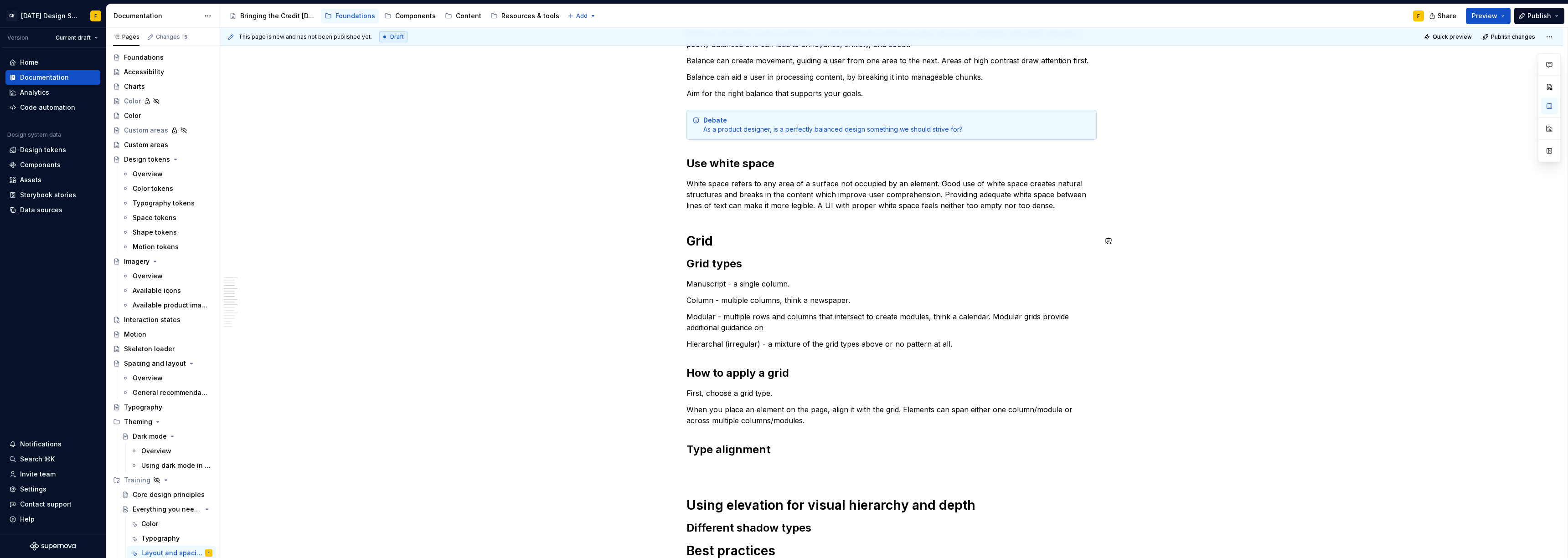
click at [777, 219] on div "Basics of layout and spacing Create an “order of operations” for the user A wel…" at bounding box center [892, 307] width 410 height 846
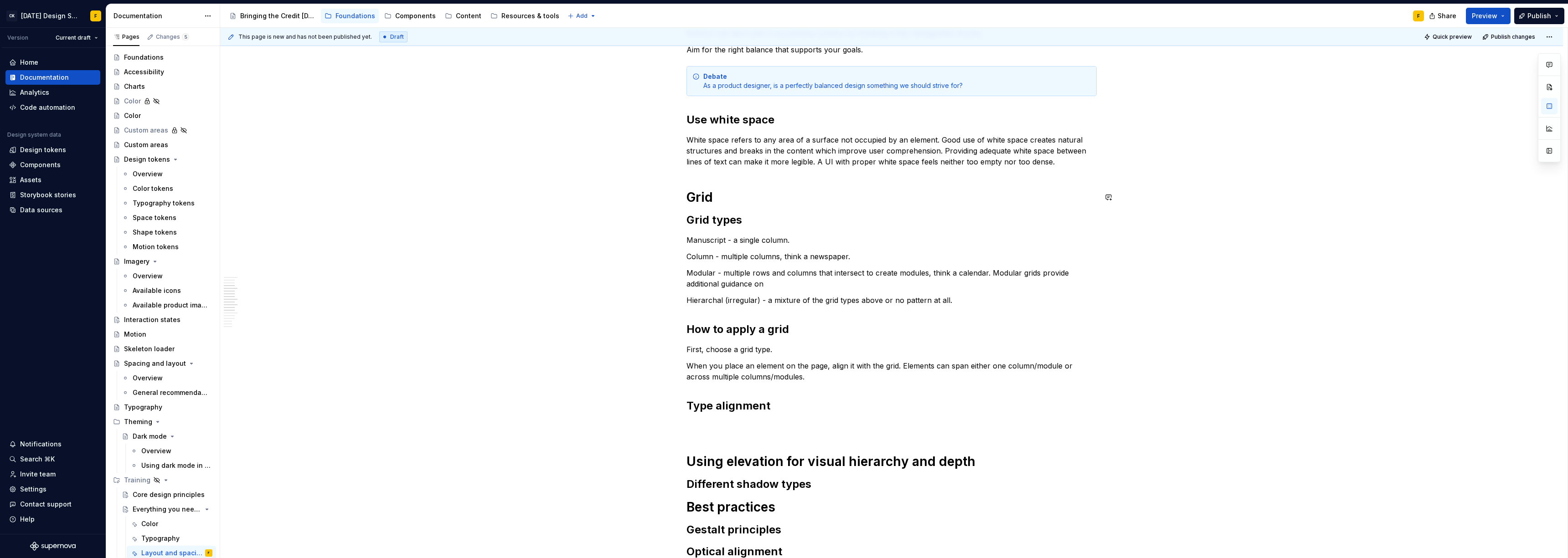
scroll to position [369, 0]
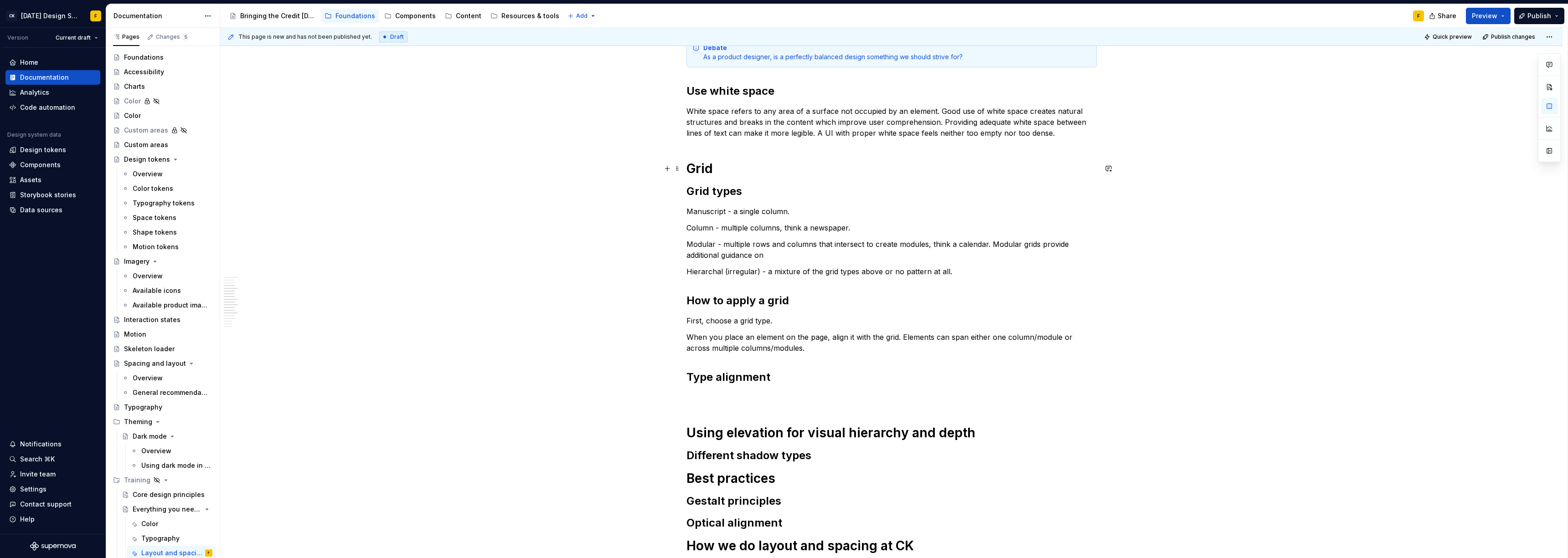
click at [687, 167] on h1 "Grid" at bounding box center [892, 169] width 410 height 16
click at [829, 318] on p "First, choose a grid type." at bounding box center [892, 321] width 410 height 11
click at [794, 228] on p "Column - multiple columns, think a newspaper." at bounding box center [892, 228] width 410 height 11
click at [781, 229] on p "Column - multiple columns, think a newspaper." at bounding box center [892, 228] width 410 height 11
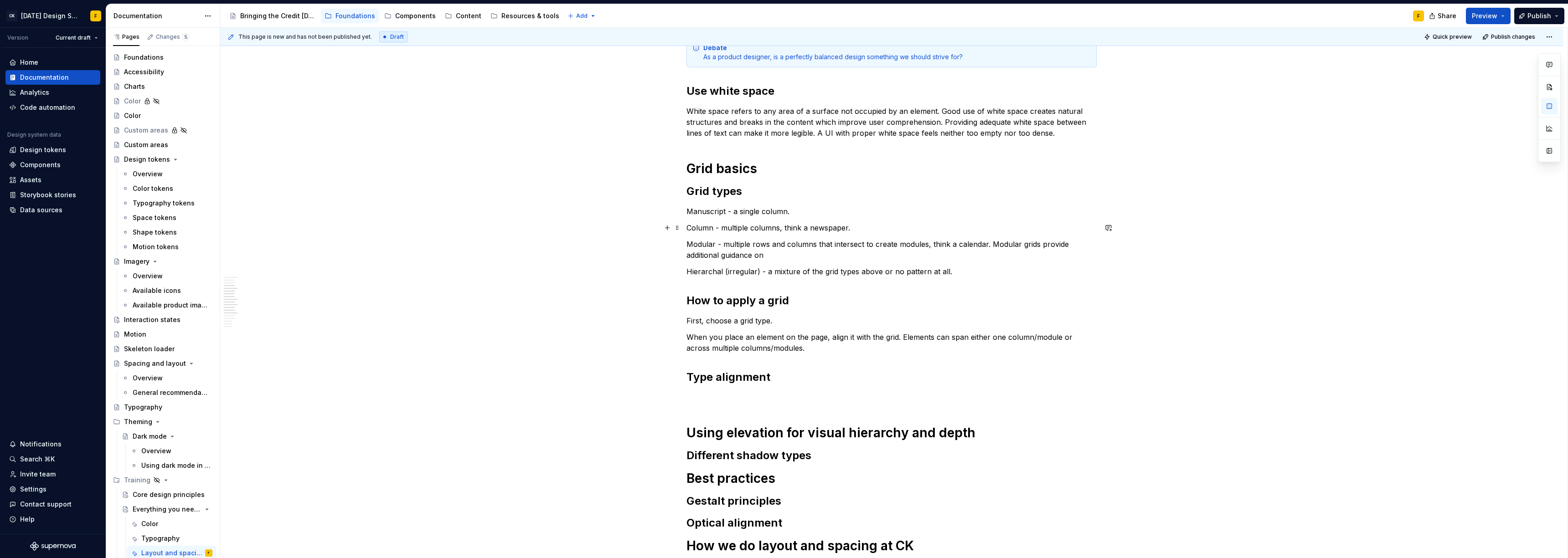
click at [788, 225] on p "Column - multiple columns, think a newspaper." at bounding box center [892, 228] width 410 height 11
click at [942, 245] on p "Modular - multiple rows and columns that intersect to create modules, think a c…" at bounding box center [892, 249] width 410 height 22
drag, startPoint x: 995, startPoint y: 243, endPoint x: 1031, endPoint y: 243, distance: 36.0
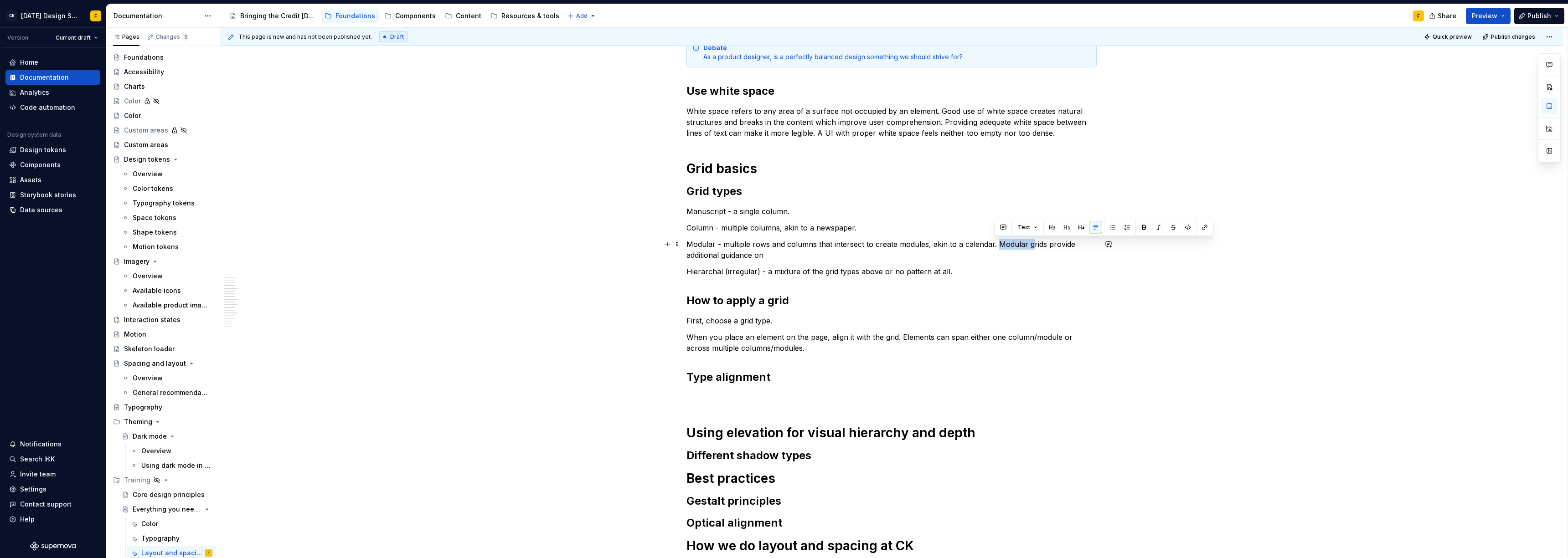
click at [1031, 243] on p "Modular - multiple rows and columns that intersect to create modules, akin to a…" at bounding box center [892, 249] width 410 height 22
click at [769, 256] on p "Modular - multiple rows and columns that intersect to create modules, akin to a…" at bounding box center [892, 249] width 410 height 22
click at [811, 257] on p "Modular - multiple rows and columns that intersect to create modules, akin to a…" at bounding box center [892, 249] width 410 height 22
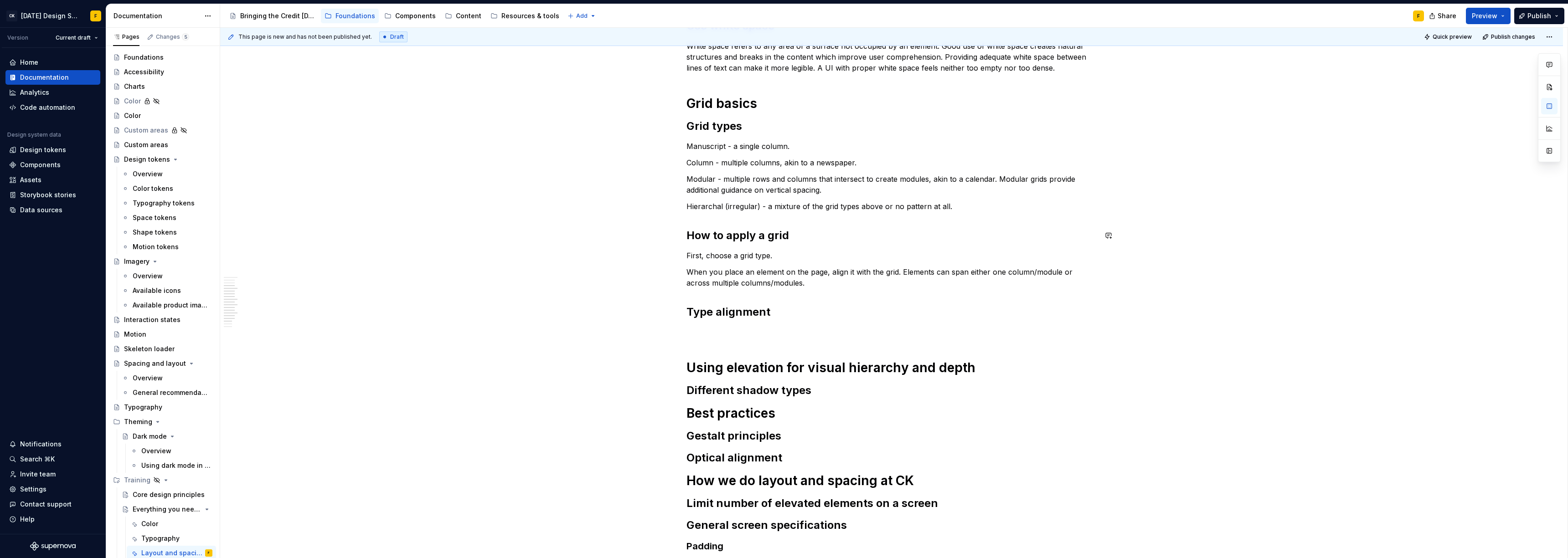
scroll to position [436, 0]
click at [811, 285] on p "When you place an element on the page, align it with the grid. Elements can spa…" at bounding box center [892, 276] width 410 height 22
click at [830, 271] on p "When you place an element on the page, align it with the grid. Elements can spa…" at bounding box center [892, 276] width 410 height 22
click at [832, 270] on p "When you place an element on the page, be sure it aligns to the grid. Elements …" at bounding box center [892, 276] width 410 height 22
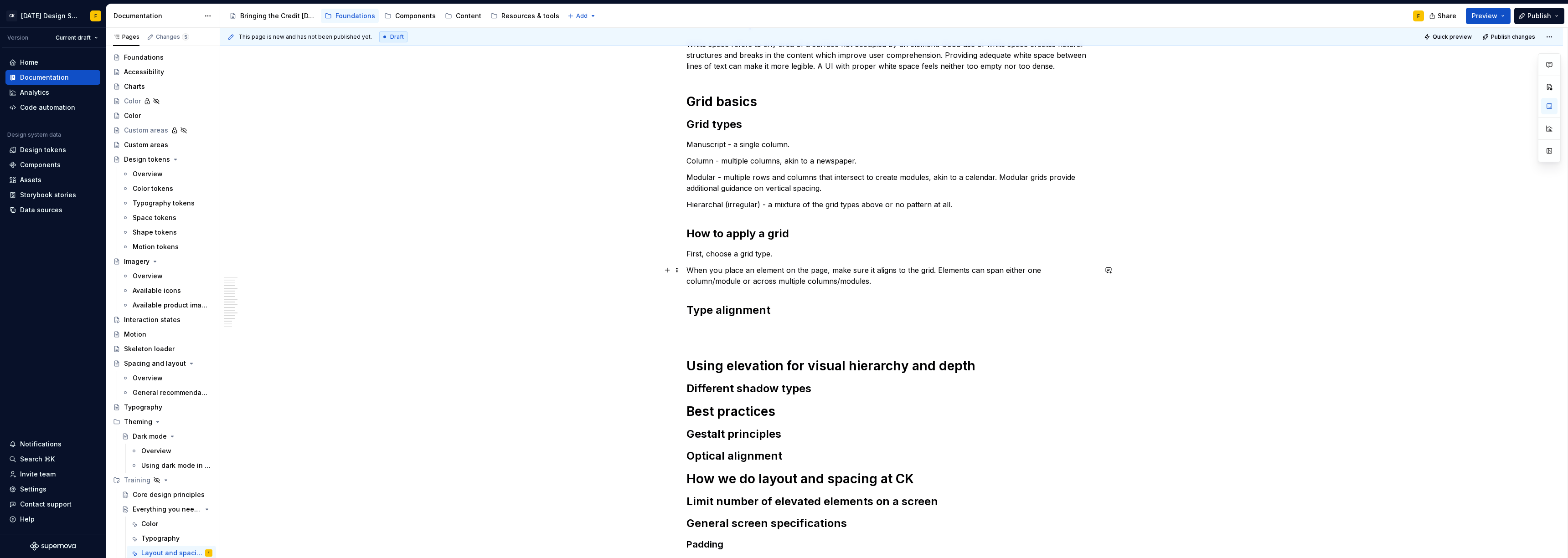
click at [943, 270] on p "When you place an element on the page, make sure it aligns to the grid. Element…" at bounding box center [892, 276] width 410 height 22
click at [1002, 272] on p "When you place an element on the page, make sure it aligns to the grid. Element…" at bounding box center [892, 276] width 410 height 22
drag, startPoint x: 1046, startPoint y: 269, endPoint x: 1001, endPoint y: 267, distance: 45.0
click at [1001, 267] on p "When you place an element on the page, make sure it aligns to the grid. Element…" at bounding box center [892, 276] width 410 height 22
click at [726, 331] on p "For certain text elements, conside" at bounding box center [892, 330] width 410 height 11
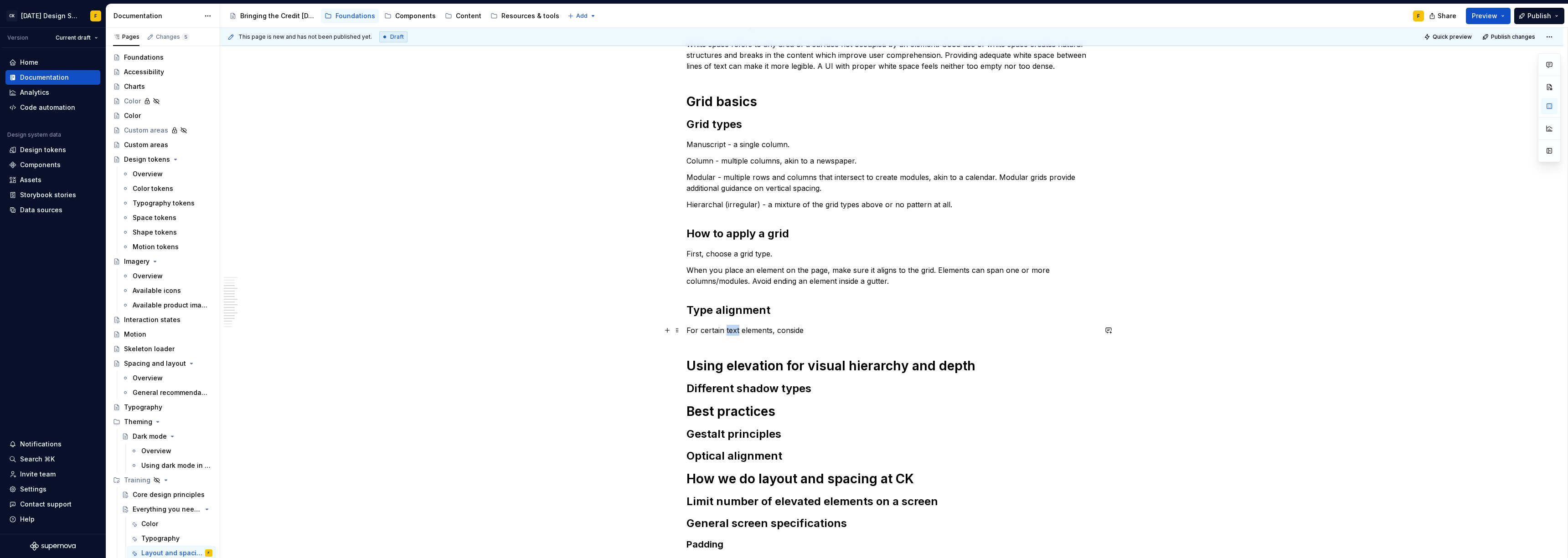
click at [726, 331] on p "For certain text elements, conside" at bounding box center [892, 330] width 410 height 11
click at [805, 332] on p "For certain type elements, conside" at bounding box center [892, 330] width 410 height 11
click at [774, 313] on h2 "Type alignment" at bounding box center [892, 310] width 410 height 15
click at [808, 332] on p "For certain type elements, consider" at bounding box center [892, 330] width 410 height 11
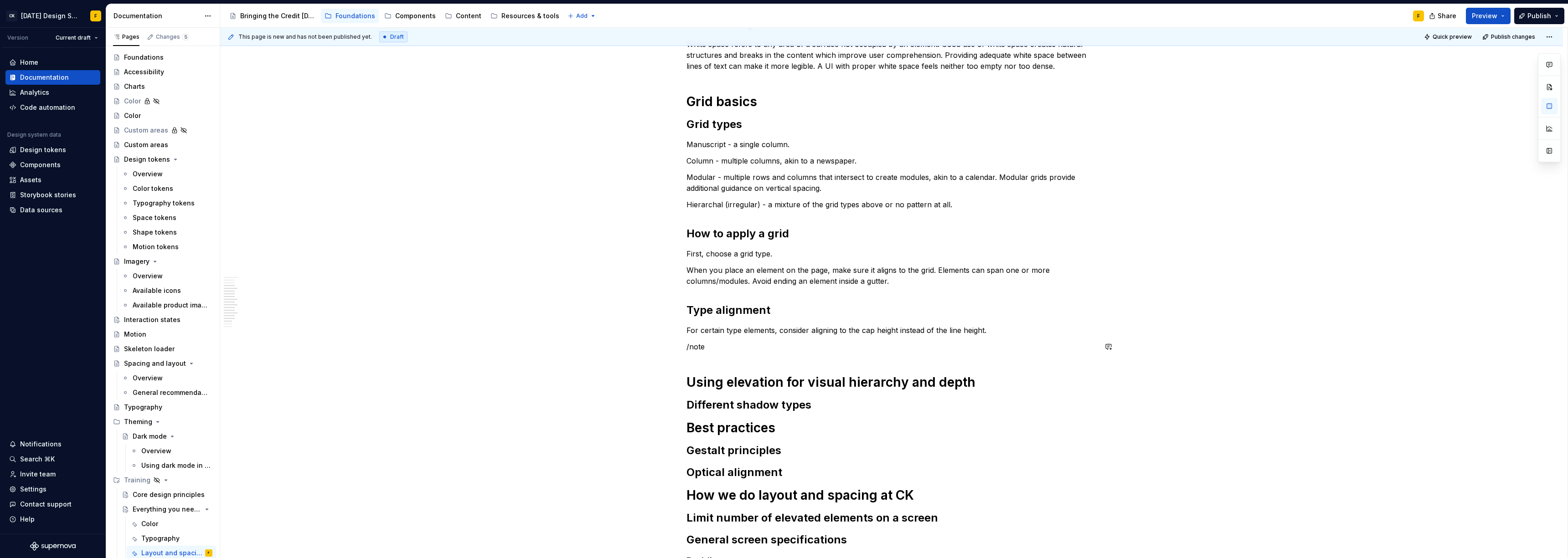
click at [729, 340] on div "Basics of layout and spacing Create an “order of operations” for the user A wel…" at bounding box center [892, 176] width 410 height 863
click at [711, 346] on p "/note" at bounding box center [892, 347] width 410 height 11
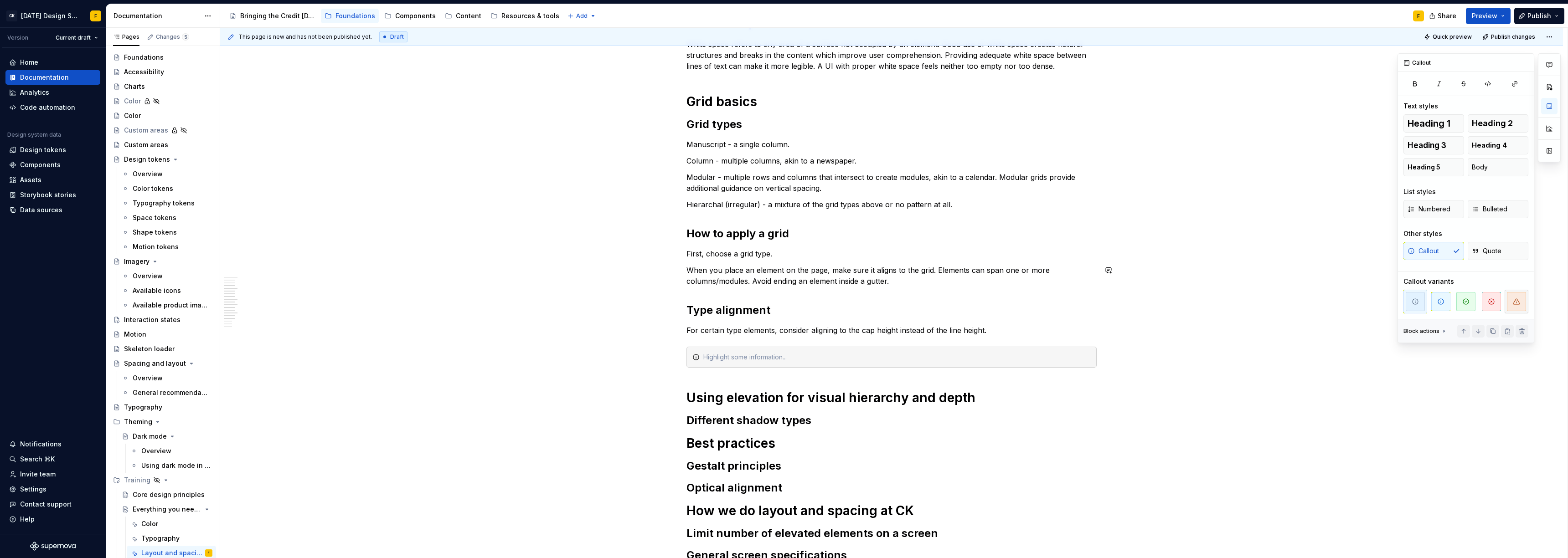
click at [1511, 300] on span "button" at bounding box center [1516, 301] width 19 height 19
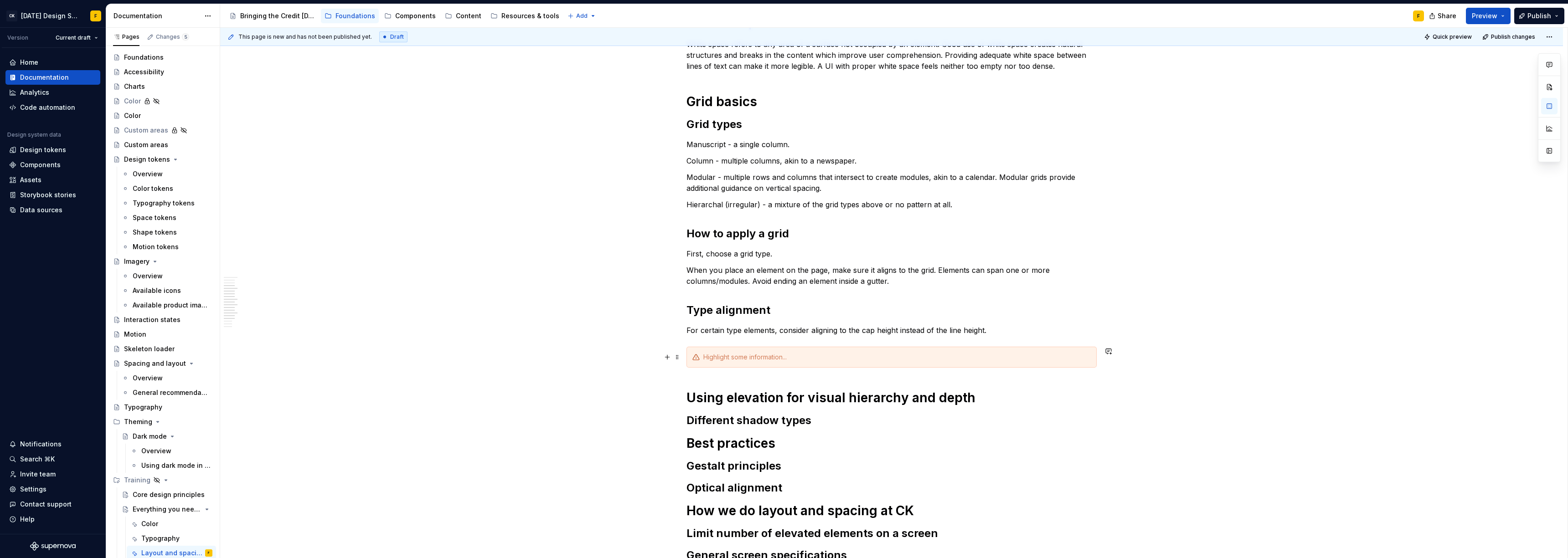
click at [763, 358] on div at bounding box center [897, 357] width 388 height 9
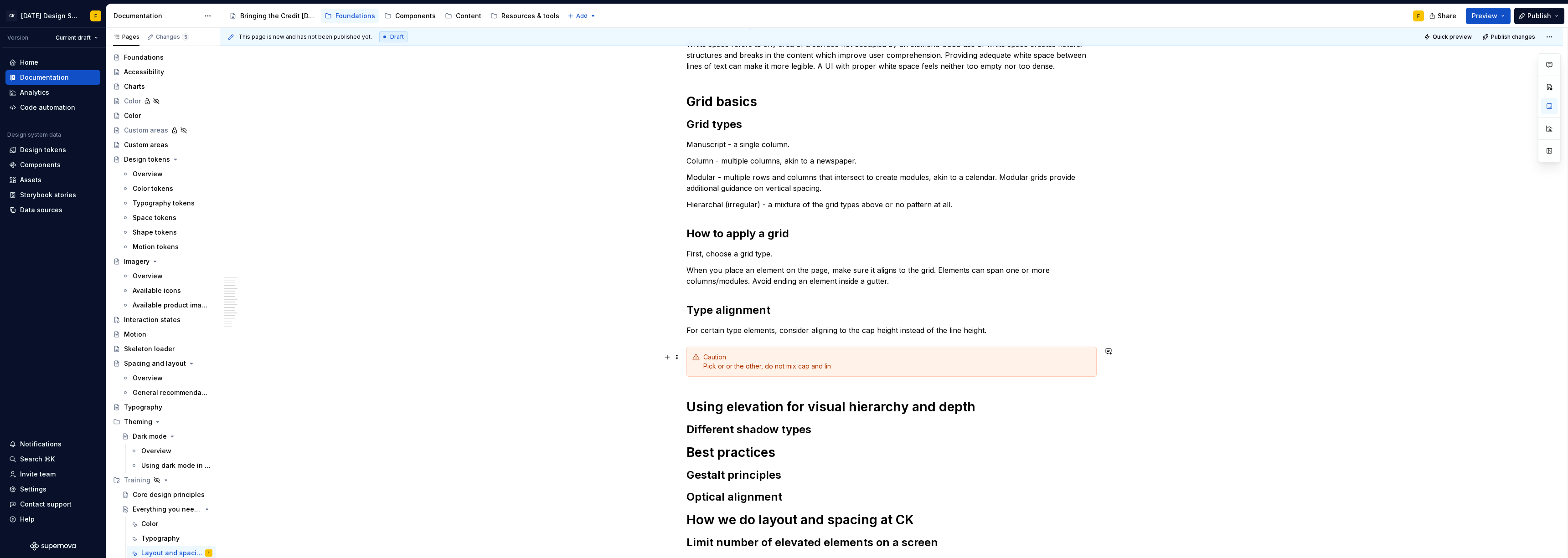
click at [715, 357] on div "Caution Pick or or the other, do not mix cap and lin" at bounding box center [897, 362] width 388 height 18
click at [861, 341] on button "button" at bounding box center [859, 341] width 13 height 13
click at [793, 368] on div "Caution Pick or or the other, do not mix cap and lin" at bounding box center [897, 362] width 388 height 18
click at [810, 366] on div "Caution Pick or or the other, do not mix cap and lin" at bounding box center [897, 362] width 388 height 18
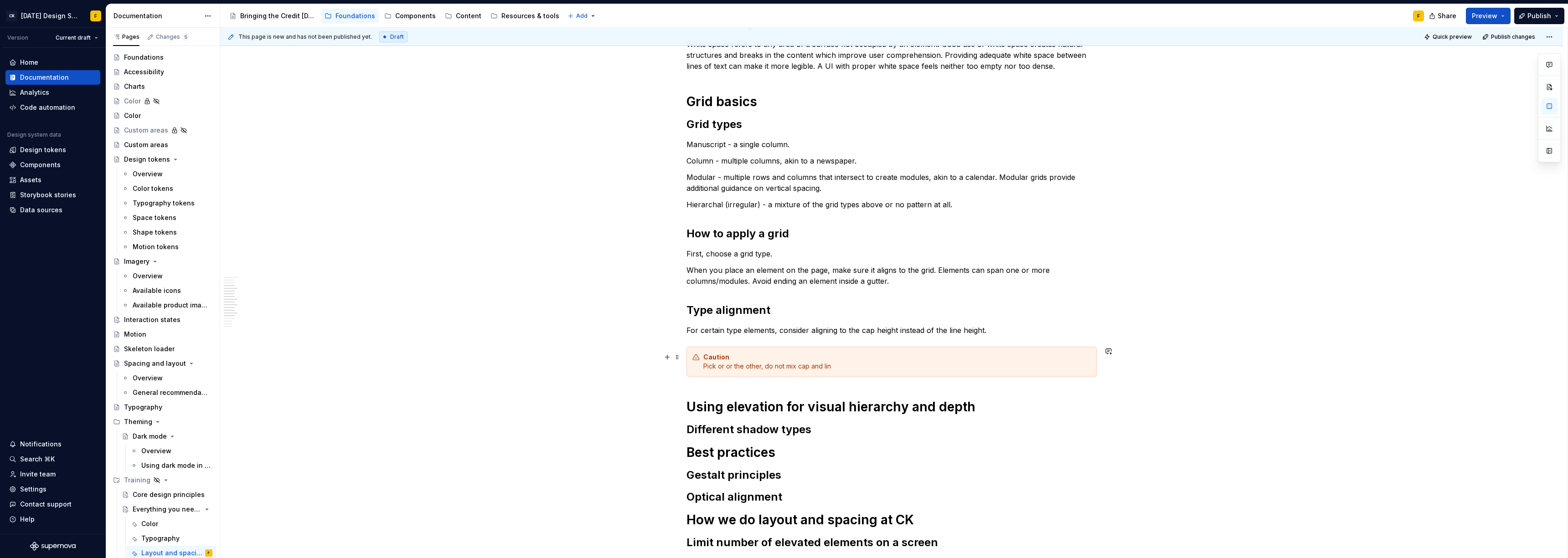
click at [833, 369] on div "Caution Pick or or the other, do not mix cap and lin" at bounding box center [897, 362] width 388 height 18
click at [763, 368] on div "Caution Pick or or the other, do not mix cap and line height" at bounding box center [897, 362] width 388 height 18
click at [1028, 396] on div "Basics of layout and spacing Create an “order of operations” for the user A wel…" at bounding box center [892, 188] width 410 height 888
click at [863, 434] on h2 "Different shadow types" at bounding box center [892, 430] width 410 height 15
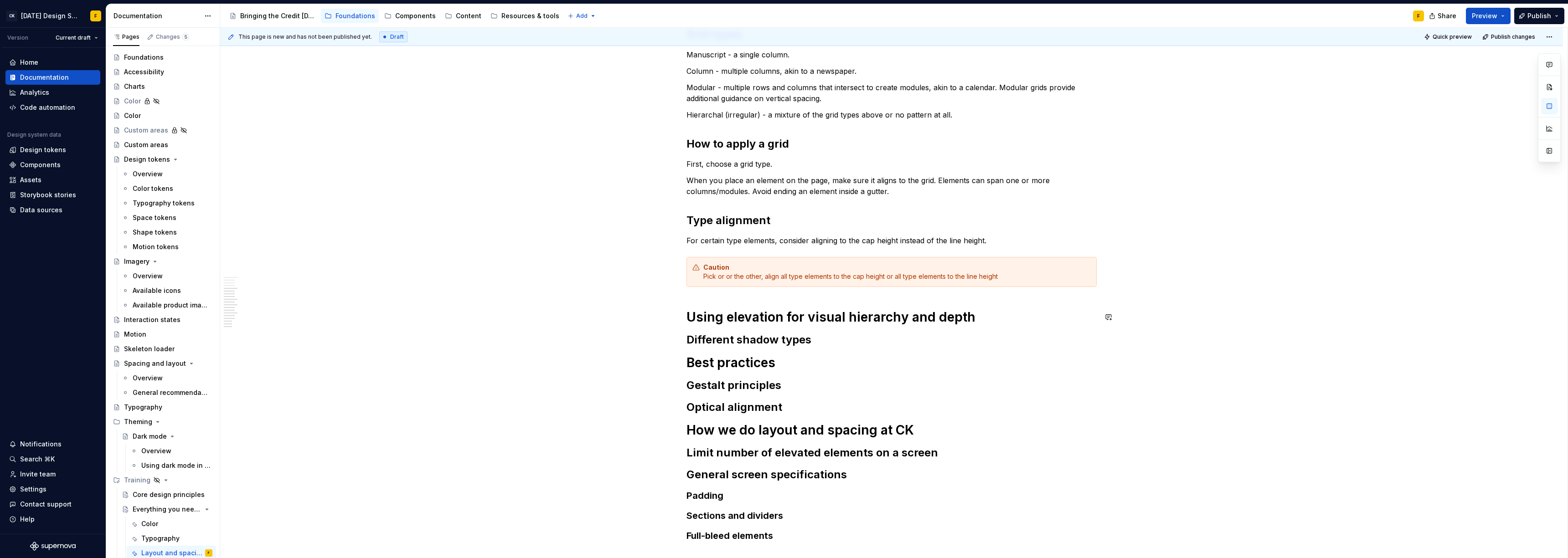
scroll to position [436, 0]
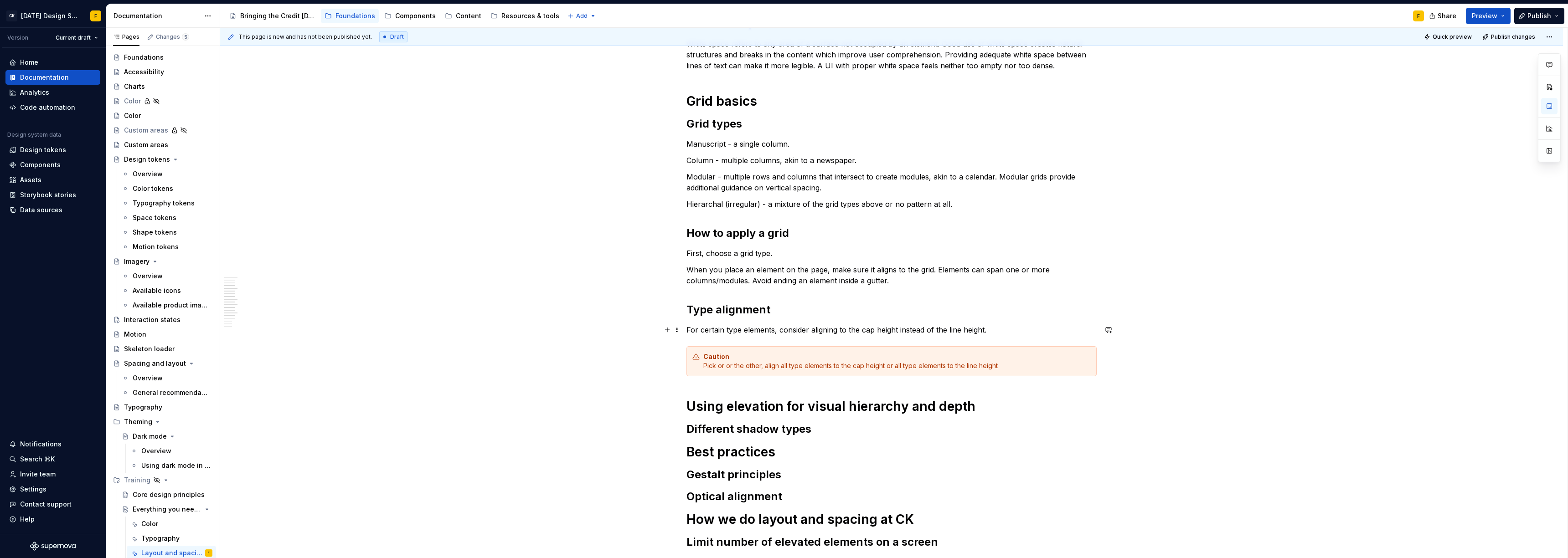
click at [774, 331] on p "For certain type elements, consider aligning to the cap height instead of the l…" at bounding box center [892, 330] width 410 height 11
click at [930, 286] on p "When you place an element on the page, make sure it aligns to the grid. Element…" at bounding box center [892, 275] width 410 height 22
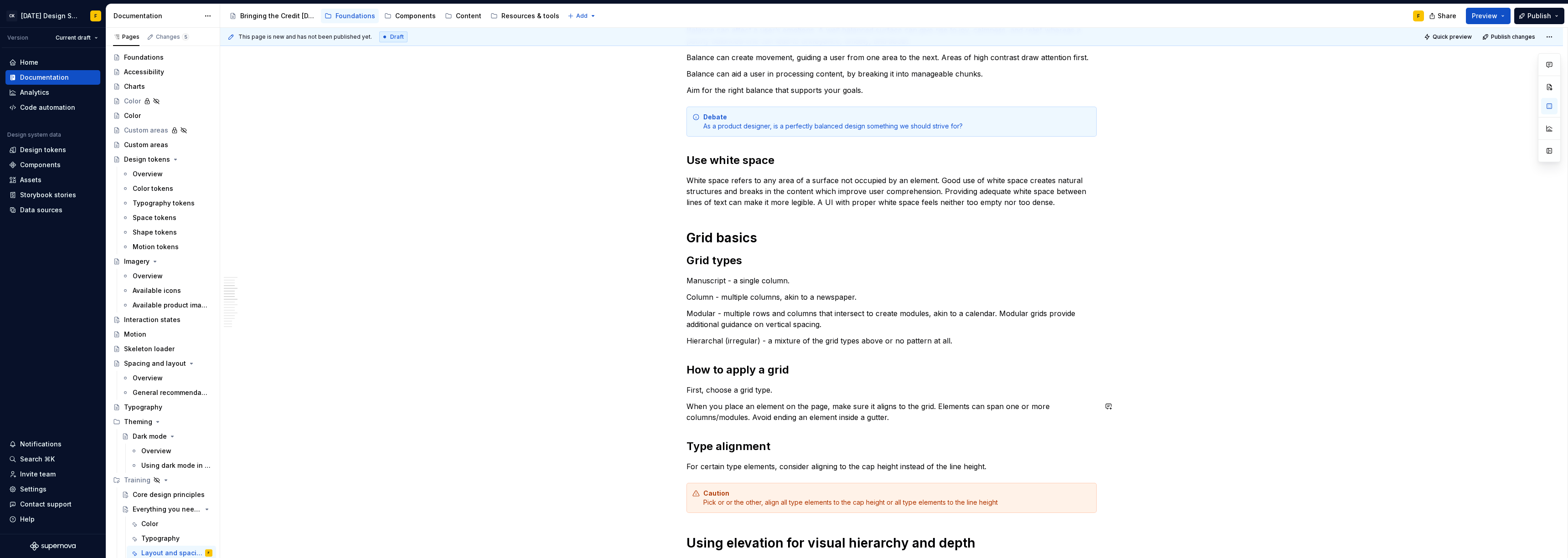
scroll to position [299, 0]
drag, startPoint x: 995, startPoint y: 313, endPoint x: 1044, endPoint y: 316, distance: 49.1
click at [1044, 316] on p "Modular - multiple rows and columns that intersect to create modules, akin to a…" at bounding box center [892, 319] width 410 height 22
click at [702, 326] on p "Modular - multiple rows and columns that intersect to create modules, akin to a…" at bounding box center [892, 319] width 410 height 22
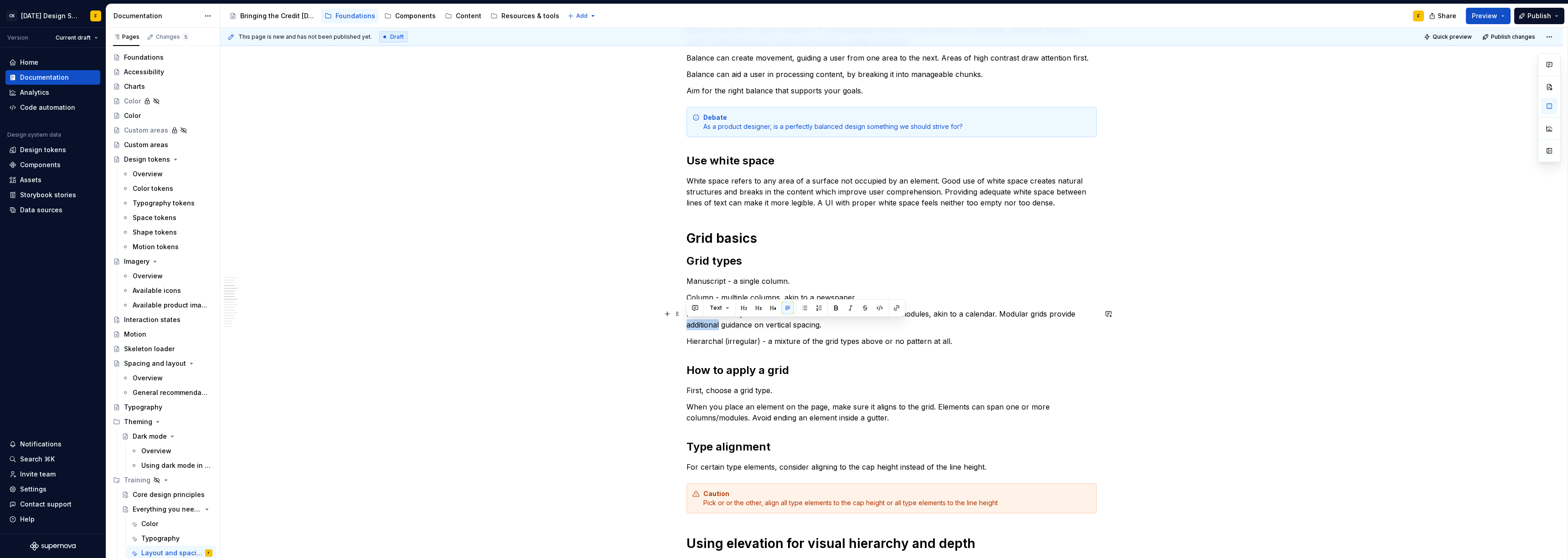
click at [702, 326] on p "Modular - multiple rows and columns that intersect to create modules, akin to a…" at bounding box center [892, 319] width 410 height 22
click at [754, 327] on p "Modular - multiple rows and columns that intersect to create modules, akin to a…" at bounding box center [892, 319] width 410 height 22
click at [841, 324] on p "Modular - multiple rows and columns that intersect to create modules, akin to a…" at bounding box center [892, 319] width 410 height 22
click at [861, 343] on p "Hierarchal (irregular) - a mixture of the grid types above or no pattern at all." at bounding box center [892, 341] width 410 height 11
click at [978, 343] on p "Hierarchal (irregular) - a mixture of the grid types above or no pattern at all." at bounding box center [892, 341] width 410 height 11
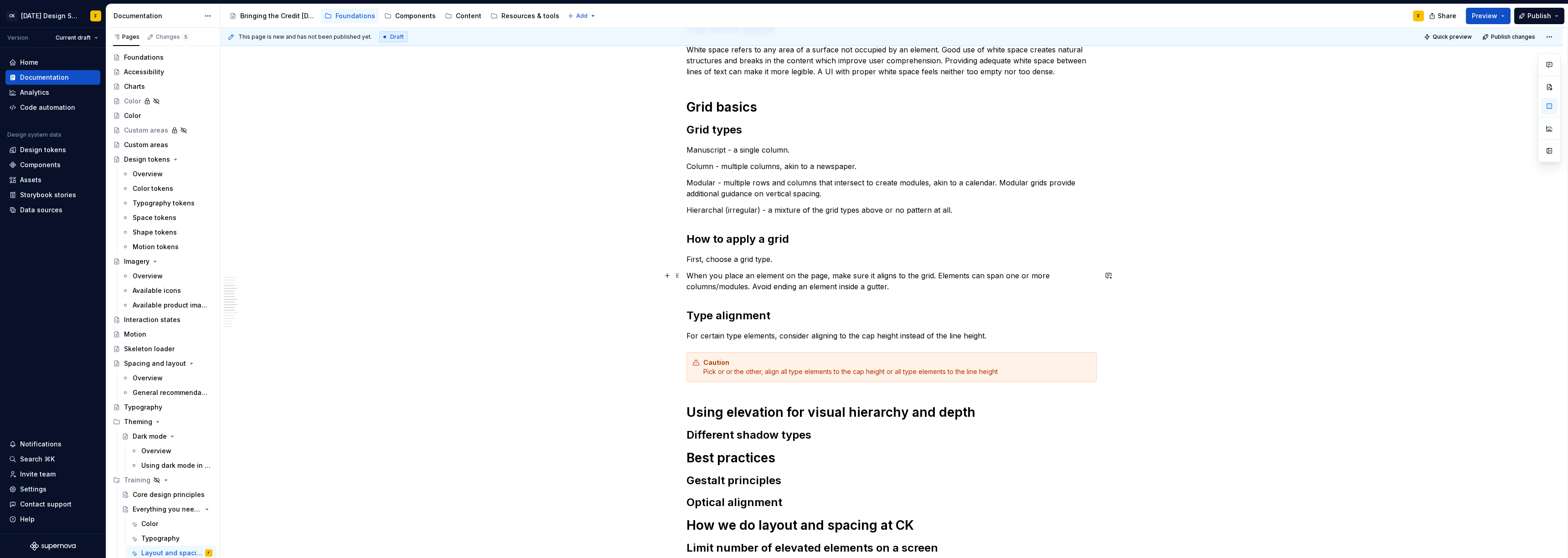
scroll to position [683, 0]
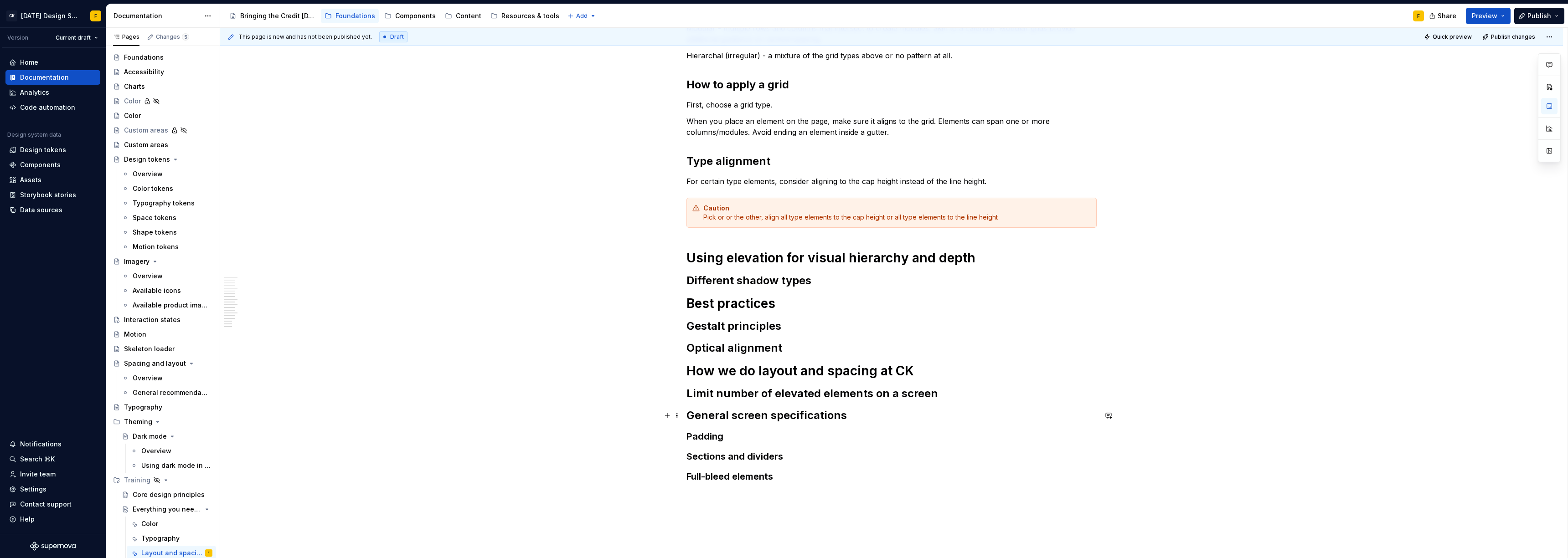
scroll to position [494, 0]
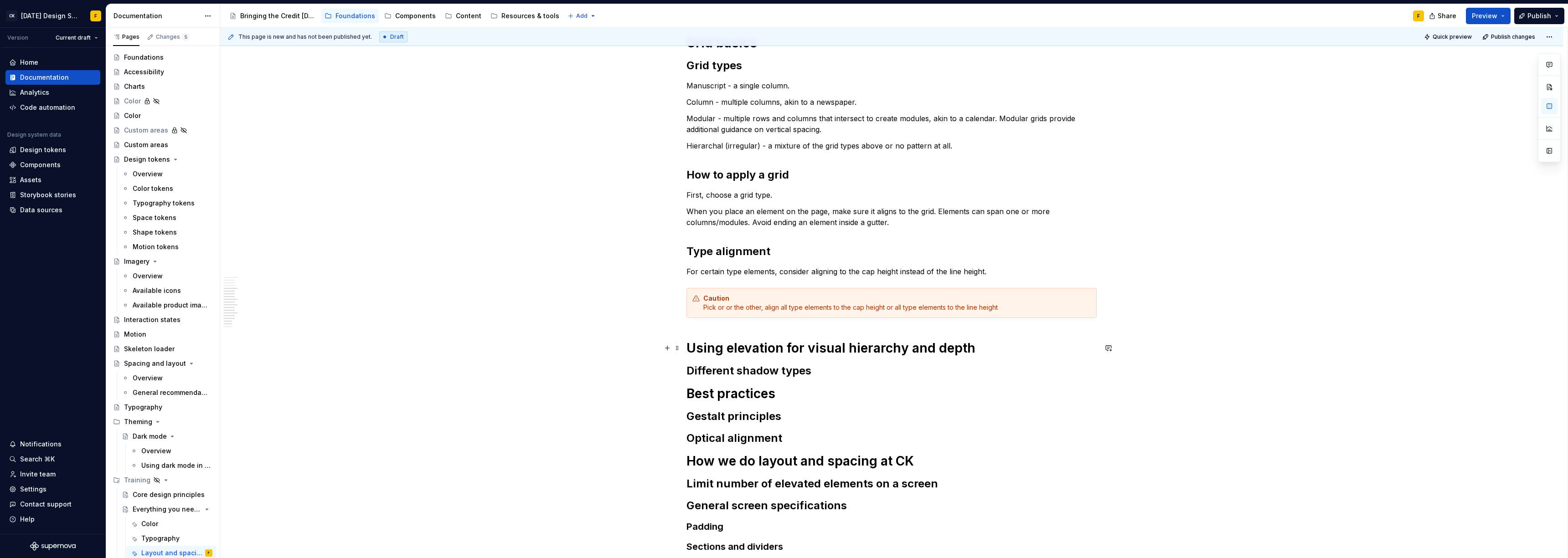
click at [972, 355] on h1 "Using elevation for visual hierarchy and depth" at bounding box center [892, 348] width 410 height 16
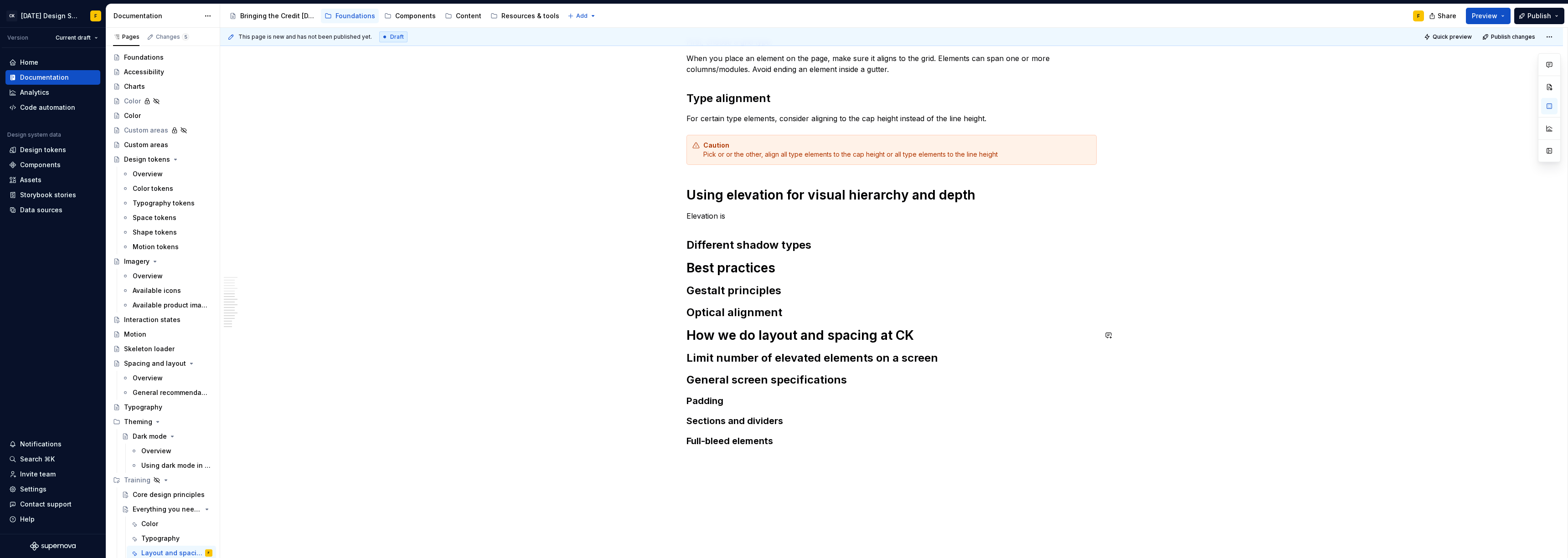
scroll to position [545, 0]
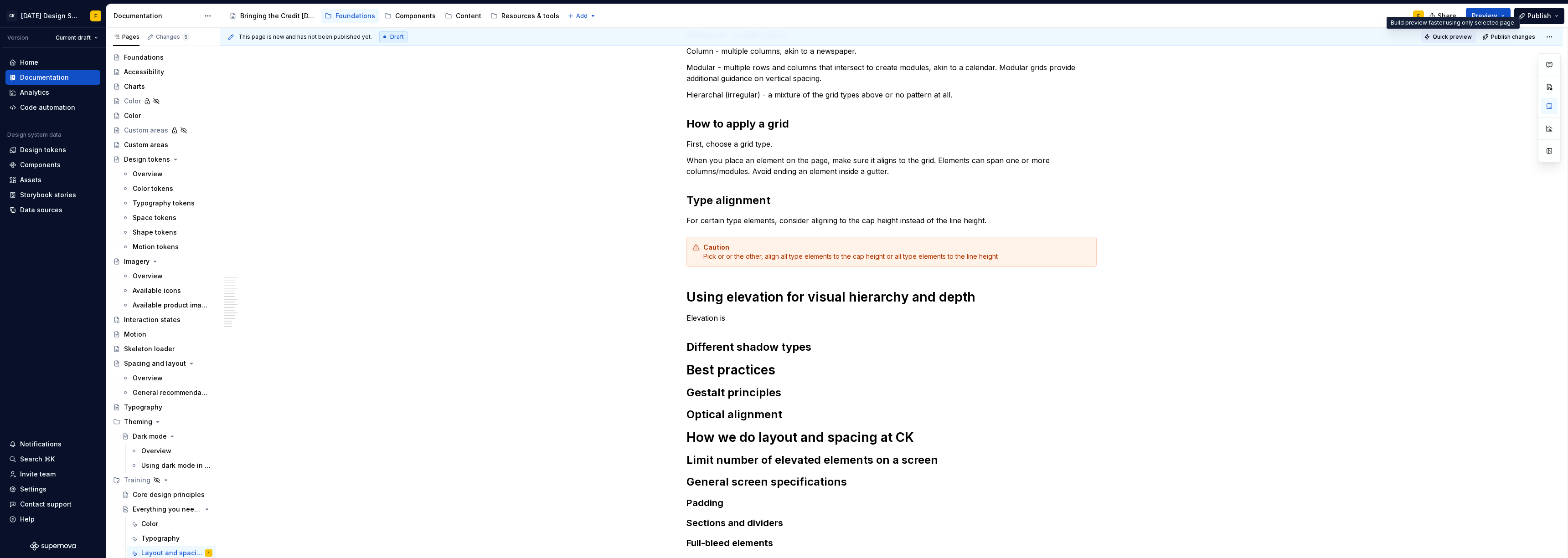
click at [1445, 38] on span "Quick preview" at bounding box center [1452, 37] width 39 height 7
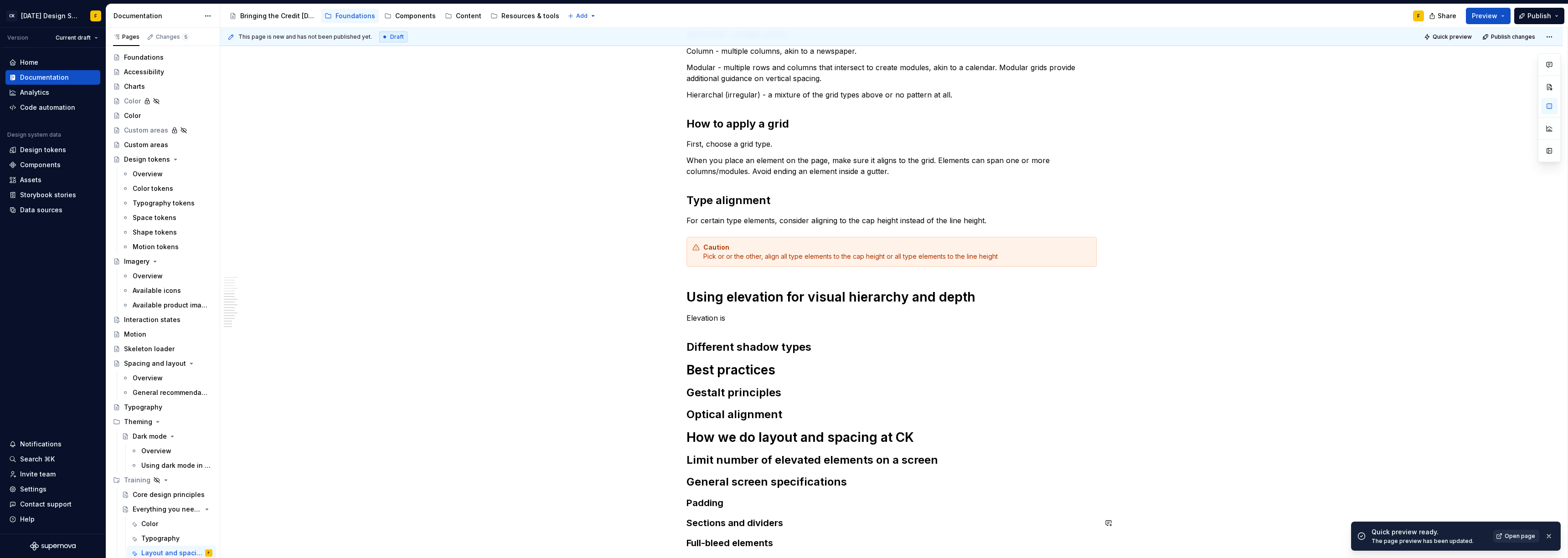
click at [1517, 536] on span "Open page" at bounding box center [1520, 536] width 30 height 7
type textarea "*"
click at [769, 312] on div "Basics of layout and spacing Create an “order of operations” for the user A wel…" at bounding box center [892, 92] width 410 height 915
click at [999, 215] on p "For certain type elements, consider aligning to the cap height instead of the l…" at bounding box center [892, 220] width 410 height 11
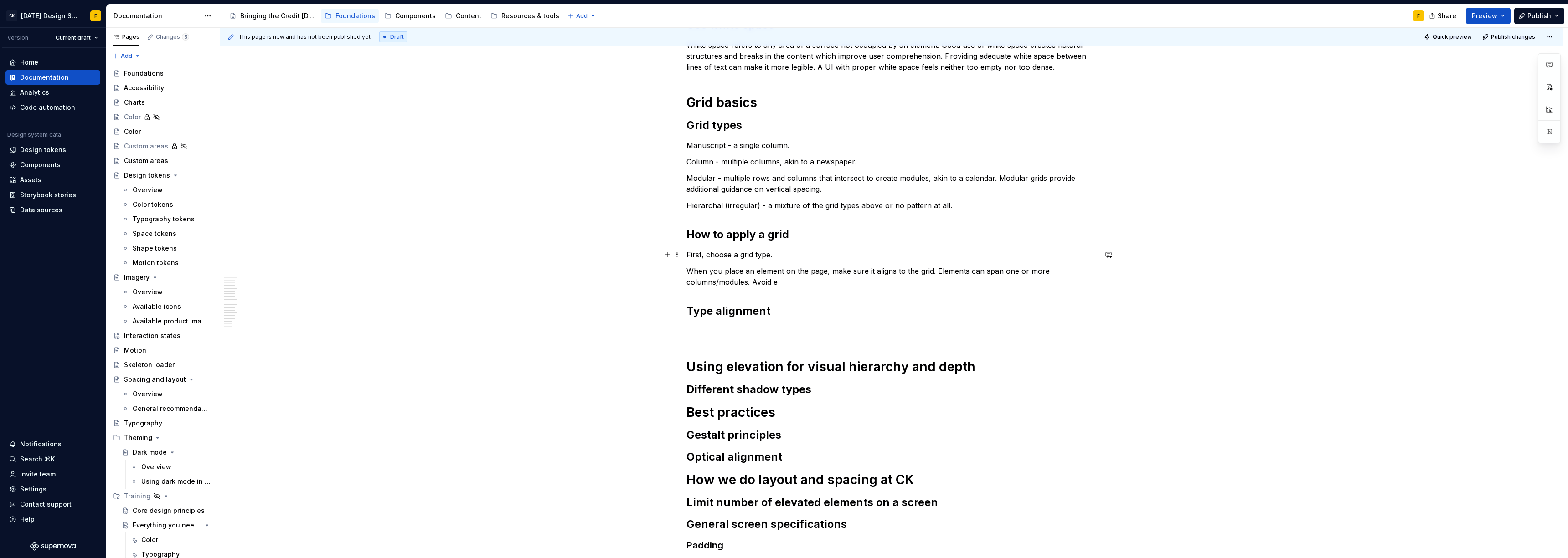
scroll to position [329, 0]
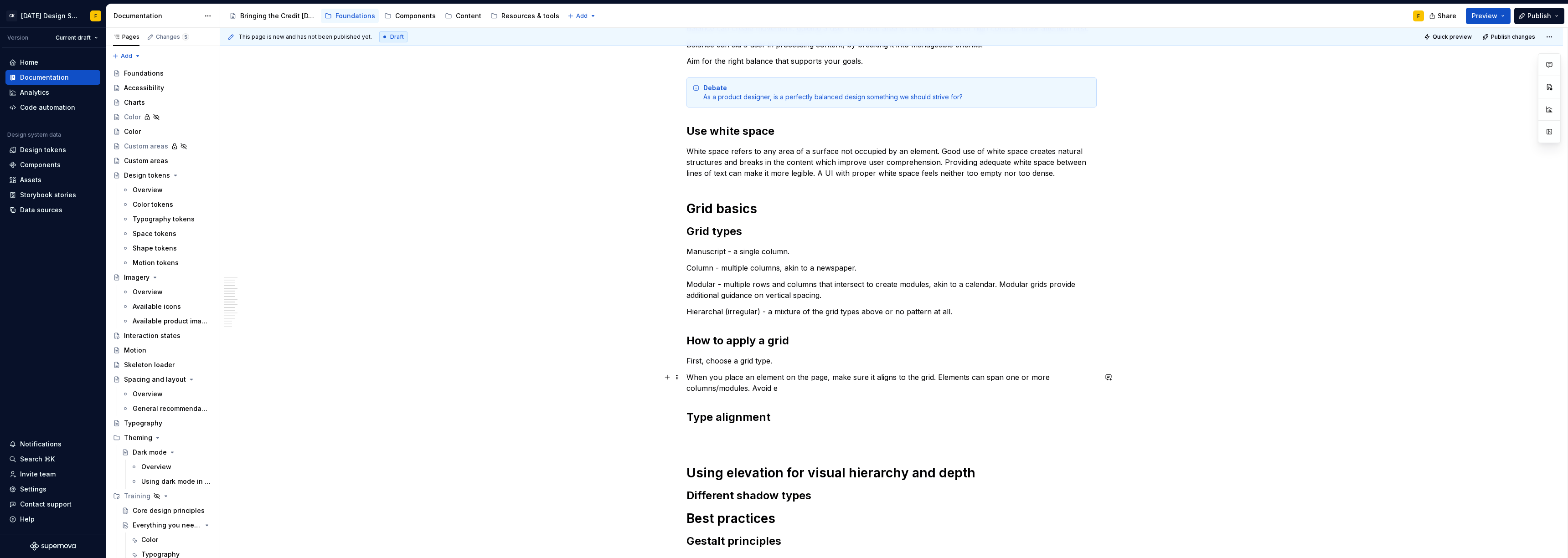
click at [855, 388] on p "When you place an element on the page, make sure it aligns to the grid. Element…" at bounding box center [892, 383] width 410 height 22
type textarea "*"
click at [42, 499] on div "Contact support" at bounding box center [53, 504] width 95 height 15
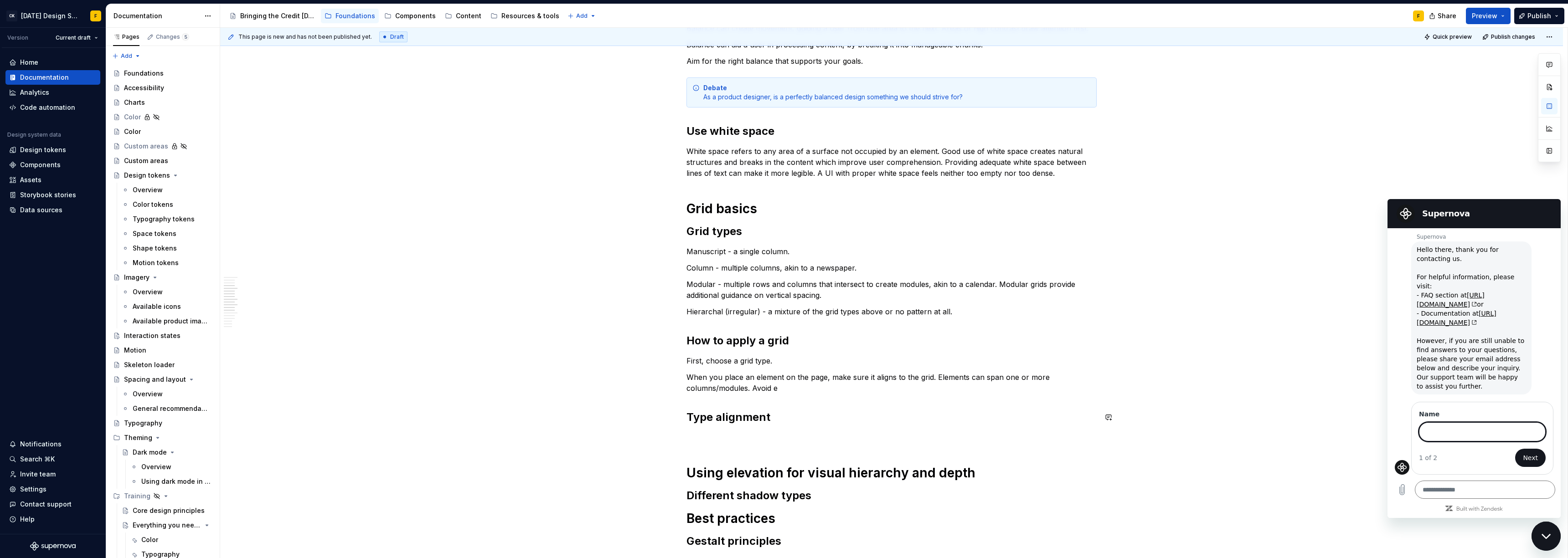
scroll to position [23, 0]
click at [1429, 295] on link "https://supernova-help.zendesk.com/hc/en-us" at bounding box center [1451, 299] width 68 height 16
type textarea "*"
click at [1549, 537] on icon "Close messaging window" at bounding box center [1547, 537] width 10 height 6
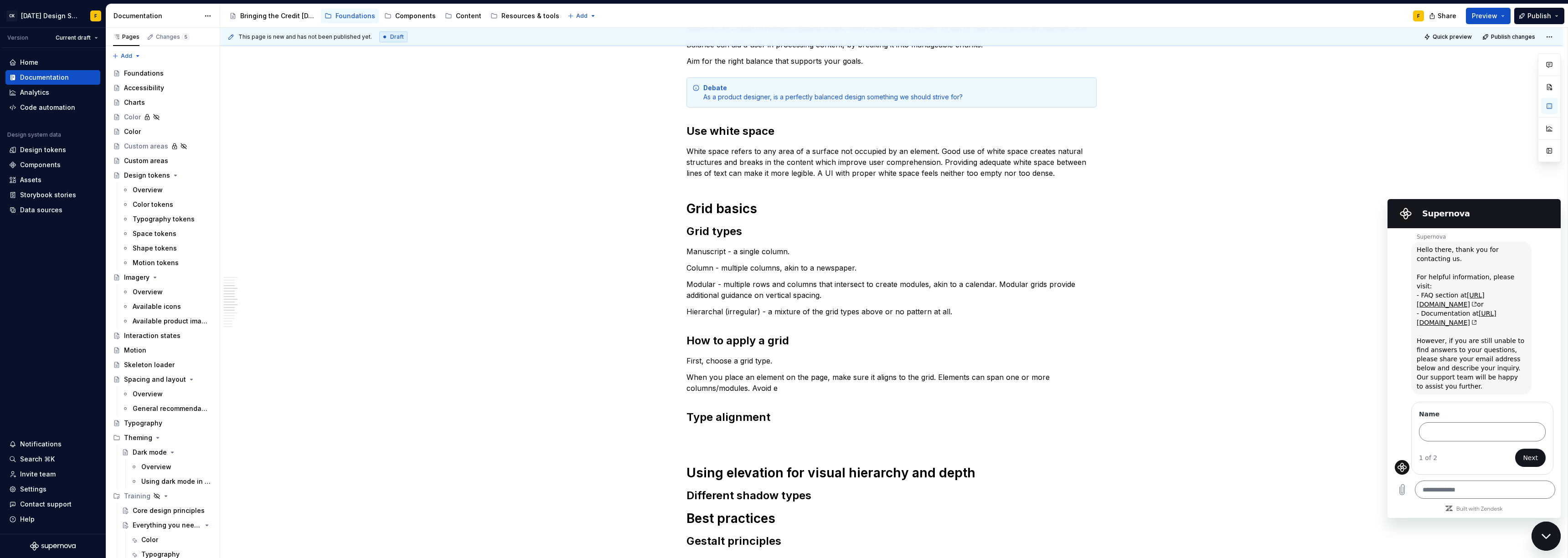
type textarea "*"
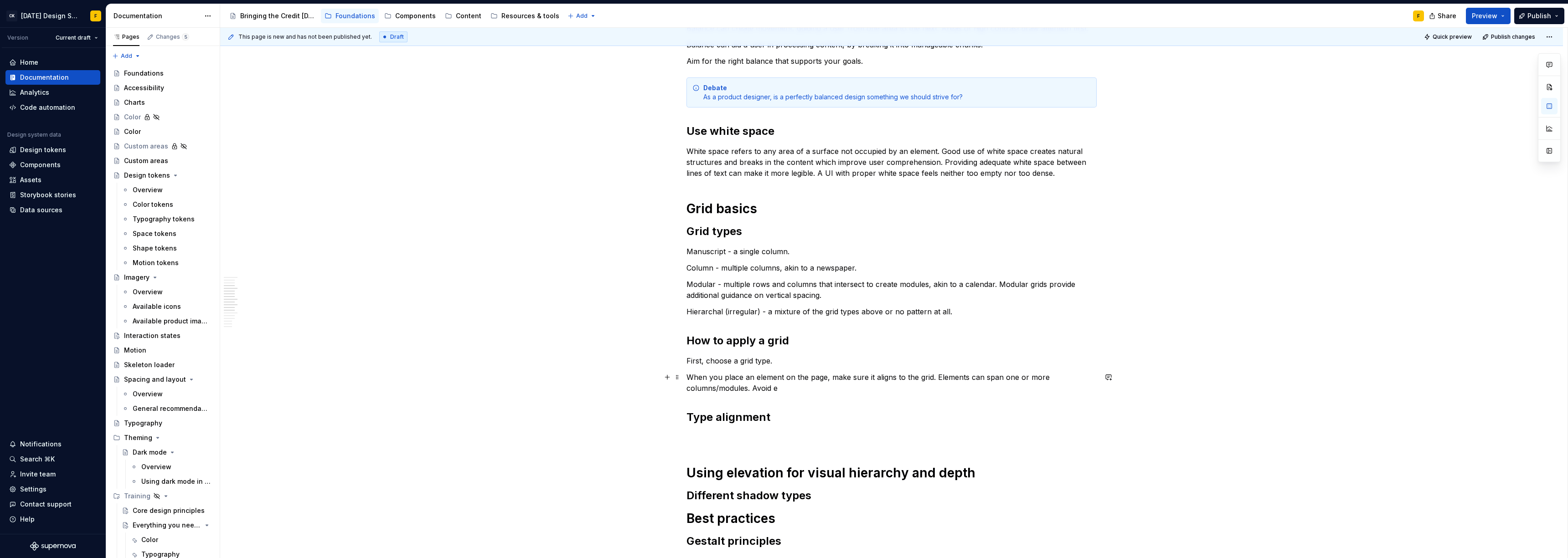
click at [790, 388] on p "When you place an element on the page, make sure it aligns to the grid. Element…" at bounding box center [892, 383] width 410 height 22
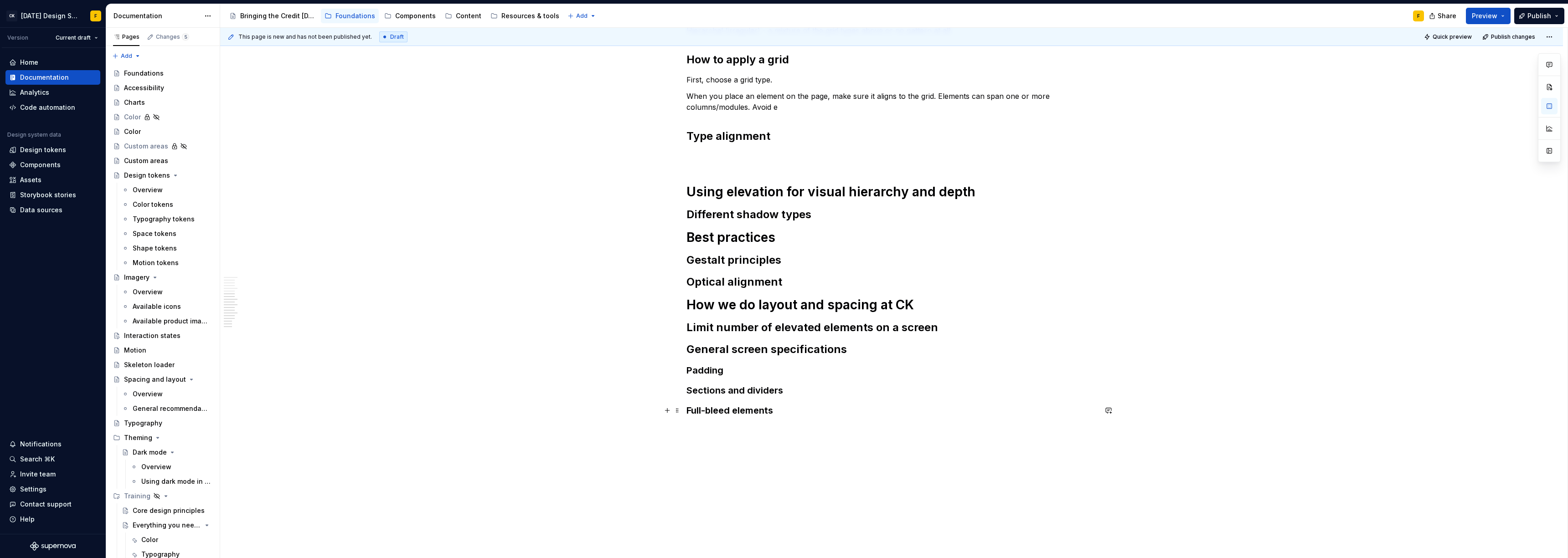
scroll to position [647, 0]
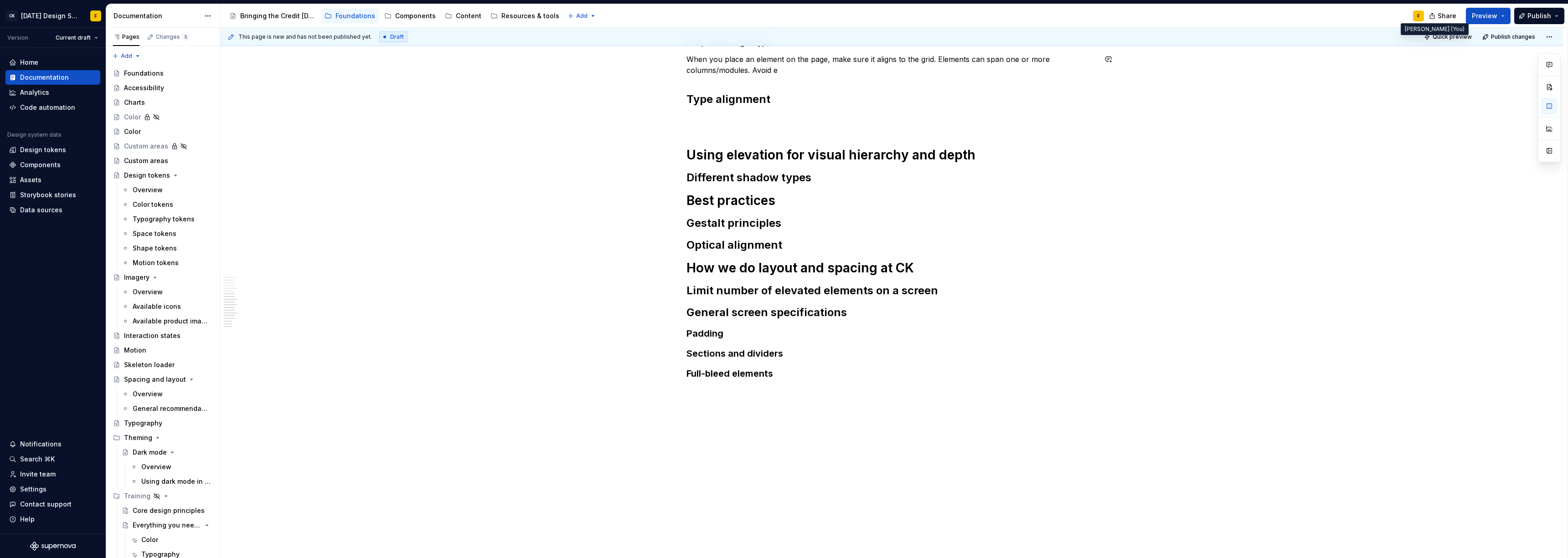
click at [1419, 19] on div "F" at bounding box center [1418, 16] width 2 height 7
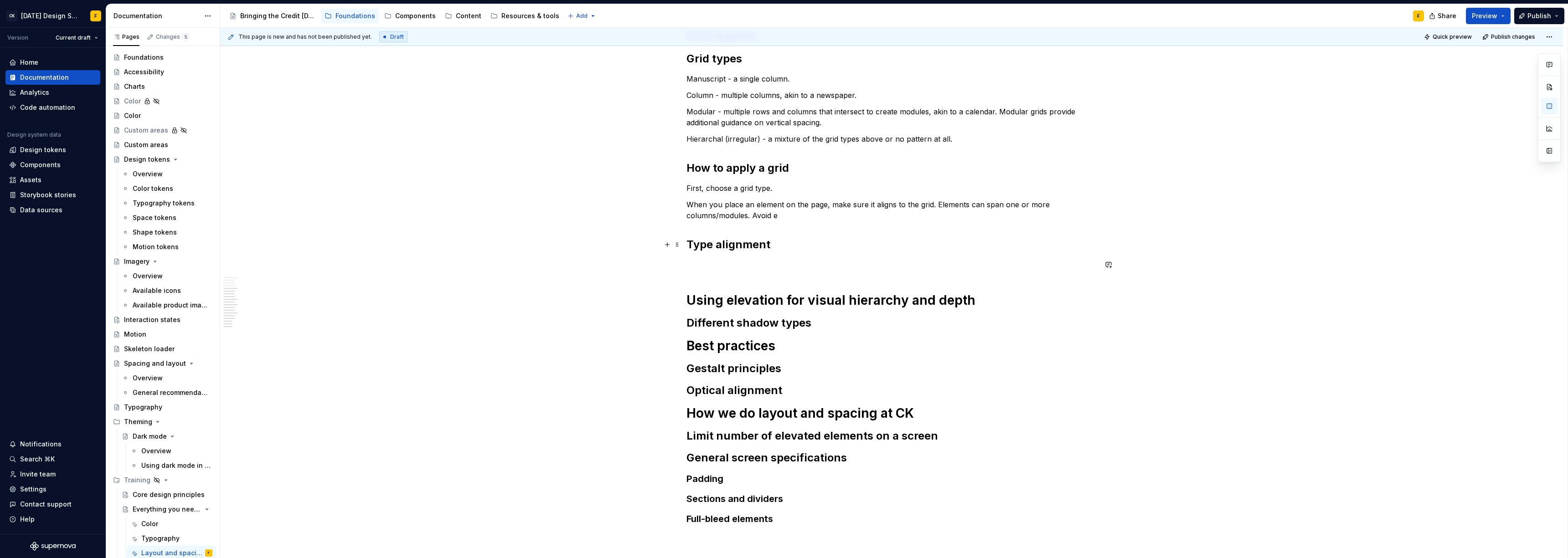
scroll to position [496, 0]
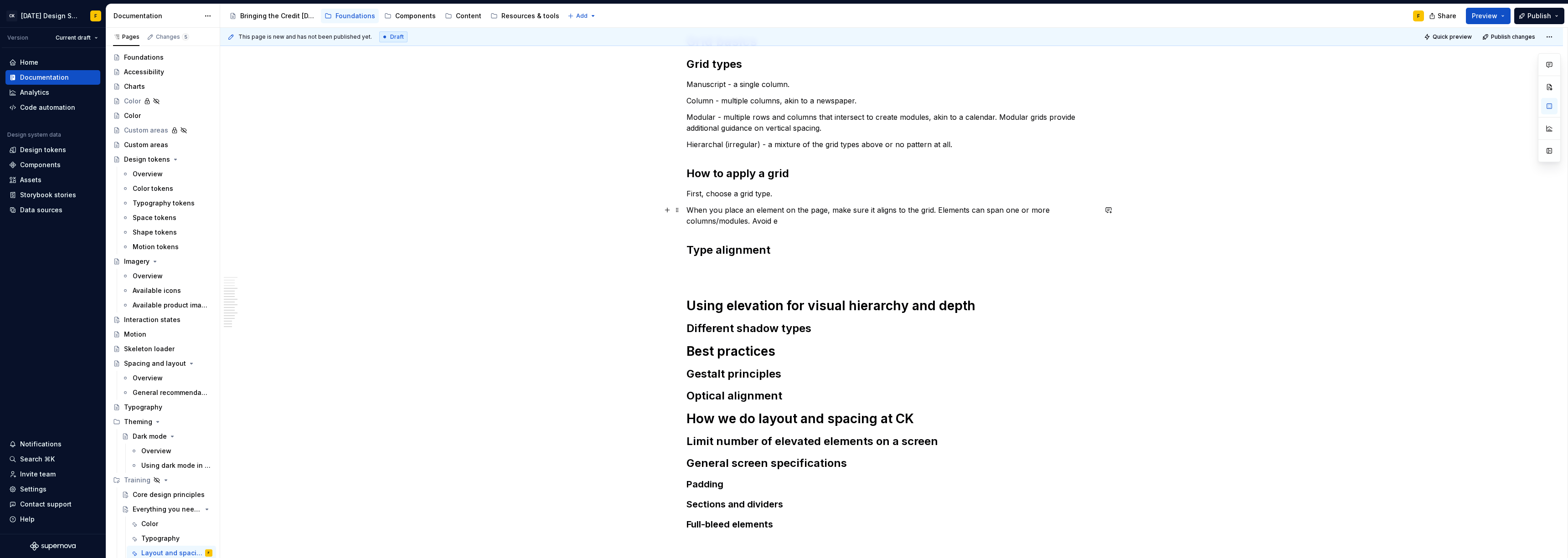
click at [788, 222] on p "When you place an element on the page, make sure it aligns to the grid. Element…" at bounding box center [892, 215] width 410 height 22
drag, startPoint x: 829, startPoint y: 211, endPoint x: 873, endPoint y: 211, distance: 44.0
click at [873, 211] on p "When you place an element on the page, make sure it aligns to the grid. Element…" at bounding box center [892, 215] width 410 height 22
click at [893, 209] on p "When you place an element on the page, align it to the grid. Elements can span …" at bounding box center [892, 215] width 410 height 22
click at [1097, 211] on div "Basics of layout and spacing Create an “order of operations” for the user A wel…" at bounding box center [892, 186] width 1343 height 1047
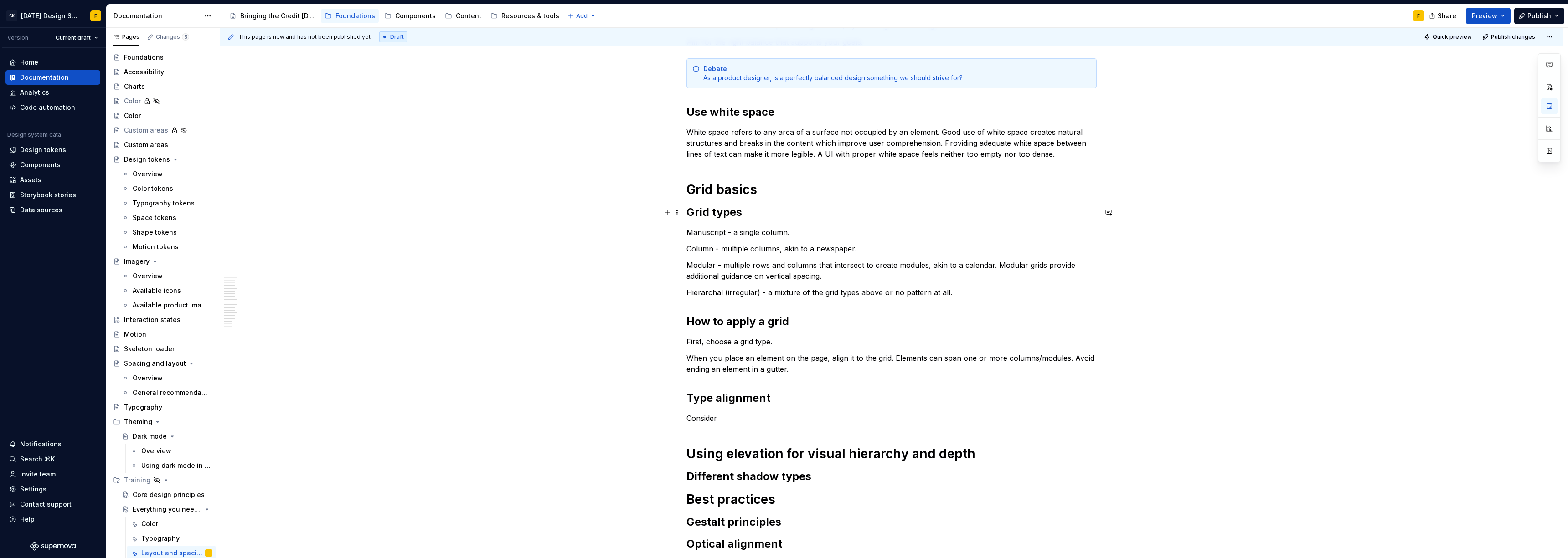
scroll to position [436, 0]
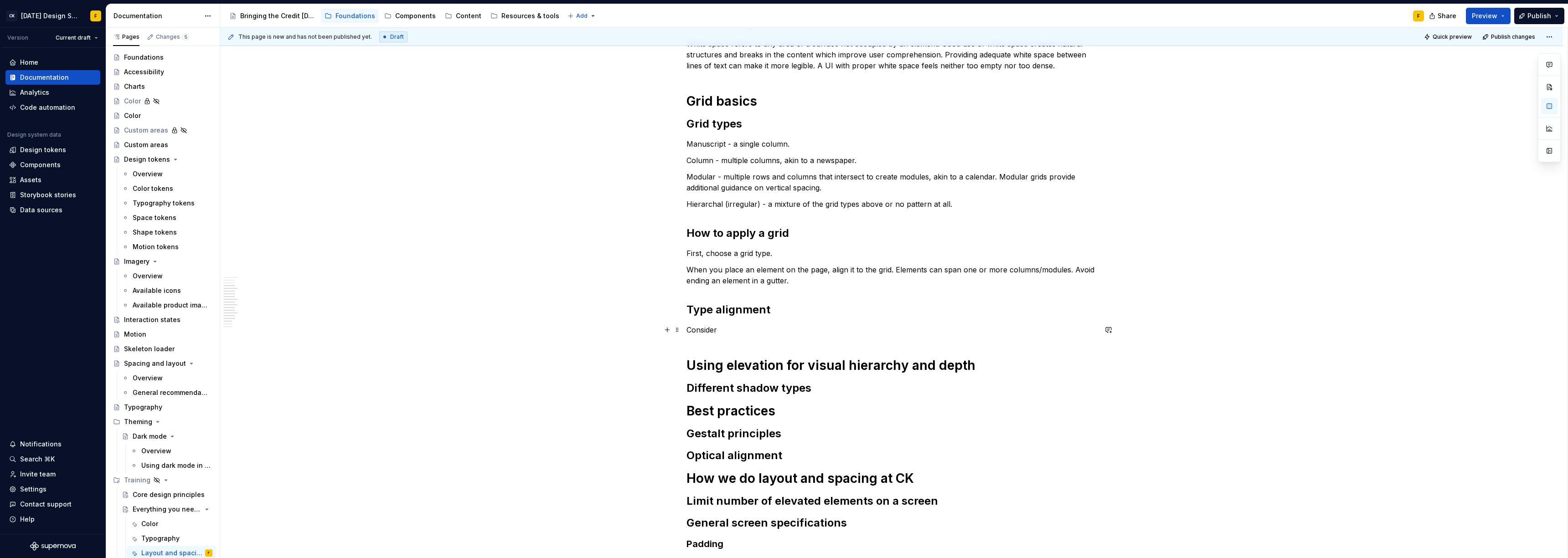
click at [757, 327] on p "Consider" at bounding box center [892, 330] width 410 height 11
click at [699, 330] on p "Consider" at bounding box center [892, 330] width 410 height 11
click at [985, 365] on h1 "Using elevation for visual hierarchy and depth" at bounding box center [892, 365] width 410 height 16
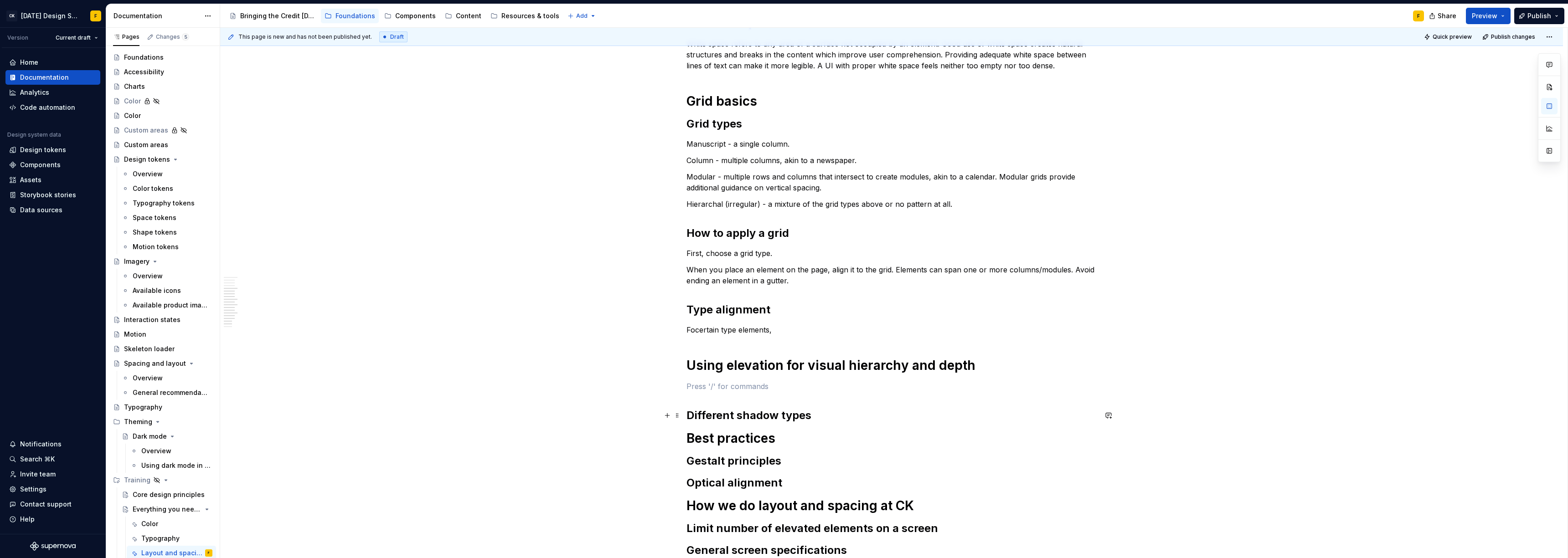
scroll to position [674, 0]
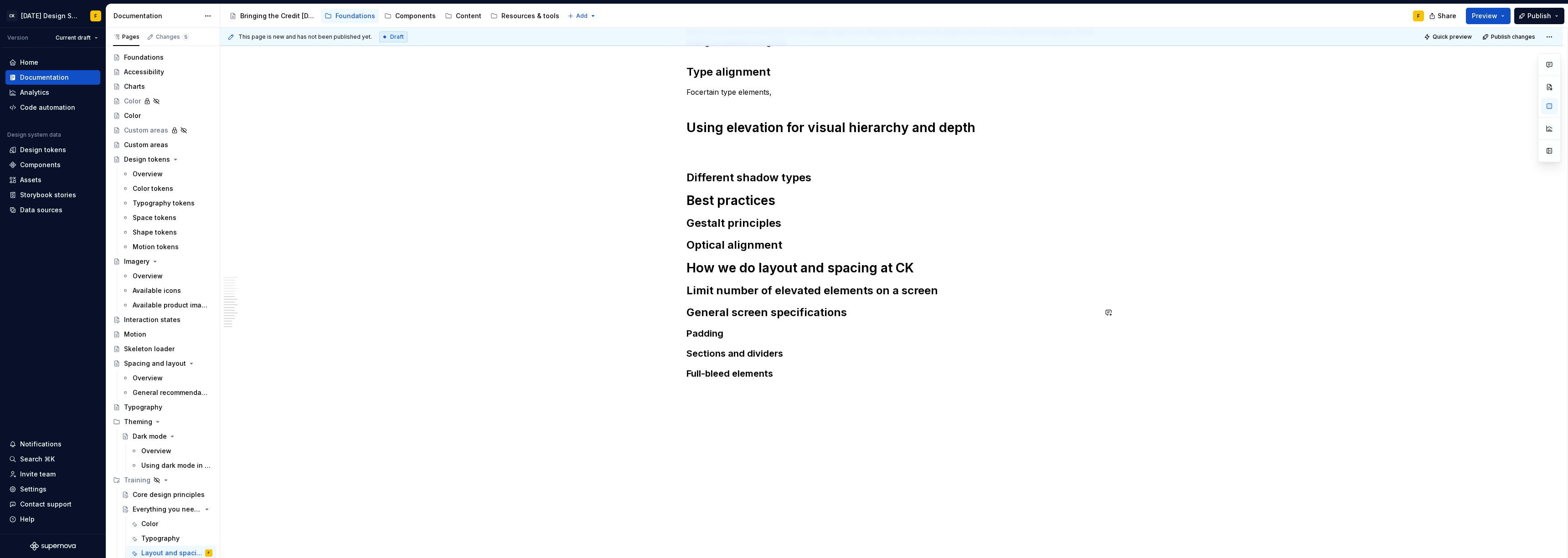
click at [771, 438] on div "Basics of layout and spacing Create an “order of operations” for the user A wel…" at bounding box center [892, 21] width 1343 height 1075
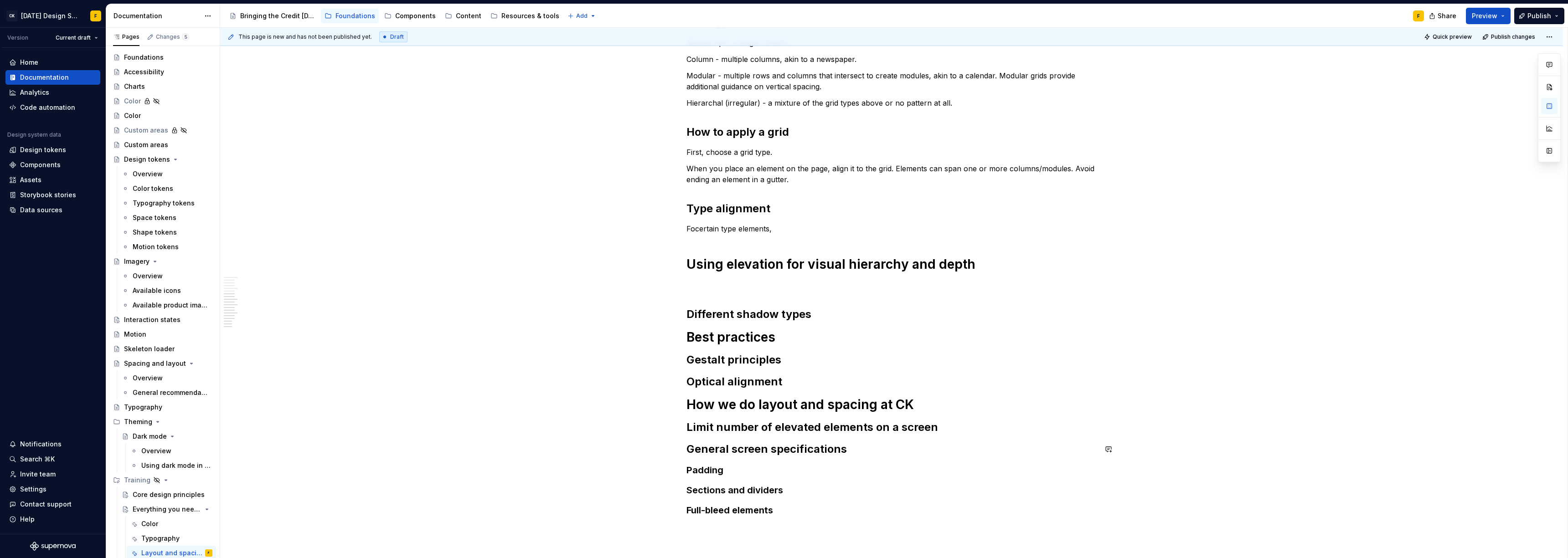
scroll to position [518, 0]
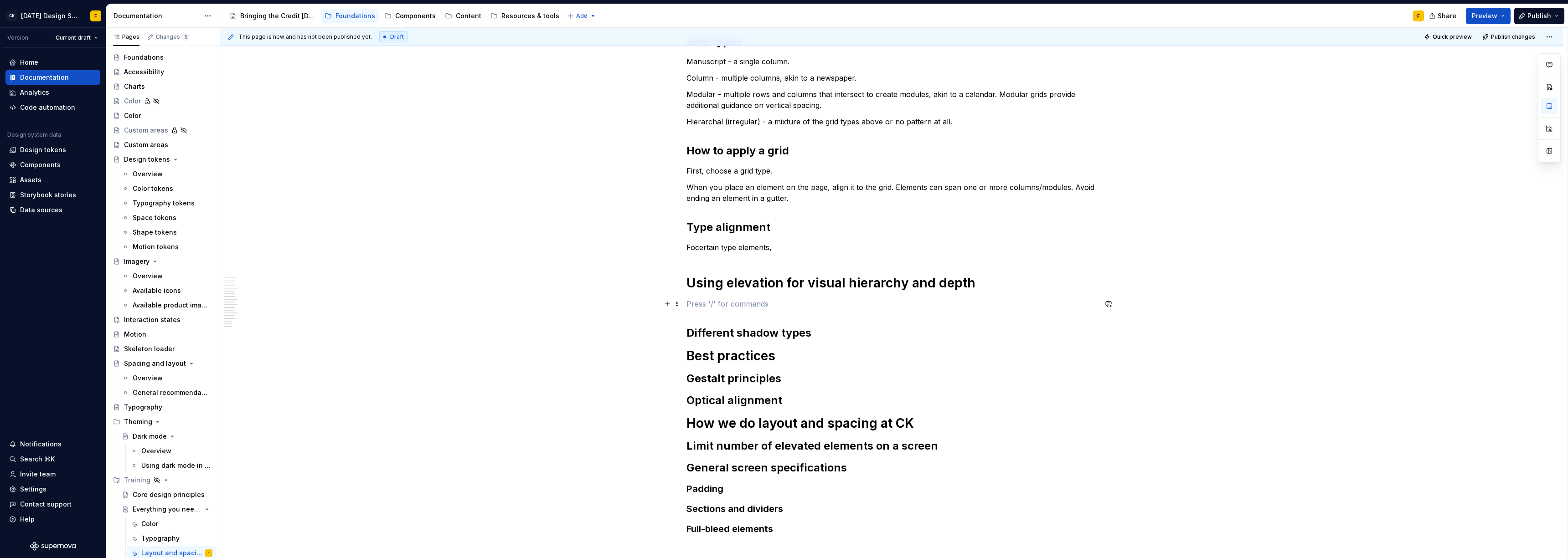
click at [713, 307] on p at bounding box center [892, 304] width 410 height 11
drag, startPoint x: 732, startPoint y: 282, endPoint x: 688, endPoint y: 285, distance: 44.1
click at [688, 285] on h1 "Using elevation for visual hierarchy and depth" at bounding box center [892, 283] width 410 height 16
click at [713, 307] on p at bounding box center [892, 304] width 410 height 11
click at [694, 248] on p "Focertain type elements," at bounding box center [892, 248] width 410 height 11
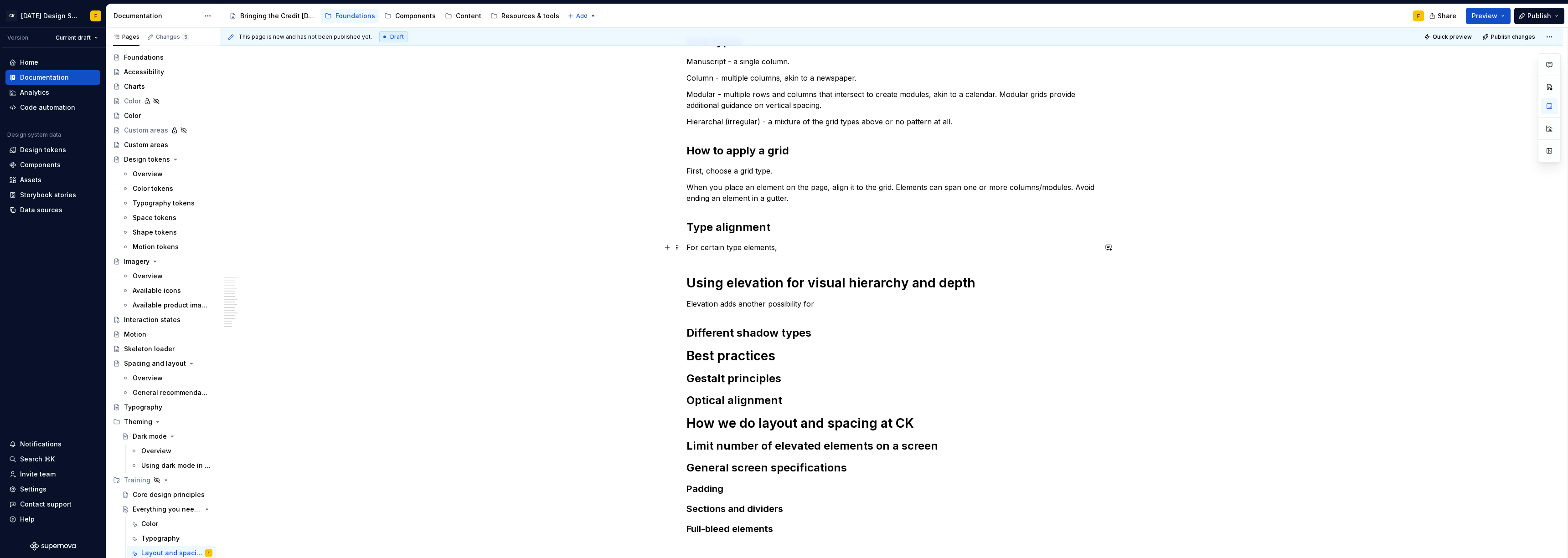
click at [788, 248] on p "For certain type elements," at bounding box center [892, 248] width 410 height 11
click at [170, 38] on div "Changes 5" at bounding box center [172, 37] width 33 height 7
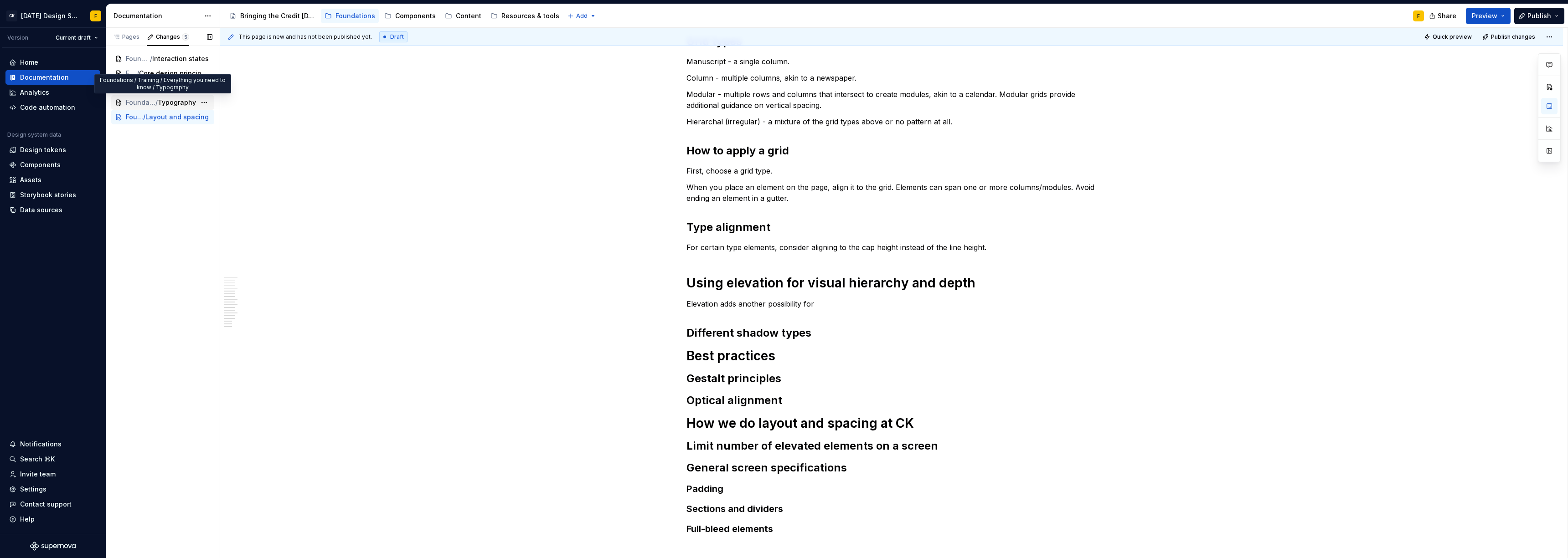
click at [147, 106] on span "Foundations / Training / Everything you need to know" at bounding box center [141, 102] width 30 height 9
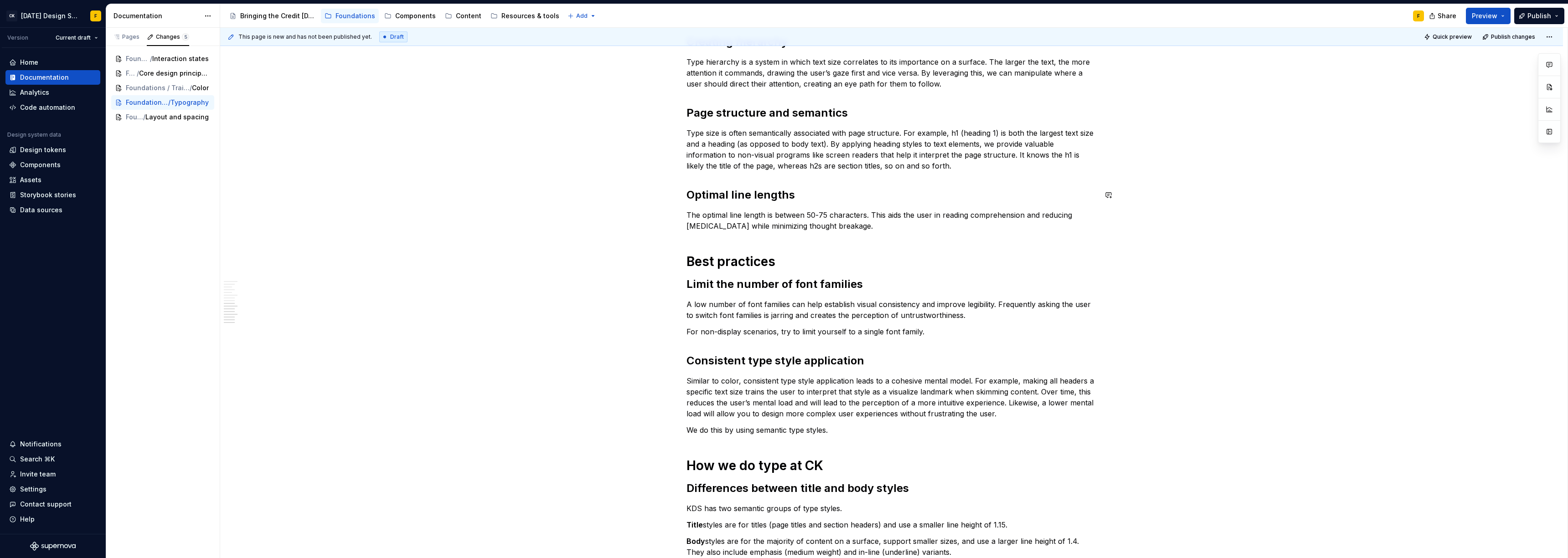
scroll to position [634, 0]
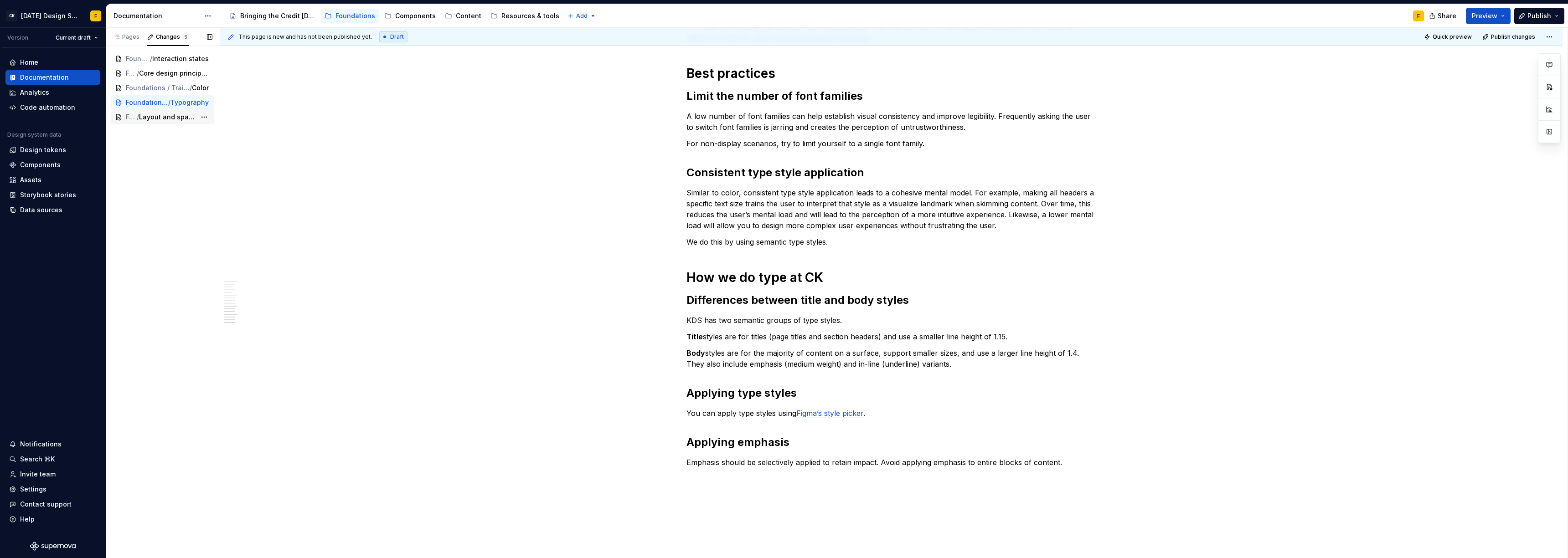
click at [159, 118] on span "Layout and spacing" at bounding box center [167, 117] width 57 height 9
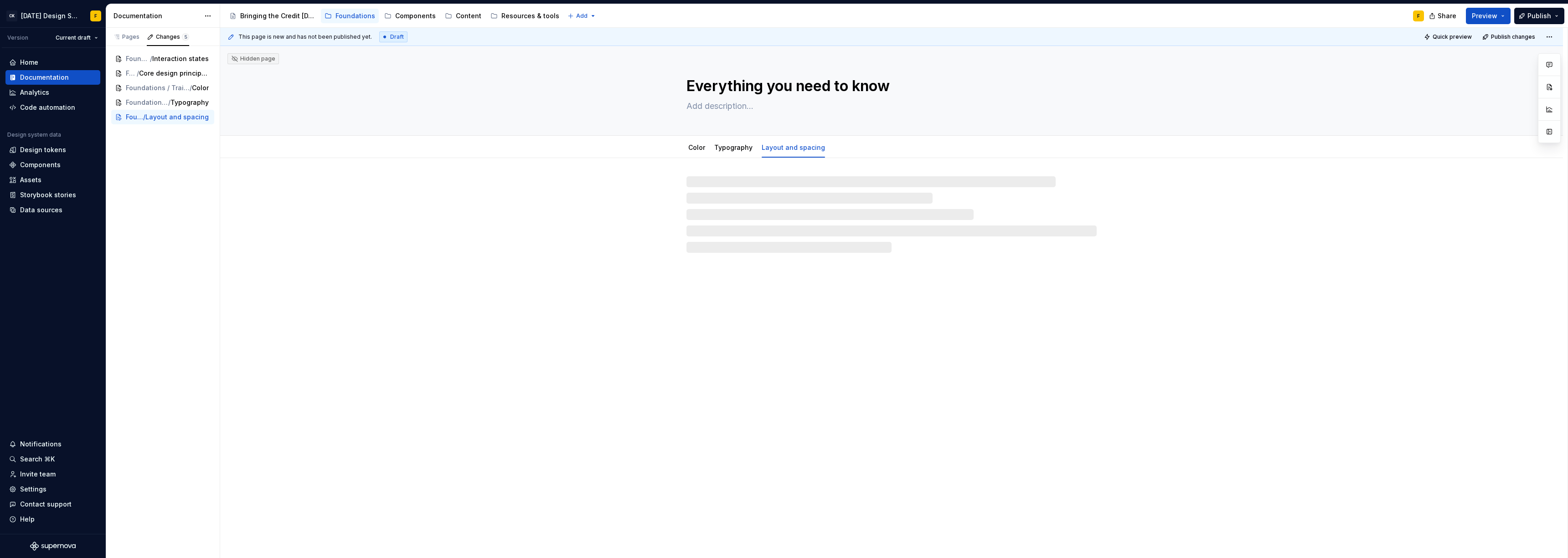
type textarea "*"
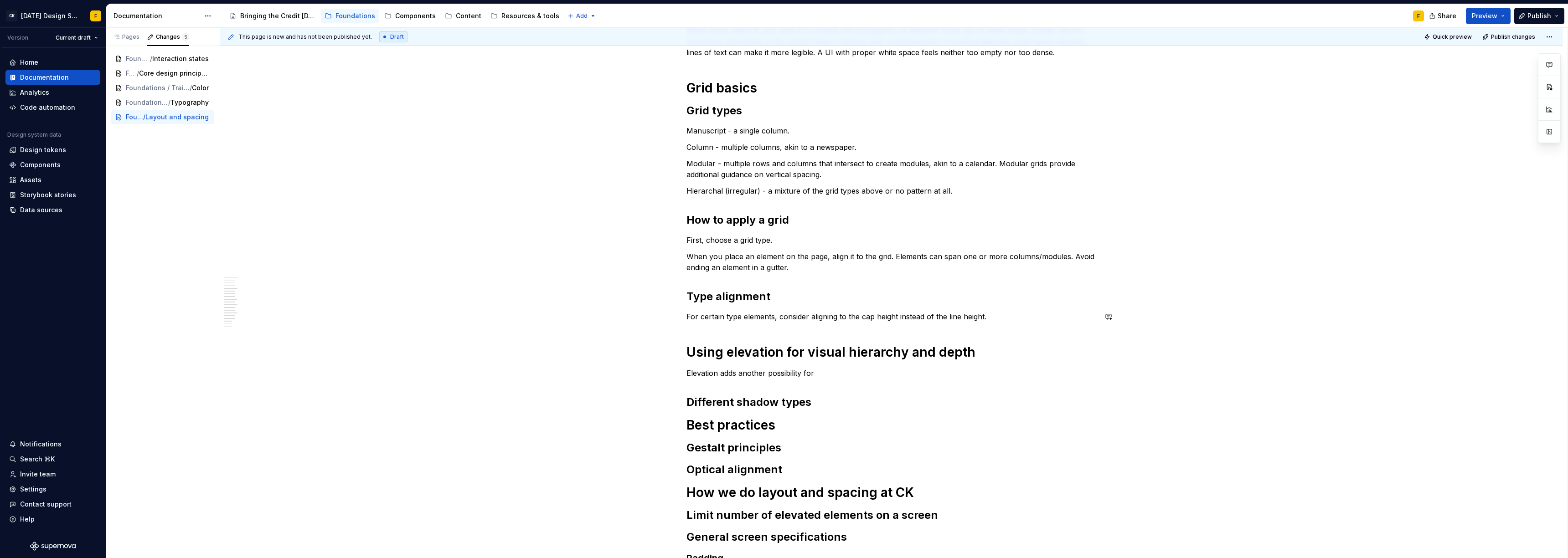
scroll to position [674, 0]
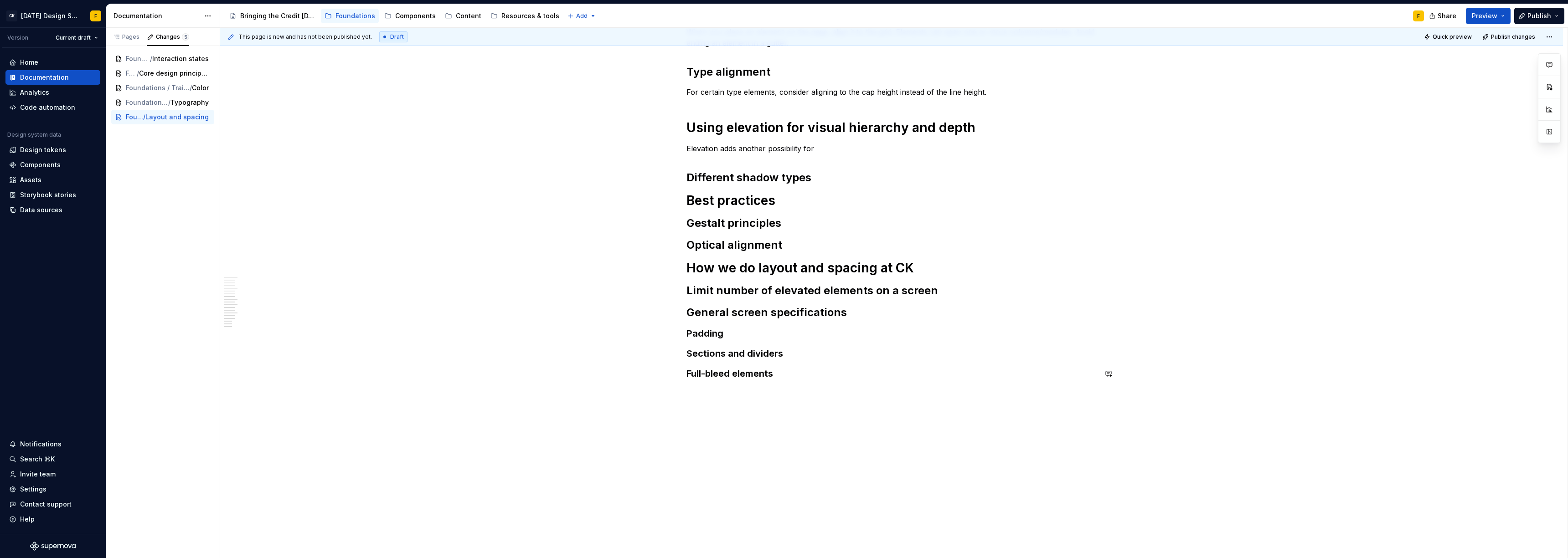
click at [727, 434] on div "Basics of layout and spacing Create an “order of operations” for the user A wel…" at bounding box center [892, 21] width 1343 height 1075
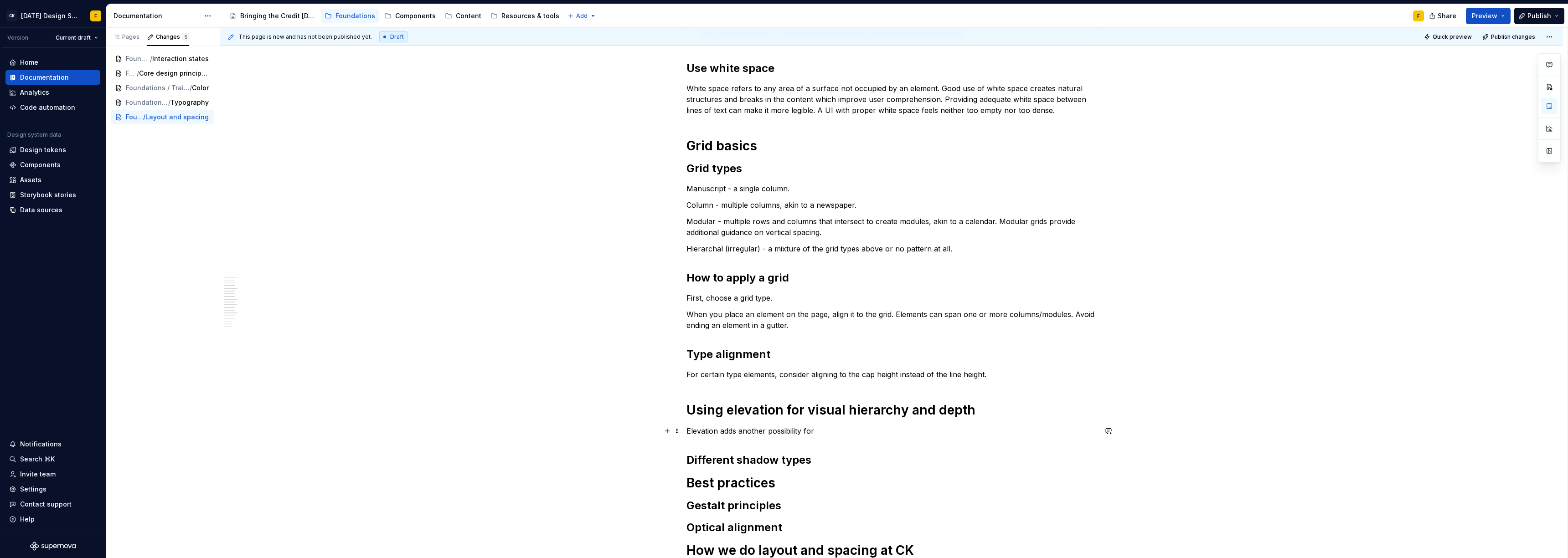
click at [819, 433] on p "Elevation adds another possibility for" at bounding box center [892, 431] width 410 height 11
click at [811, 432] on p "Elevation adds another possibility for" at bounding box center [892, 431] width 410 height 11
click at [820, 432] on p "Elevation adds another possibility for" at bounding box center [892, 431] width 410 height 11
click at [859, 285] on div "Basics of layout and spacing Create an “order of operations” for the user A wel…" at bounding box center [892, 226] width 410 height 874
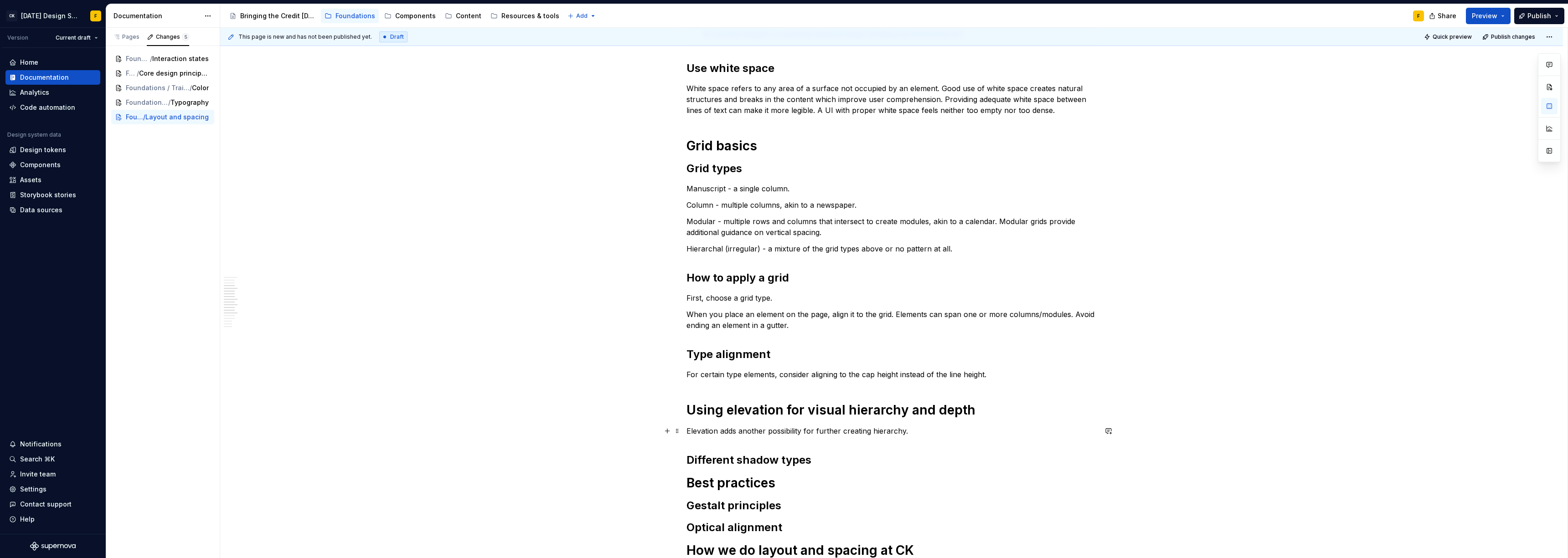
click at [919, 427] on p "Elevation adds another possibility for further creating hierarchy." at bounding box center [892, 431] width 410 height 11
click at [856, 317] on p "When you place an element on the page, align it to the grid. Elements can span …" at bounding box center [892, 320] width 410 height 22
click at [780, 257] on div "Basics of layout and spacing Create an “order of operations” for the user A wel…" at bounding box center [892, 226] width 410 height 874
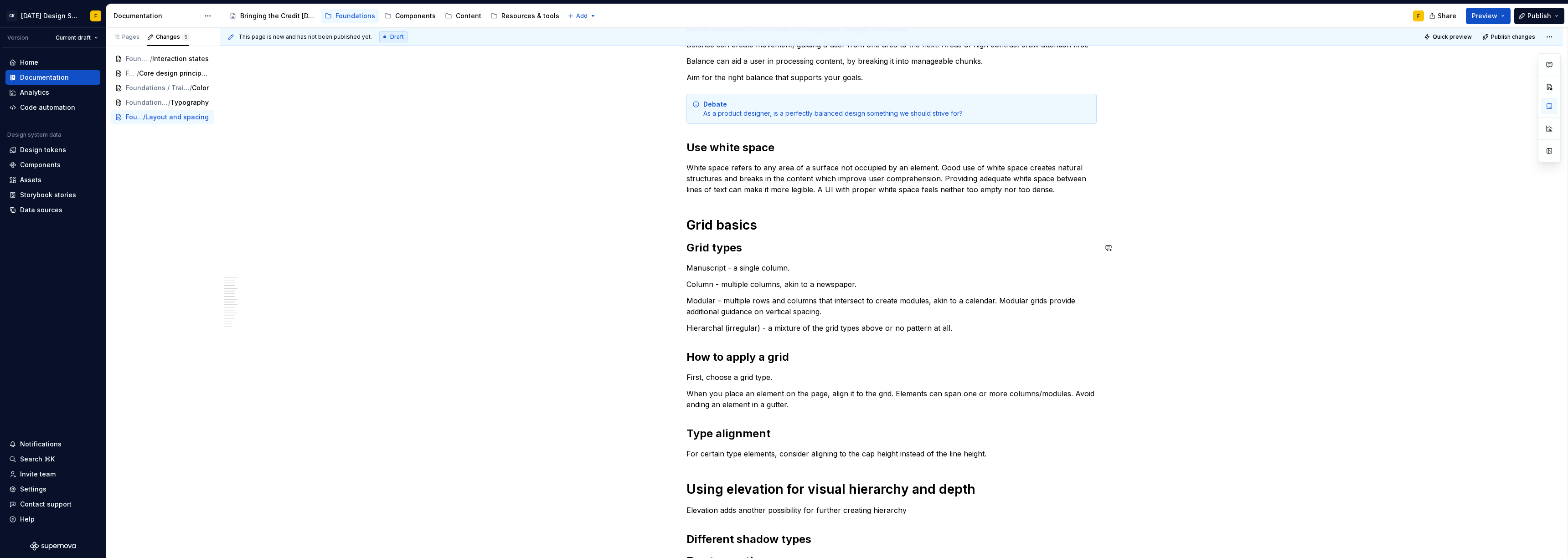
scroll to position [346, 0]
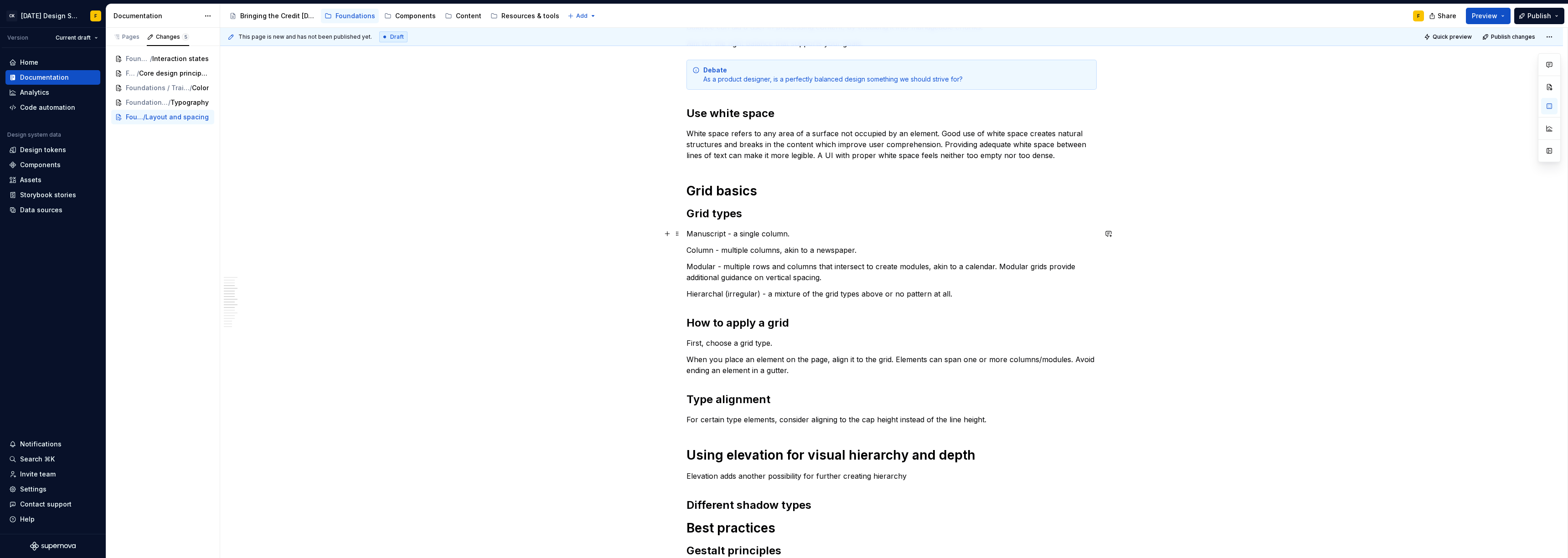
click at [714, 234] on p "Manuscript - a single column." at bounding box center [892, 234] width 410 height 11
click at [707, 251] on p "Column - multiple columns, akin to a newspaper." at bounding box center [892, 250] width 410 height 11
click at [705, 268] on p "Modular - multiple rows and columns that intersect to create modules, akin to a…" at bounding box center [892, 272] width 410 height 22
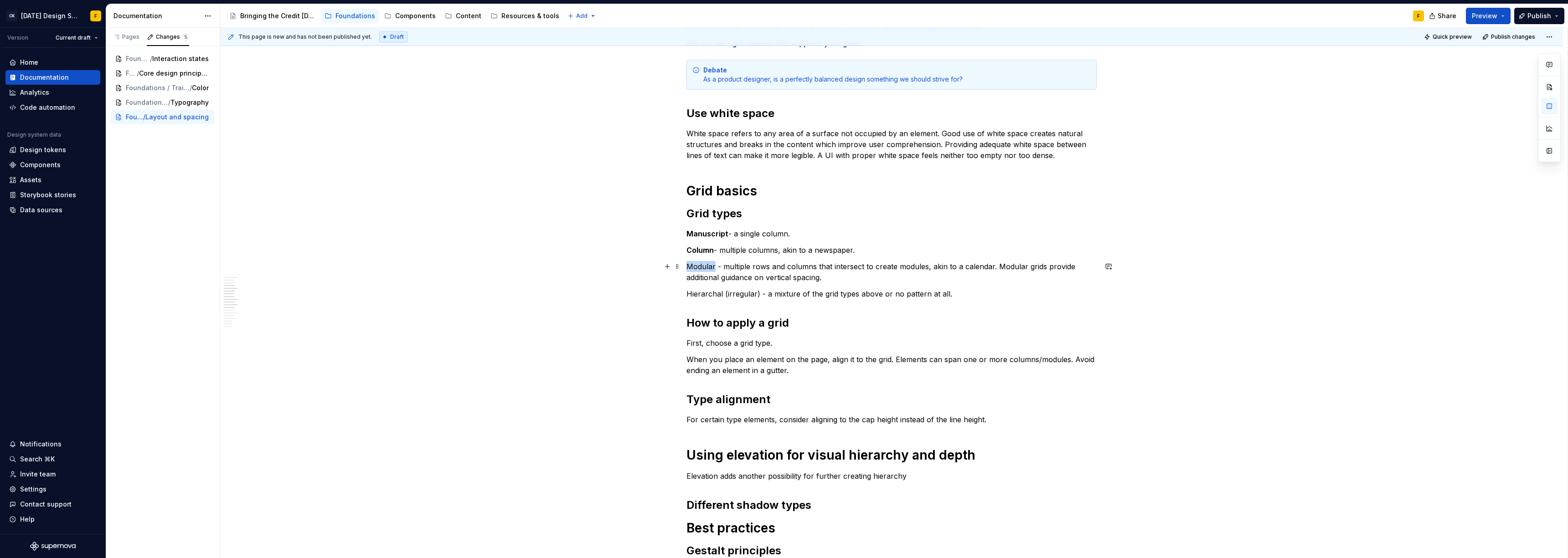
click at [705, 268] on p "Modular - multiple rows and columns that intersect to create modules, akin to a…" at bounding box center [892, 272] width 410 height 22
click at [706, 282] on p "Modular - multiple rows and columns that intersect to create modules, akin to a…" at bounding box center [892, 272] width 410 height 22
drag, startPoint x: 758, startPoint y: 295, endPoint x: 685, endPoint y: 293, distance: 73.0
click at [685, 293] on div "Basics of layout and spacing Create an “order of operations” for the user A wel…" at bounding box center [892, 349] width 1343 height 1075
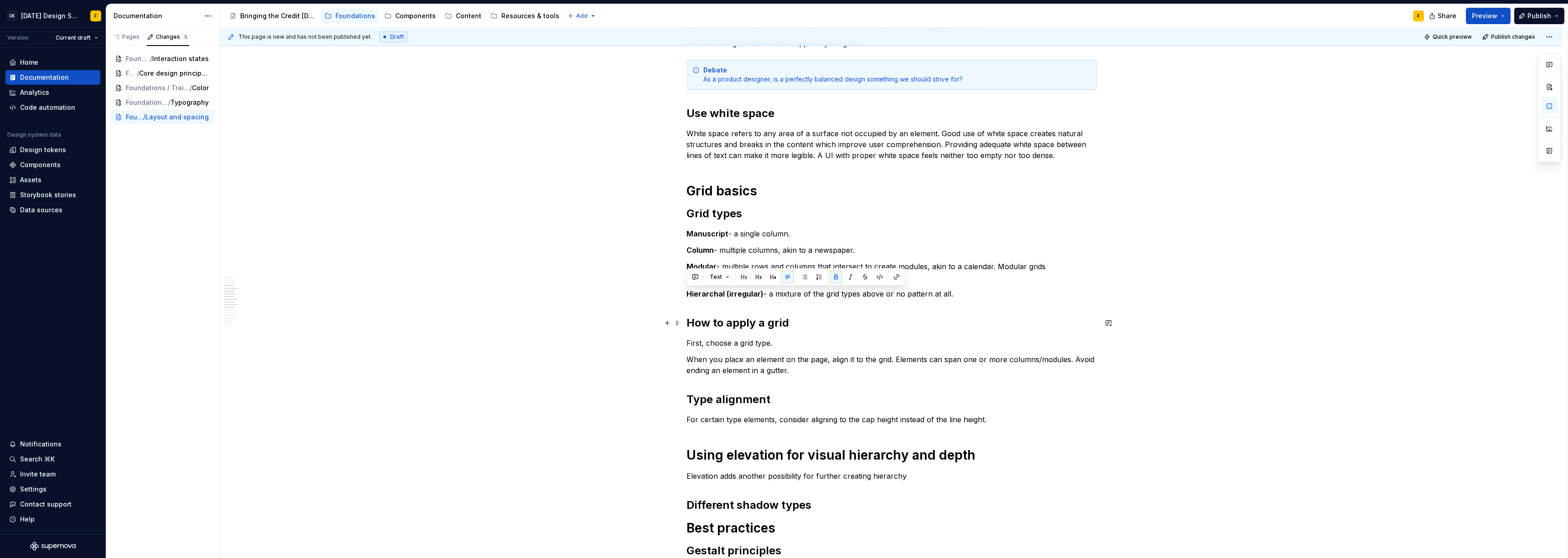
click at [799, 322] on h2 "How to apply a grid" at bounding box center [892, 323] width 410 height 15
click at [701, 267] on strong "Modular" at bounding box center [701, 267] width 30 height 9
click at [712, 281] on strong "additional" at bounding box center [730, 277] width 36 height 9
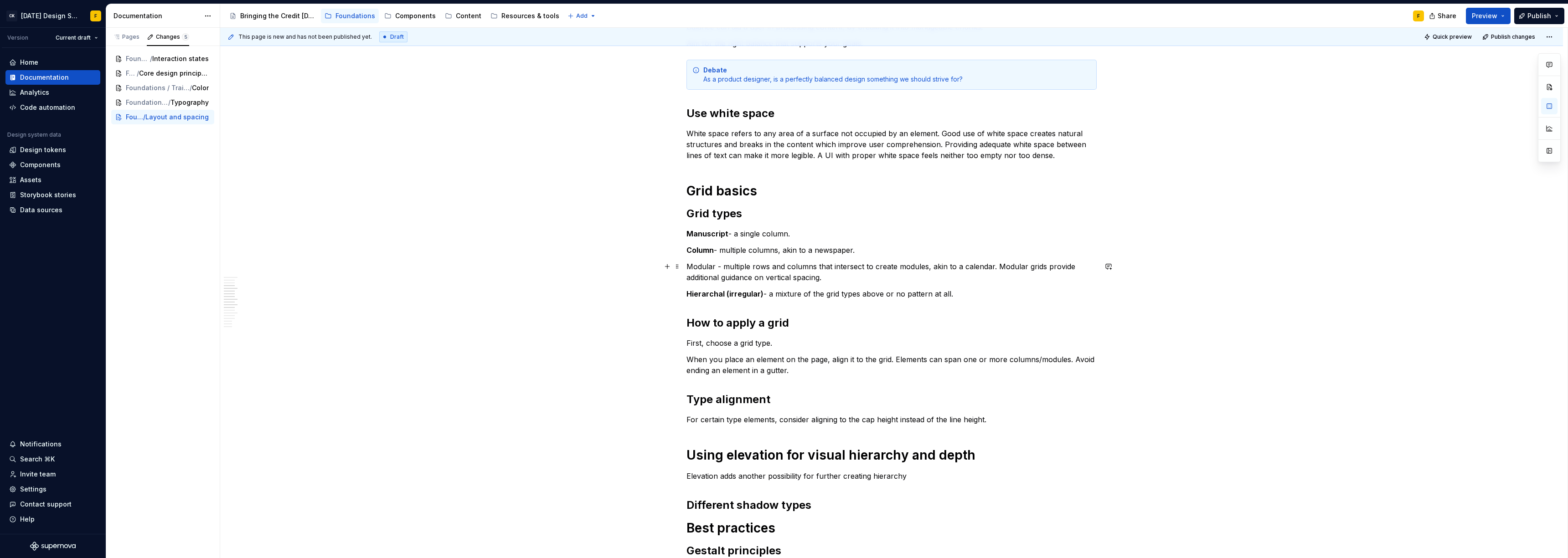
click at [722, 279] on p "Modular - multiple rows and columns that intersect to create modules, akin to a…" at bounding box center [892, 272] width 410 height 22
drag, startPoint x: 721, startPoint y: 267, endPoint x: 847, endPoint y: 279, distance: 126.6
click at [847, 279] on p "Modular - multiple rows and columns that intersect to create modules, akin to a…" at bounding box center [892, 272] width 410 height 22
click at [703, 267] on p "Modular - multiple rows and columns that intersect to create modules, akin to a…" at bounding box center [892, 272] width 410 height 22
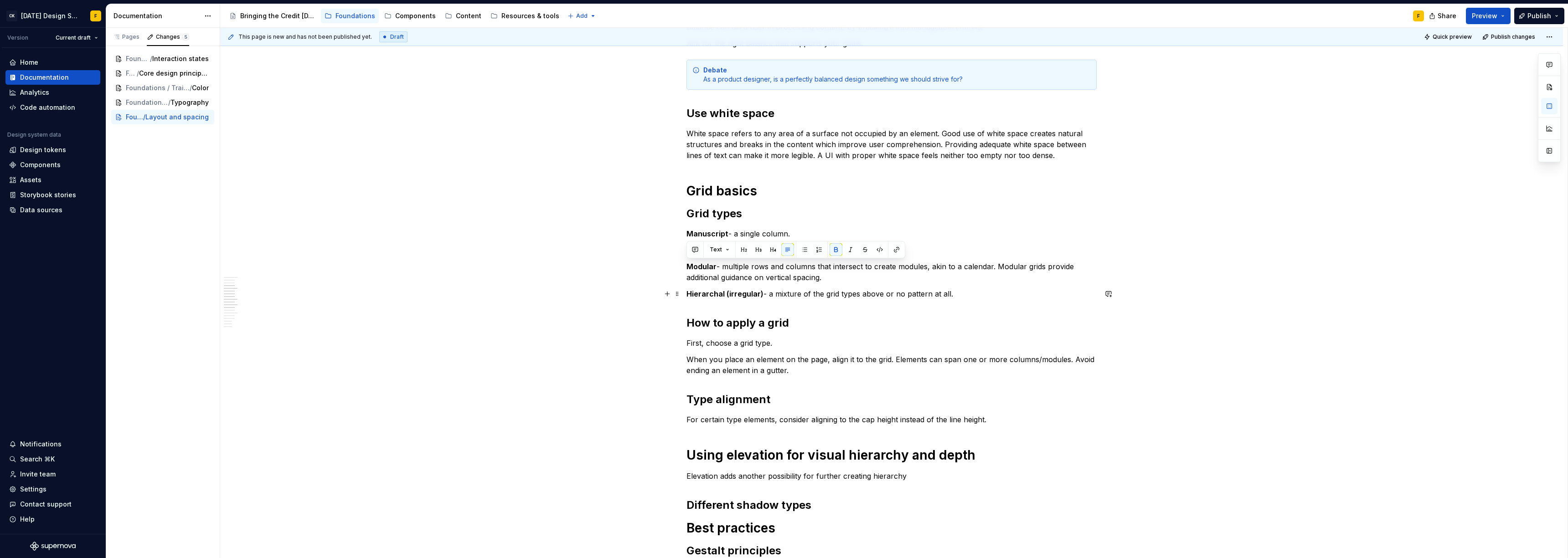
click at [777, 288] on p "Hierarchal (irregular) - a mixture of the grid types above or no pattern at all." at bounding box center [892, 294] width 410 height 11
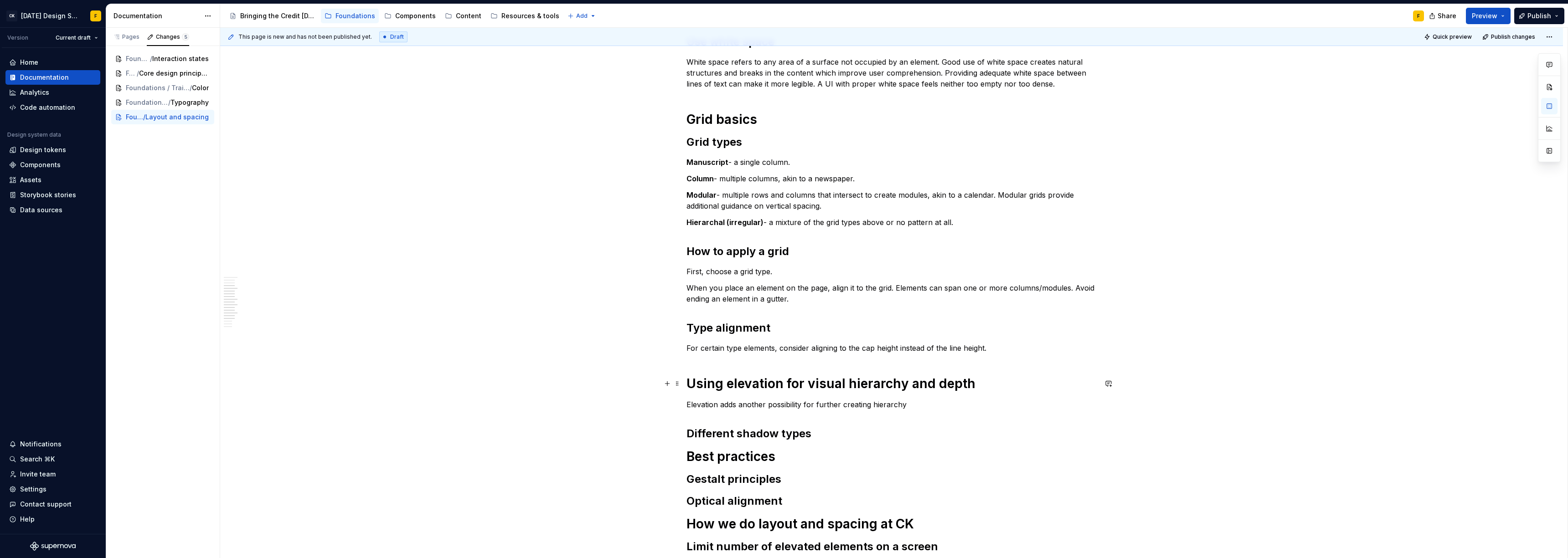
scroll to position [425, 0]
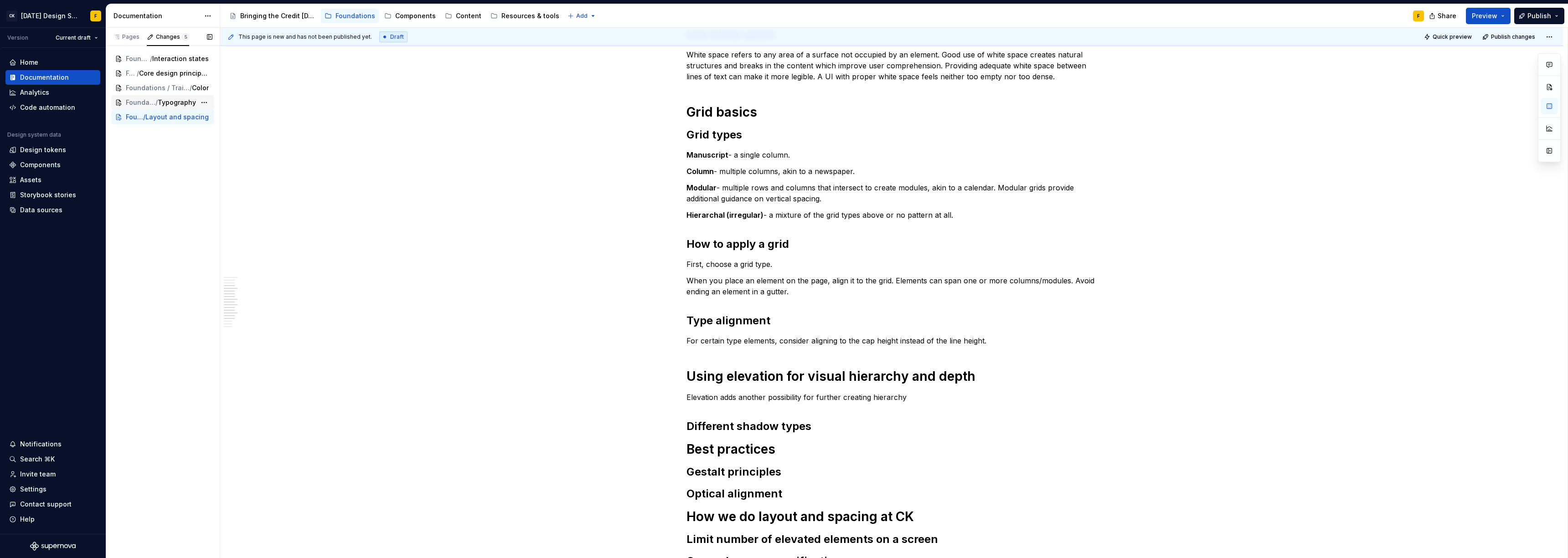
click at [173, 102] on span "Typography" at bounding box center [177, 102] width 38 height 9
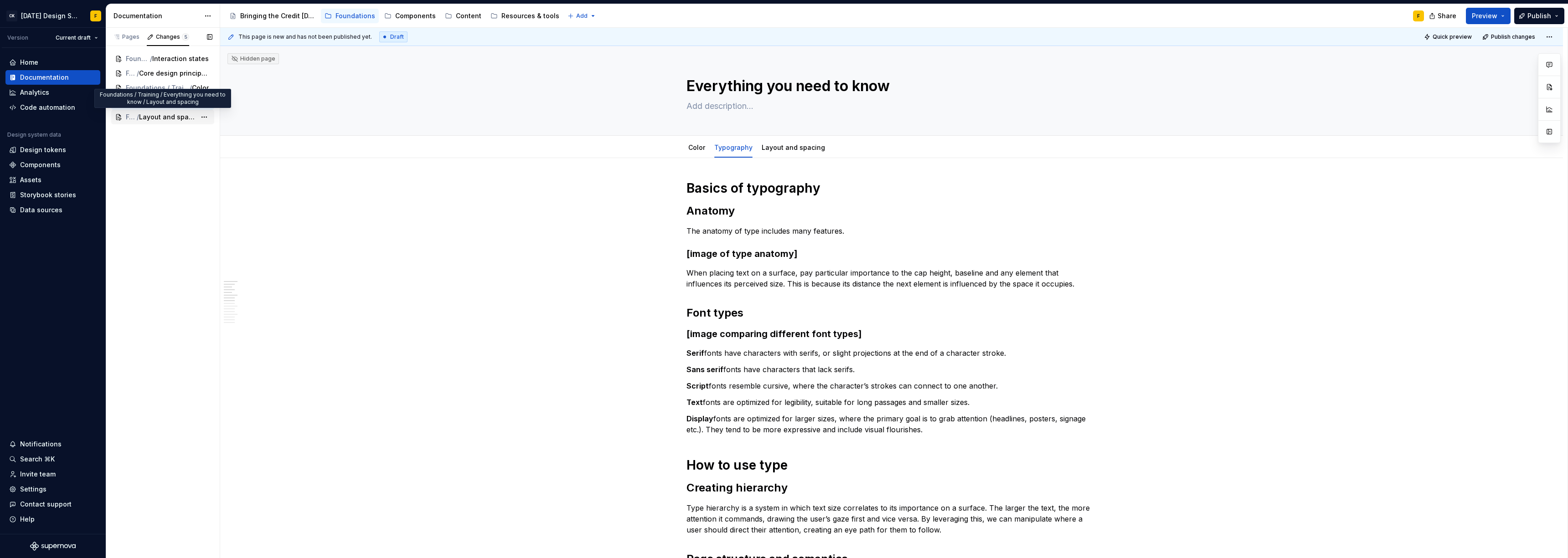
click at [173, 116] on span "Layout and spacing" at bounding box center [167, 117] width 57 height 9
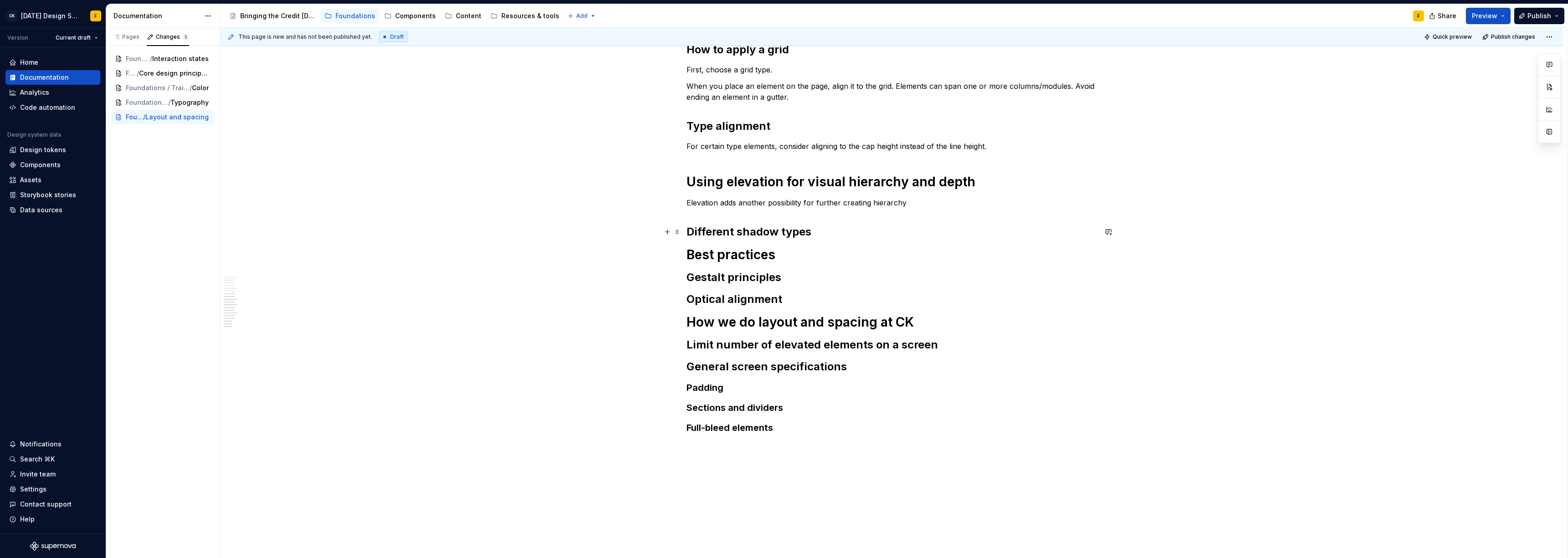
scroll to position [314, 0]
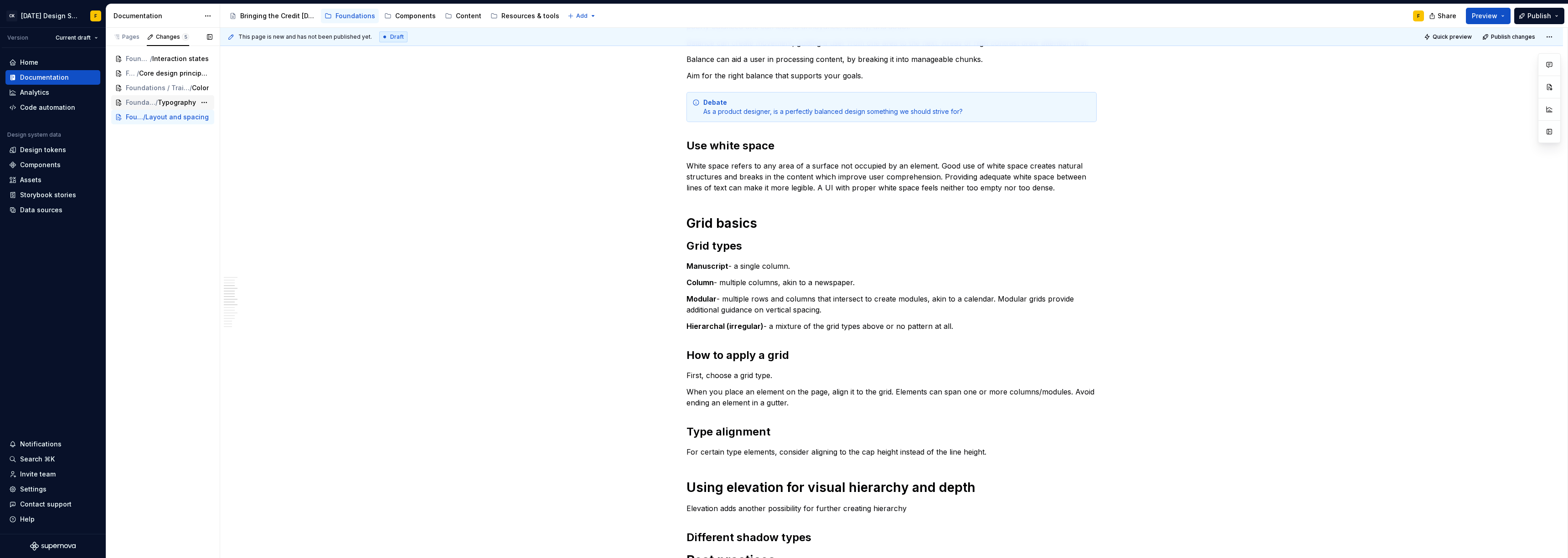
click at [170, 103] on span "Typography" at bounding box center [177, 102] width 38 height 9
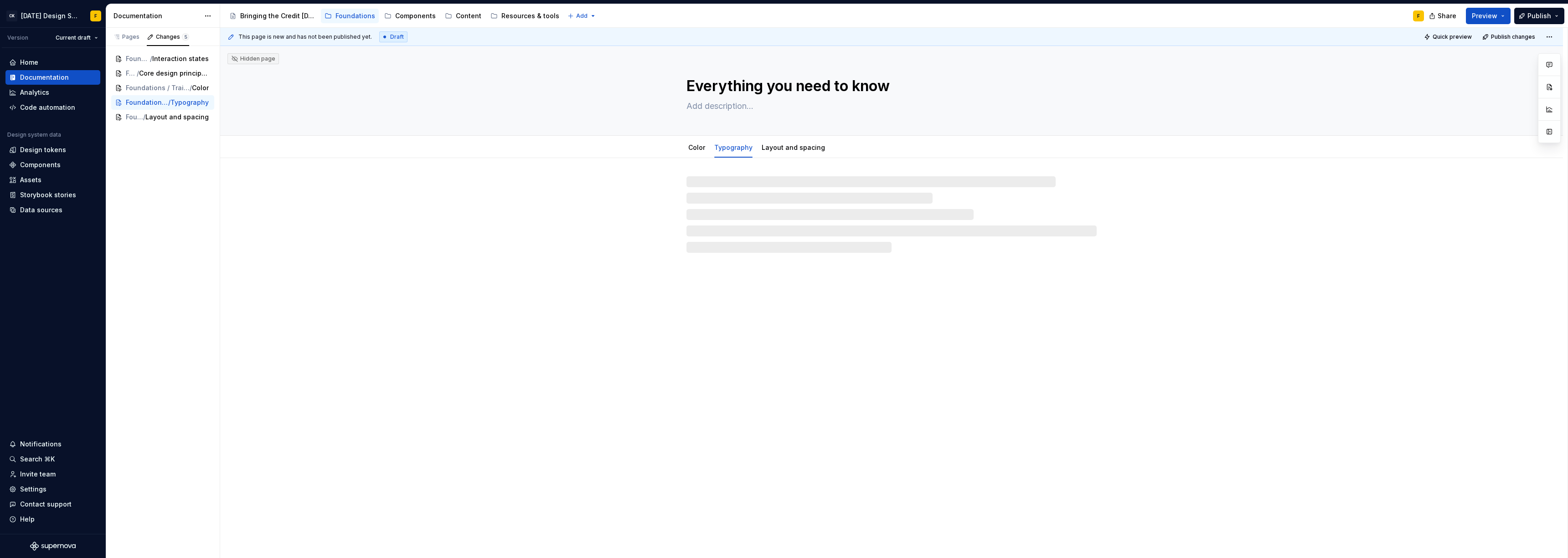
type textarea "*"
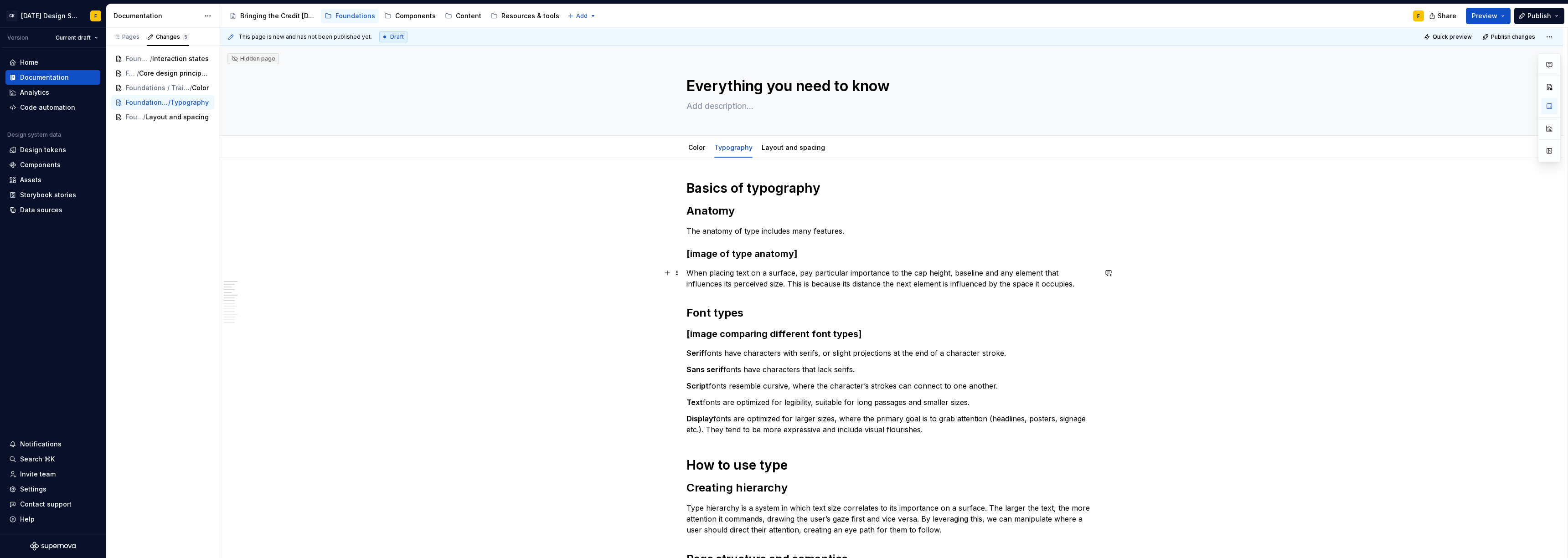
click at [743, 271] on p "When placing text on a surface, pay particular importance to the cap height, ba…" at bounding box center [892, 279] width 410 height 22
click at [884, 277] on p "When placing type on a surface, pay particular importance to the cap height, ba…" at bounding box center [892, 279] width 410 height 22
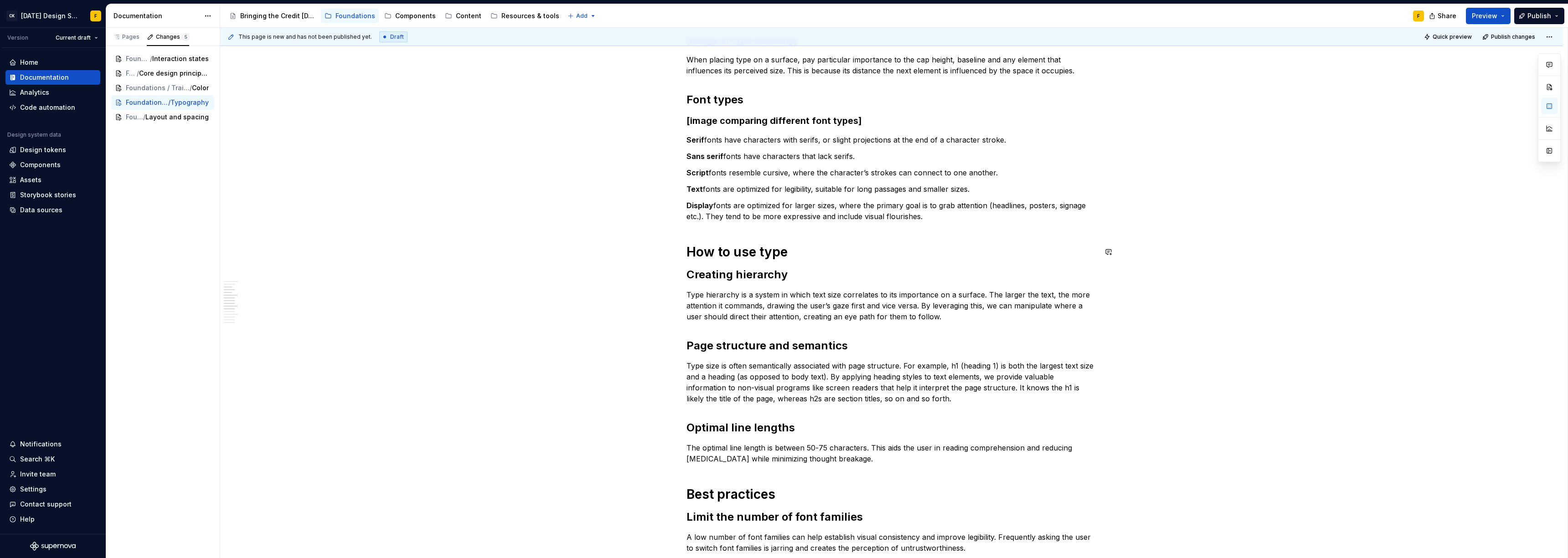
scroll to position [218, 0]
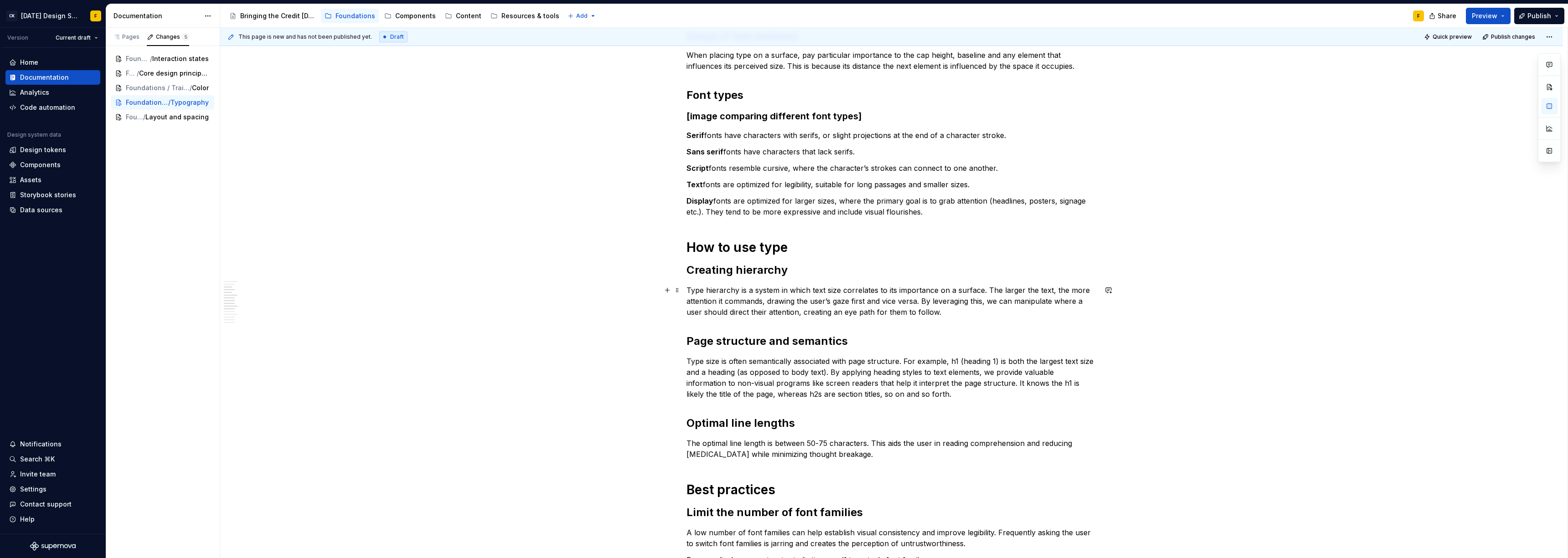
click at [1041, 291] on p "Type hierarchy is a system in which text size correlates to its importance on a…" at bounding box center [892, 301] width 410 height 33
click at [814, 291] on p "Type hierarchy is a system in which text size correlates to its importance on a…" at bounding box center [892, 301] width 410 height 33
click at [808, 300] on p "Type hierarchy is a system in which type size correlates to its importance on a…" at bounding box center [892, 301] width 410 height 33
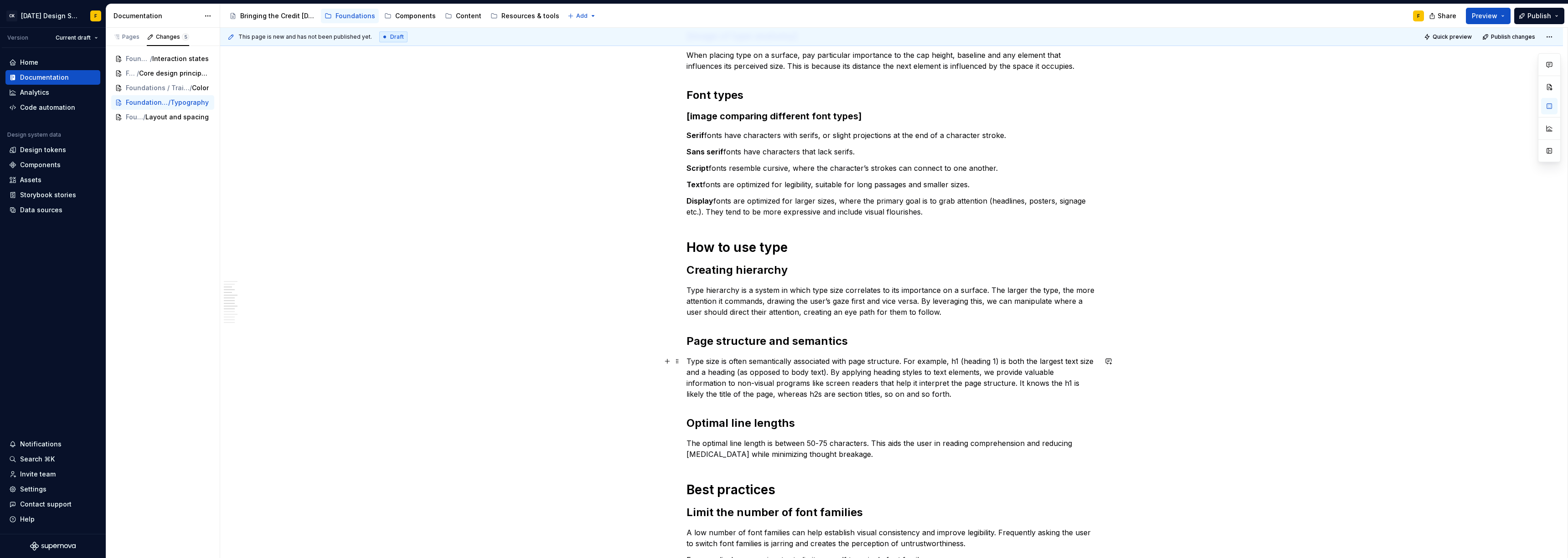
click at [704, 365] on p "Type size is often semantically associated with page structure. For example, h1…" at bounding box center [892, 378] width 410 height 44
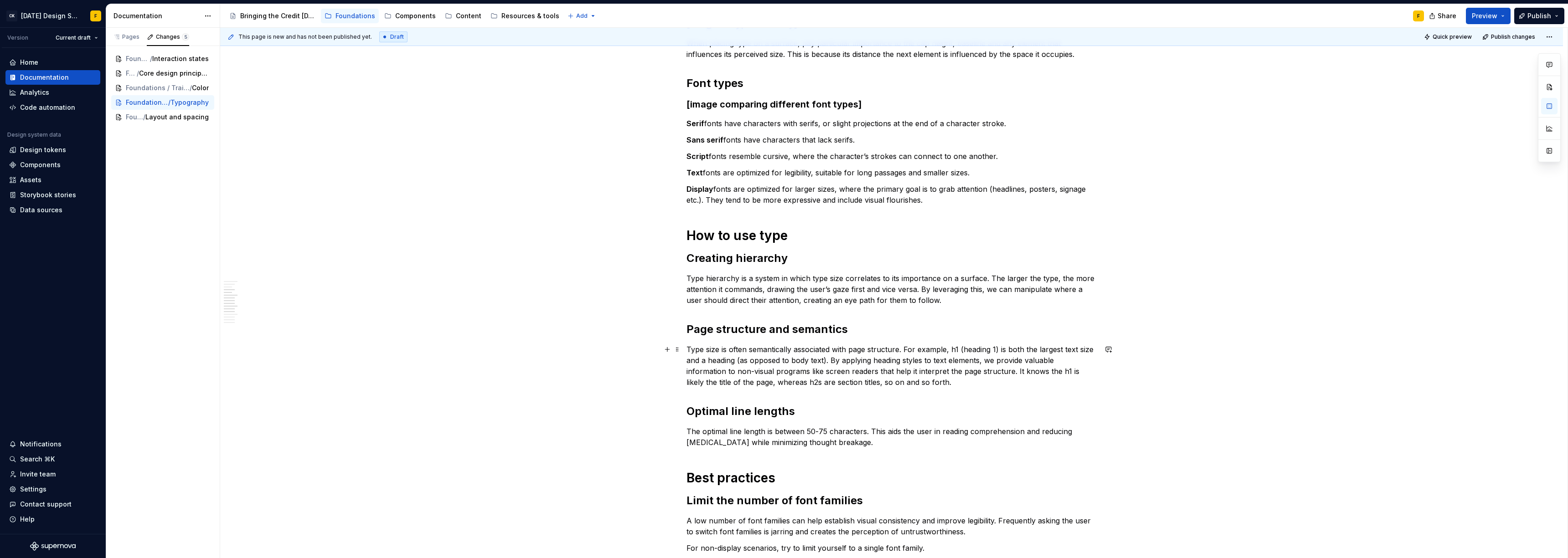
scroll to position [253, 0]
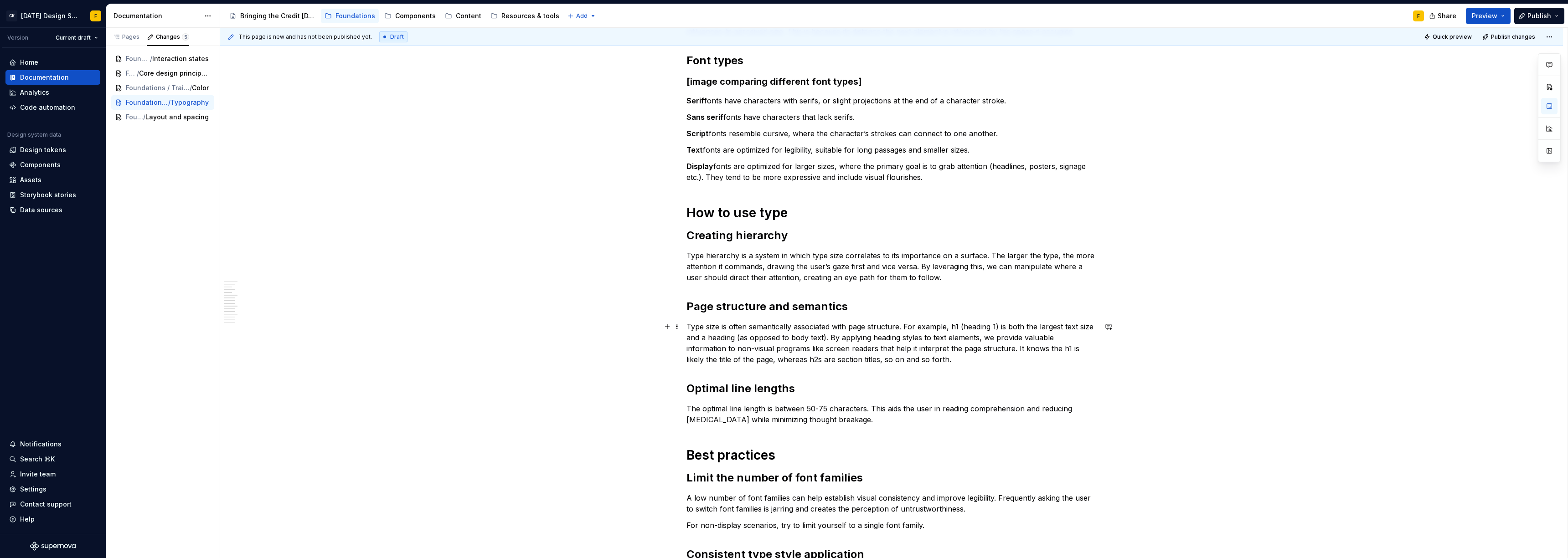
click at [1071, 326] on p "Type size is often semantically associated with page structure. For example, h1…" at bounding box center [892, 343] width 410 height 44
click at [741, 338] on p "Type size is often semantically associated with page structure. For example, h1…" at bounding box center [892, 343] width 410 height 44
click at [953, 338] on p "Type size is often semantically associated with page structure. For example, h1…" at bounding box center [892, 343] width 410 height 44
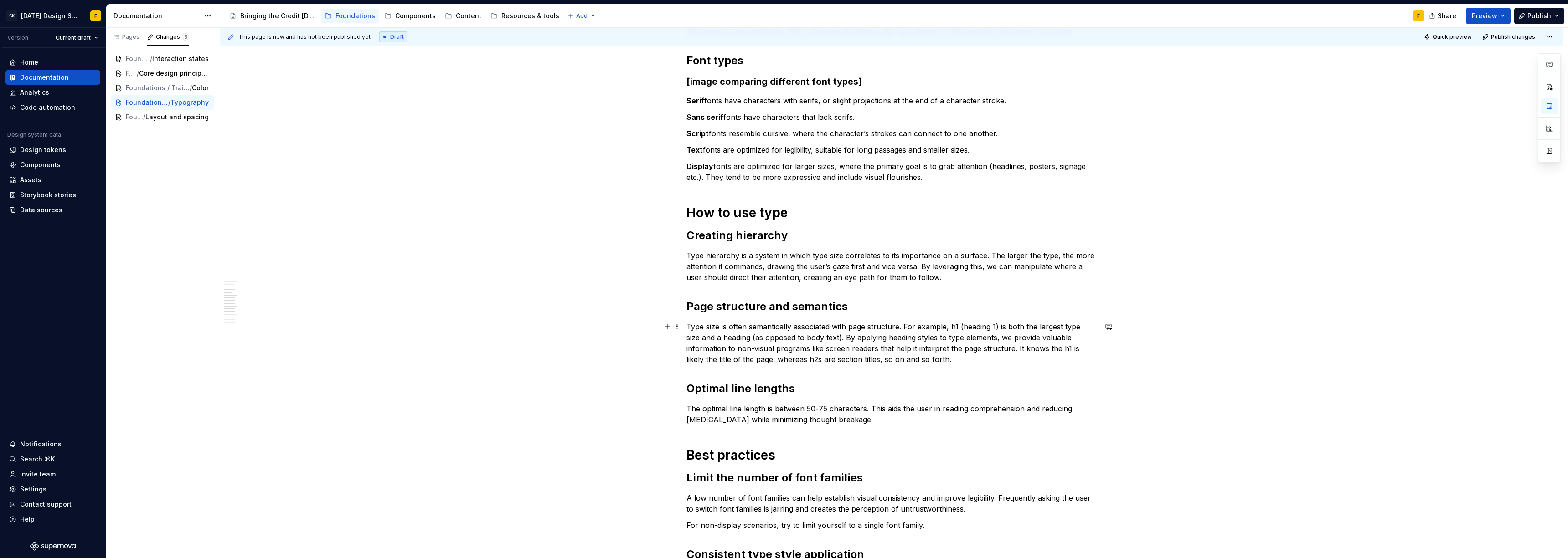
click at [889, 340] on p "Type size is often semantically associated with page structure. For example, h1…" at bounding box center [892, 343] width 410 height 44
drag, startPoint x: 776, startPoint y: 349, endPoint x: 738, endPoint y: 349, distance: 38.0
click at [738, 349] on p "Type size is often semantically associated with page structure. For example, h1…" at bounding box center [892, 343] width 410 height 44
click at [819, 352] on p "Type size is often semantically associated with page structure. For example, h1…" at bounding box center [892, 343] width 410 height 44
drag, startPoint x: 809, startPoint y: 349, endPoint x: 825, endPoint y: 347, distance: 16.1
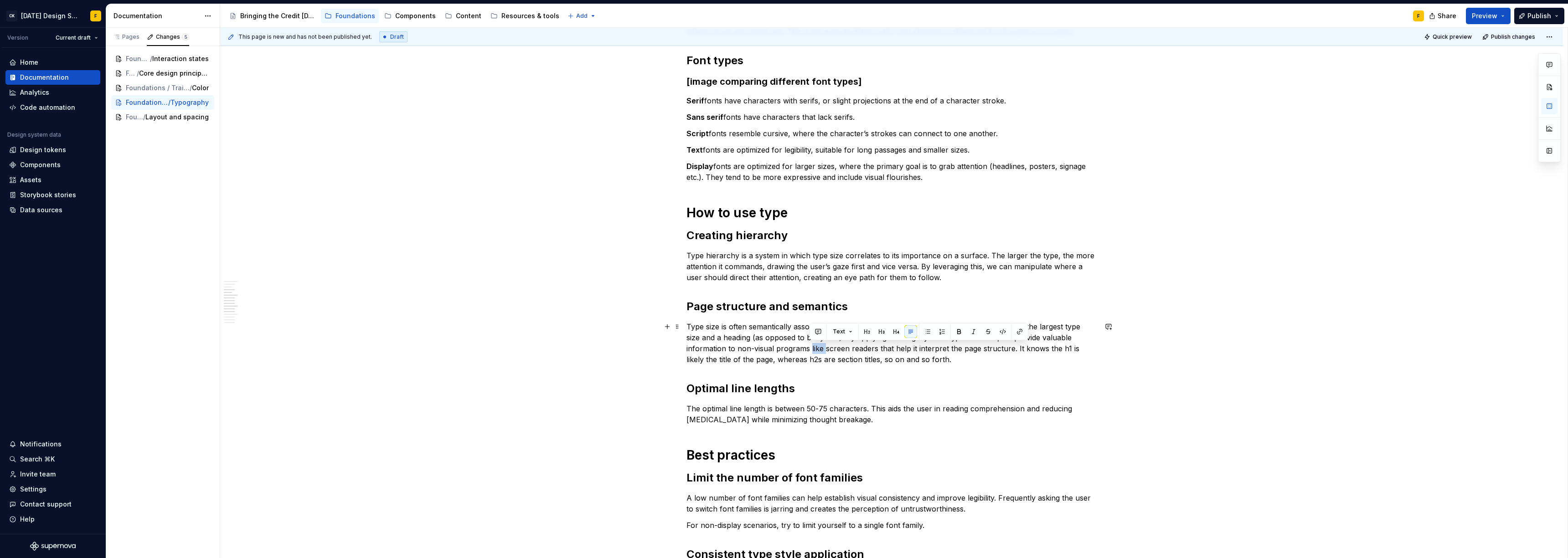
click at [825, 347] on p "Type size is often semantically associated with page structure. For example, h1…" at bounding box center [892, 343] width 410 height 44
drag, startPoint x: 738, startPoint y: 349, endPoint x: 775, endPoint y: 352, distance: 37.1
click at [775, 352] on p "Type size is often semantically associated with page structure. For example, h1…" at bounding box center [892, 343] width 410 height 44
click at [832, 347] on p "Type size is often semantically associated with page structure. For example, h1…" at bounding box center [892, 343] width 410 height 44
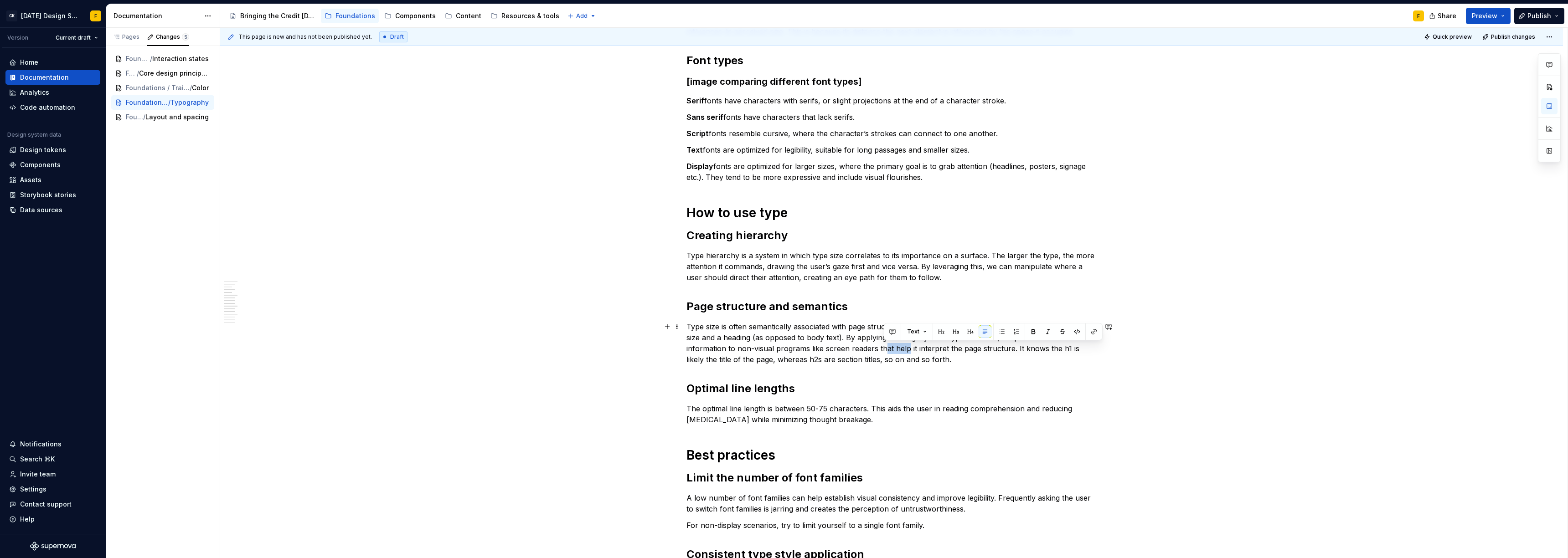
drag, startPoint x: 906, startPoint y: 349, endPoint x: 883, endPoint y: 349, distance: 23.0
click at [883, 349] on p "Type size is often semantically associated with page structure. For example, h1…" at bounding box center [892, 343] width 410 height 44
click at [965, 357] on p "Type size is often semantically associated with page structure. For example, h1…" at bounding box center [892, 343] width 410 height 44
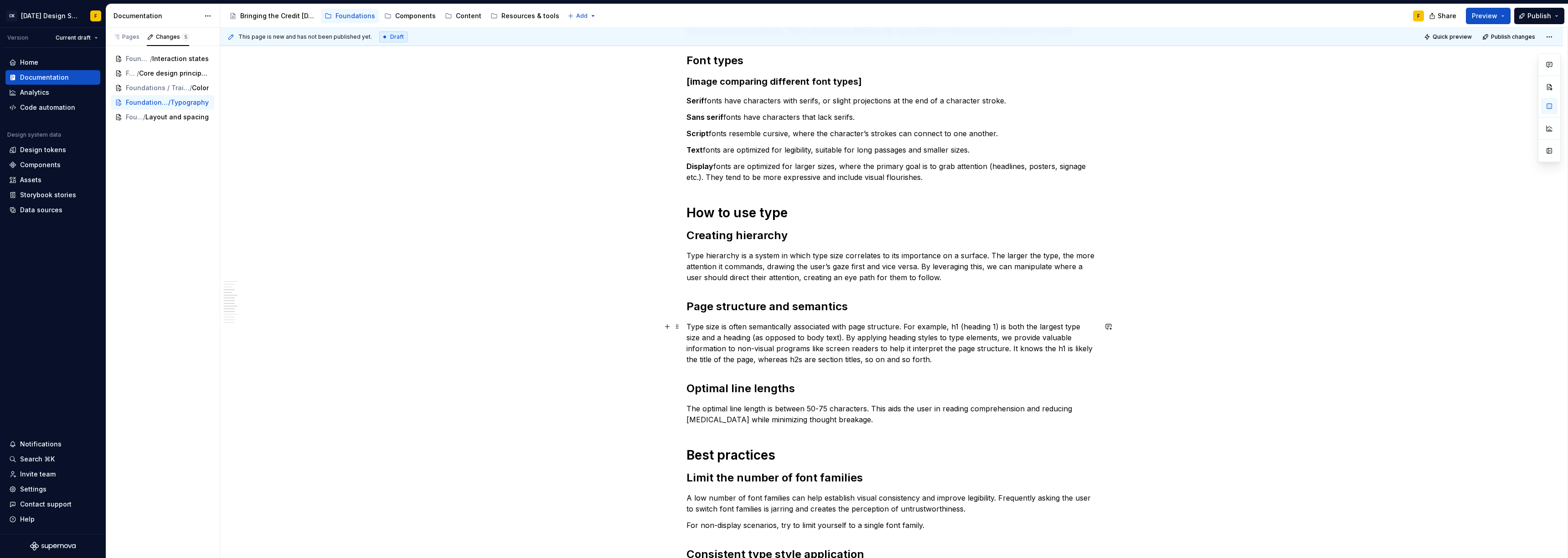
click at [1008, 349] on p "Type size is often semantically associated with page structure. For example, h1…" at bounding box center [892, 343] width 410 height 44
click at [1004, 358] on p "Type size is often semantically associated with page structure. For example, h1…" at bounding box center [892, 343] width 410 height 44
drag, startPoint x: 1008, startPoint y: 347, endPoint x: 1051, endPoint y: 347, distance: 43.0
click at [1051, 347] on p "Type size is often semantically associated with page structure. For example, h1…" at bounding box center [892, 343] width 410 height 44
click at [1023, 350] on p "Type size is often semantically associated with page structure. For example, h1…" at bounding box center [892, 343] width 410 height 44
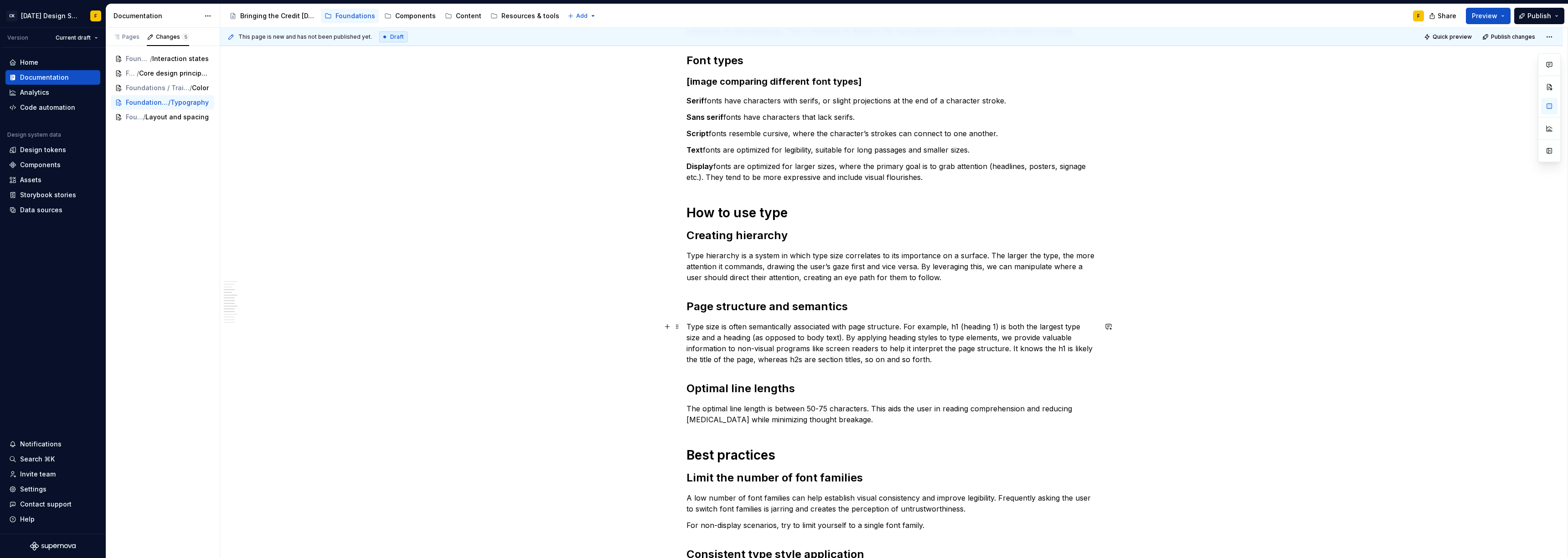
click at [1019, 348] on p "Type size is often semantically associated with page structure. For example, h1…" at bounding box center [892, 343] width 410 height 44
click at [996, 349] on p "Type size is often semantically associated with page structure. For example, h1…" at bounding box center [892, 343] width 410 height 44
drag, startPoint x: 1008, startPoint y: 348, endPoint x: 1056, endPoint y: 346, distance: 48.0
click at [1056, 346] on p "Type size is often semantically associated with page structure. For example, h1…" at bounding box center [892, 343] width 410 height 44
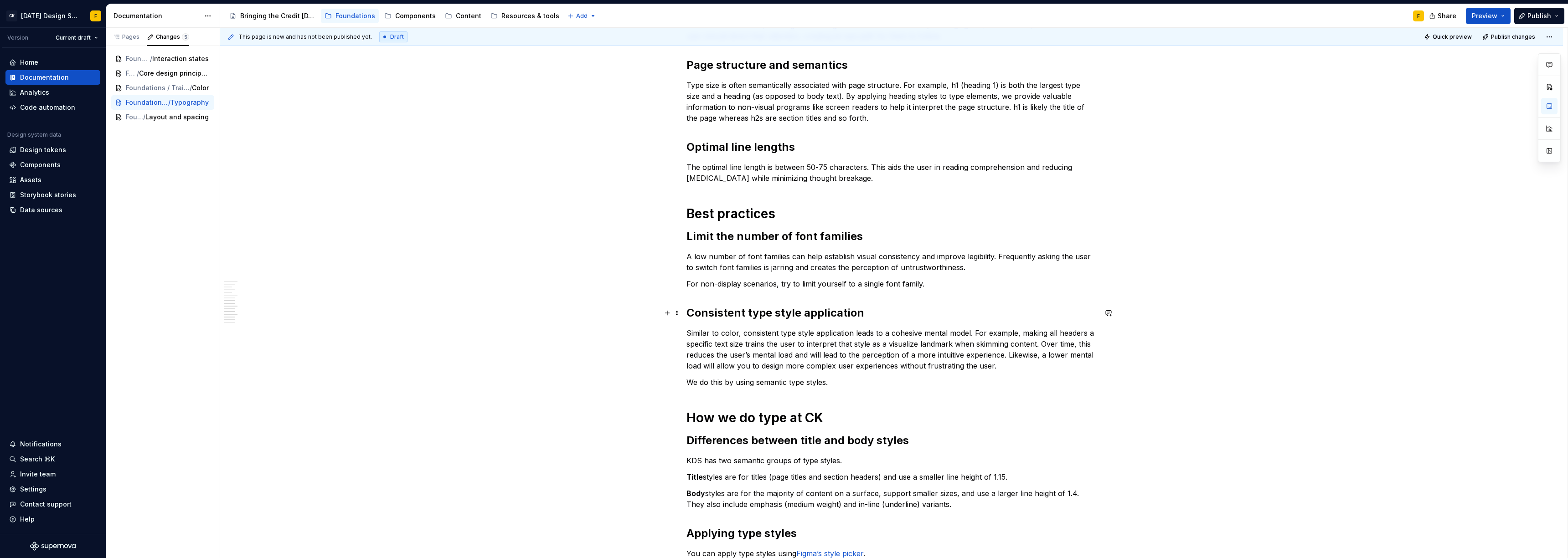
scroll to position [500, 0]
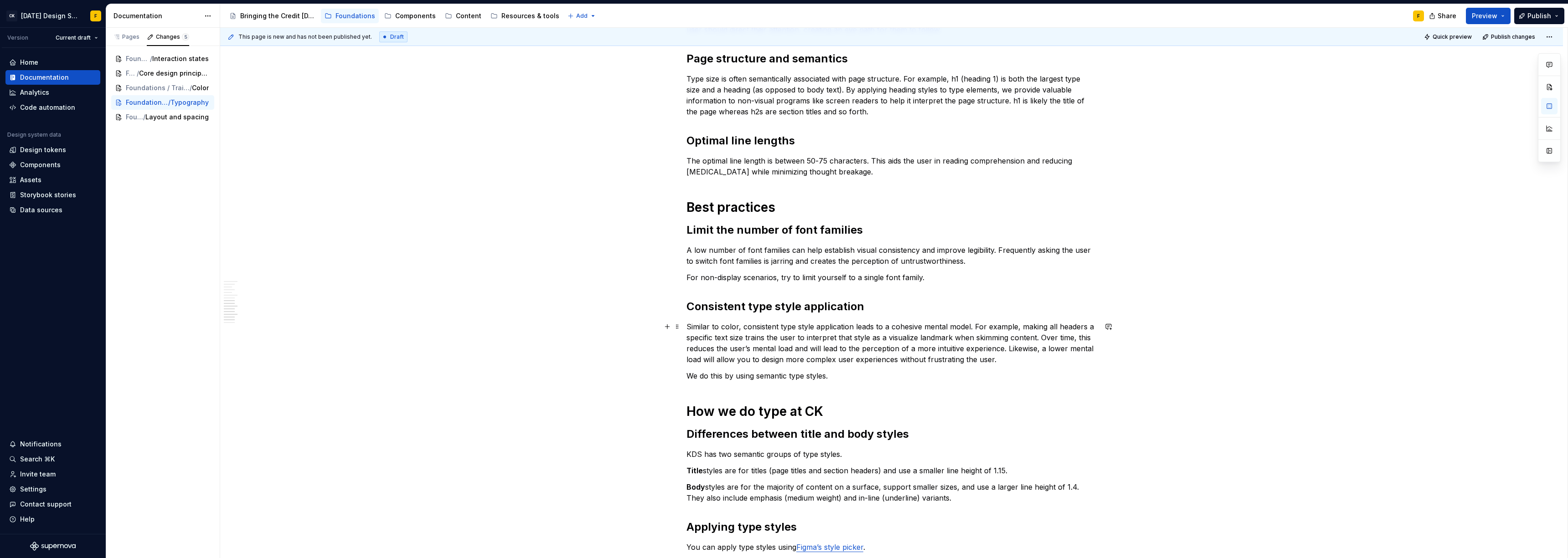
click at [723, 337] on p "Similar to color, consistent type style application leads to a cohesive mental …" at bounding box center [892, 343] width 410 height 44
click at [881, 340] on p "Similar to color, consistent type style application leads to a cohesive mental …" at bounding box center [892, 343] width 410 height 44
click at [869, 352] on p "Similar to color, consistent type style application leads to a cohesive mental …" at bounding box center [892, 343] width 410 height 44
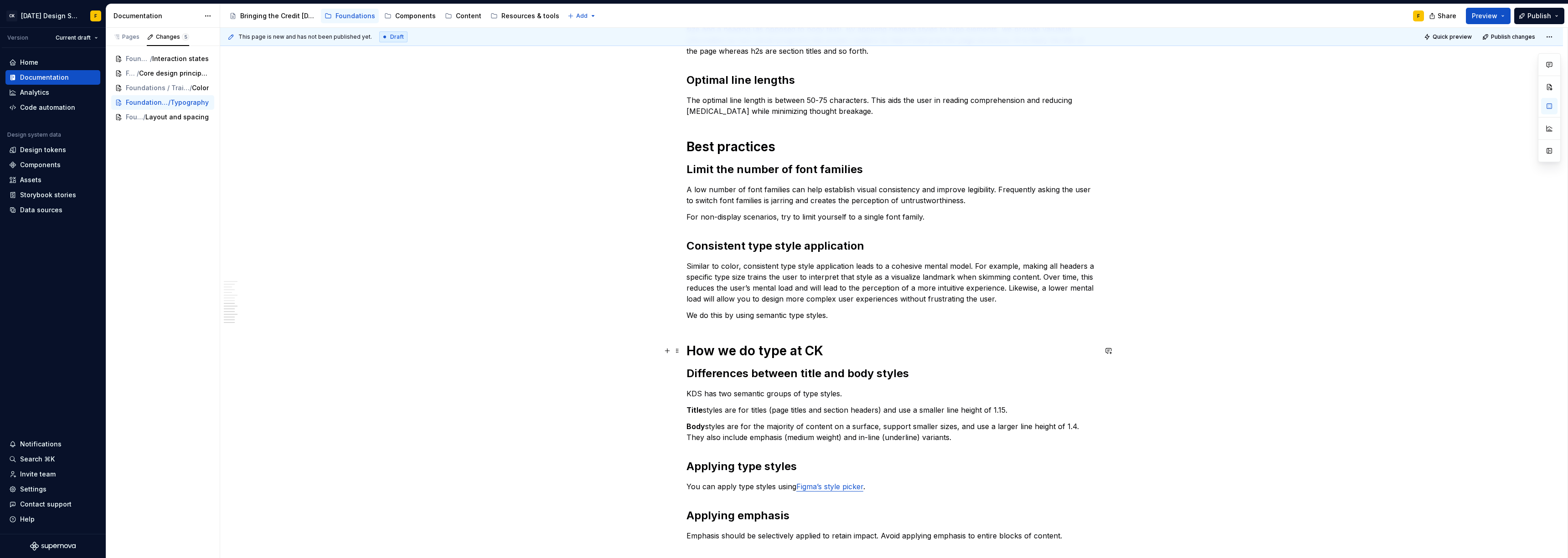
scroll to position [597, 0]
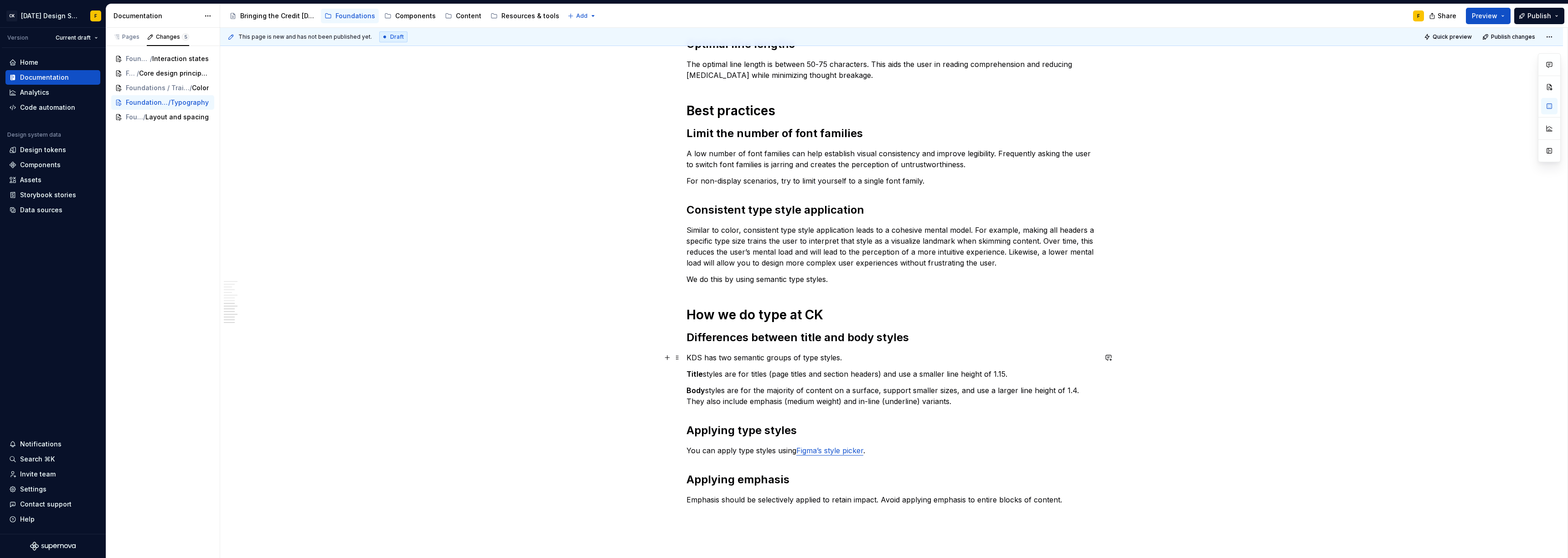
click at [855, 358] on p "KDS has two semantic groups of type styles." at bounding box center [892, 358] width 410 height 11
click at [948, 396] on p "Body styles are for the majority of content on a surface, support smaller sizes…" at bounding box center [892, 396] width 410 height 22
click at [1068, 497] on p "Emphasis should be selectively applied to retain impact. Avoid applying emphasi…" at bounding box center [892, 500] width 410 height 11
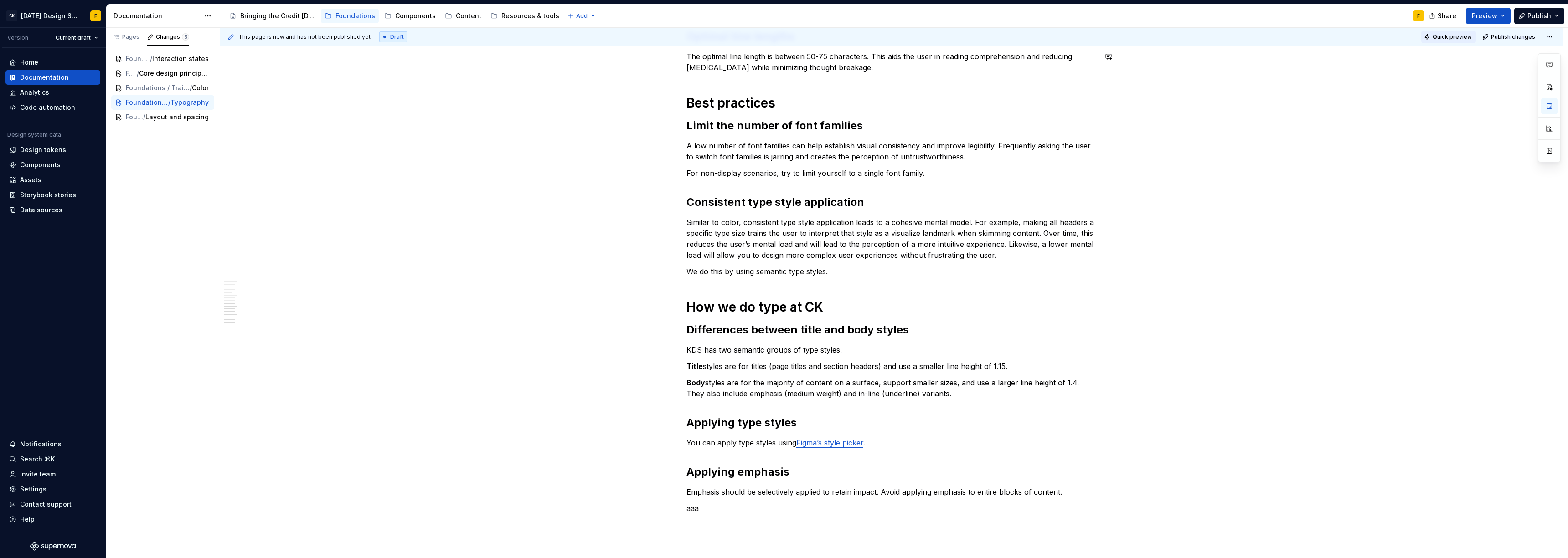
click at [1463, 38] on span "Quick preview" at bounding box center [1452, 37] width 39 height 7
click at [1514, 535] on span "Open page" at bounding box center [1520, 536] width 30 height 7
type textarea "*"
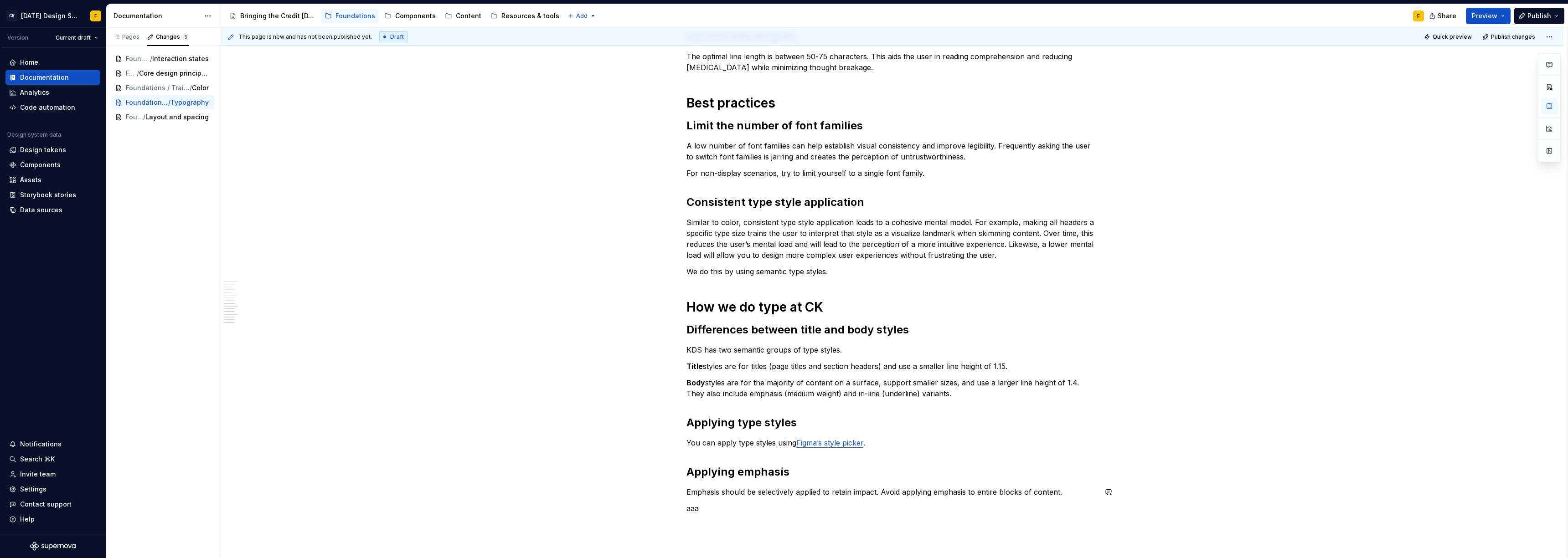
type textarea "*"
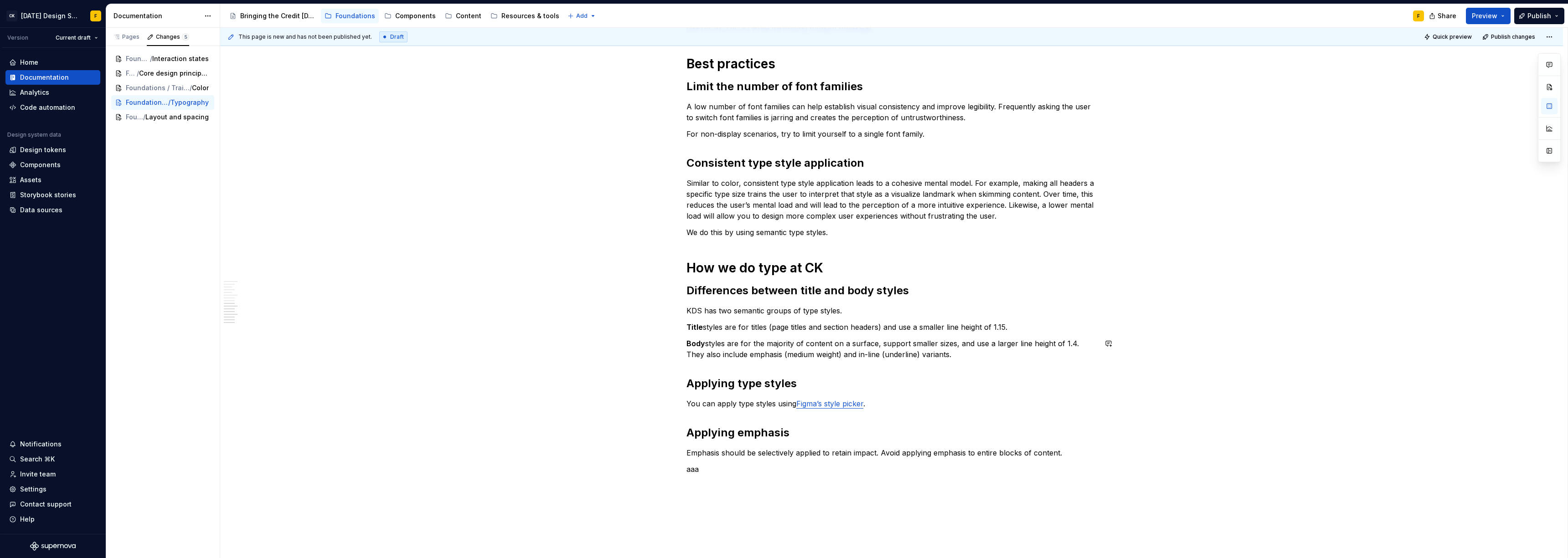
scroll to position [739, 0]
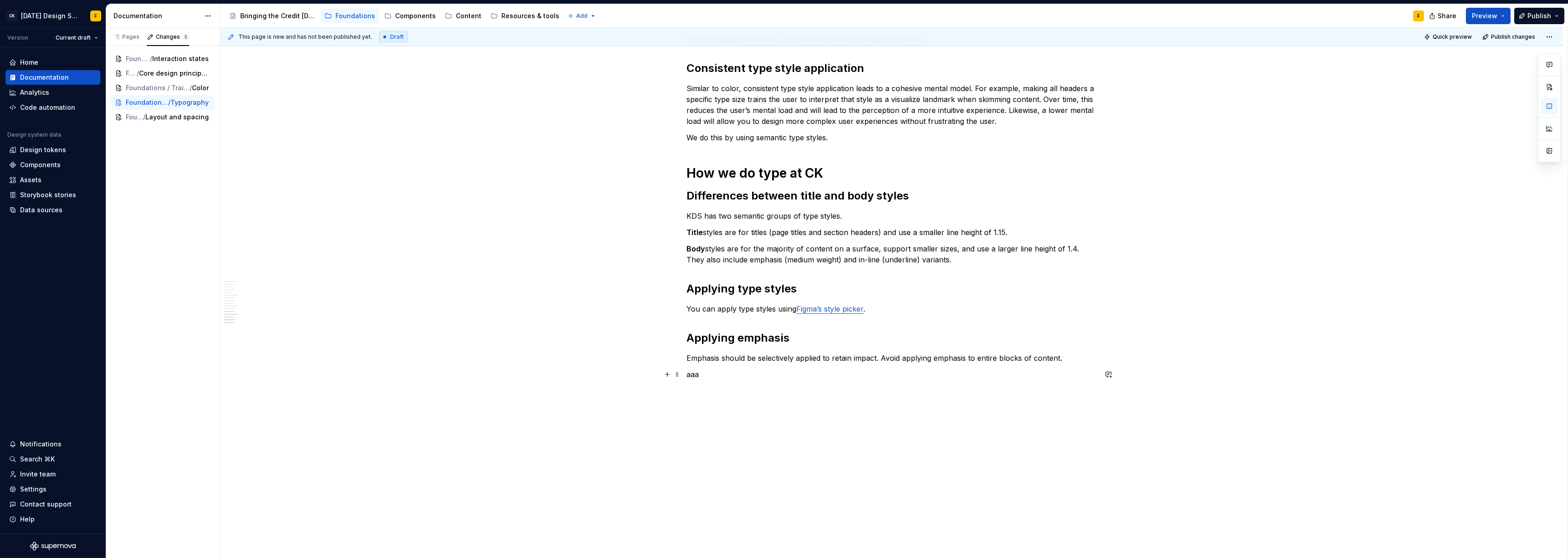
click at [716, 375] on p "aaa" at bounding box center [892, 375] width 410 height 11
drag, startPoint x: 698, startPoint y: 389, endPoint x: 686, endPoint y: 372, distance: 20.8
drag, startPoint x: 732, startPoint y: 380, endPoint x: 718, endPoint y: 376, distance: 14.6
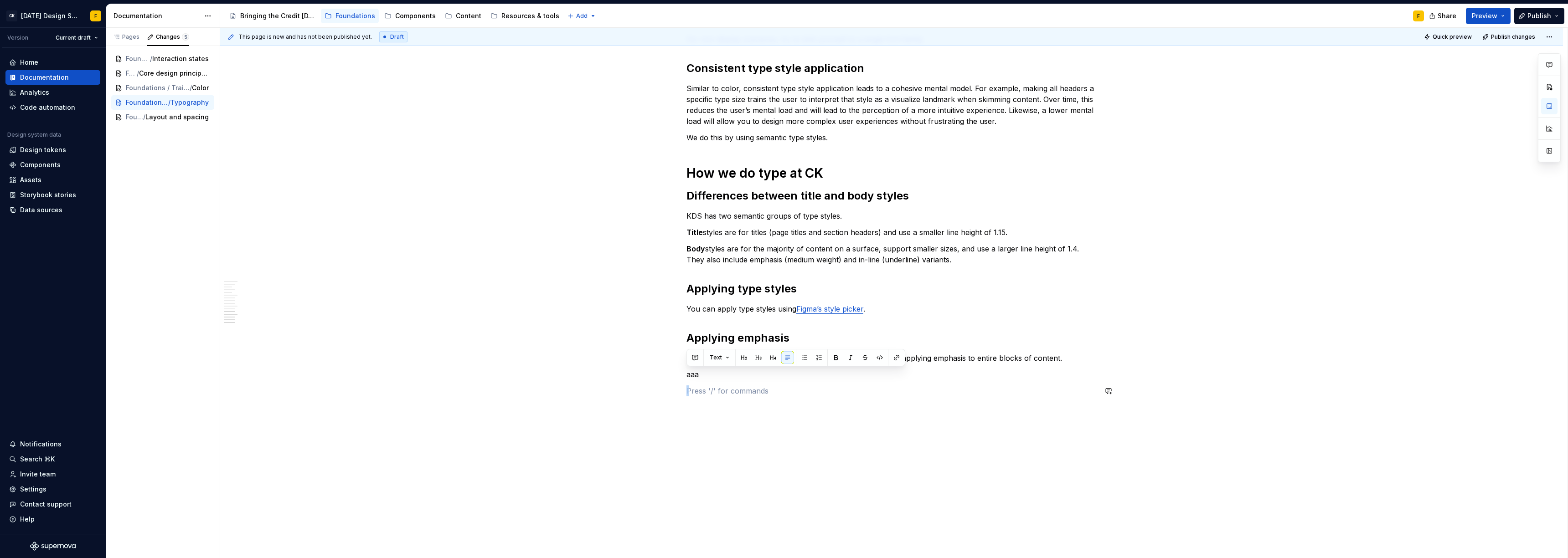
click at [716, 375] on p "aaa" at bounding box center [892, 375] width 410 height 11
click at [693, 373] on p "aaa" at bounding box center [892, 375] width 410 height 11
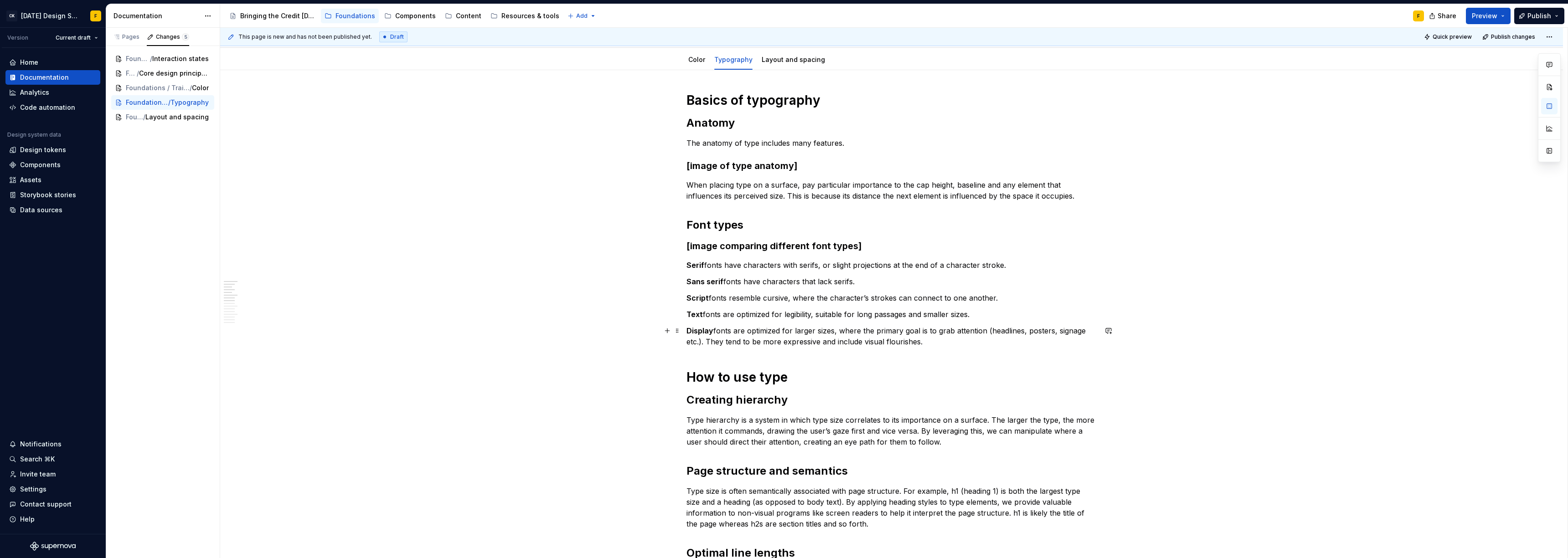
scroll to position [0, 0]
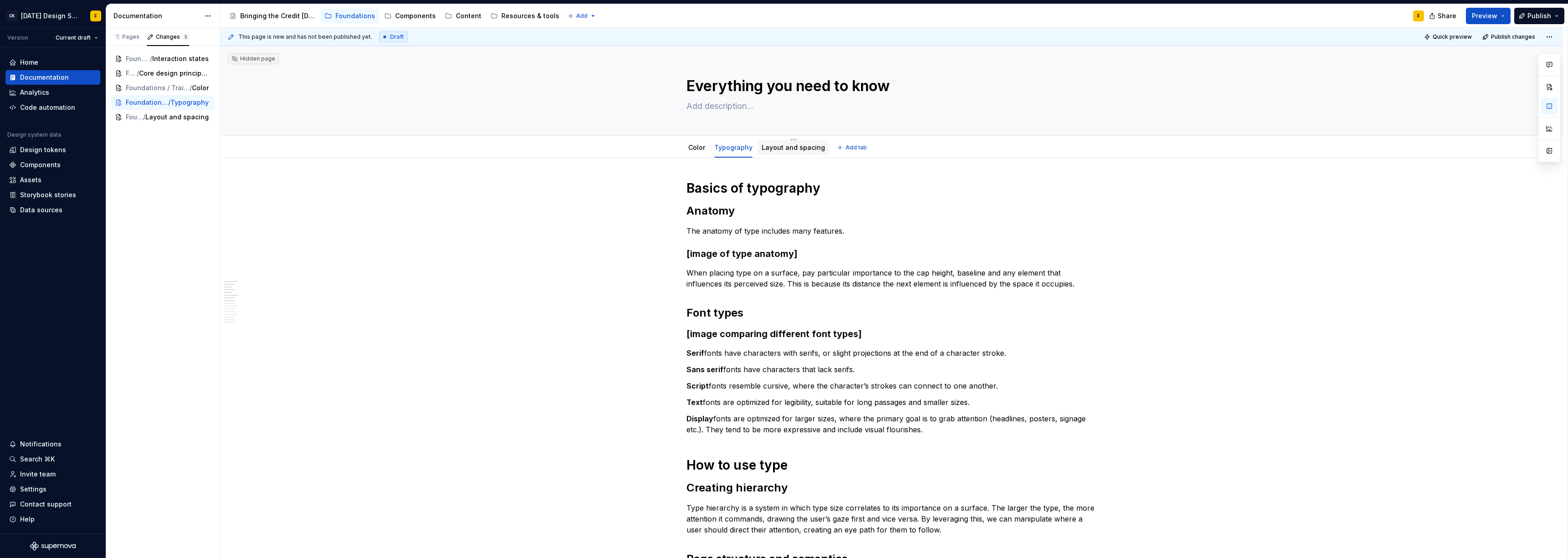
click at [774, 148] on link "Layout and spacing" at bounding box center [793, 147] width 63 height 8
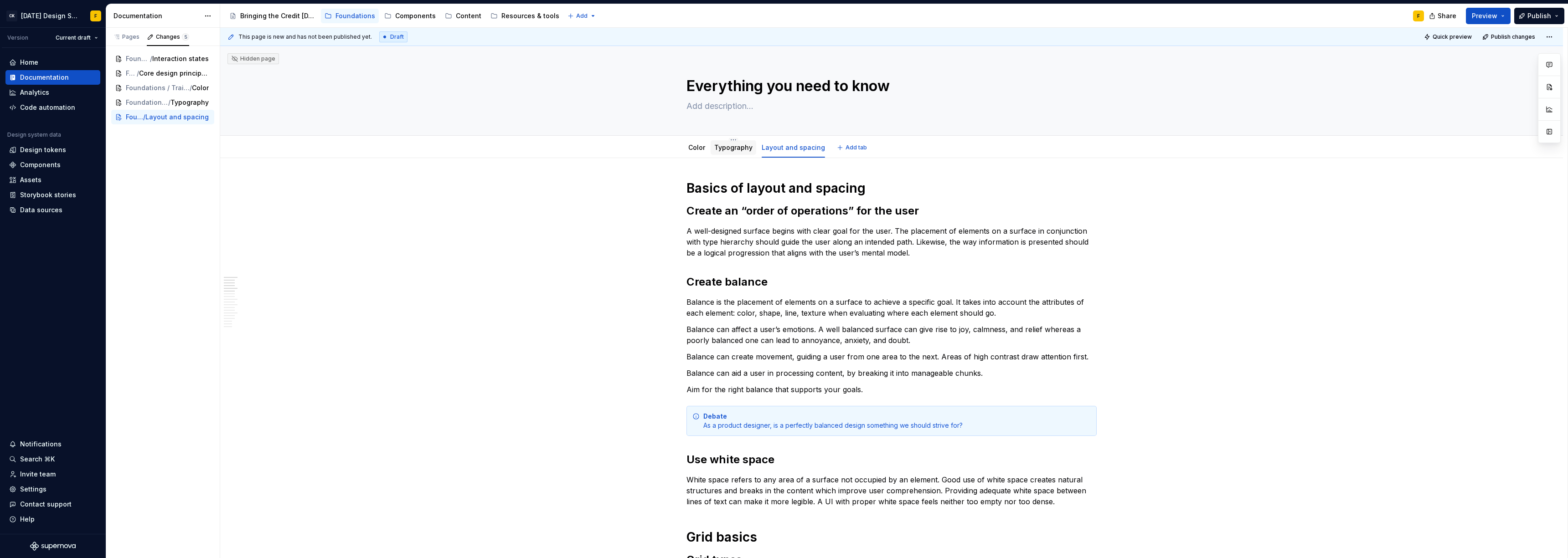
click at [724, 149] on link "Typography" at bounding box center [733, 147] width 38 height 8
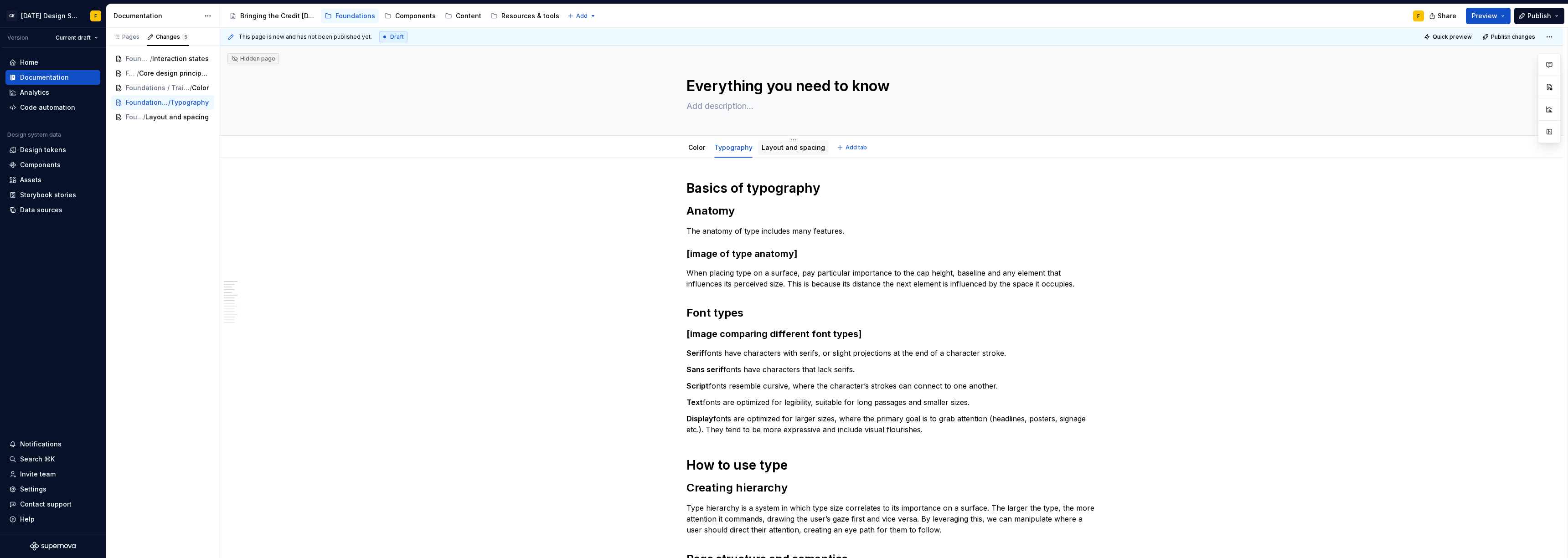
click at [799, 148] on link "Layout and spacing" at bounding box center [793, 147] width 63 height 8
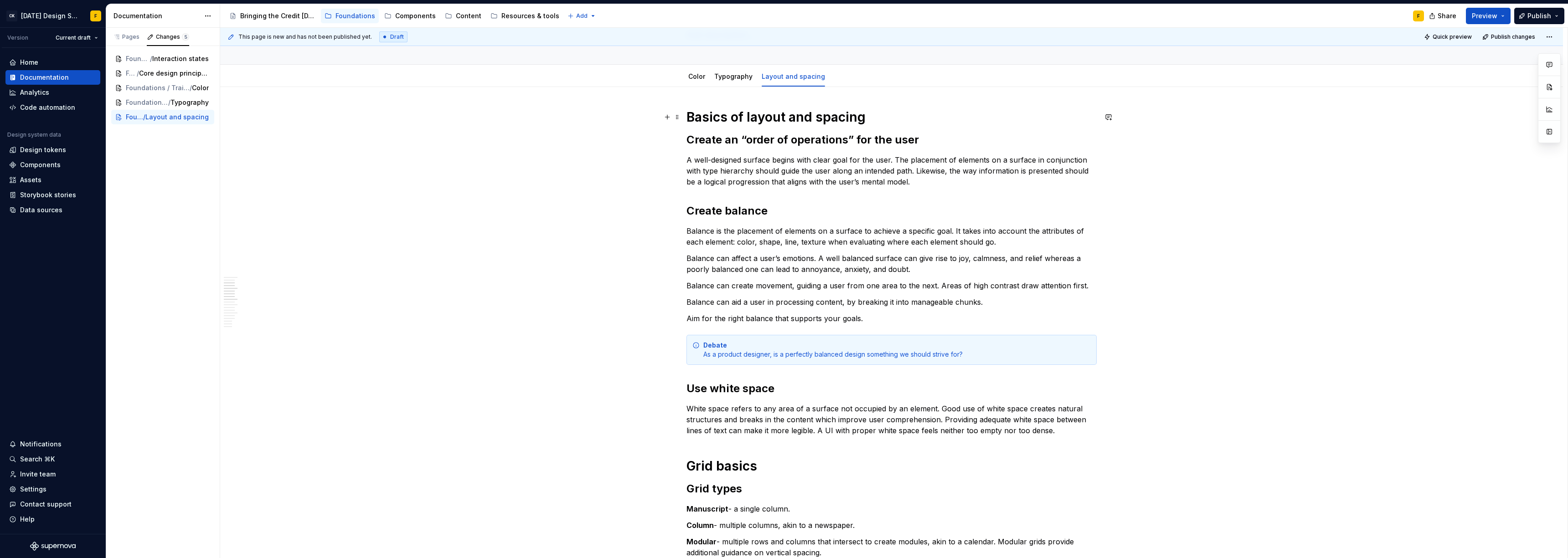
scroll to position [260, 0]
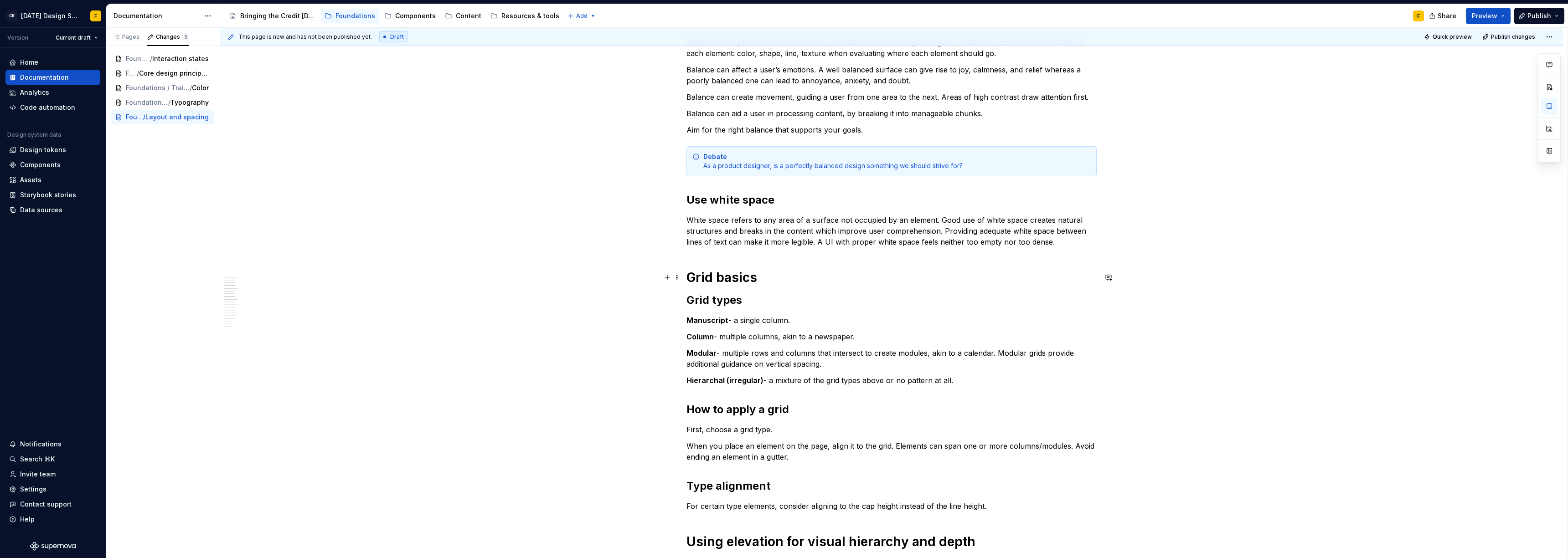
click at [702, 279] on h1 "Grid basics" at bounding box center [892, 277] width 410 height 16
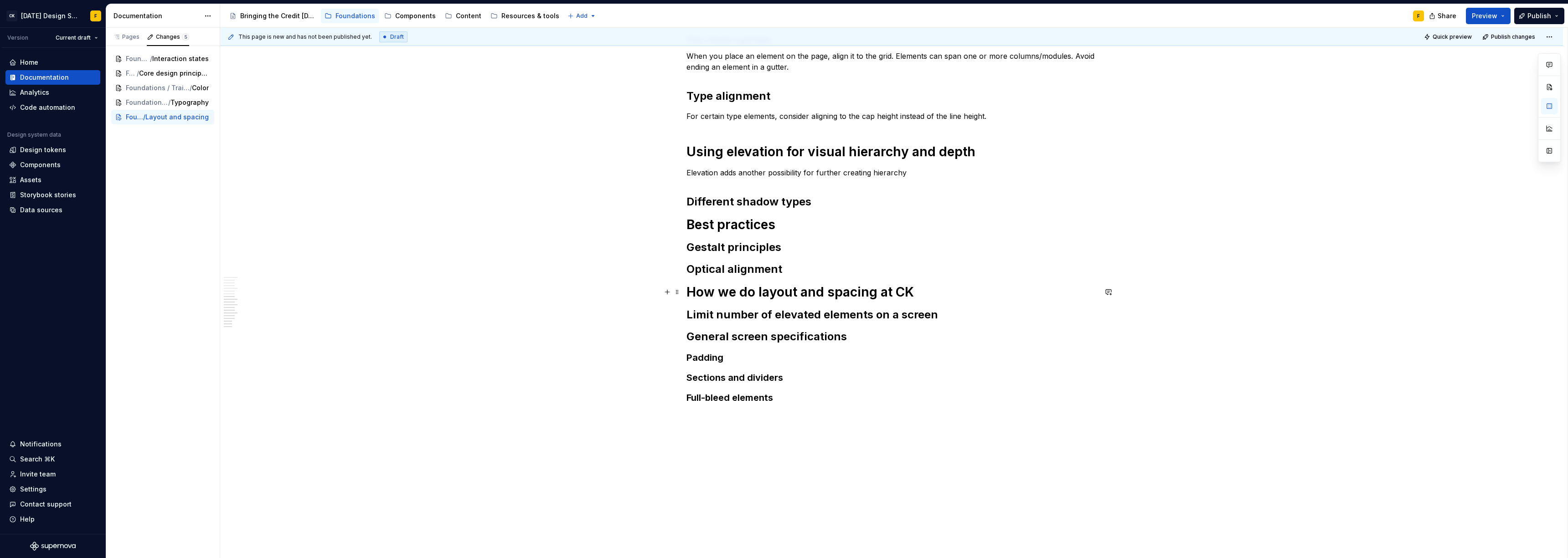
scroll to position [504, 0]
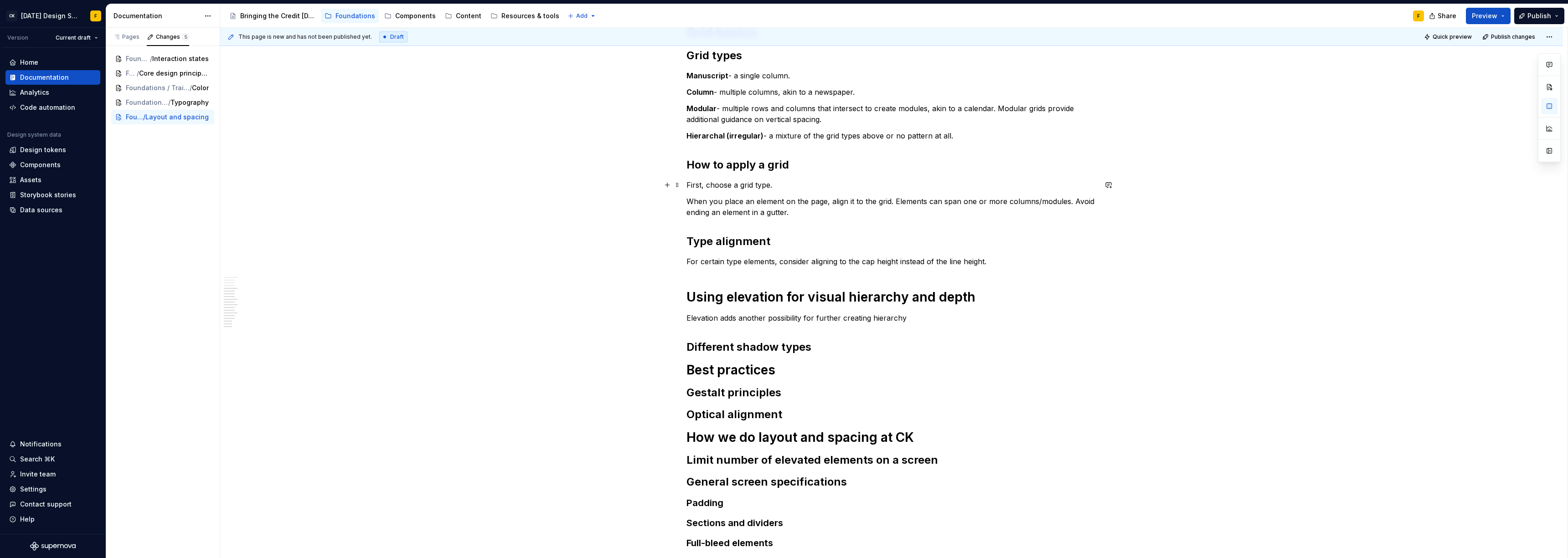
click at [793, 188] on p "First, choose a grid type." at bounding box center [892, 185] width 410 height 11
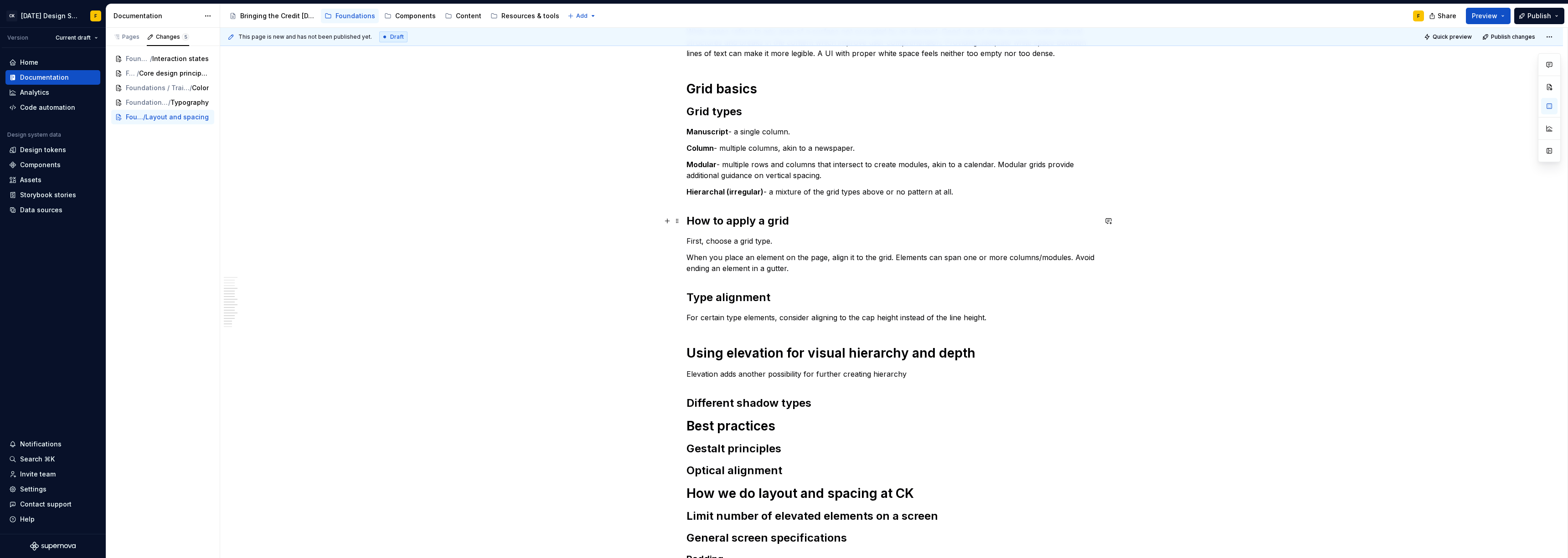
scroll to position [337, 0]
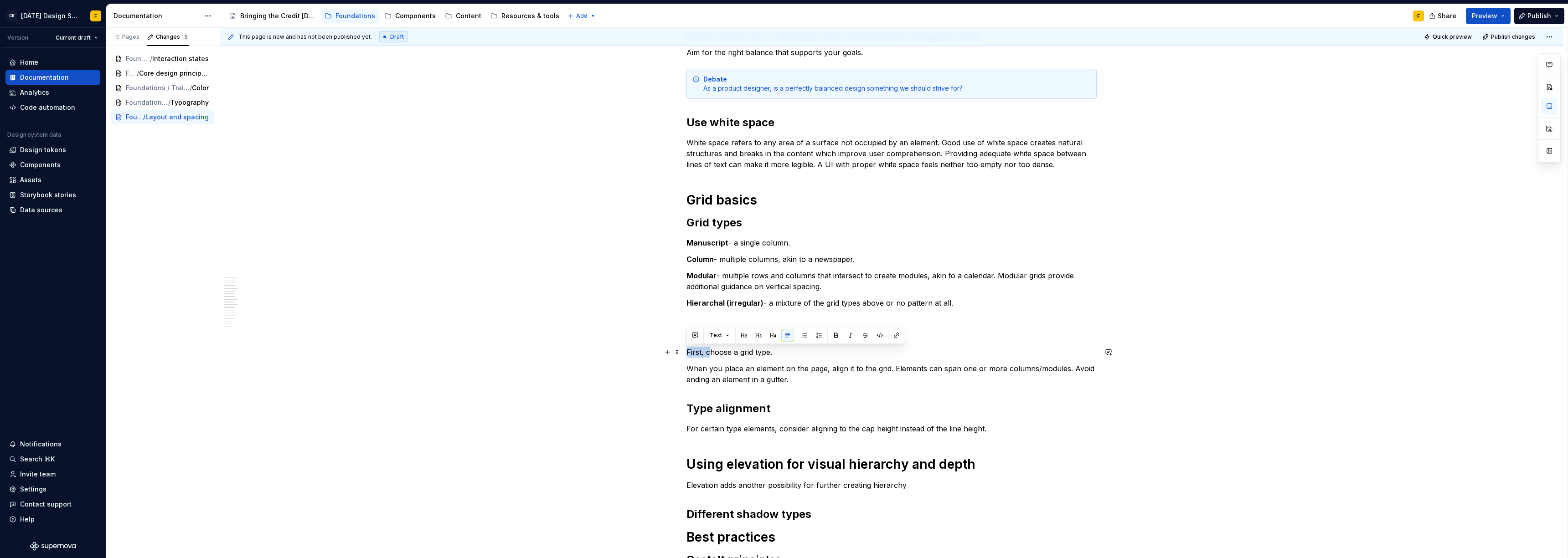
drag, startPoint x: 709, startPoint y: 351, endPoint x: 684, endPoint y: 351, distance: 25.0
click at [684, 351] on div "Basics of layout and spacing Create an “order of operations” for the user A wel…" at bounding box center [892, 358] width 1343 height 1075
type textarea "*"
click at [766, 375] on p "When you place an element on the page, align it to the grid. Elements can span …" at bounding box center [892, 374] width 410 height 22
click at [766, 352] on p "Choose a grid type." at bounding box center [892, 352] width 410 height 11
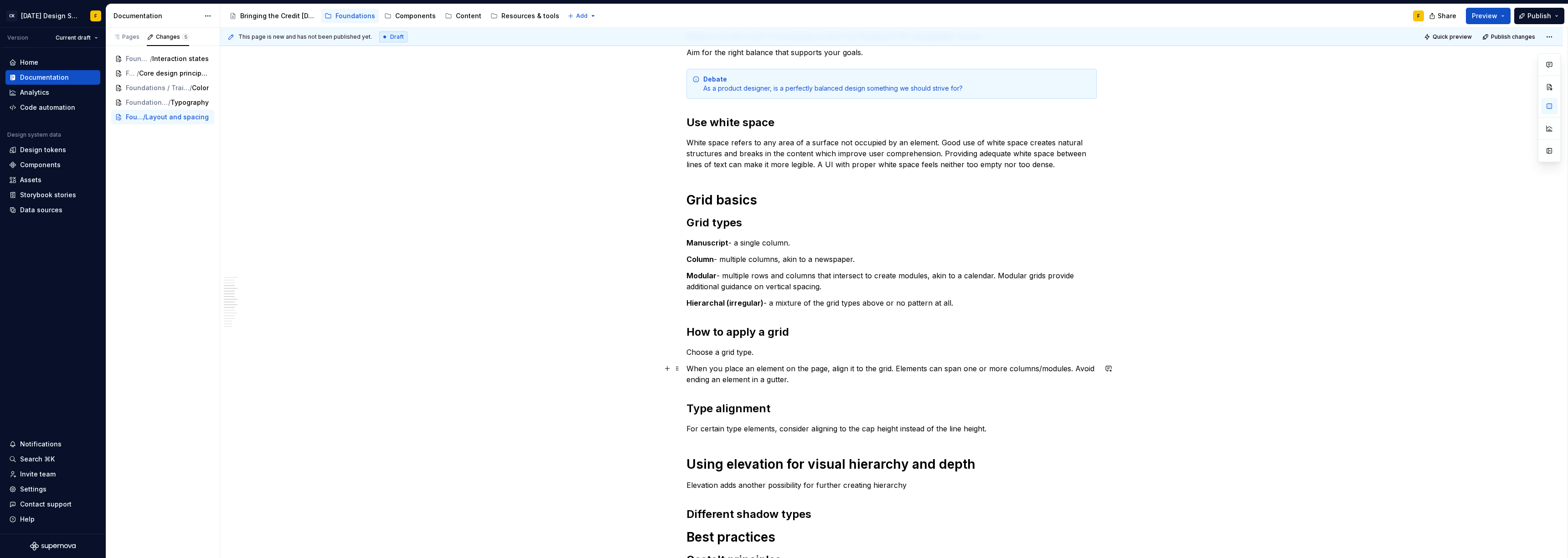
click at [741, 368] on p "When you place an element on the page, align it to the grid. Elements can span …" at bounding box center [892, 374] width 410 height 22
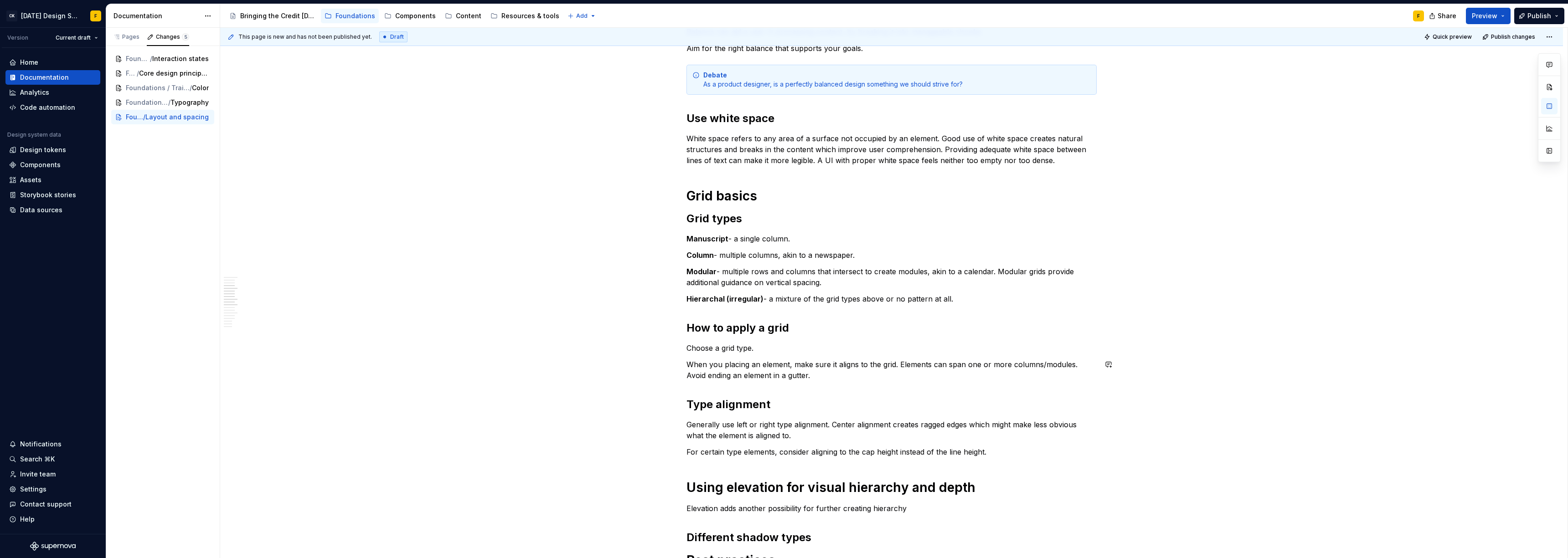
scroll to position [585, 0]
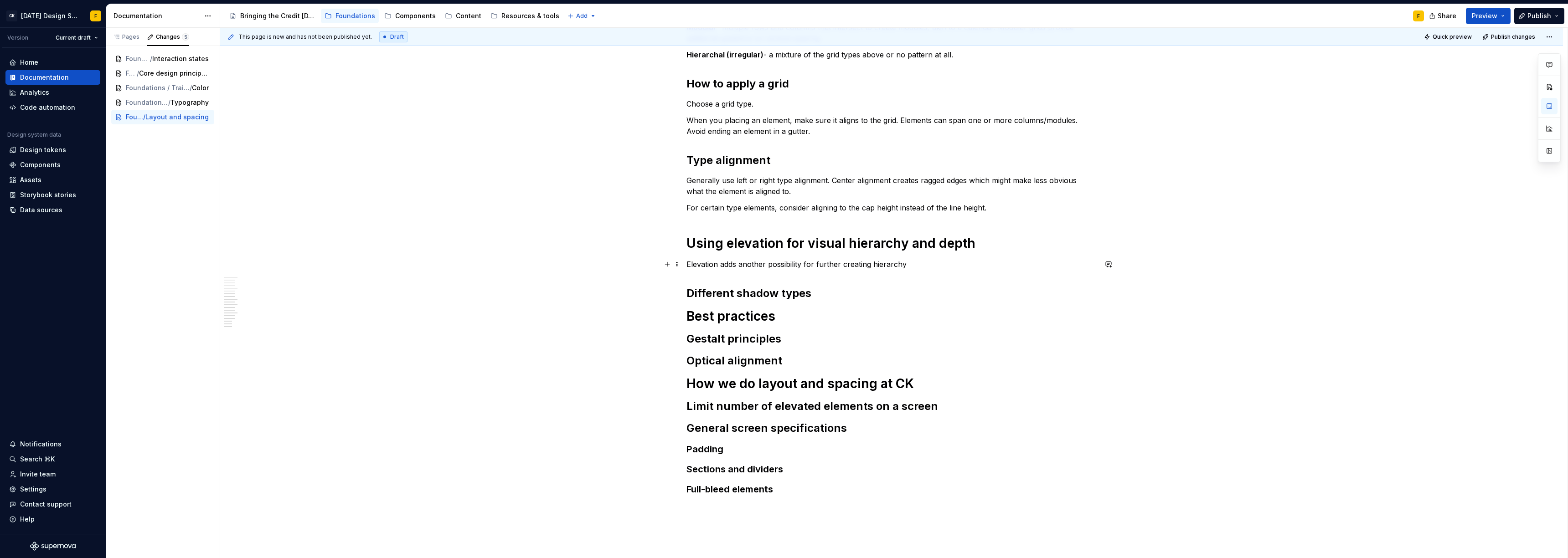
click at [725, 263] on p "Elevation adds another possibility for further creating hierarchy" at bounding box center [892, 264] width 410 height 11
click at [789, 266] on p "Elevation opens up another possibility for further creating hierarchy" at bounding box center [892, 264] width 410 height 11
click at [917, 264] on p "Elevation opens up another avenue for further creating hierarchy" at bounding box center [892, 264] width 410 height 11
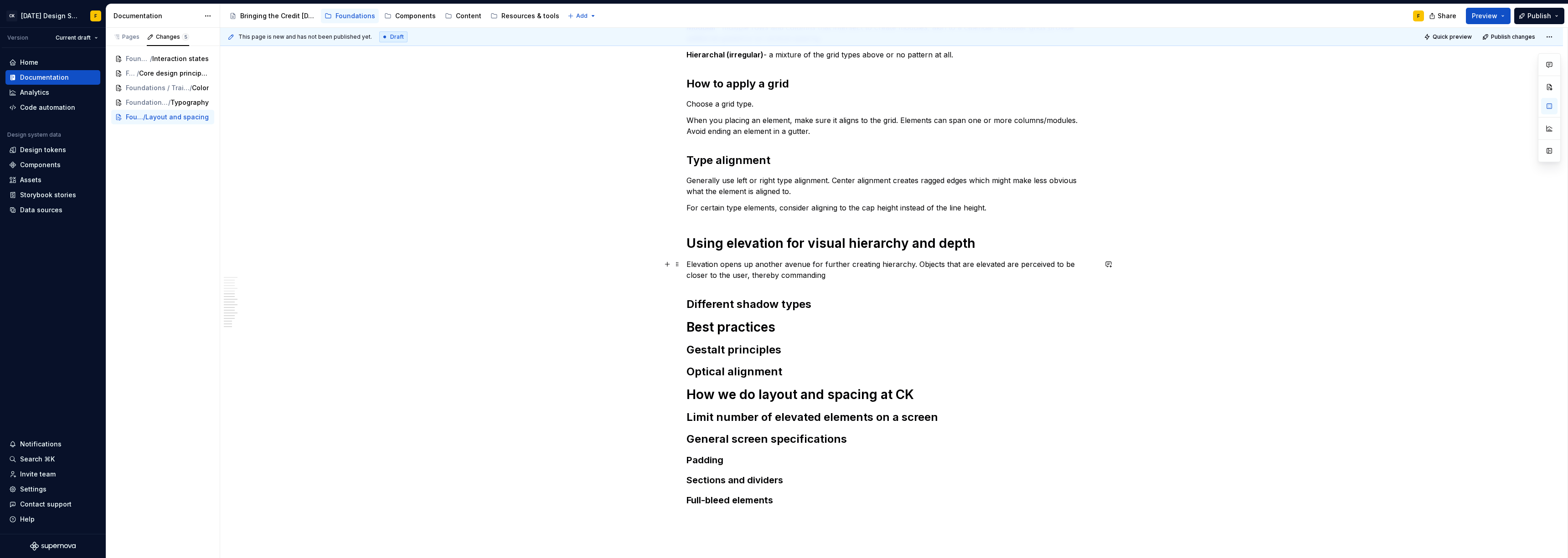
click at [824, 273] on p "Elevation opens up another avenue for further creating hierarchy. Objects that …" at bounding box center [892, 270] width 410 height 22
click at [828, 298] on h2 "Different shadow types" at bounding box center [892, 304] width 410 height 15
drag, startPoint x: 973, startPoint y: 265, endPoint x: 913, endPoint y: 266, distance: 60.0
click at [913, 266] on p "Elevation opens up another avenue for further creating hierarchy. Objects that …" at bounding box center [892, 270] width 410 height 22
click at [945, 265] on p "Elevation opens up another avenue for further creating hierarchy. Elevated are …" at bounding box center [892, 270] width 410 height 22
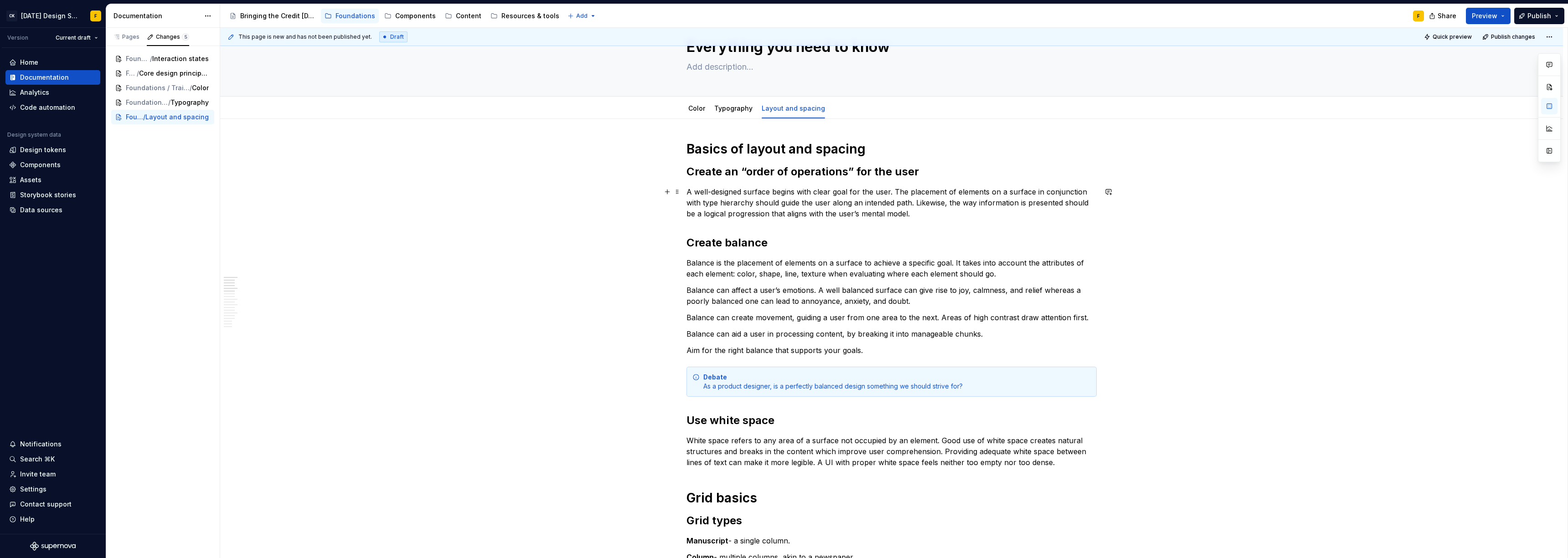
scroll to position [0, 0]
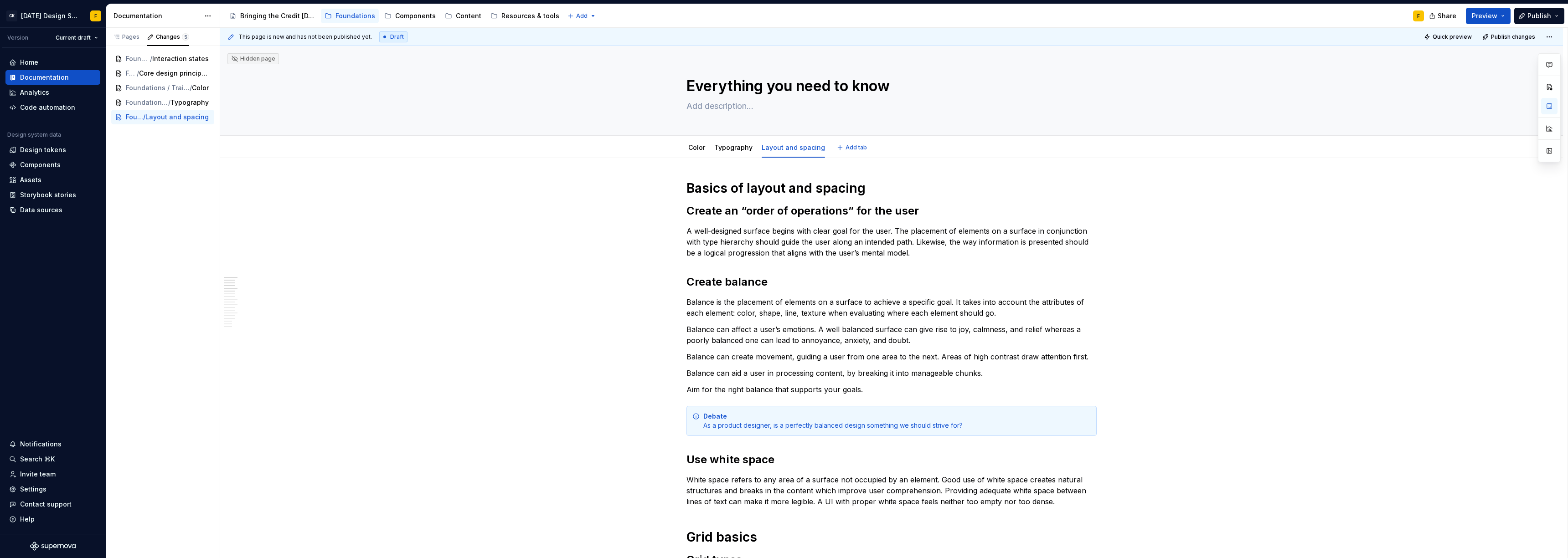
type textarea "*"
